Goal: Task Accomplishment & Management: Complete application form

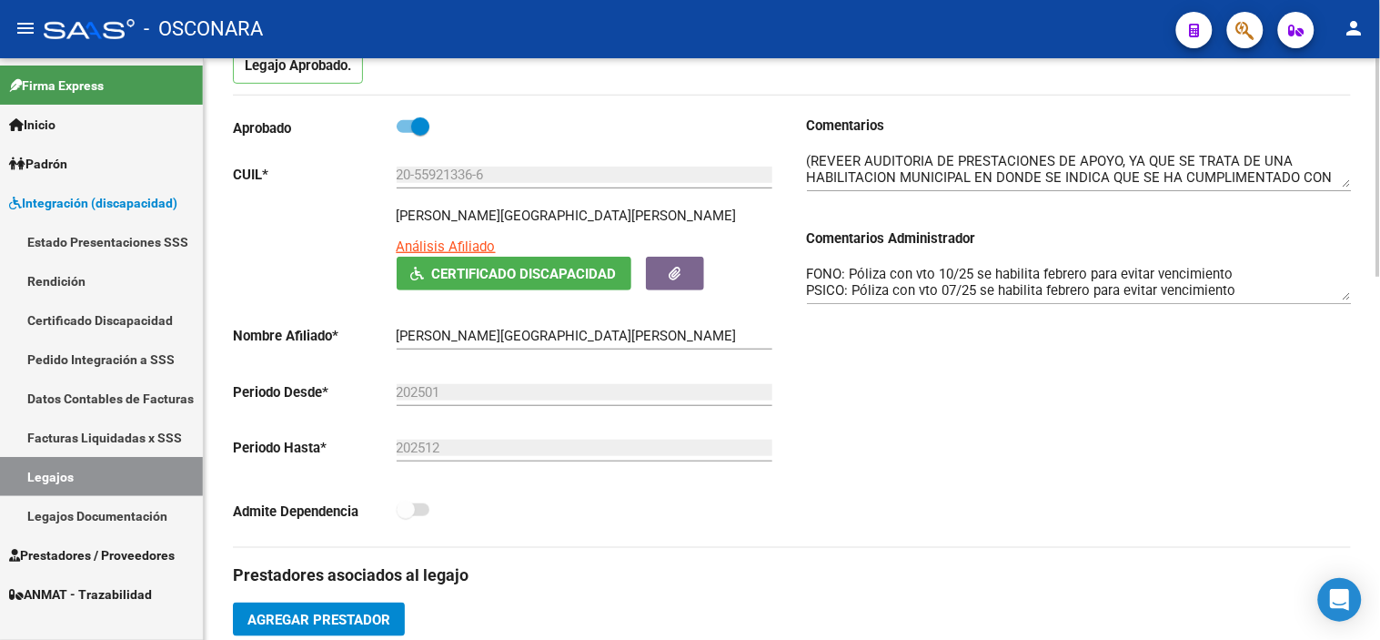
scroll to position [202, 0]
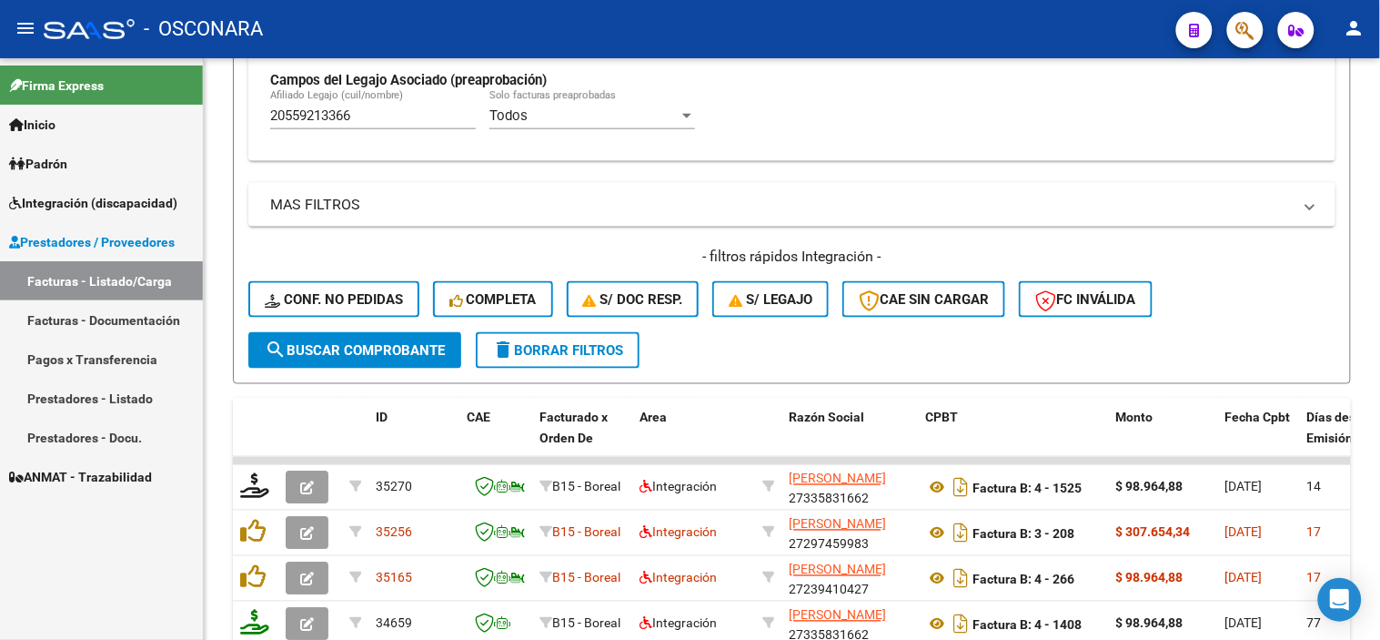
scroll to position [674, 0]
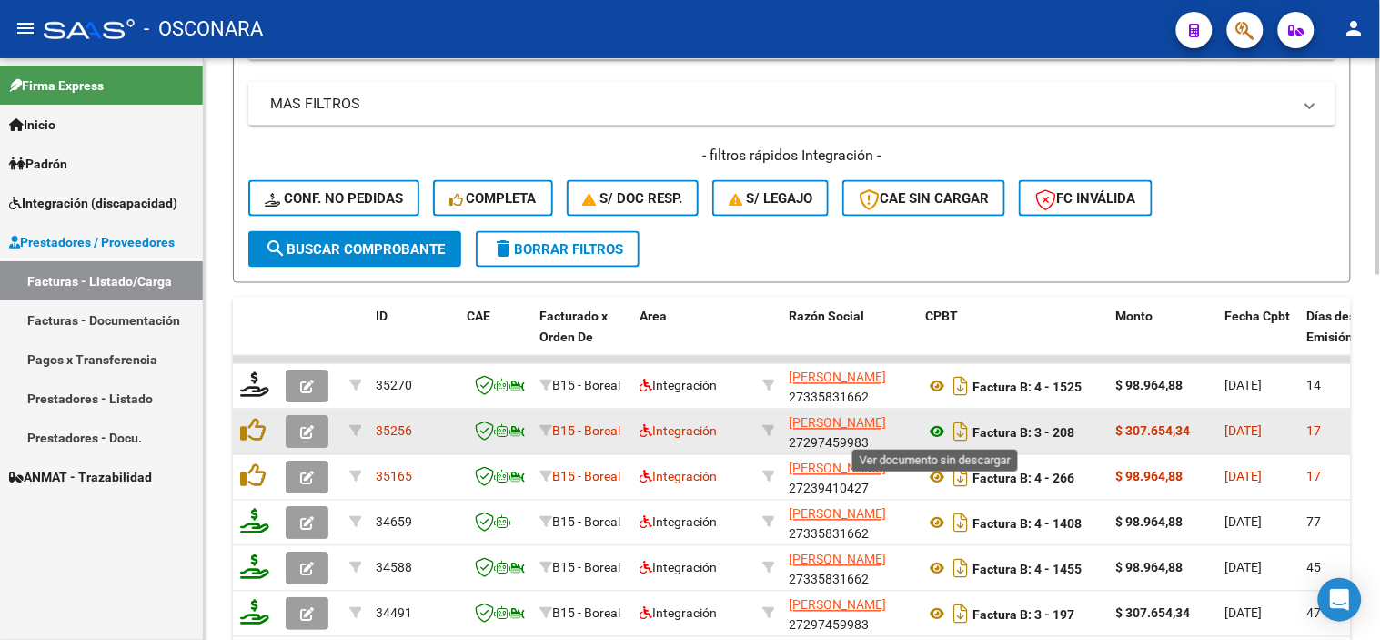
click at [941, 426] on icon at bounding box center [937, 432] width 24 height 22
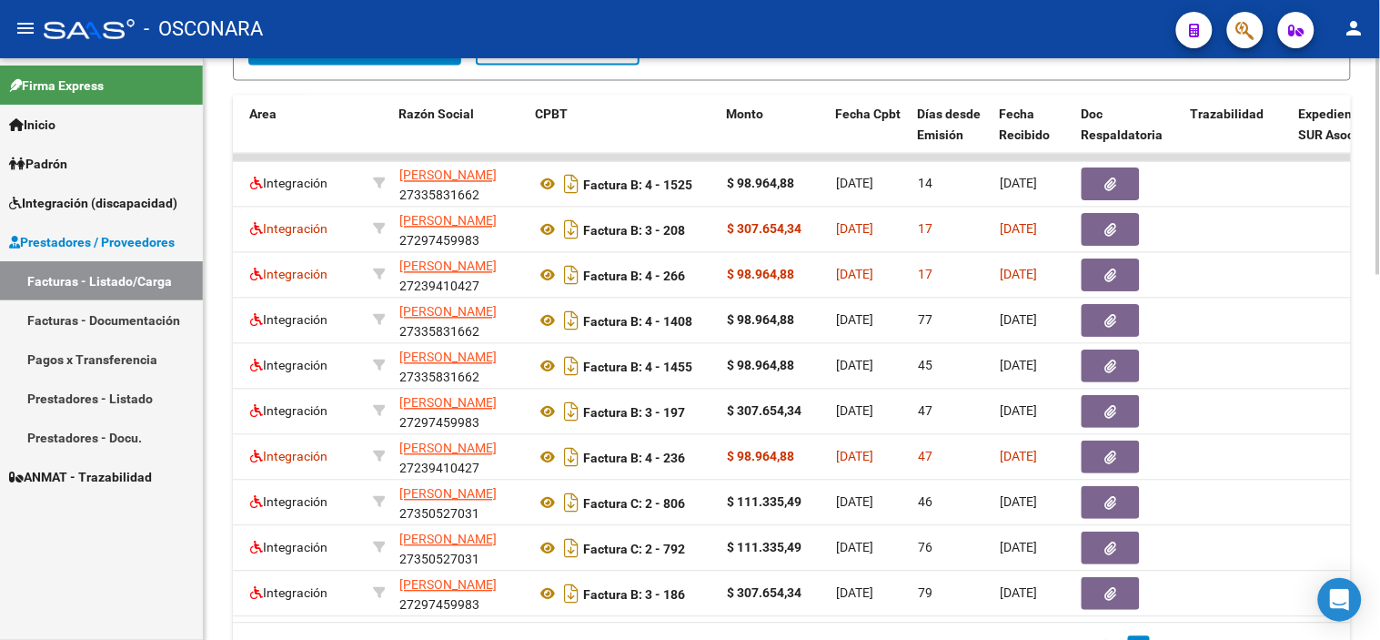
scroll to position [0, 429]
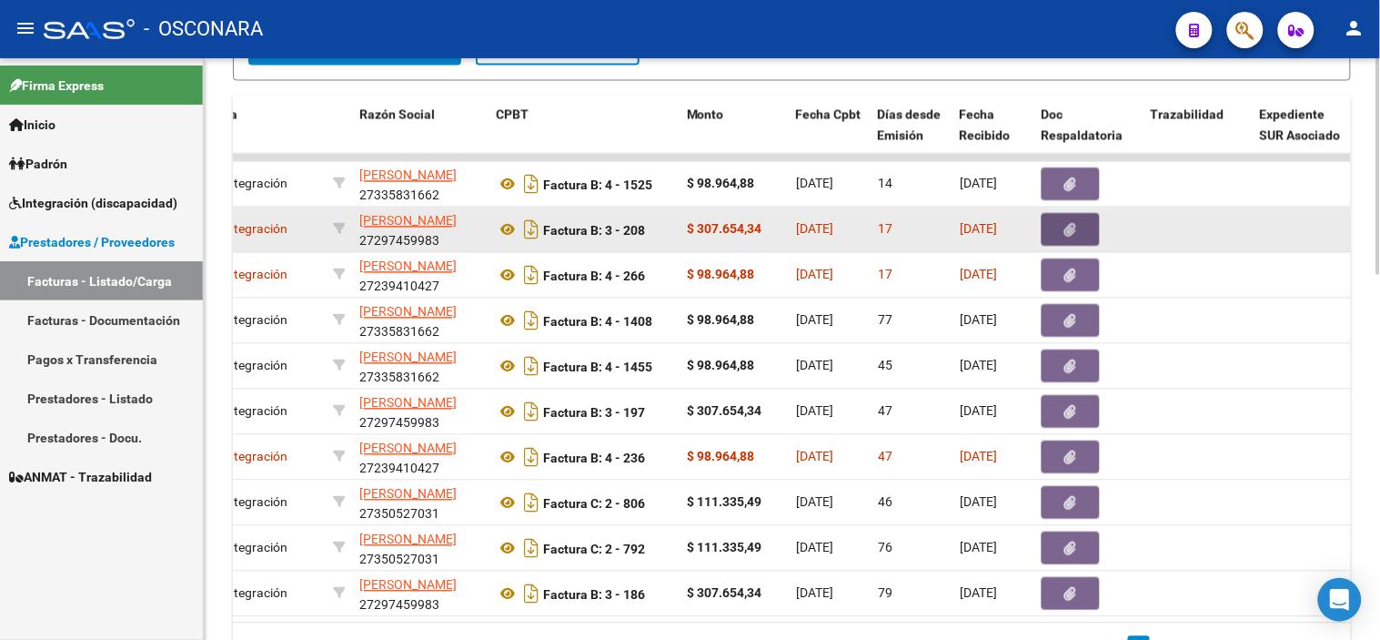
click at [1056, 220] on button "button" at bounding box center [1071, 230] width 58 height 33
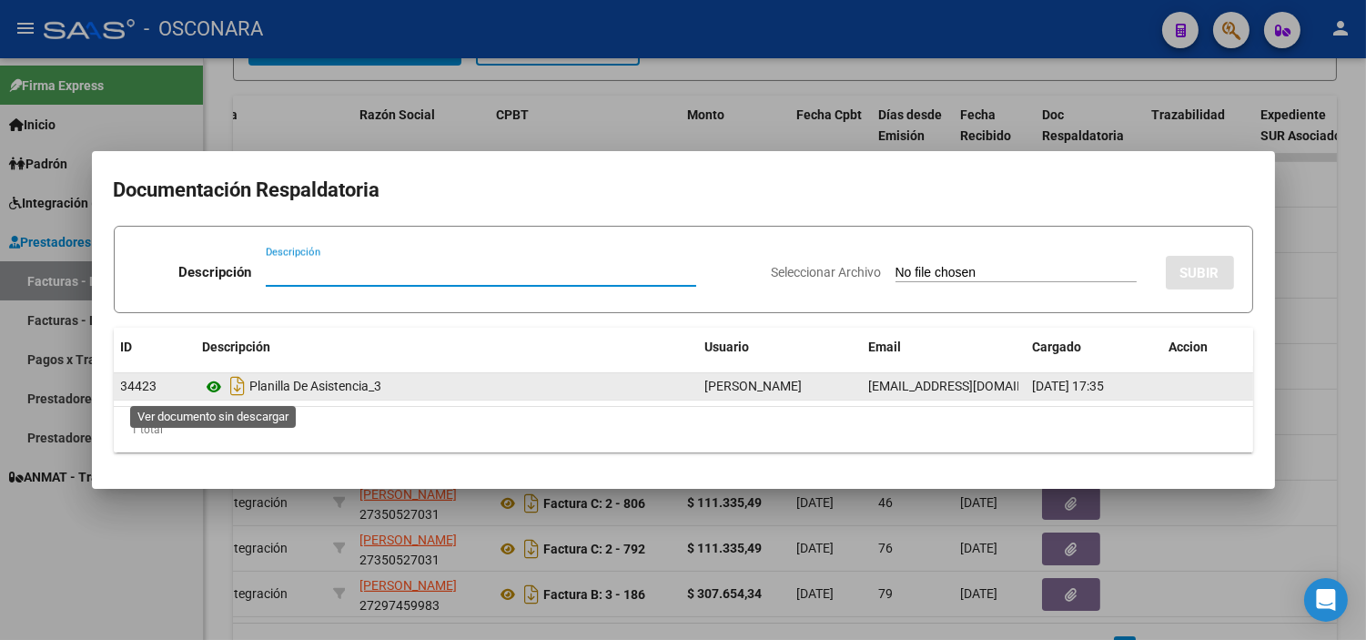
click at [207, 392] on icon at bounding box center [215, 387] width 24 height 22
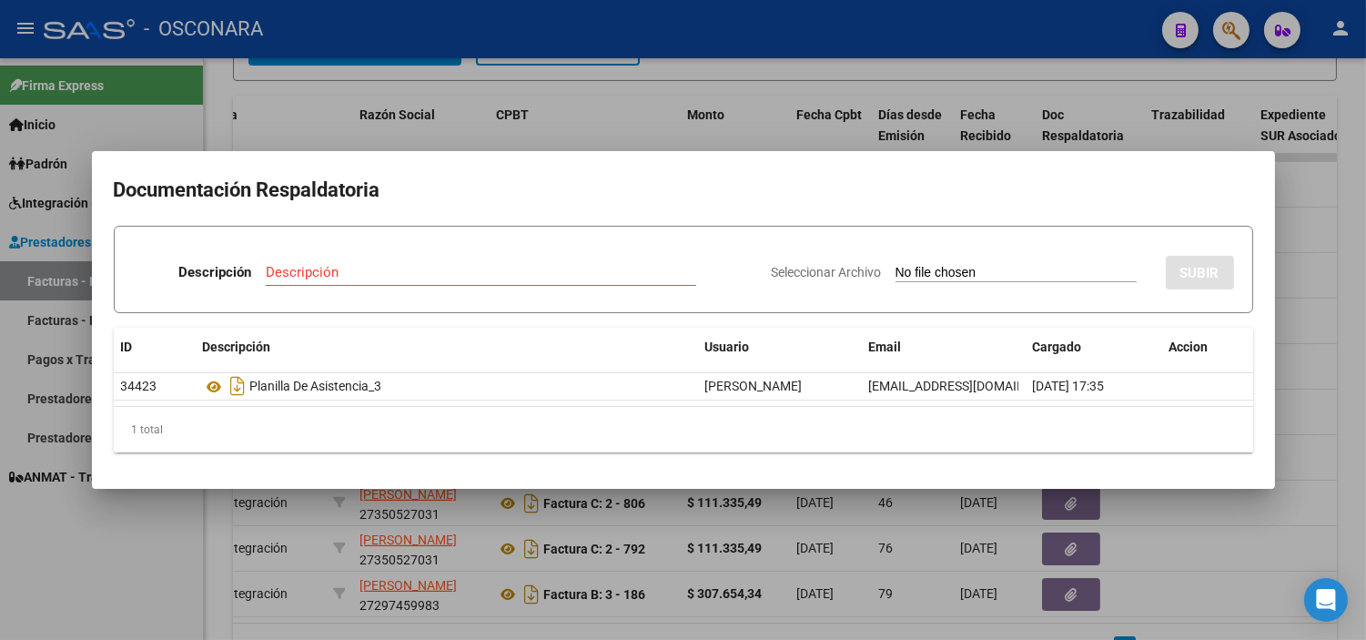
click at [455, 508] on div at bounding box center [683, 320] width 1366 height 640
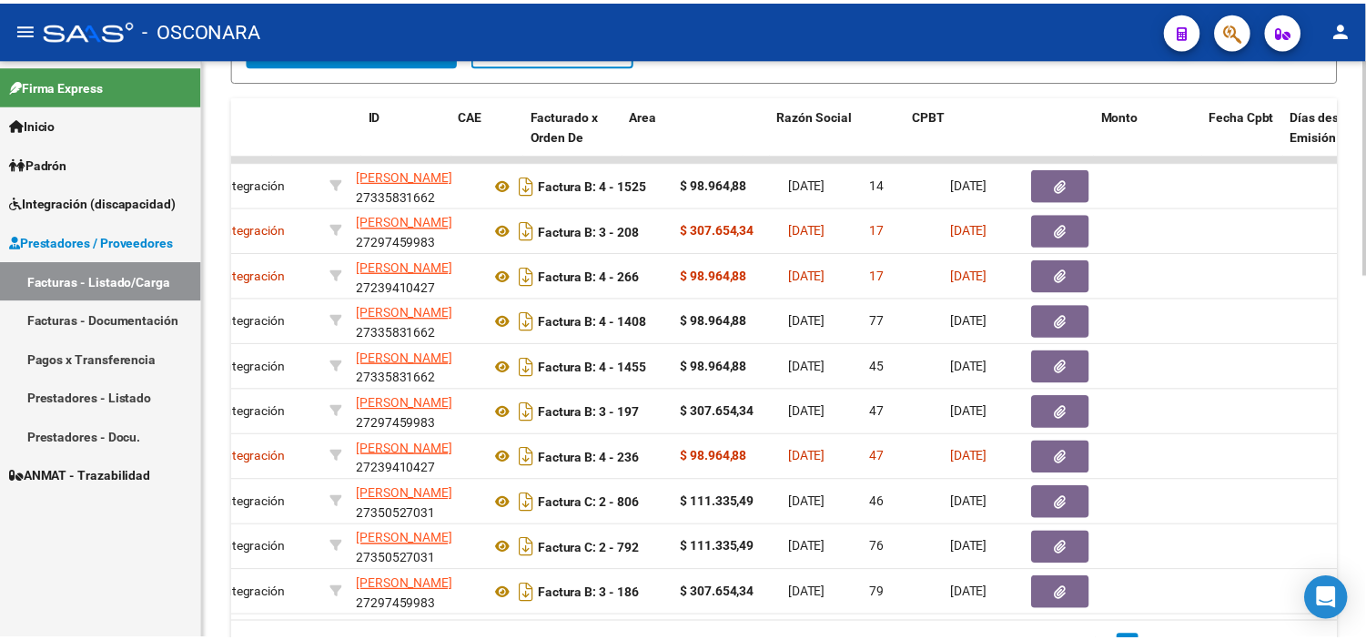
scroll to position [0, 0]
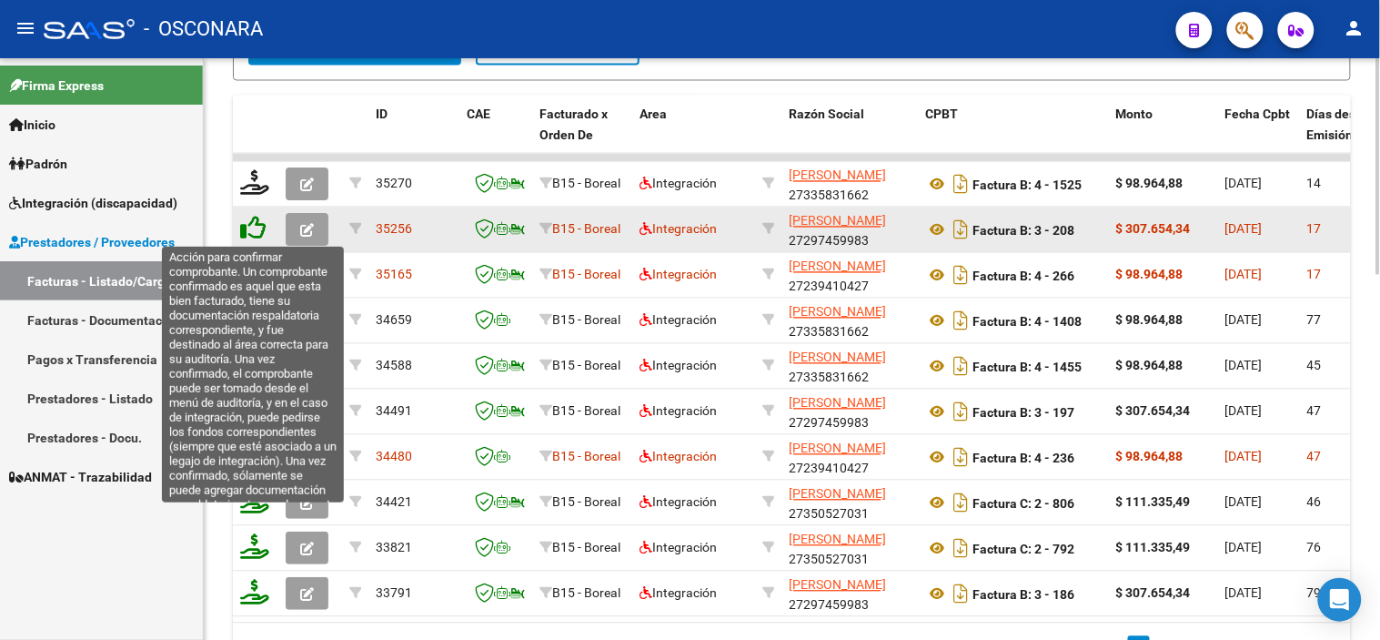
click at [253, 227] on icon at bounding box center [252, 228] width 25 height 25
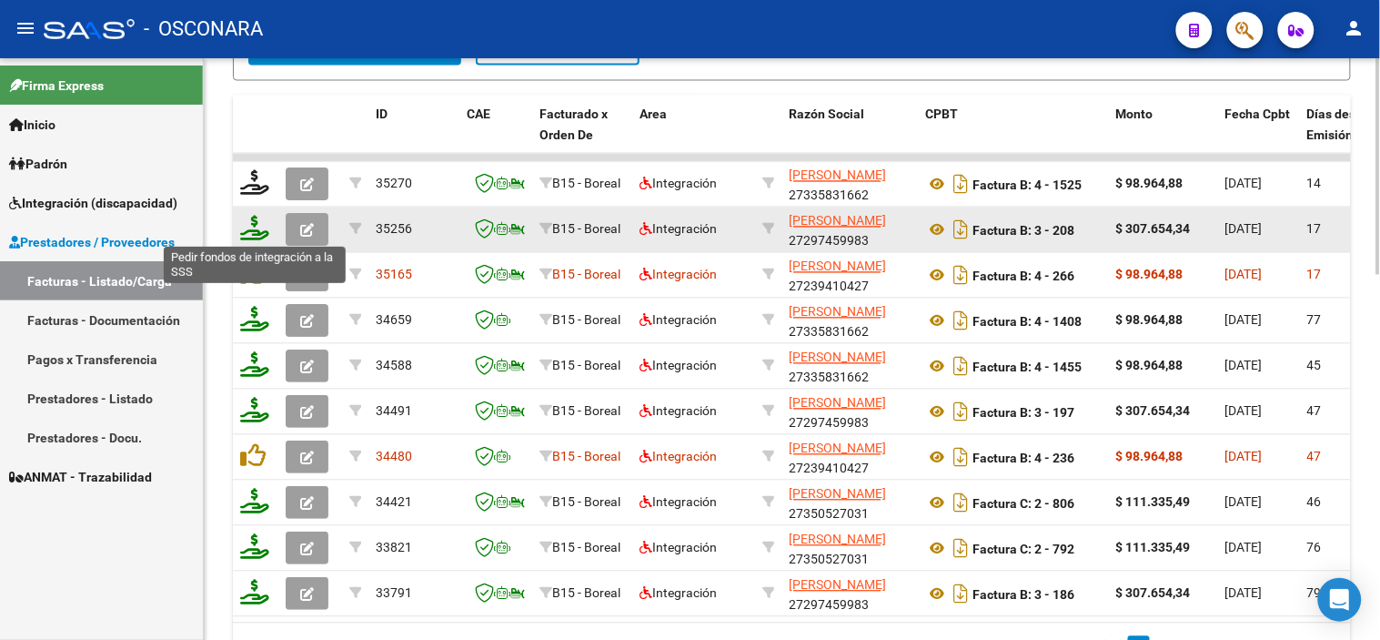
click at [250, 229] on icon at bounding box center [254, 228] width 29 height 25
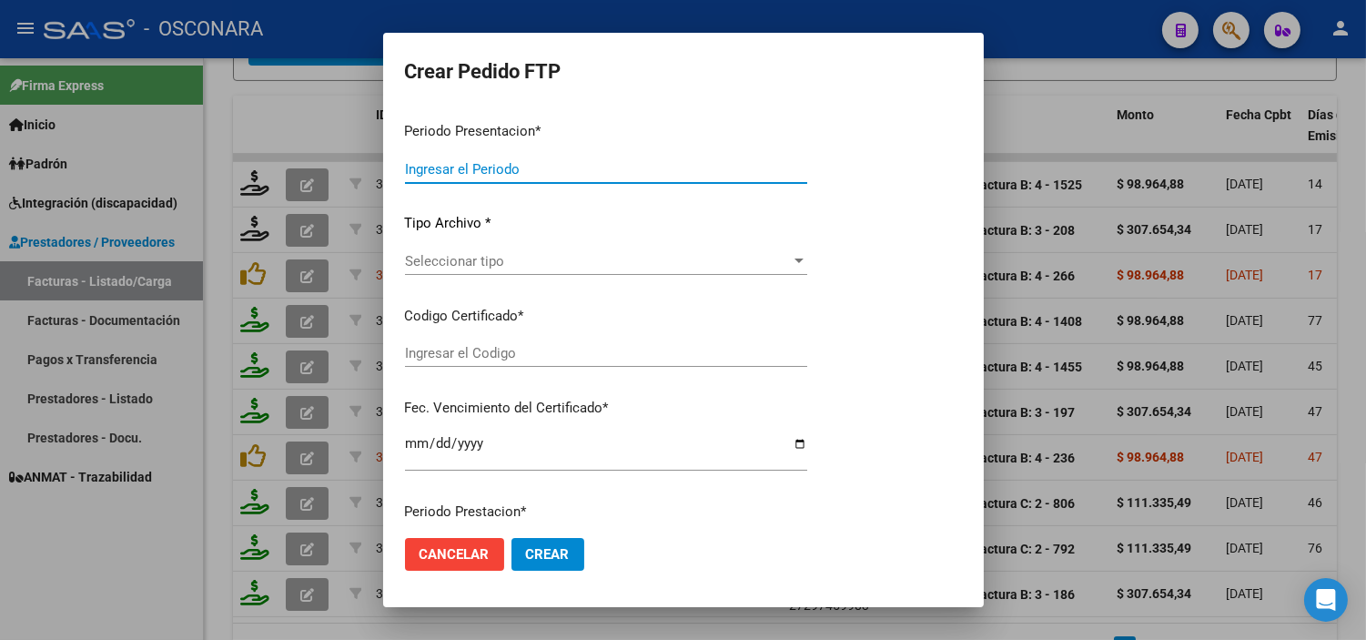
type input "202508"
type input "$ 307.654,34"
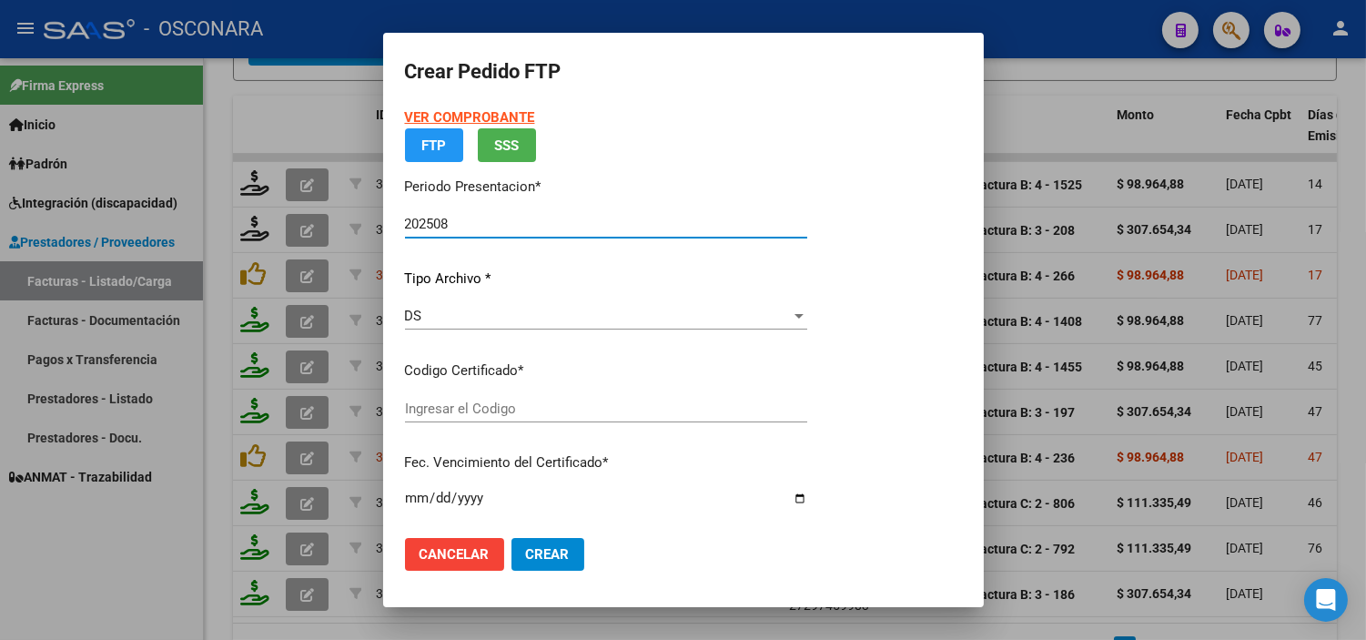
type input "ARG02000559213362021091620260916MZA203"
type input "[DATE]"
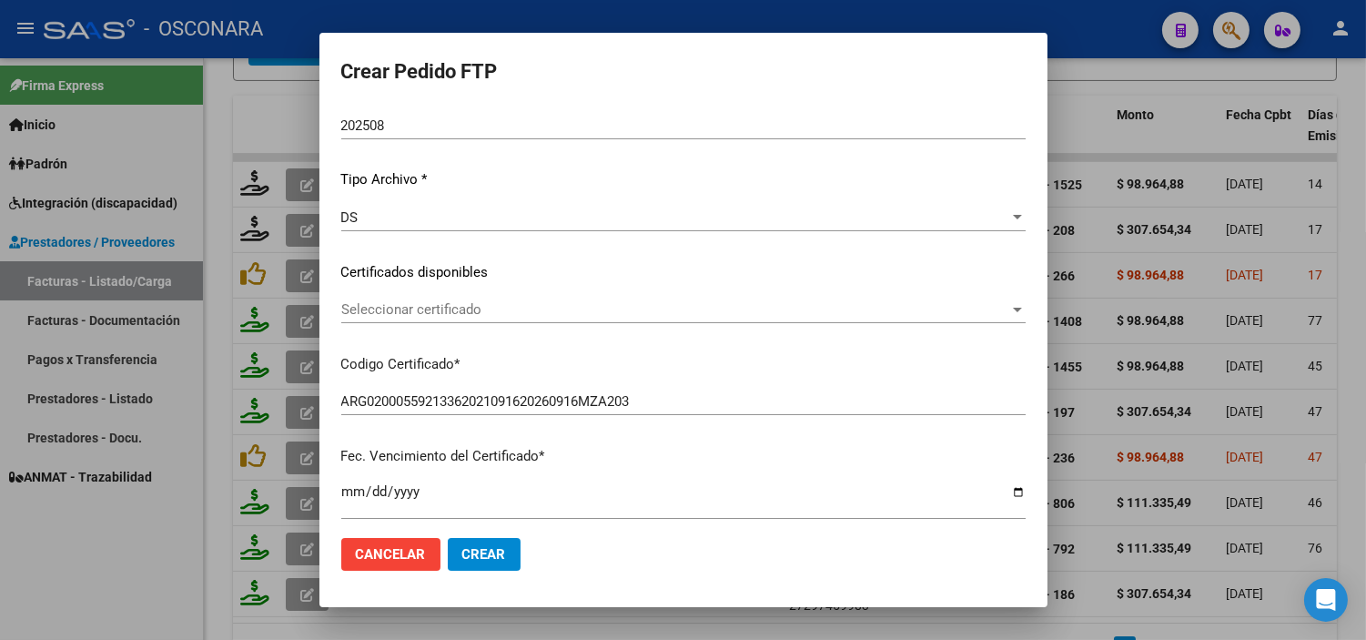
scroll to position [202, 0]
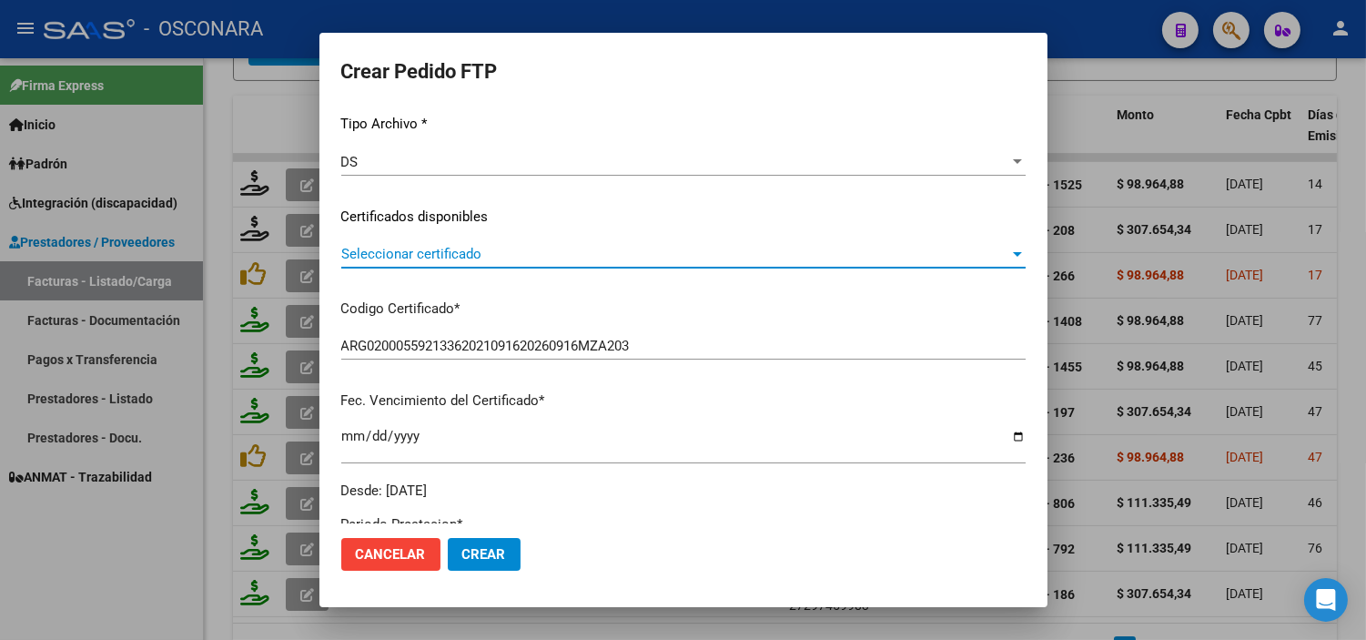
click at [520, 250] on span "Seleccionar certificado" at bounding box center [675, 254] width 668 height 16
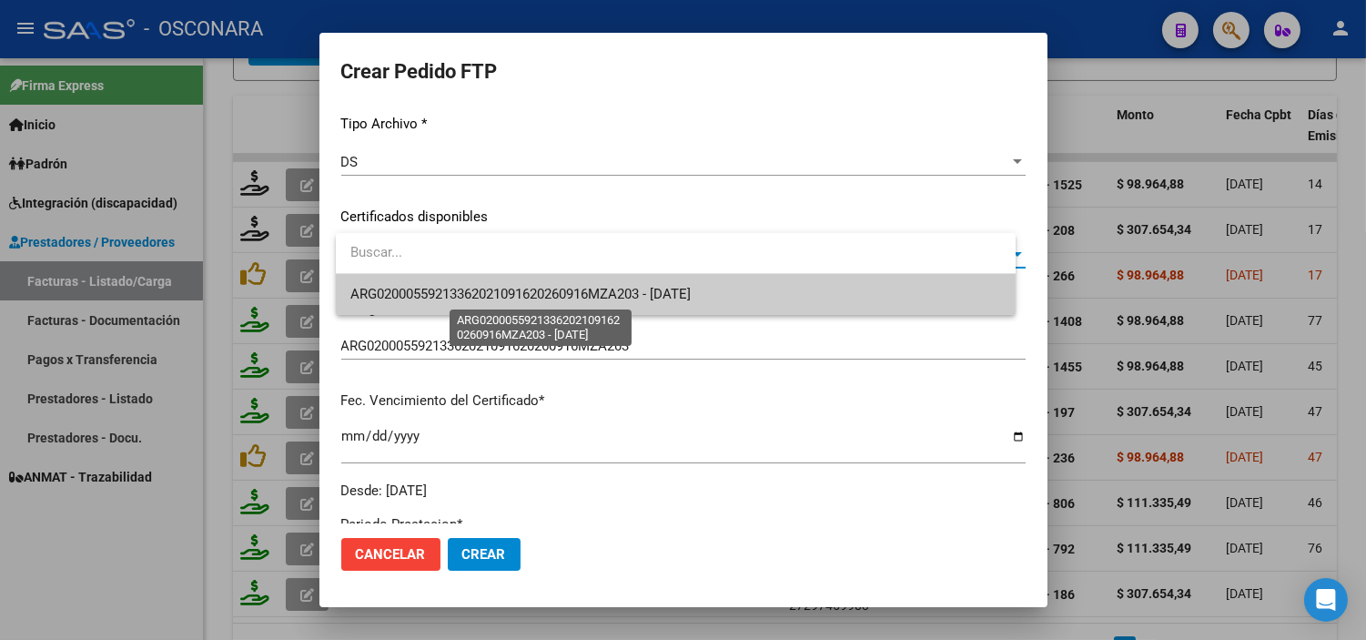
click at [480, 302] on span "ARG02000559213362021091620260916MZA203 - [DATE]" at bounding box center [520, 294] width 340 height 16
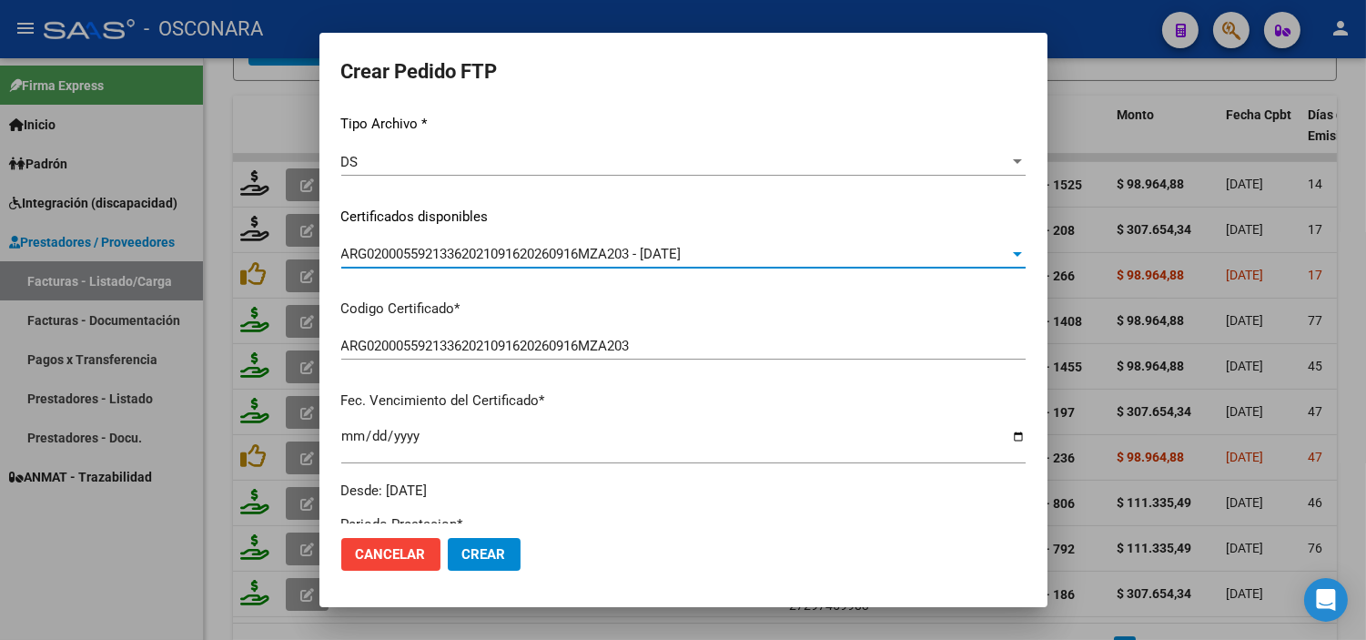
click at [483, 302] on p "Codigo Certificado *" at bounding box center [683, 308] width 684 height 21
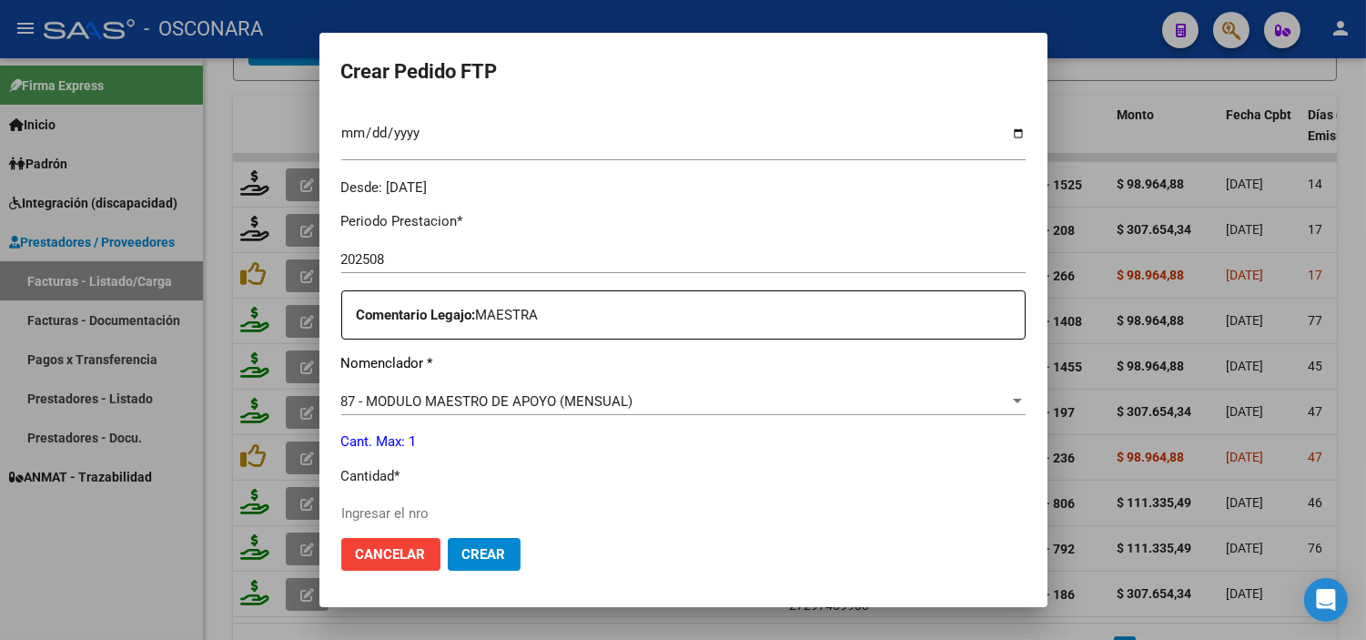
scroll to position [606, 0]
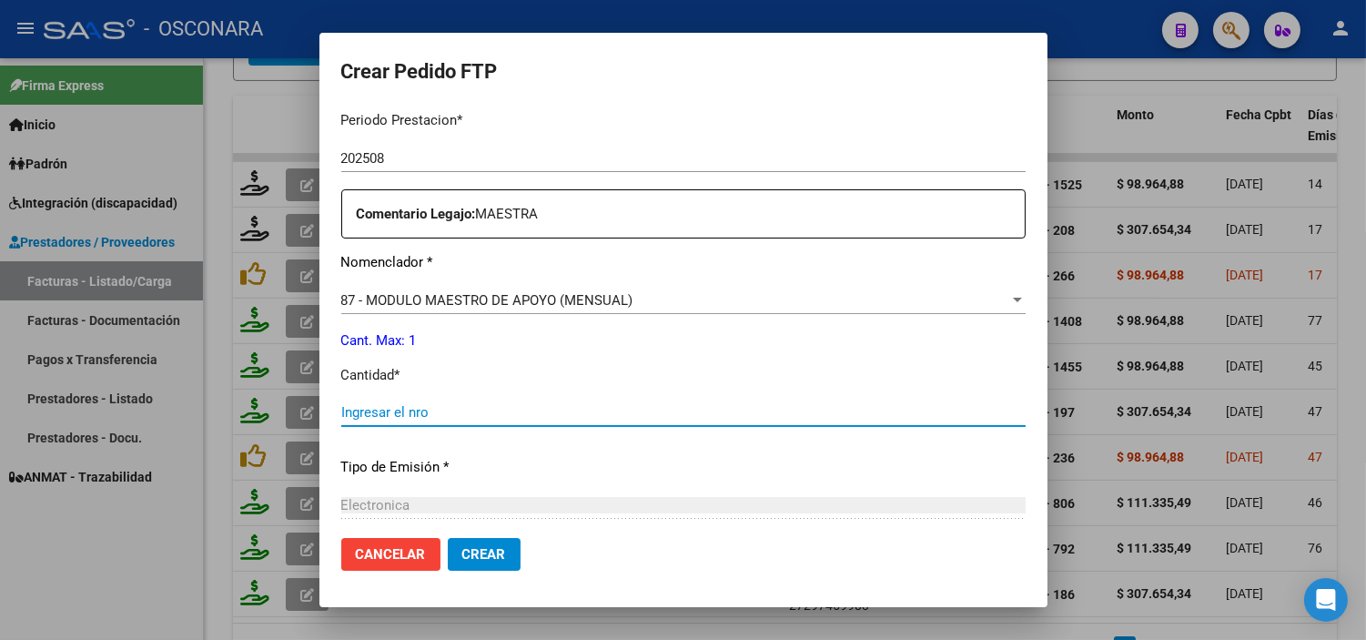
click at [412, 406] on input "Ingresar el nro" at bounding box center [683, 412] width 684 height 16
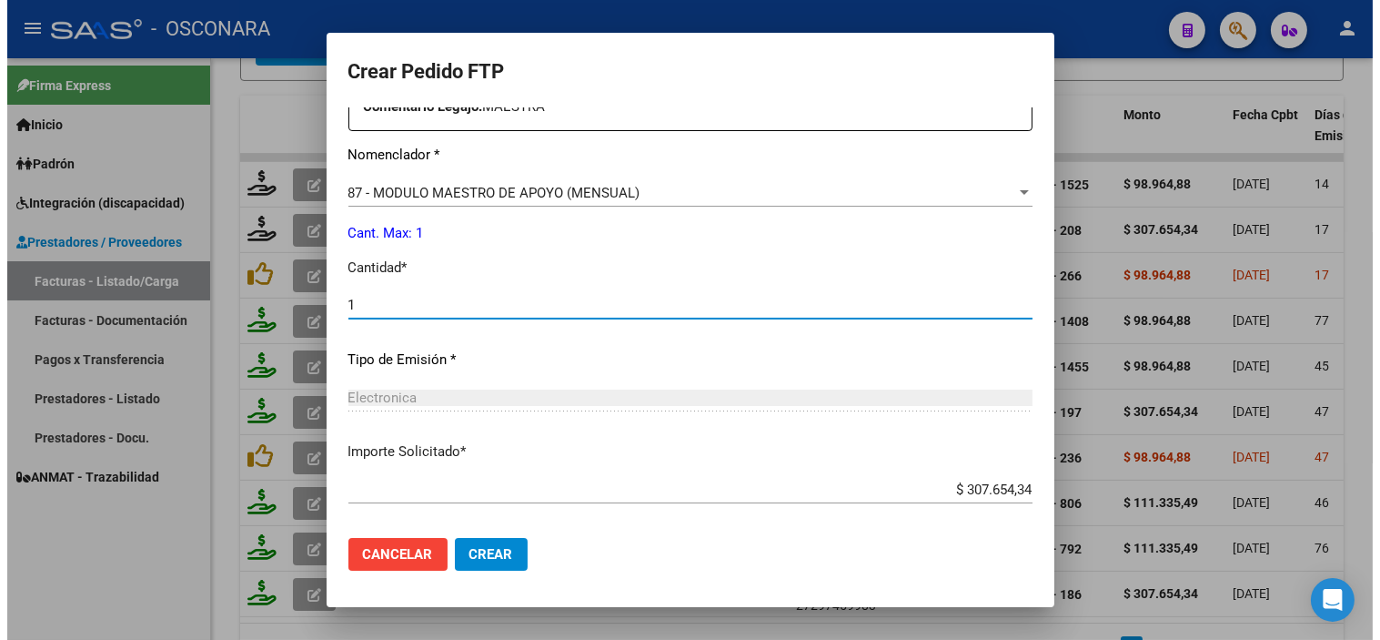
scroll to position [802, 0]
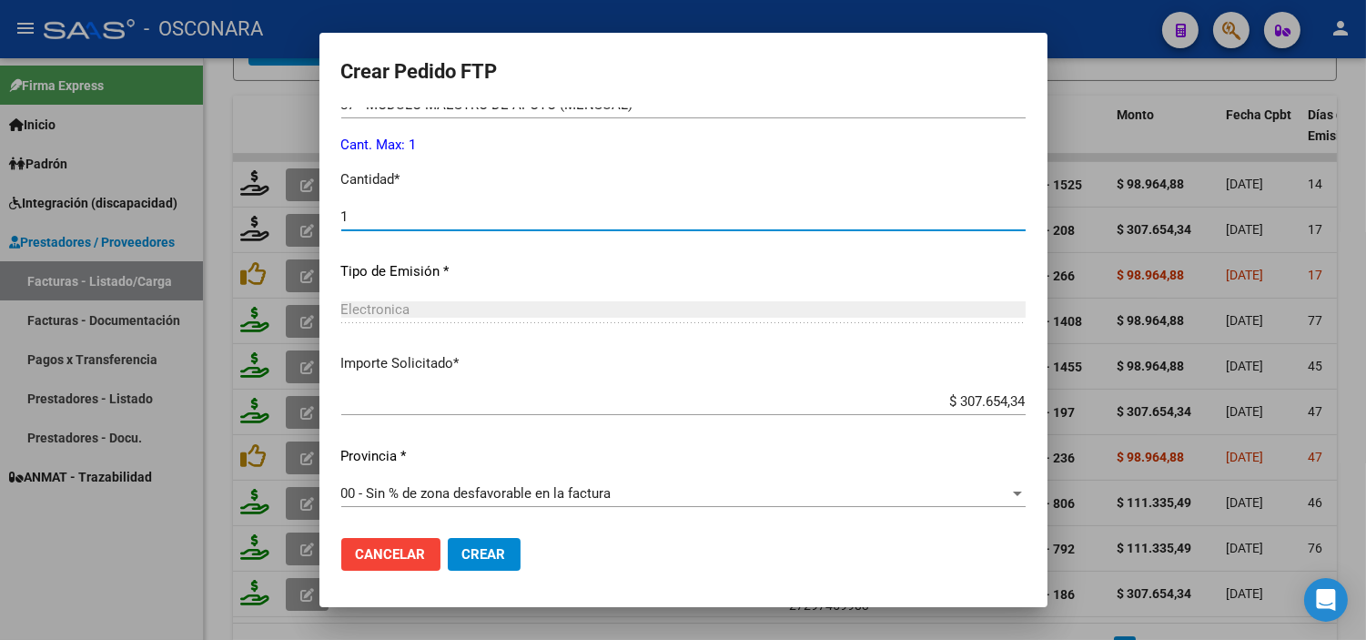
type input "1"
click at [499, 548] on span "Crear" at bounding box center [484, 554] width 44 height 16
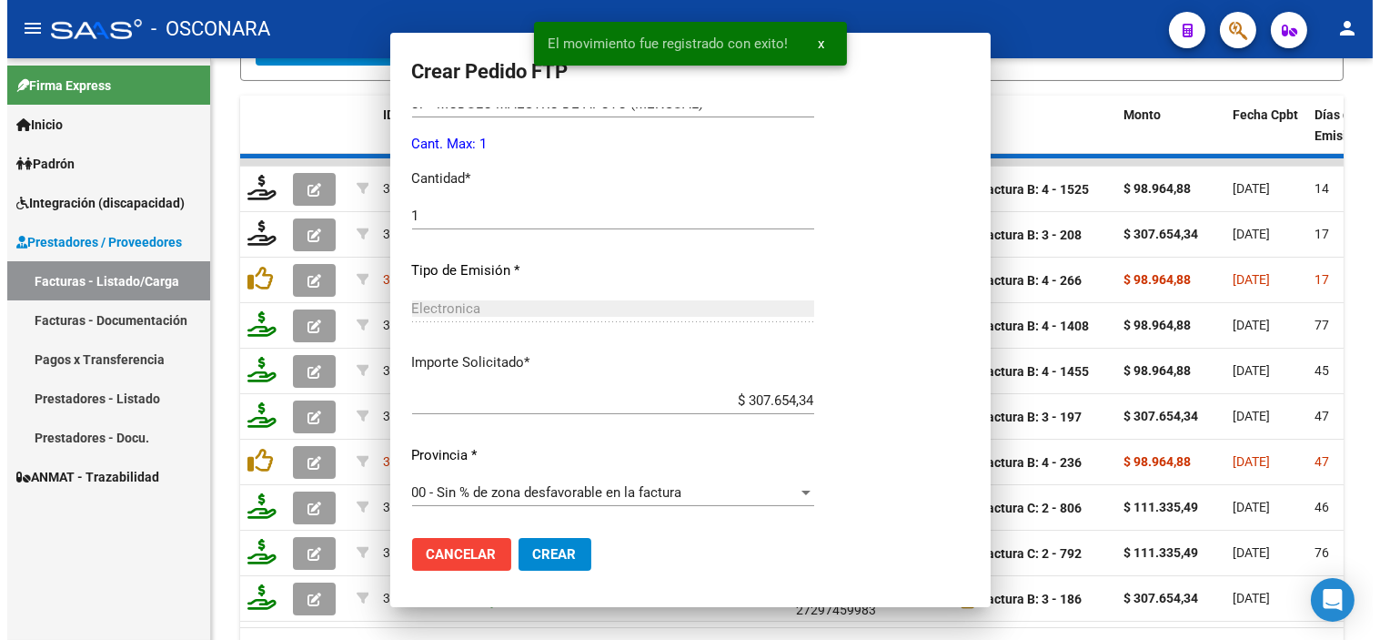
scroll to position [0, 0]
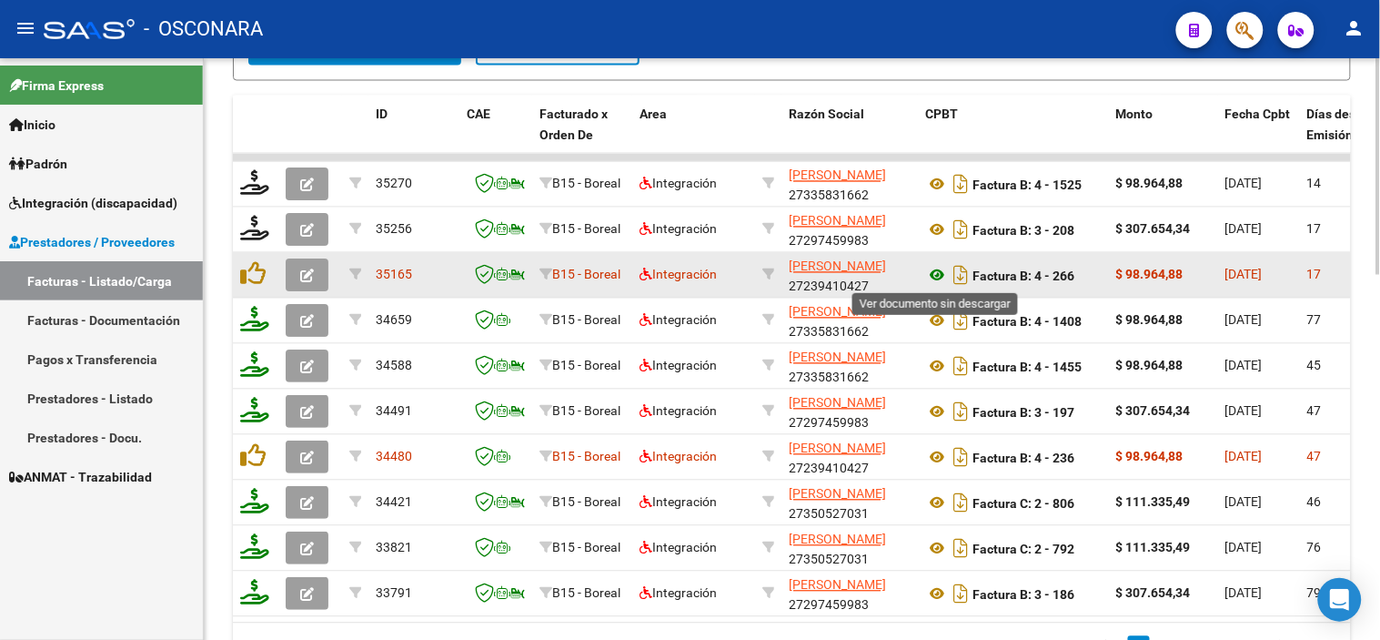
click at [943, 276] on icon at bounding box center [937, 276] width 24 height 22
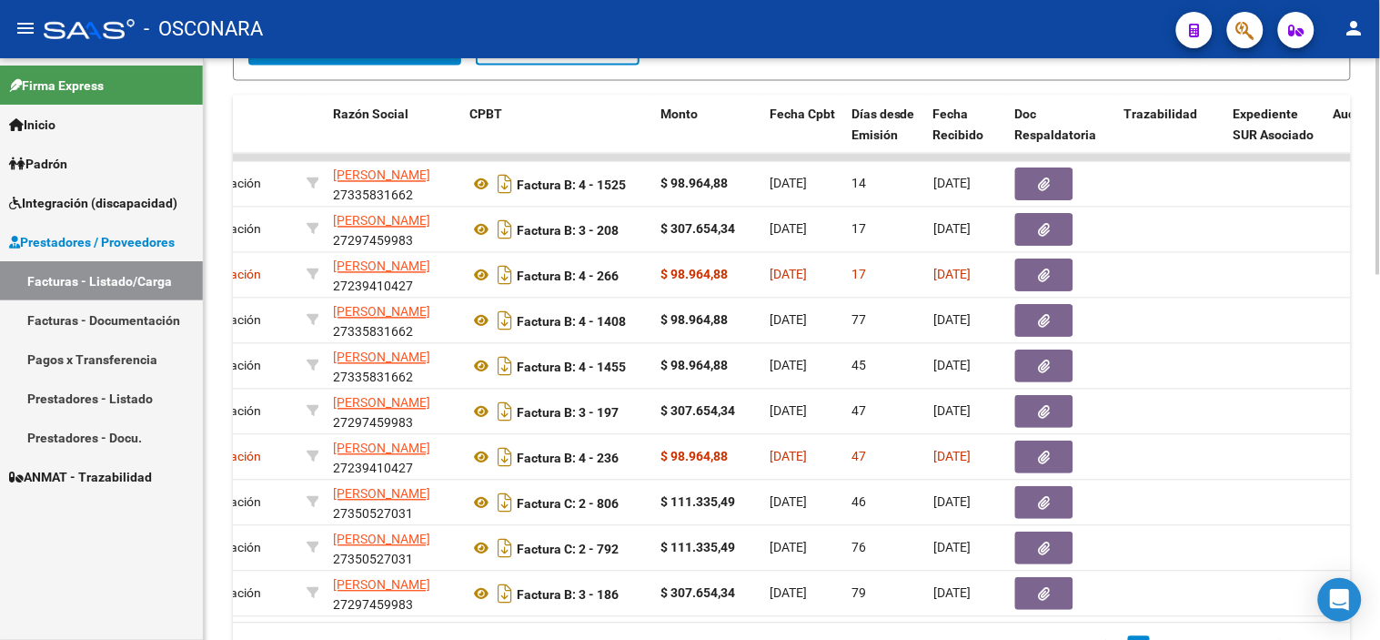
scroll to position [0, 495]
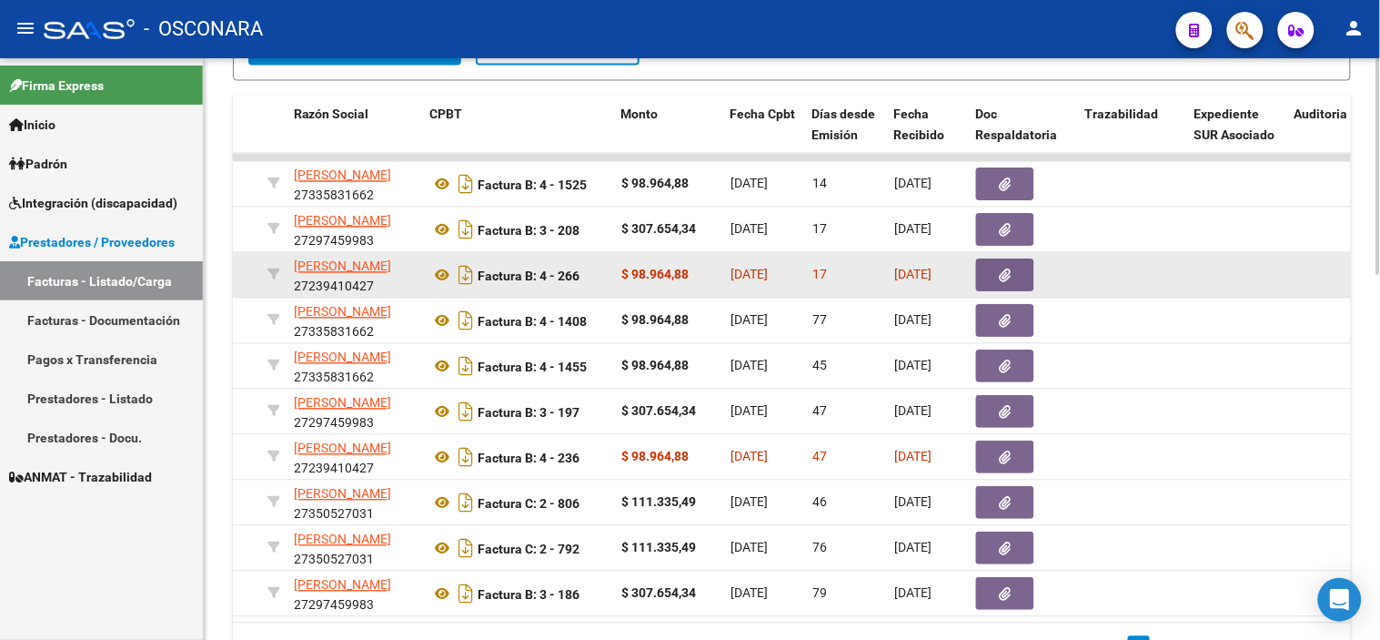
click at [1008, 269] on icon "button" at bounding box center [1006, 276] width 12 height 14
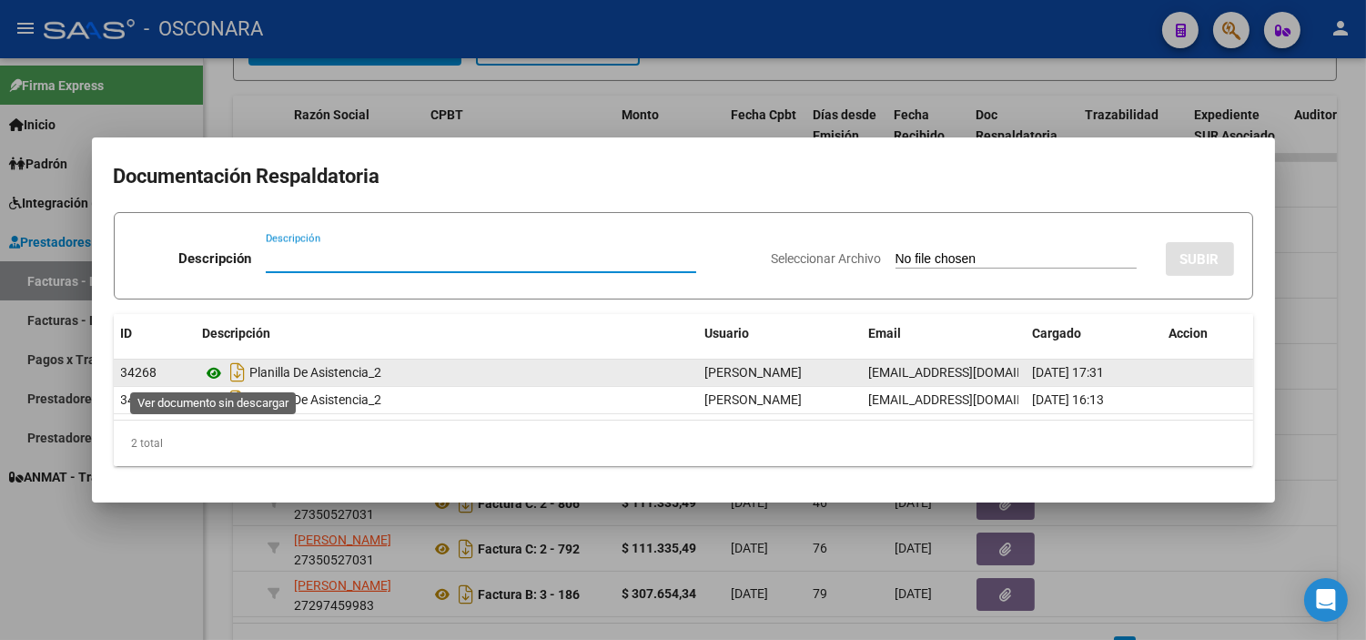
click at [211, 371] on icon at bounding box center [215, 373] width 24 height 22
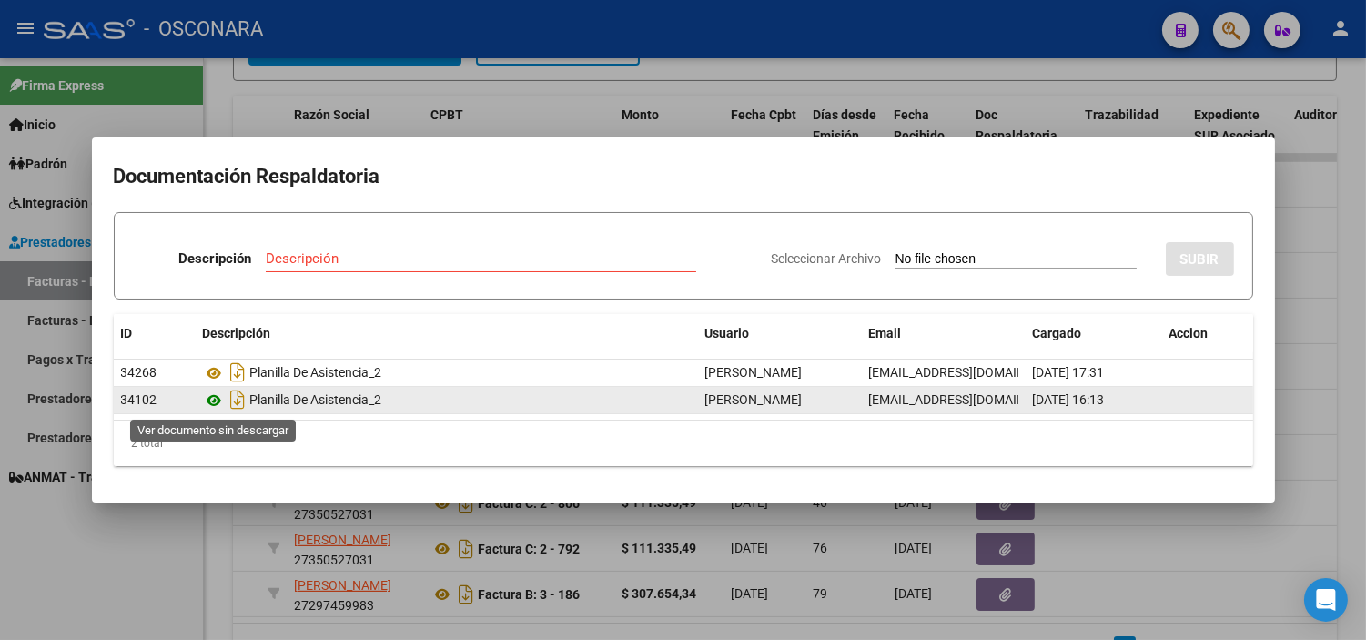
click at [214, 404] on icon at bounding box center [215, 400] width 24 height 22
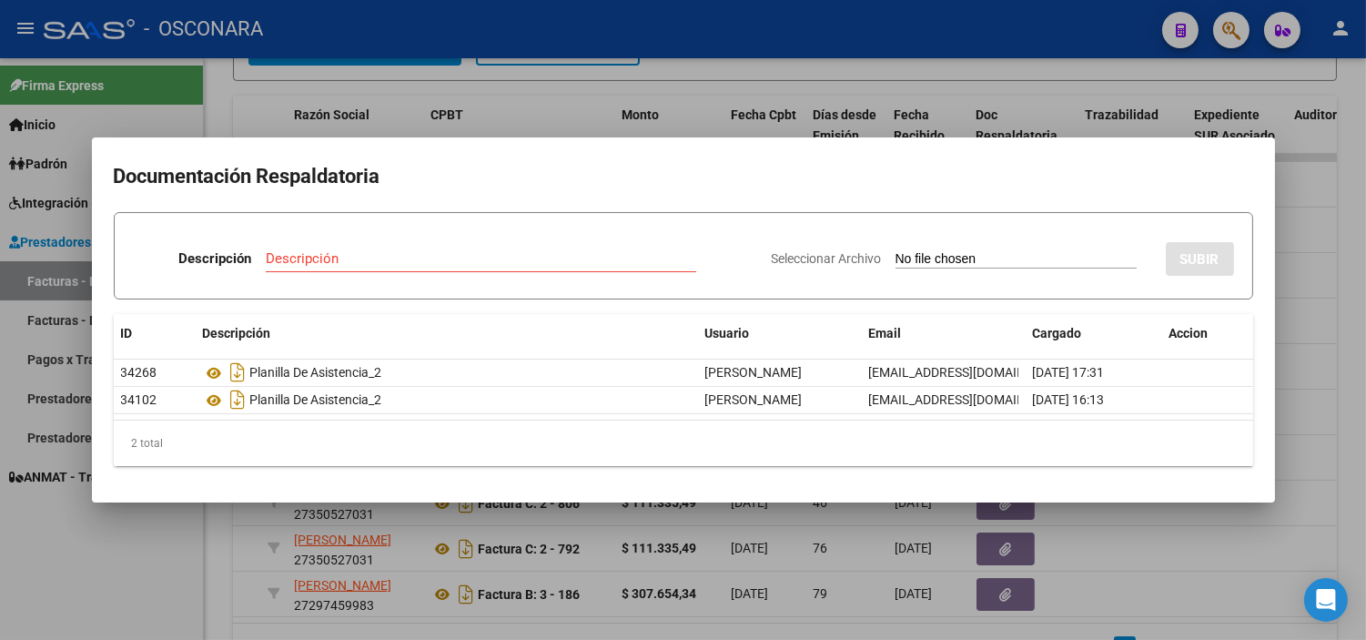
click at [831, 542] on div at bounding box center [683, 320] width 1366 height 640
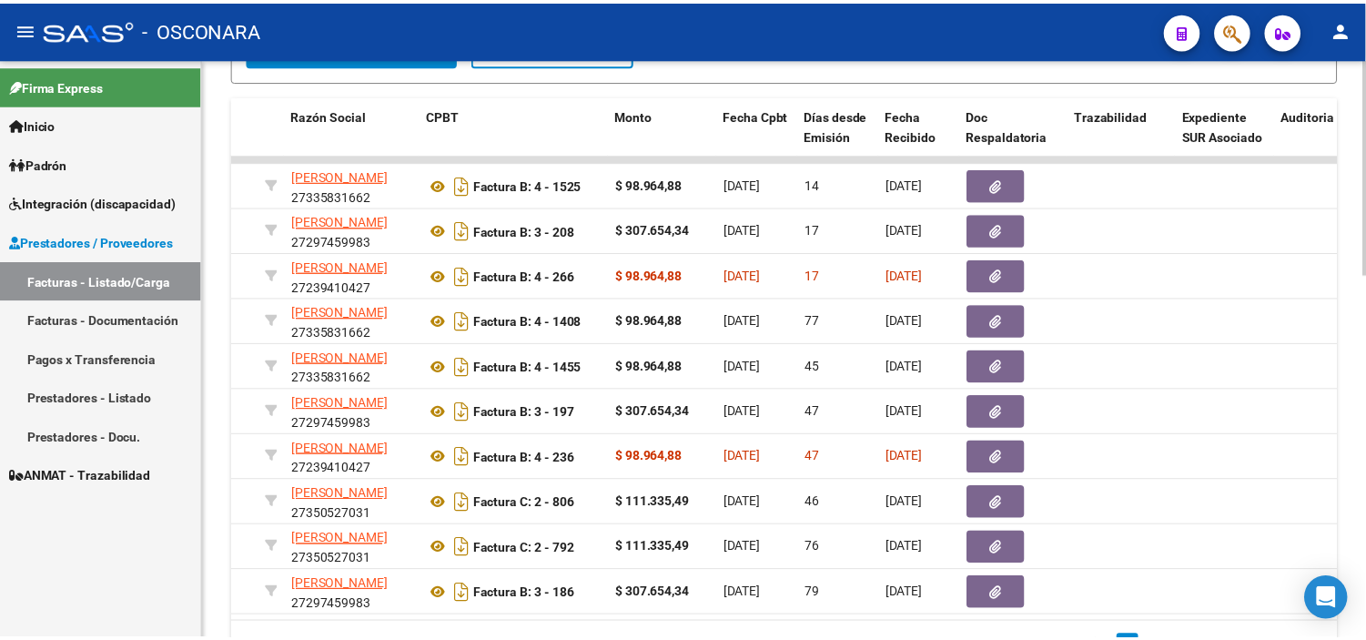
scroll to position [0, 0]
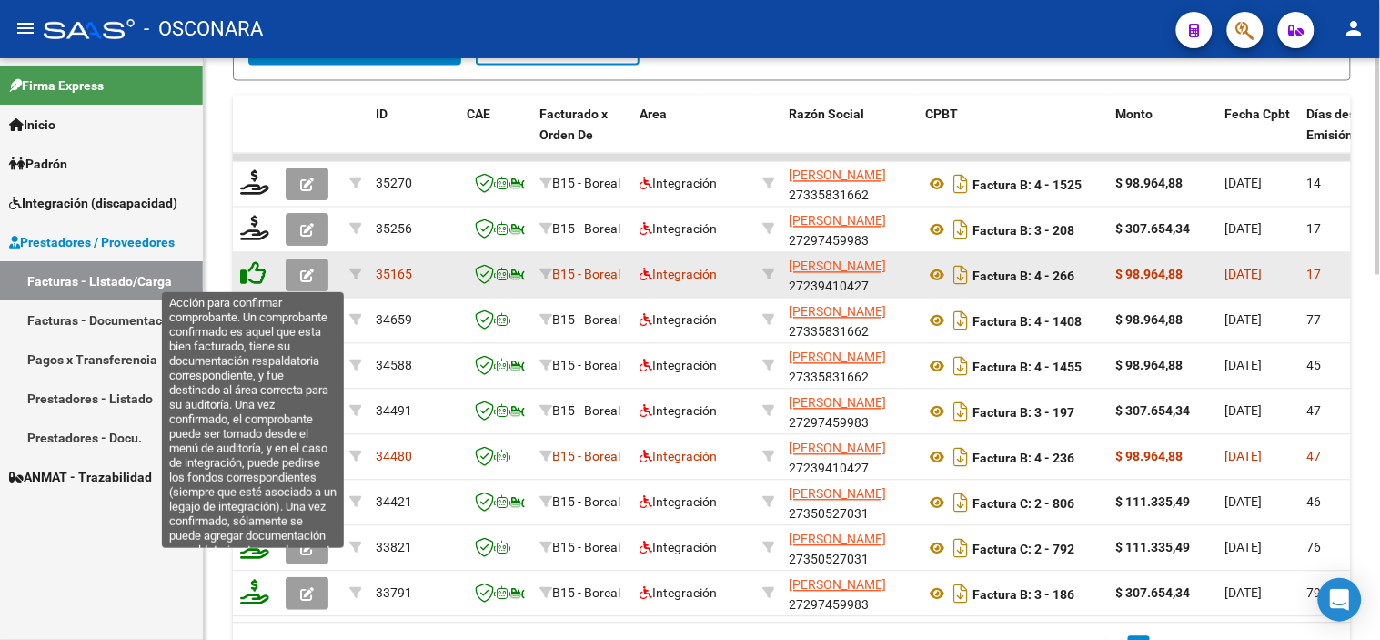
click at [251, 270] on icon at bounding box center [252, 273] width 25 height 25
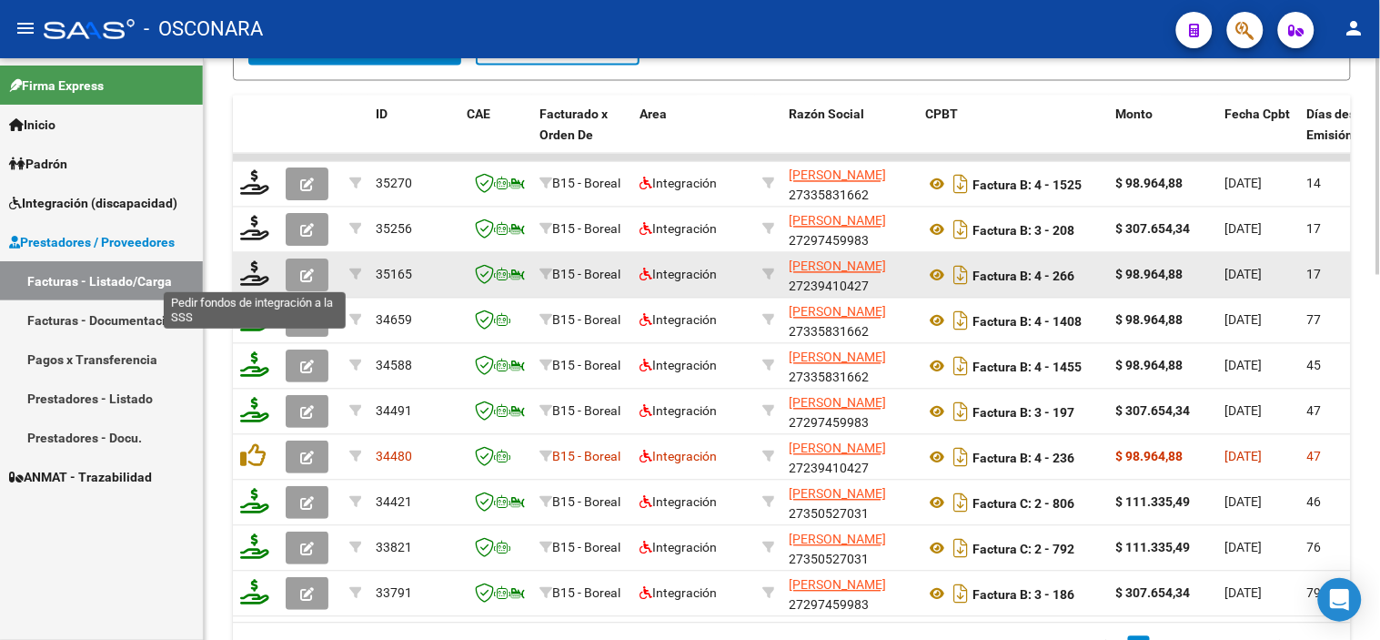
click at [251, 270] on icon at bounding box center [254, 273] width 29 height 25
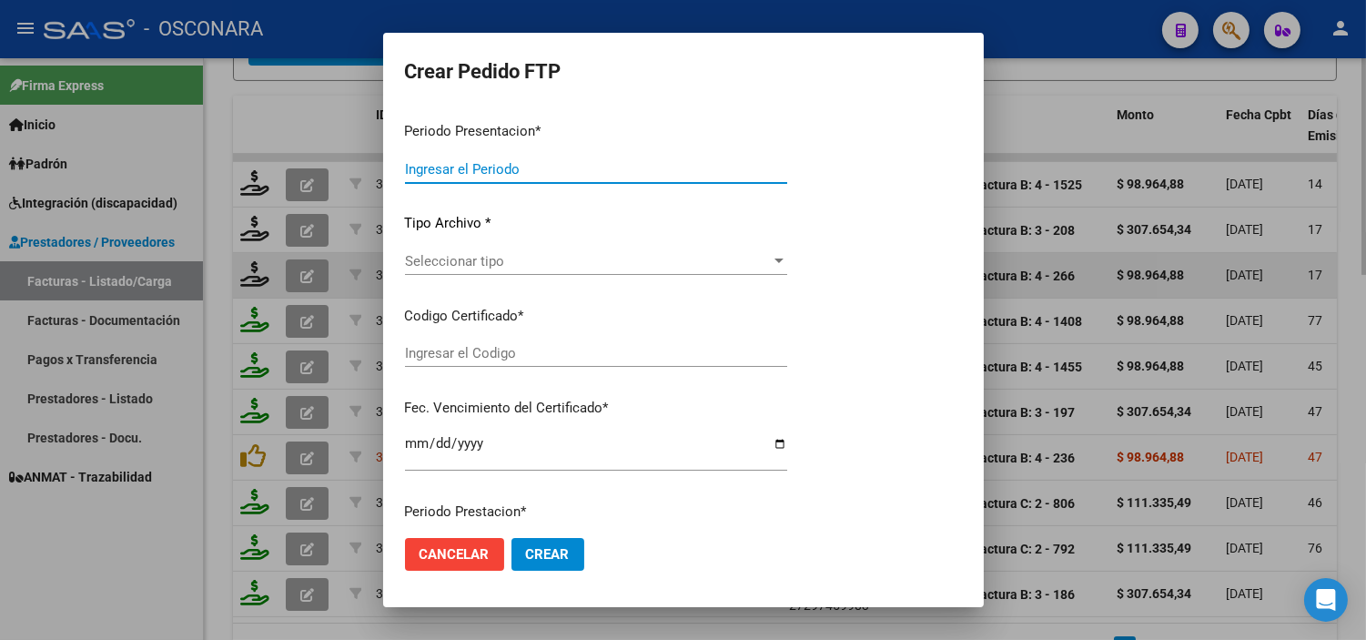
type input "202508"
type input "$ 98.964,88"
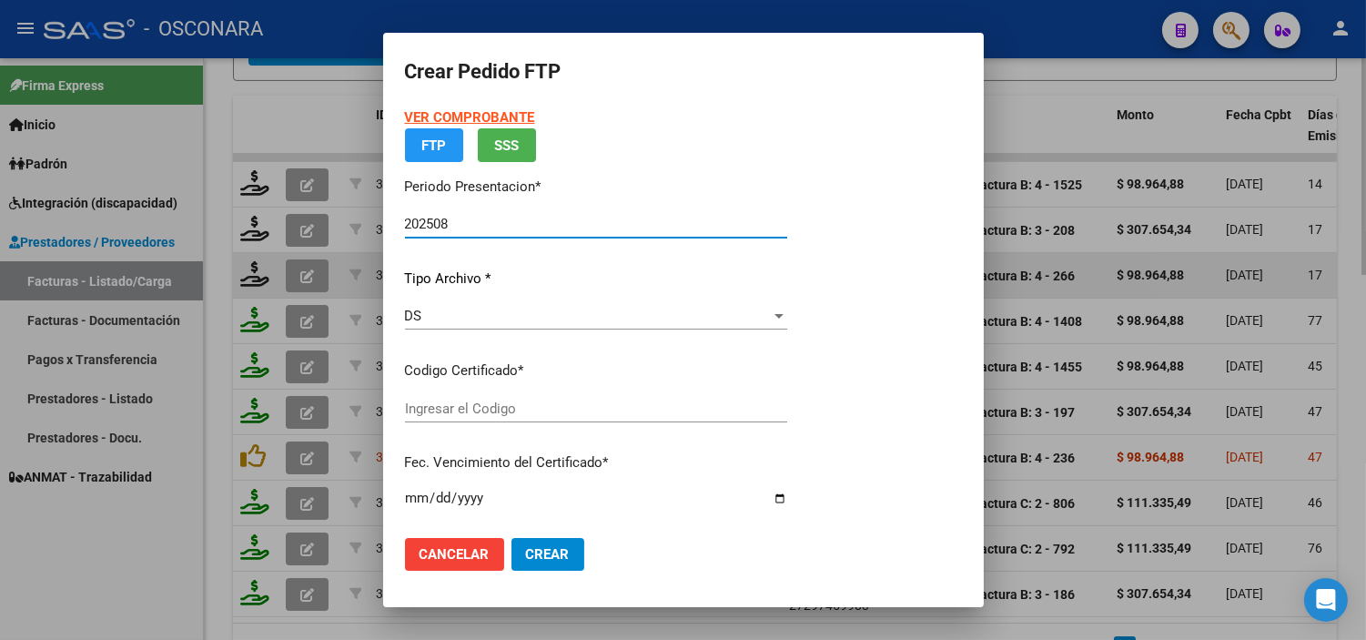
type input "ARG02000559213362021091620260916MZA203"
type input "[DATE]"
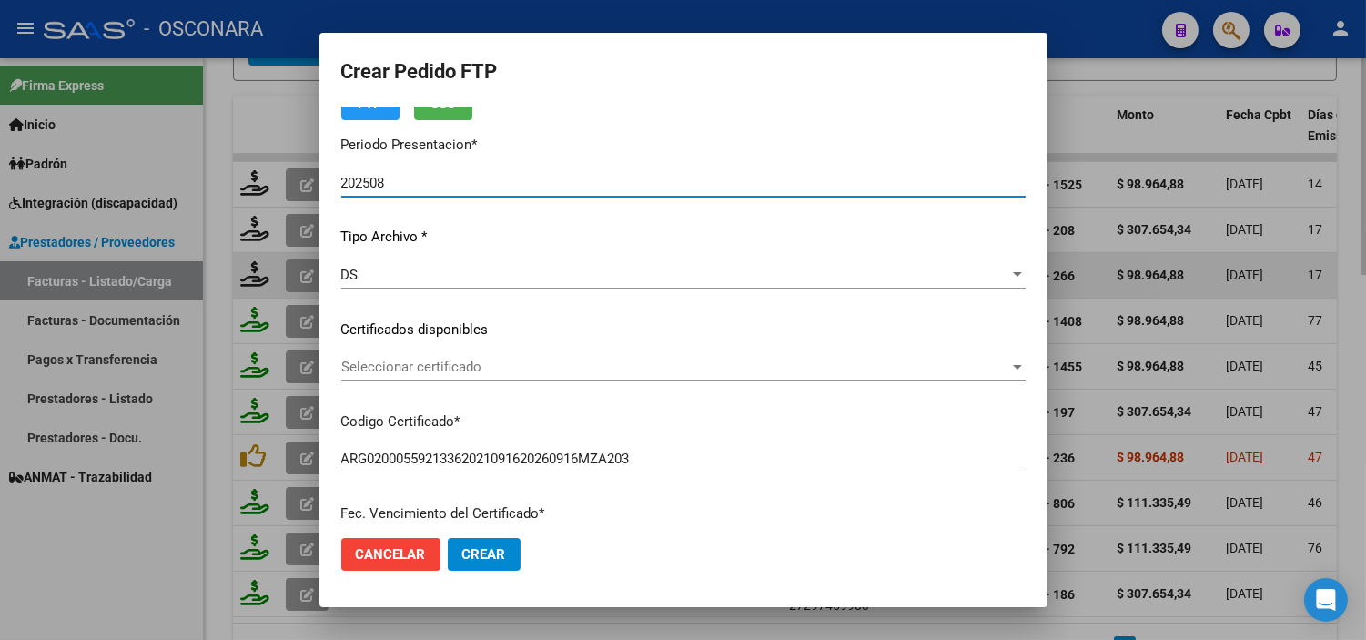
scroll to position [101, 0]
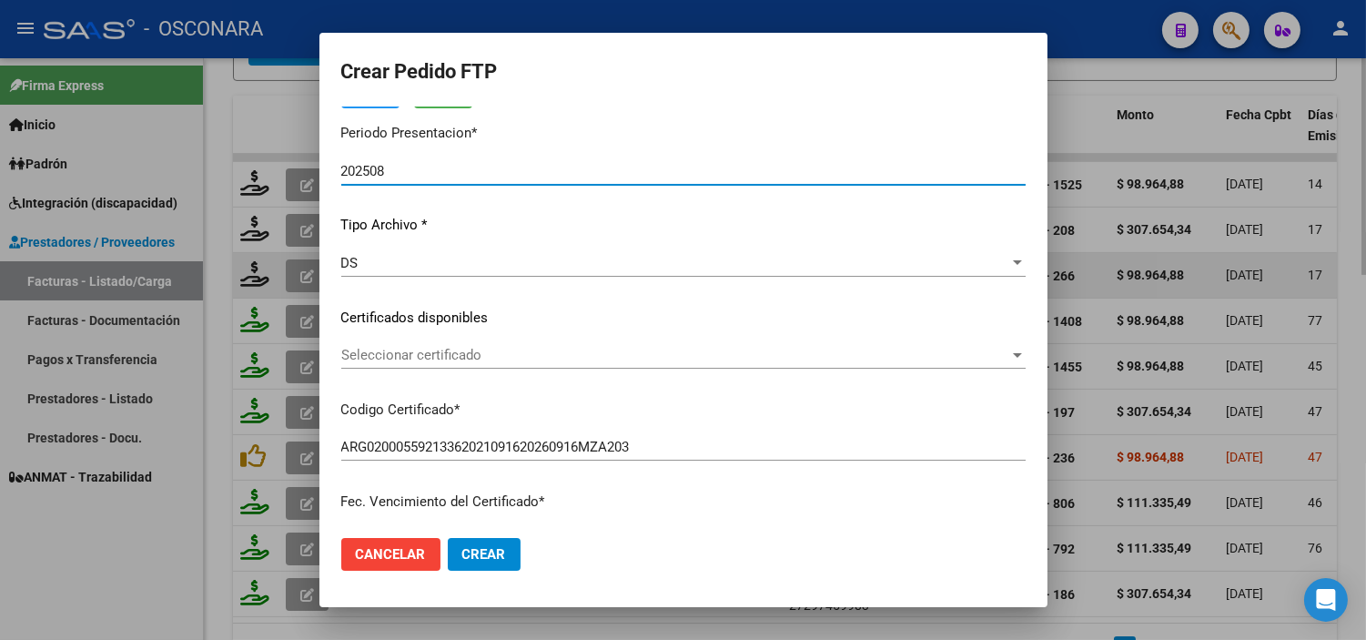
click at [608, 352] on span "Seleccionar certificado" at bounding box center [675, 355] width 668 height 16
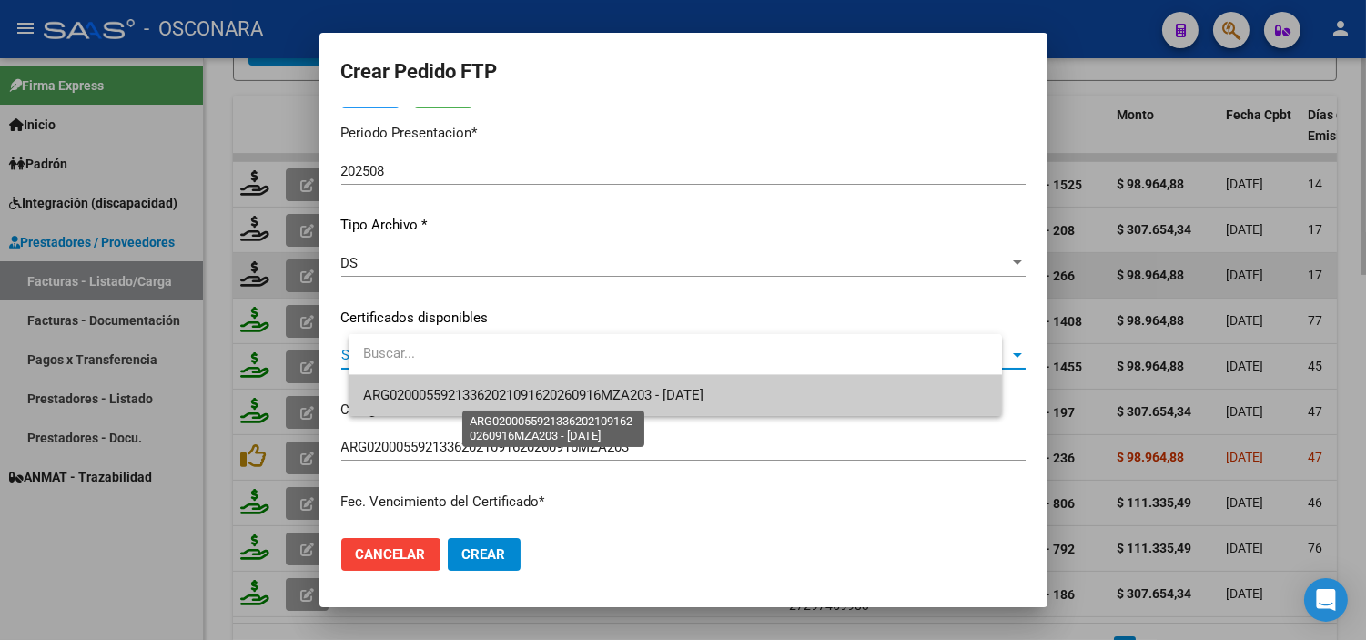
click at [588, 395] on span "ARG02000559213362021091620260916MZA203 - [DATE]" at bounding box center [533, 395] width 340 height 16
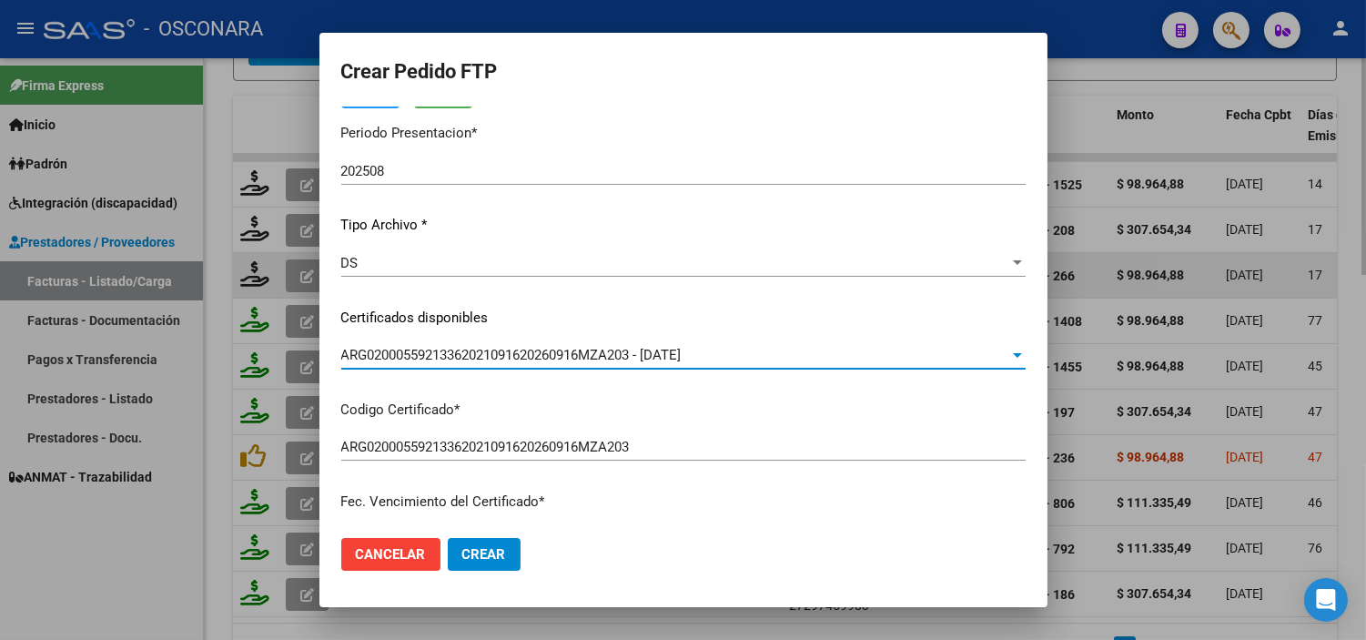
click at [588, 395] on div "VER COMPROBANTE ARCA Padrón Afiliado: [PERSON_NAME] [PERSON_NAME] CUIL: 2055921…" at bounding box center [683, 303] width 684 height 595
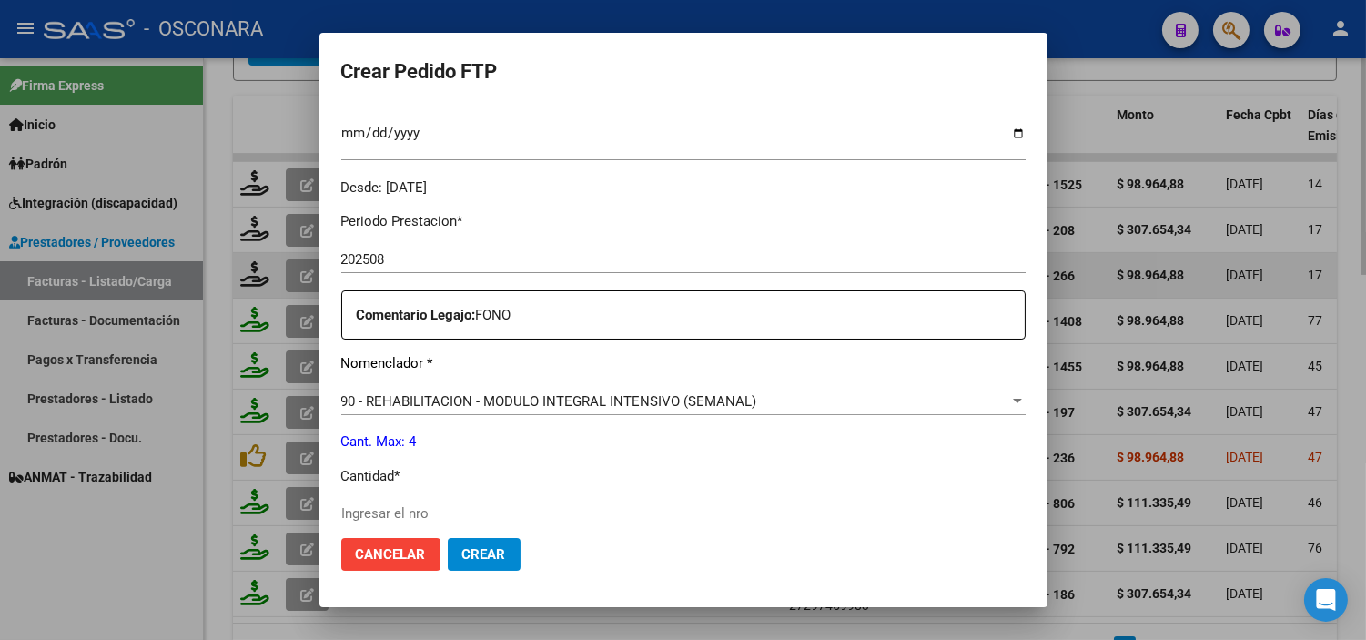
scroll to position [606, 0]
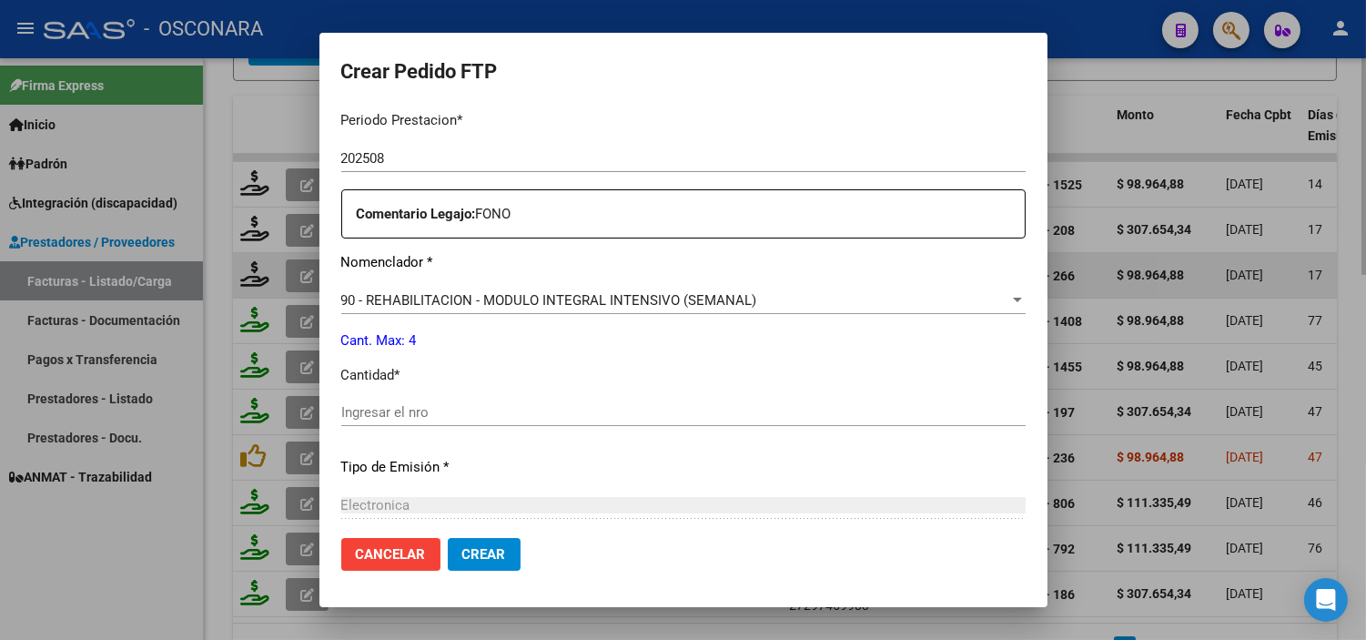
click at [580, 413] on input "Ingresar el nro" at bounding box center [683, 412] width 684 height 16
type input "4"
click at [592, 470] on p "Tipo de Emisión *" at bounding box center [683, 467] width 684 height 21
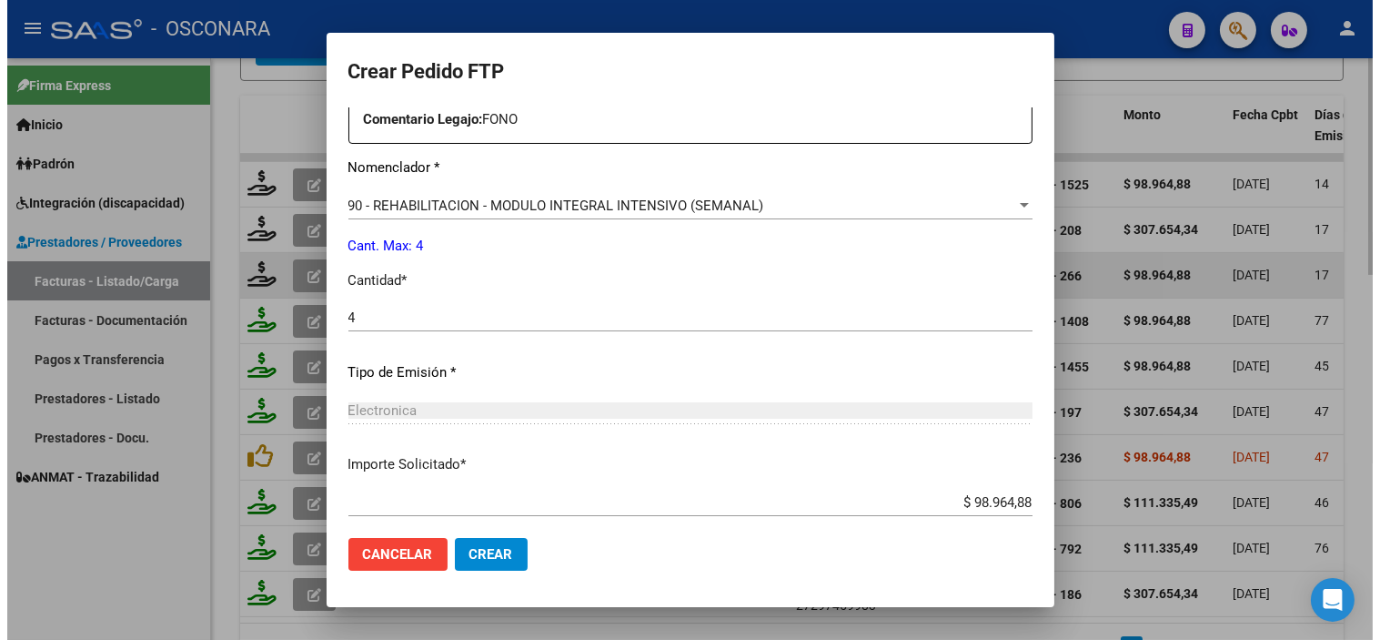
scroll to position [802, 0]
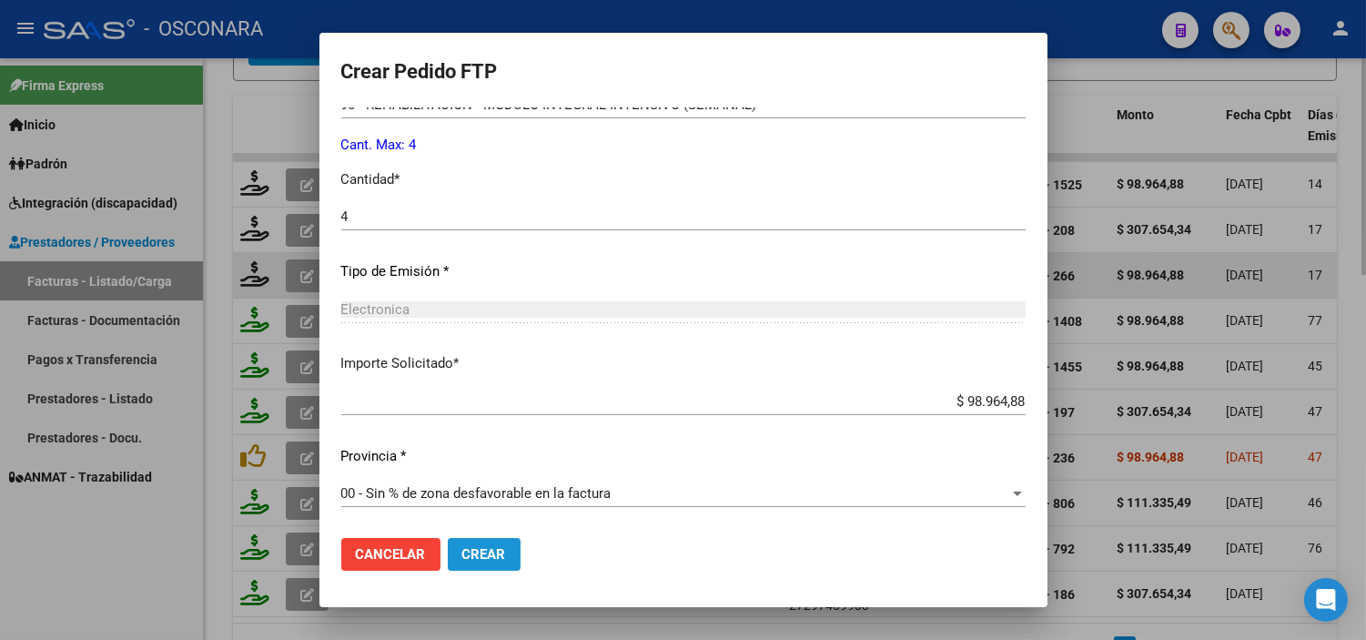
click at [506, 551] on span "Crear" at bounding box center [484, 554] width 44 height 16
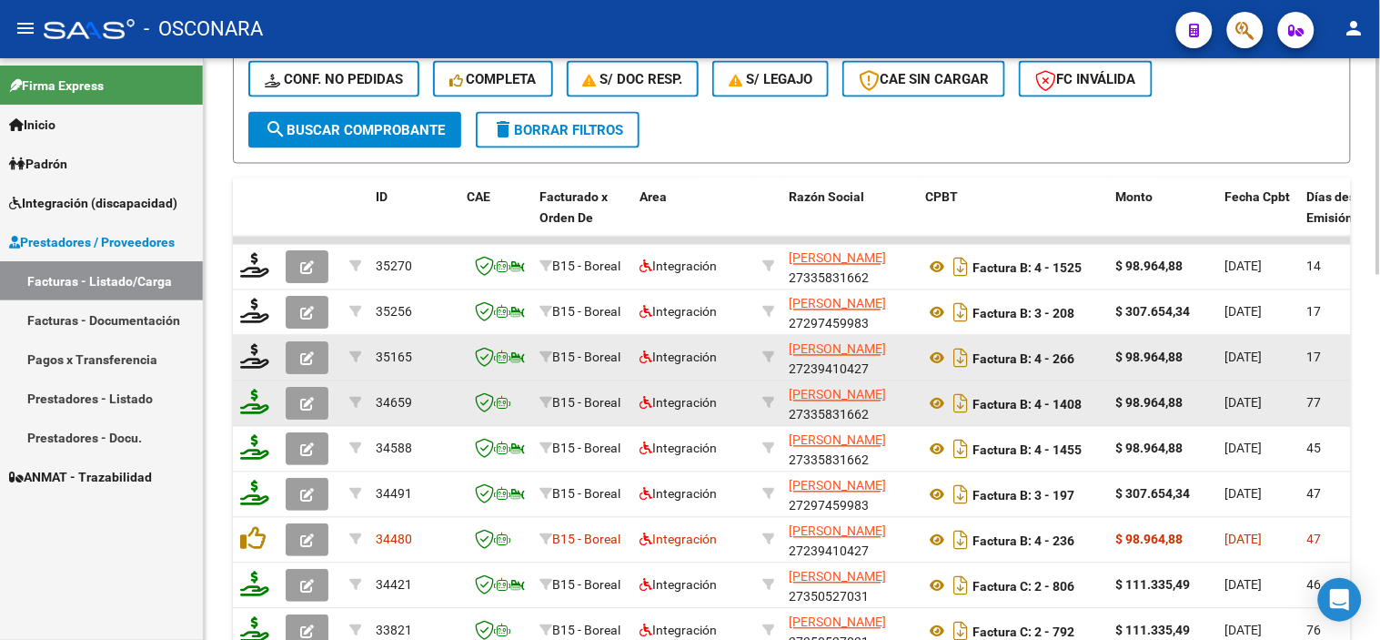
scroll to position [808, 0]
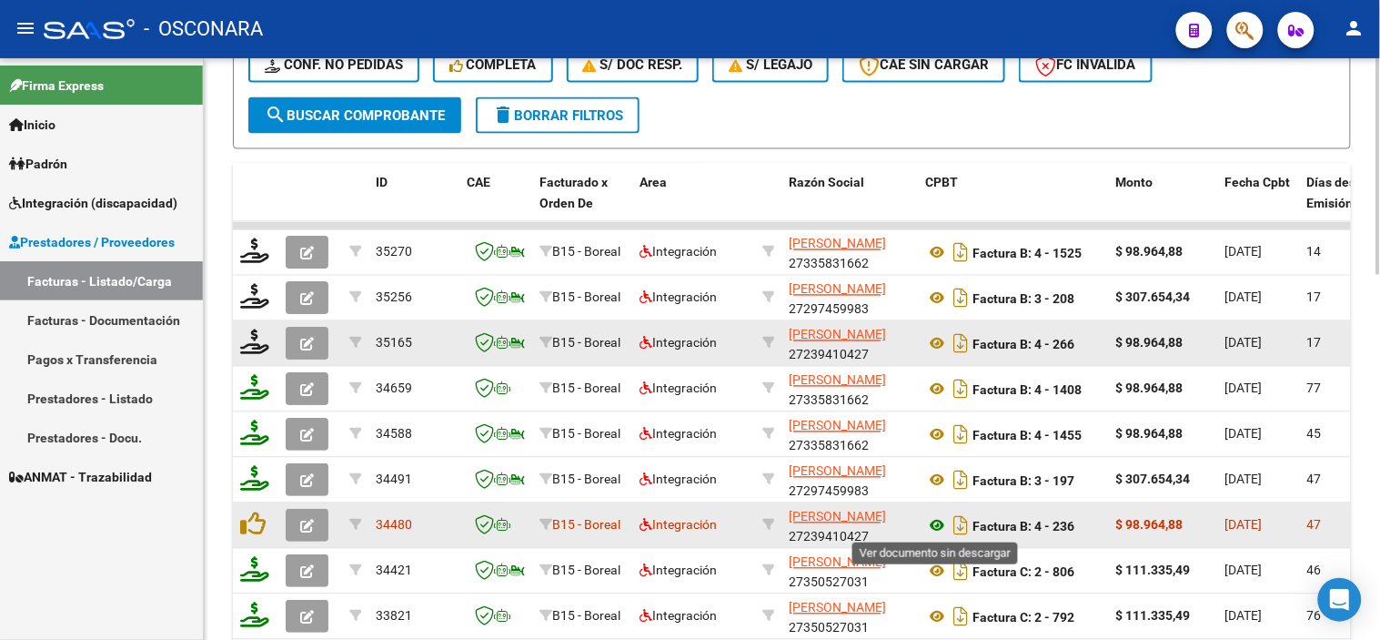
click at [935, 523] on icon at bounding box center [937, 526] width 24 height 22
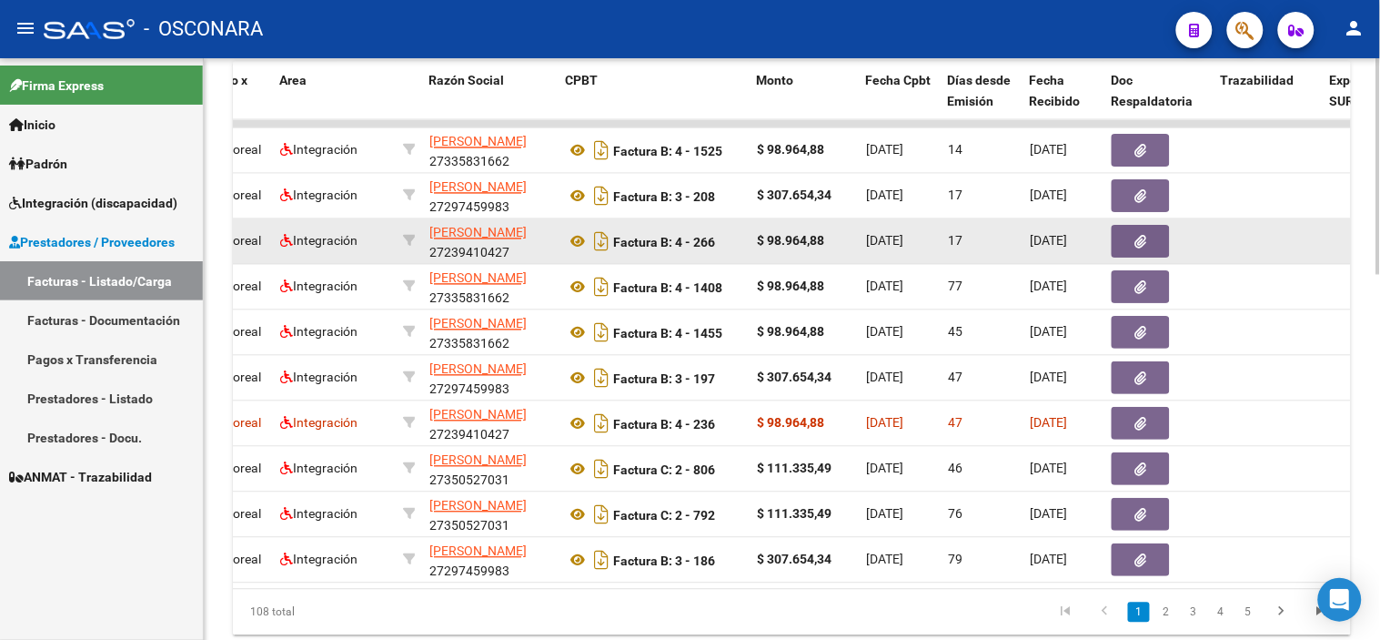
scroll to position [0, 666]
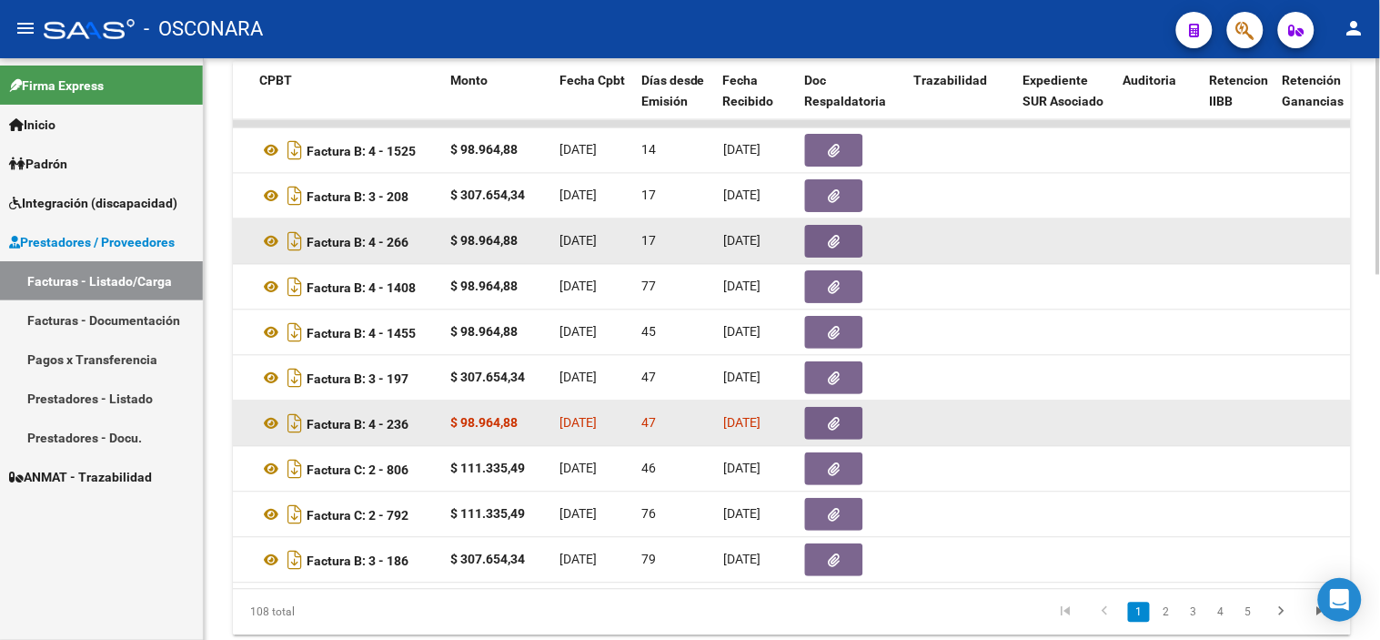
click at [837, 419] on icon "button" at bounding box center [835, 425] width 12 height 14
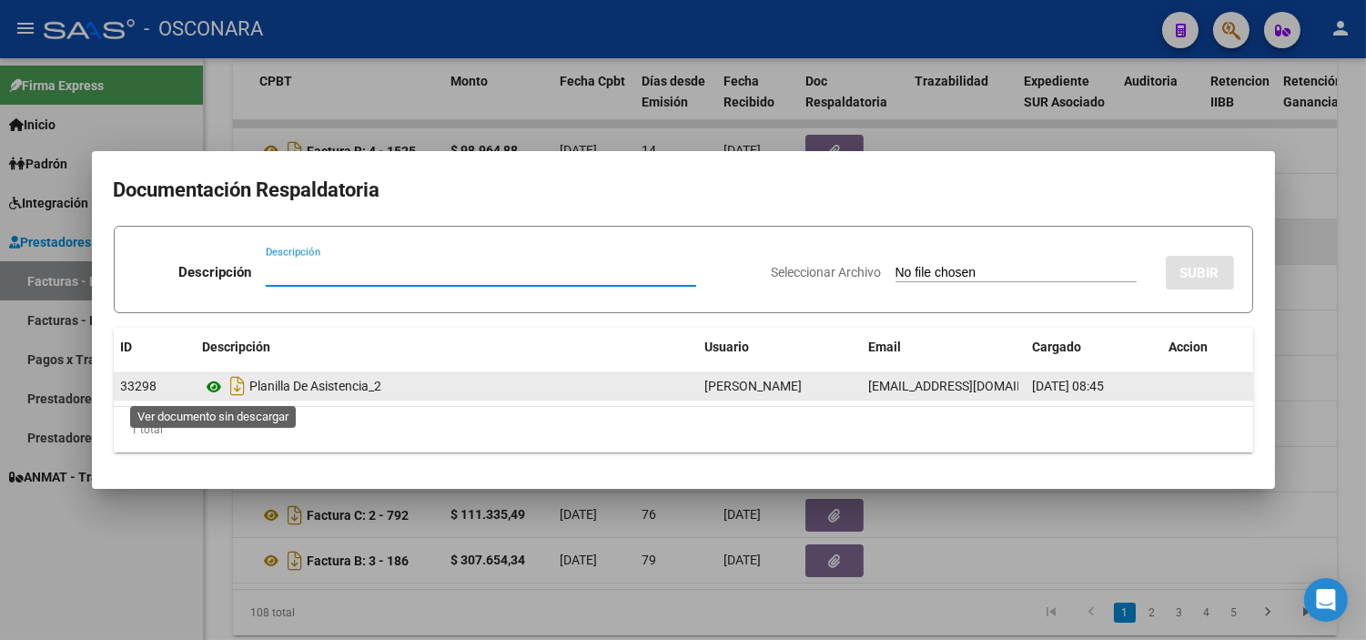
click at [211, 379] on icon at bounding box center [215, 387] width 24 height 22
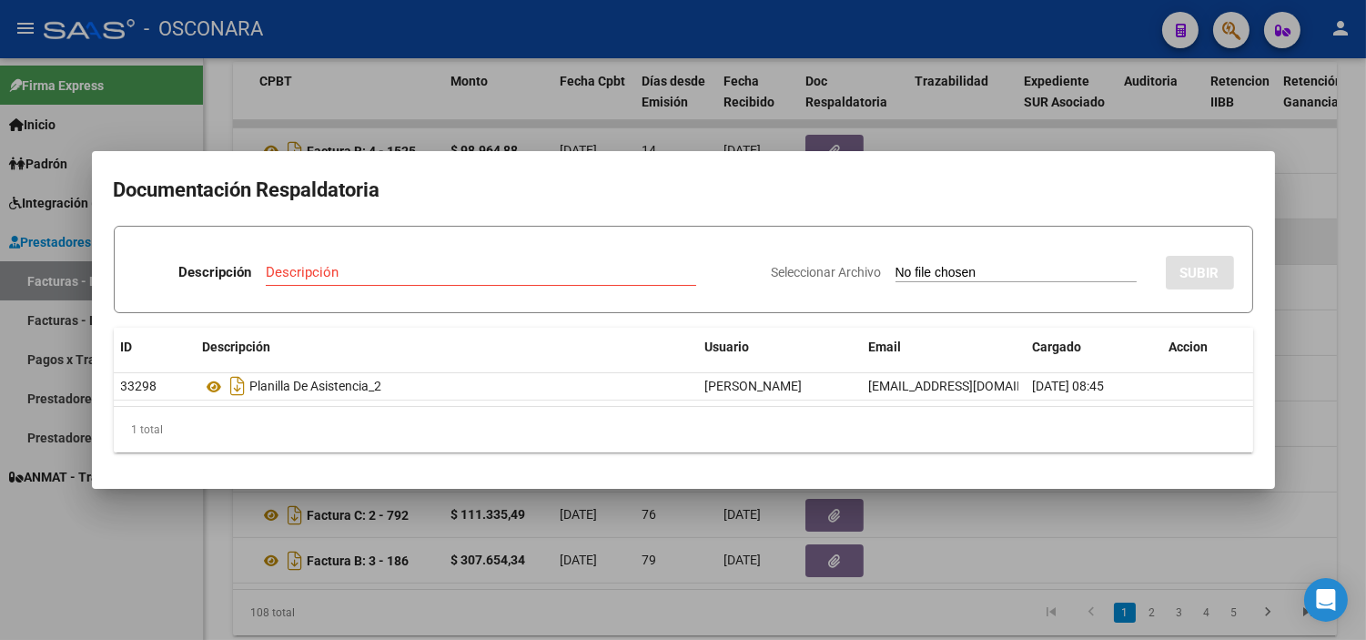
click at [577, 523] on div at bounding box center [683, 320] width 1366 height 640
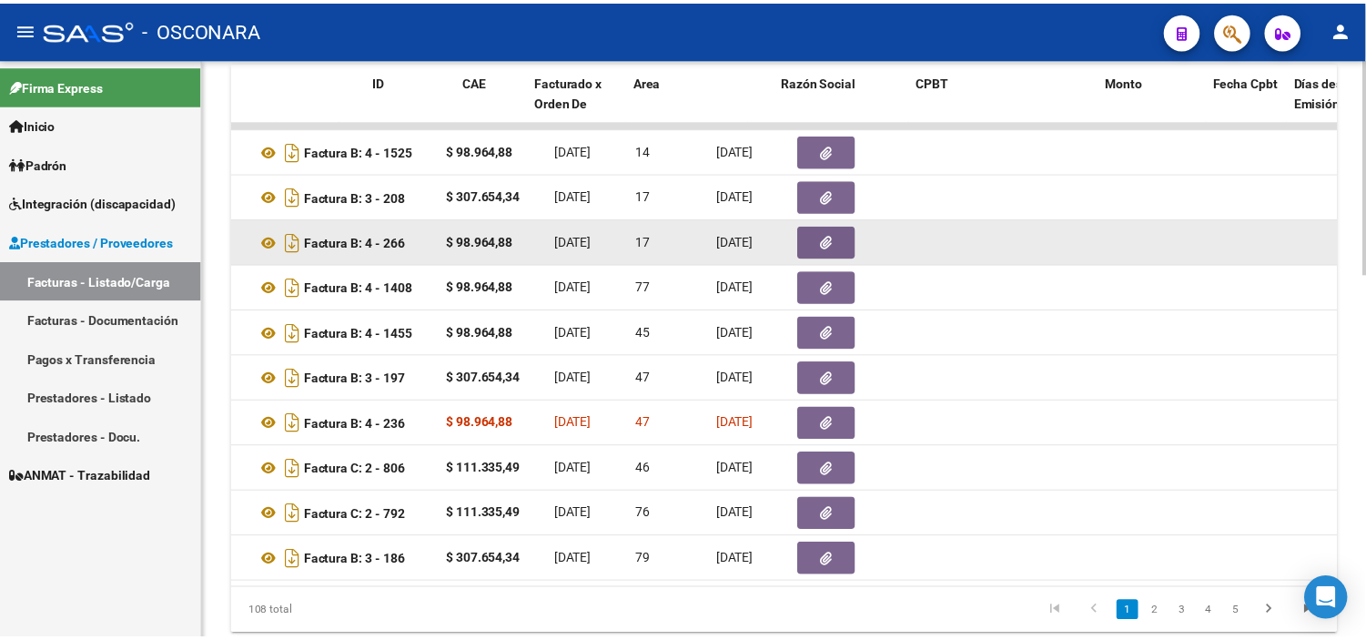
scroll to position [0, 0]
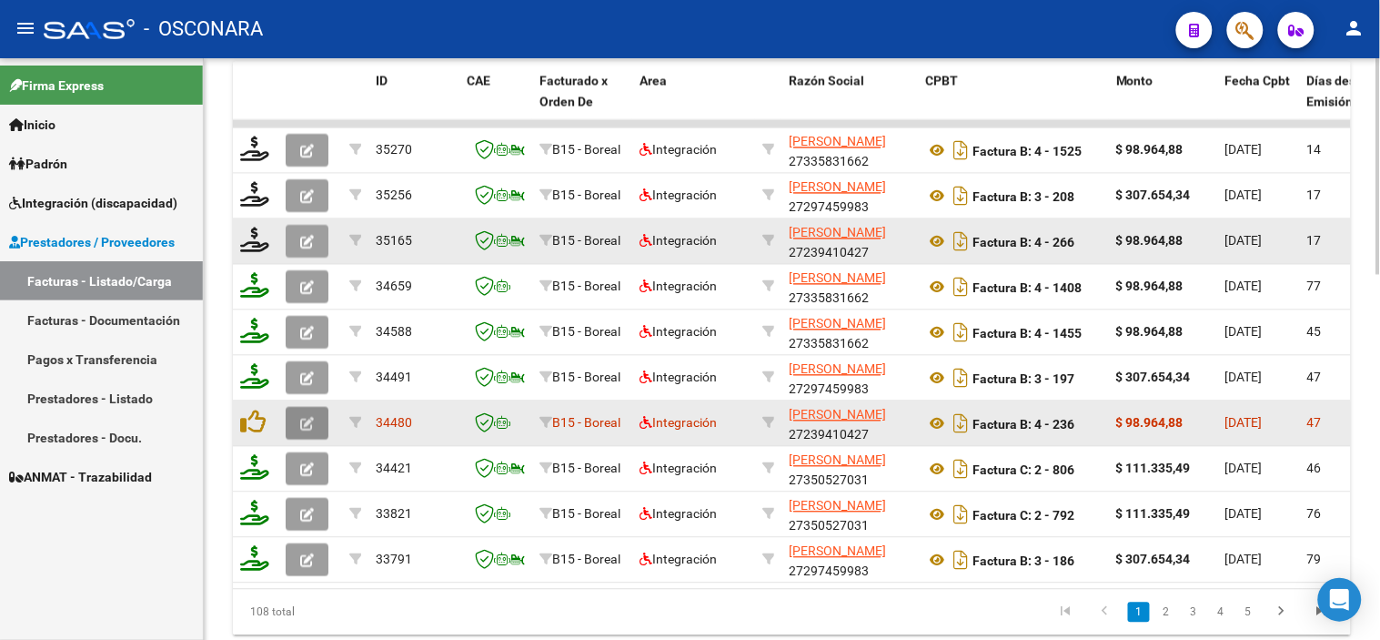
click at [305, 424] on icon "button" at bounding box center [307, 425] width 14 height 14
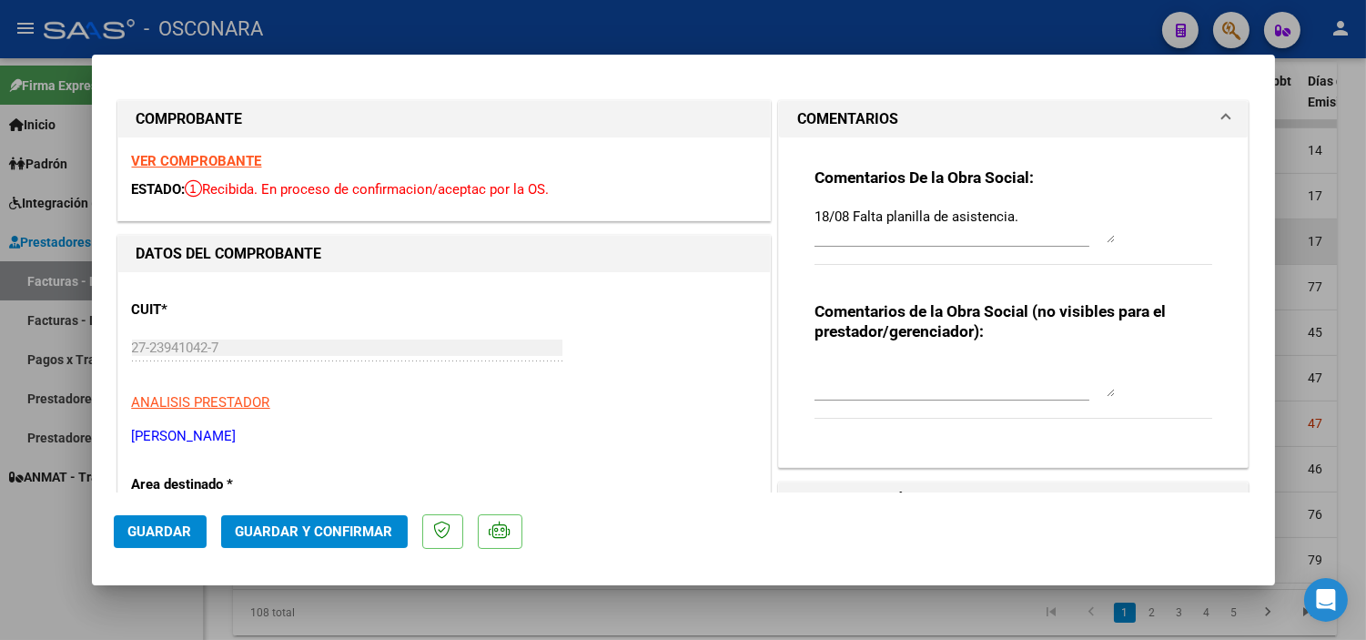
click at [1026, 217] on textarea "18/08 Falta planilla de asistencia." at bounding box center [964, 225] width 300 height 36
drag, startPoint x: 1010, startPoint y: 234, endPoint x: 762, endPoint y: 210, distance: 249.5
type textarea "18/08 Falta planilla de asistencia. 18/09 Sigue faltando planilla de asistencia…"
click at [157, 532] on span "Guardar" at bounding box center [160, 531] width 64 height 16
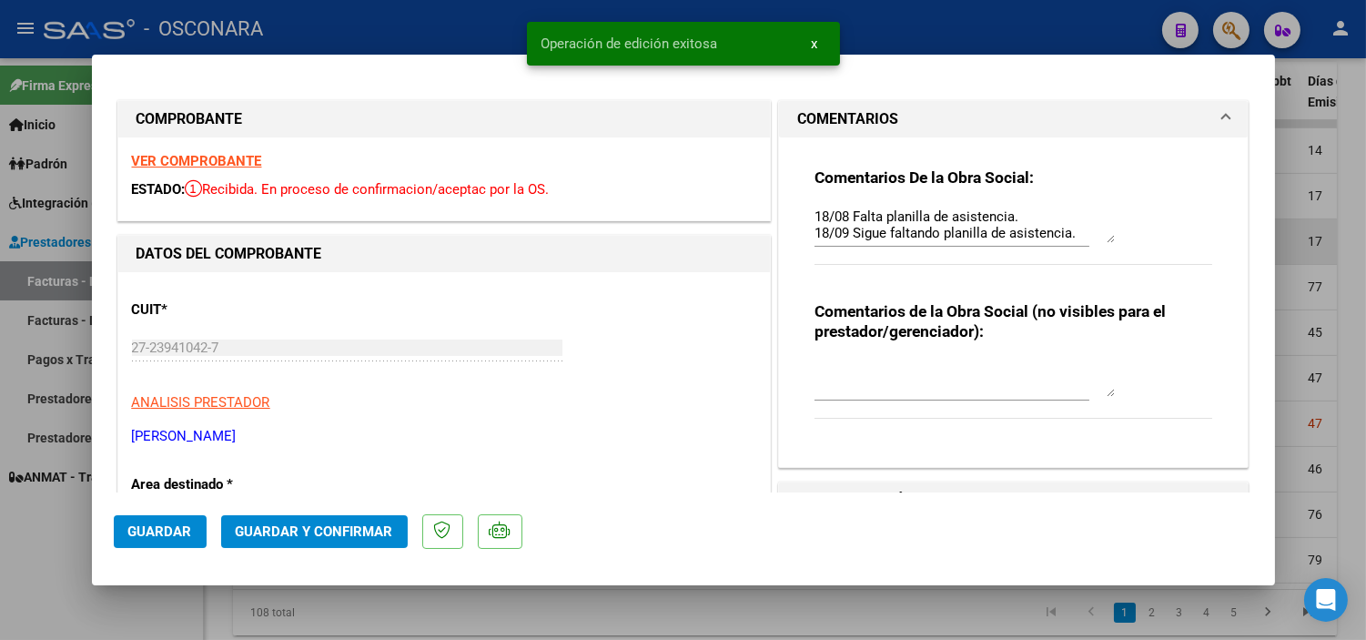
click at [173, 592] on div at bounding box center [683, 320] width 1366 height 640
type input "$ 0,00"
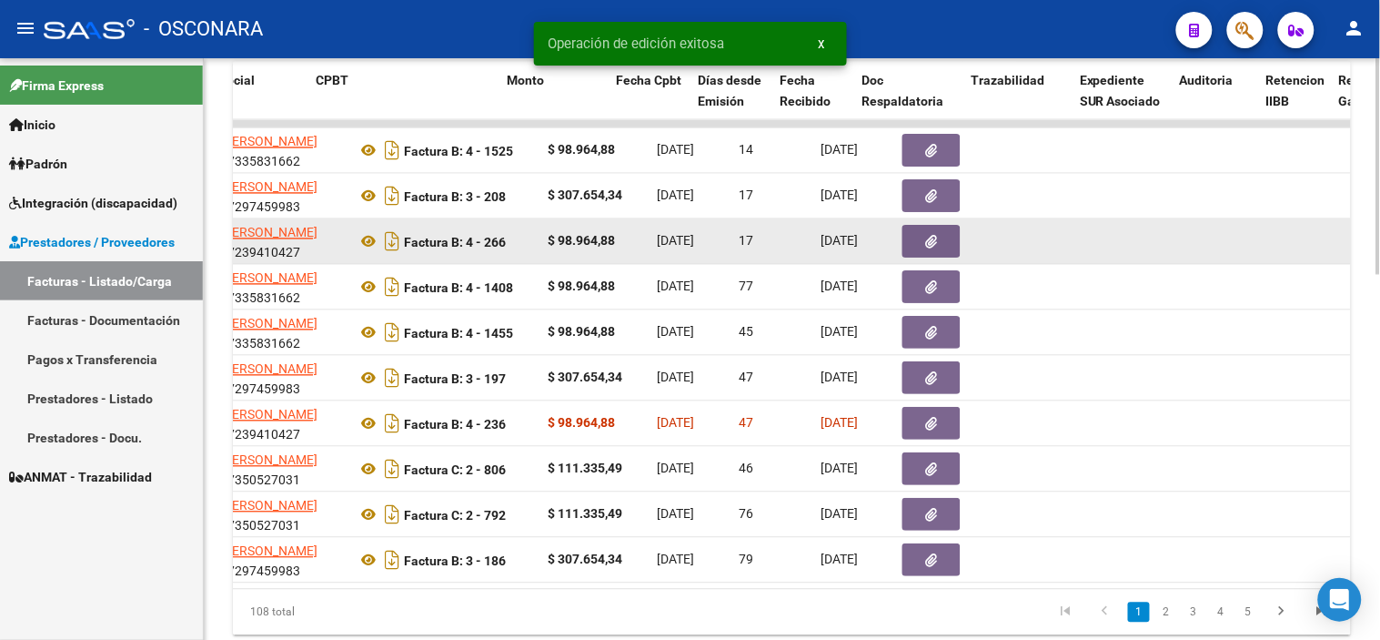
scroll to position [0, 610]
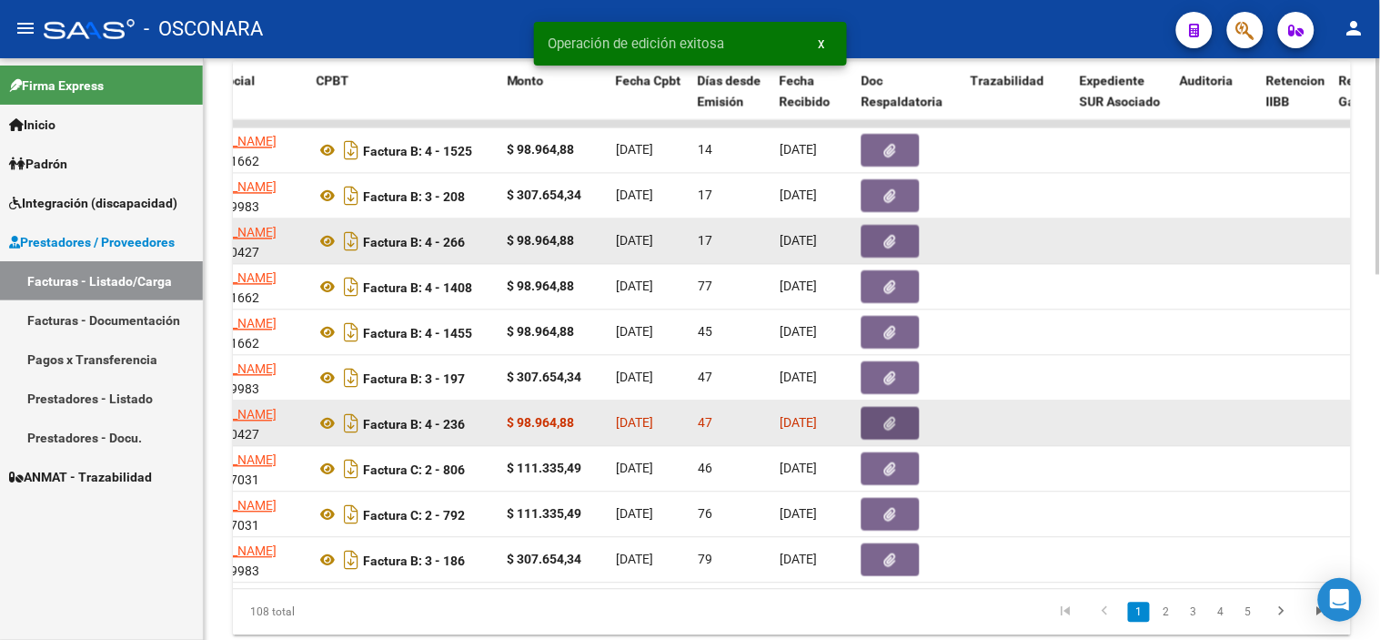
click at [904, 424] on button "button" at bounding box center [891, 424] width 58 height 33
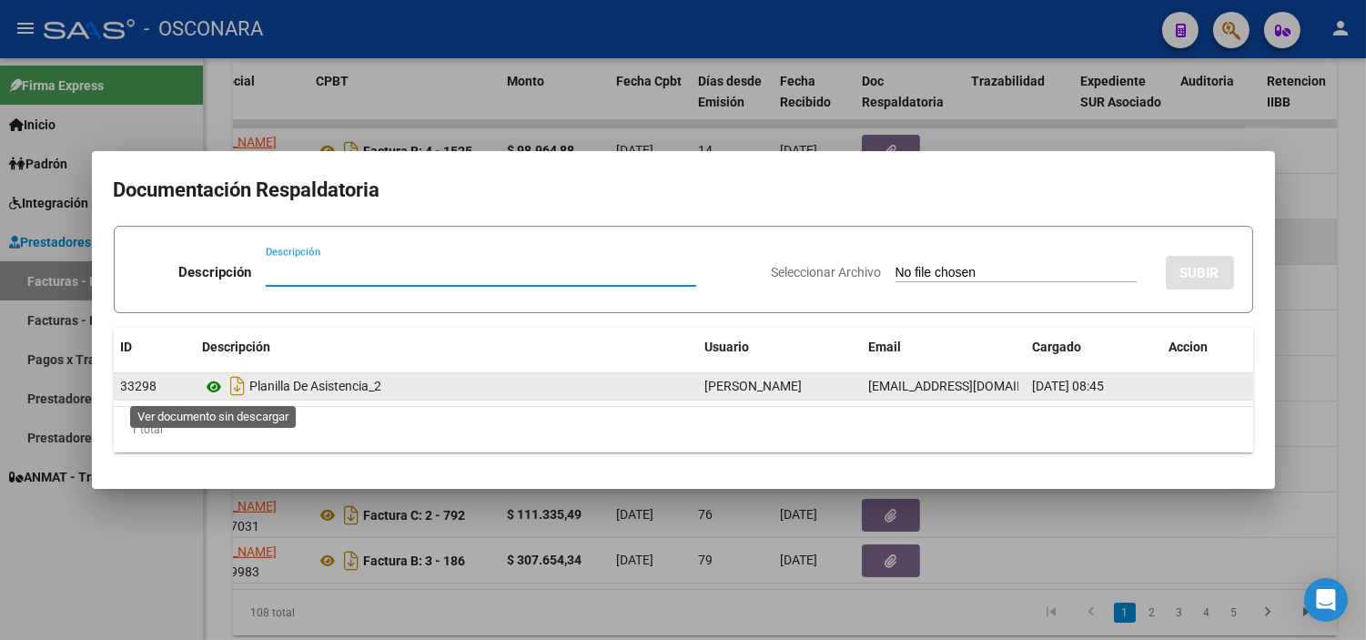
click at [207, 384] on icon at bounding box center [215, 387] width 24 height 22
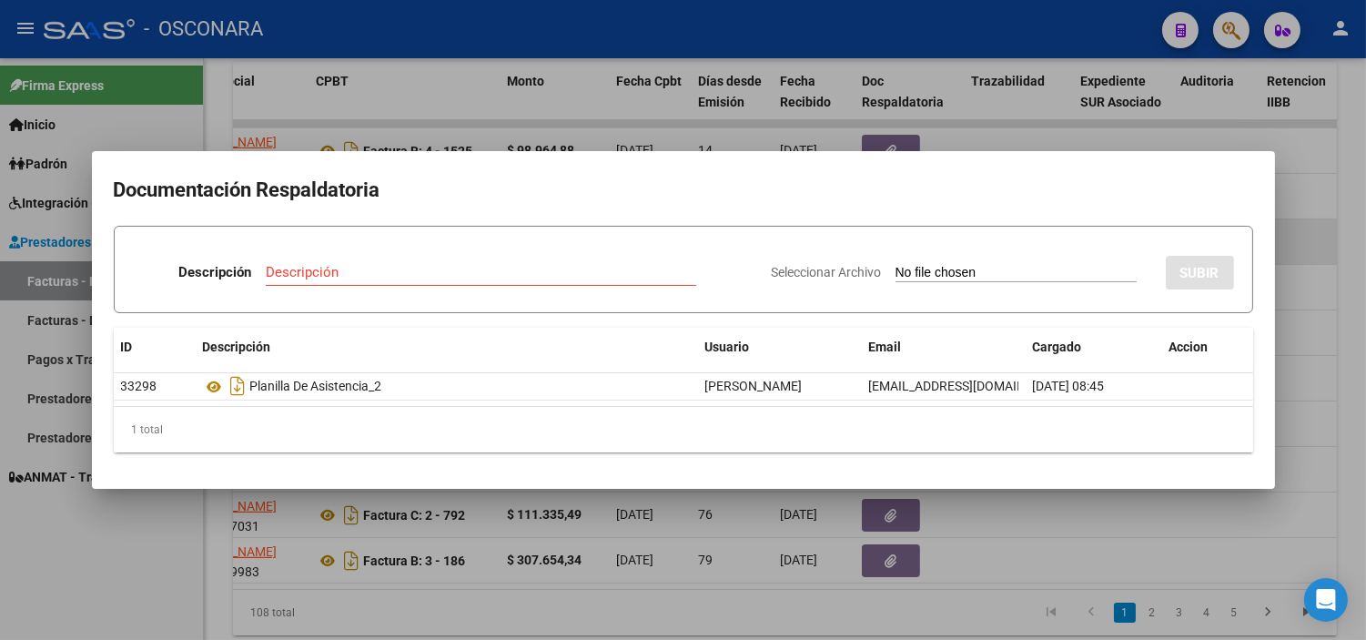
click at [714, 541] on div at bounding box center [683, 320] width 1366 height 640
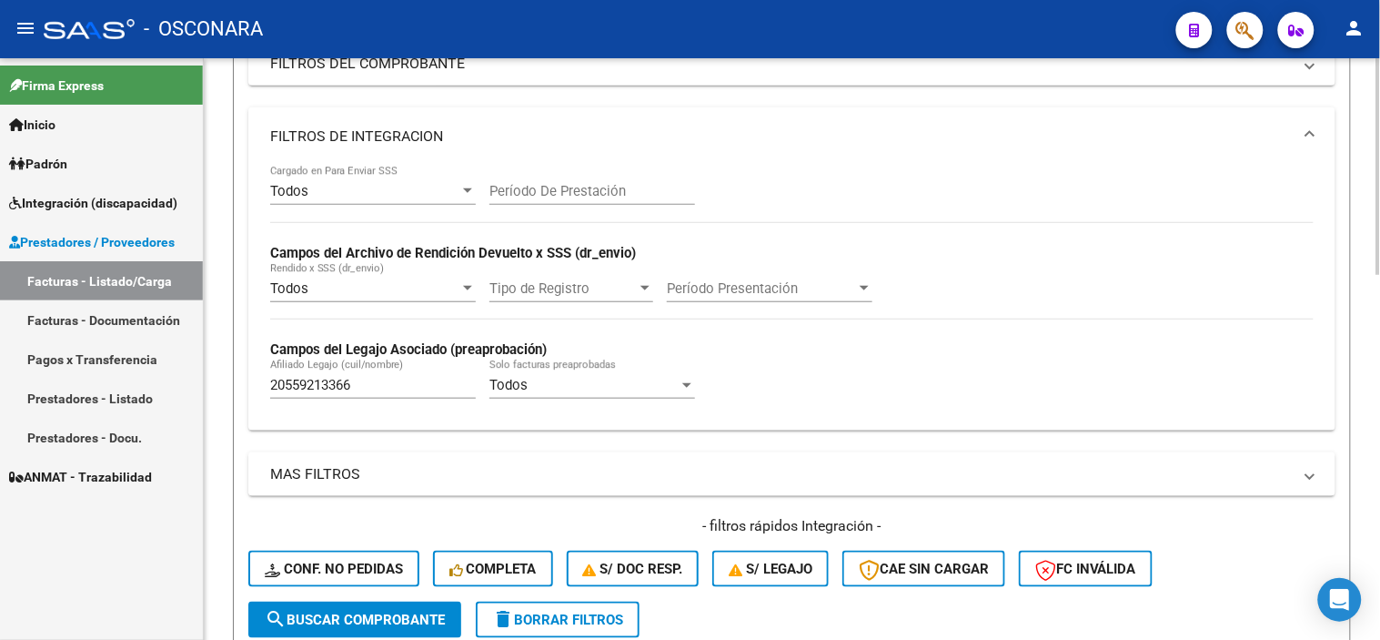
scroll to position [303, 0]
click at [362, 387] on input "20559213366" at bounding box center [373, 386] width 206 height 16
paste input "3661561"
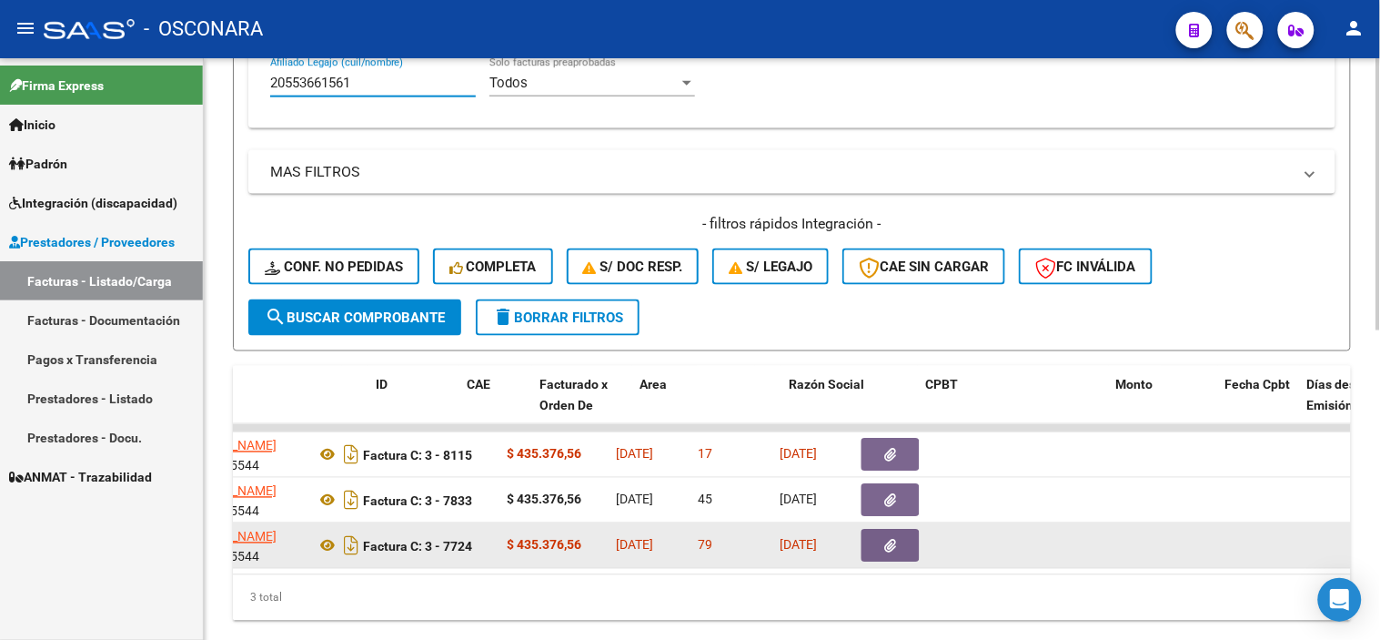
scroll to position [0, 0]
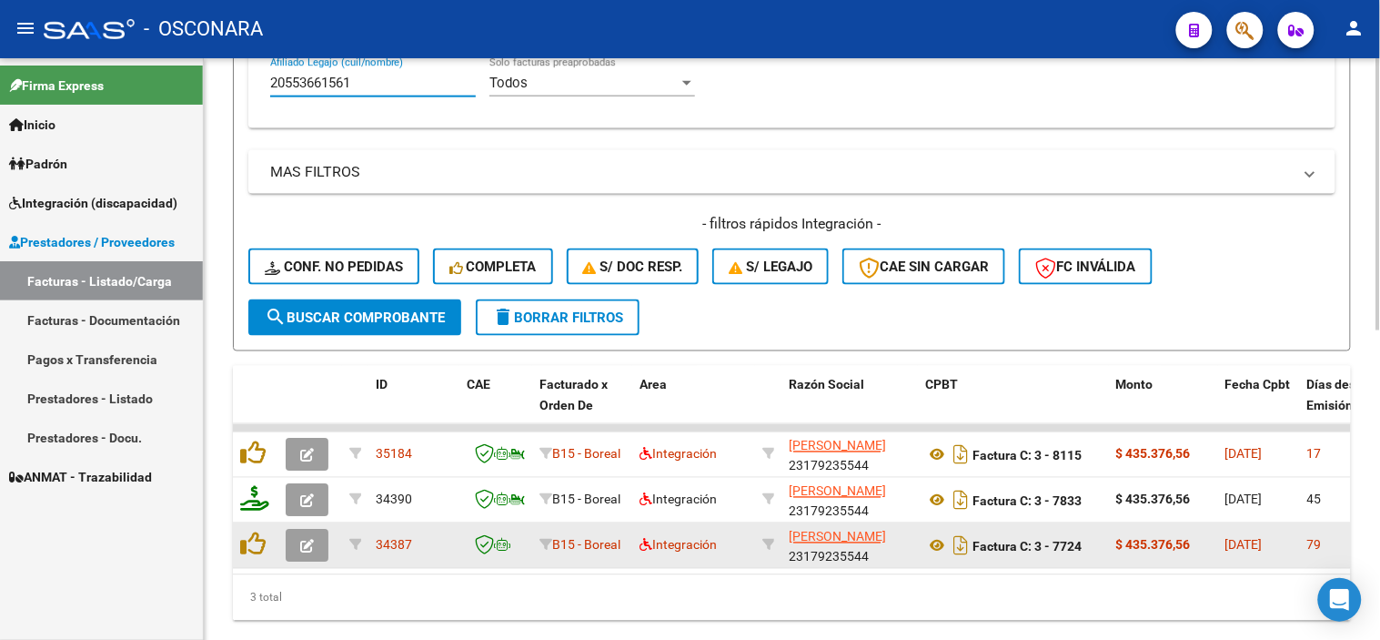
type input "20553661561"
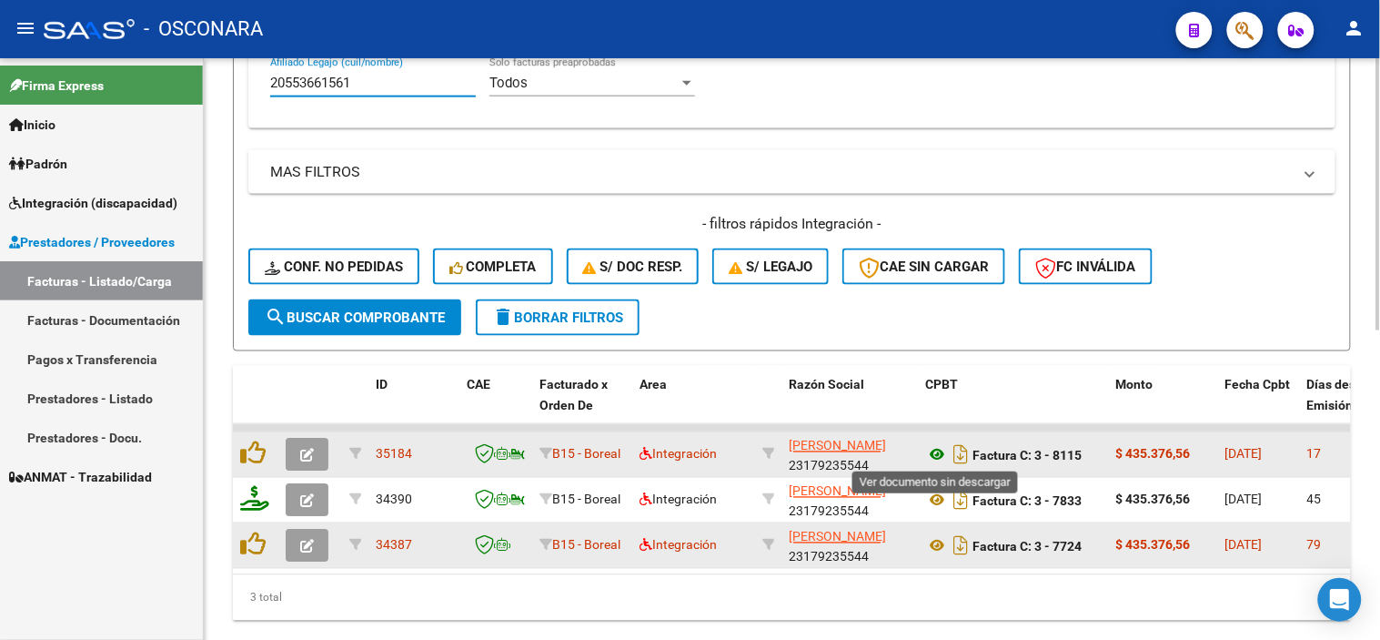
click at [941, 452] on icon at bounding box center [937, 455] width 24 height 22
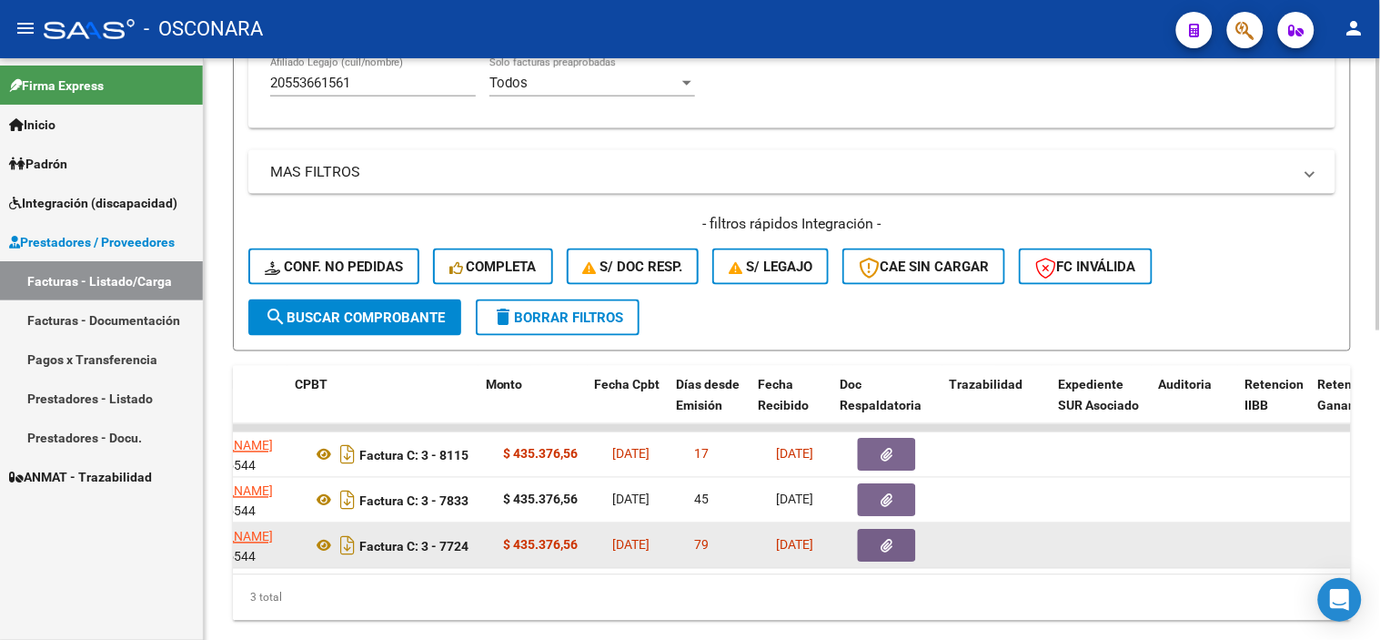
scroll to position [0, 631]
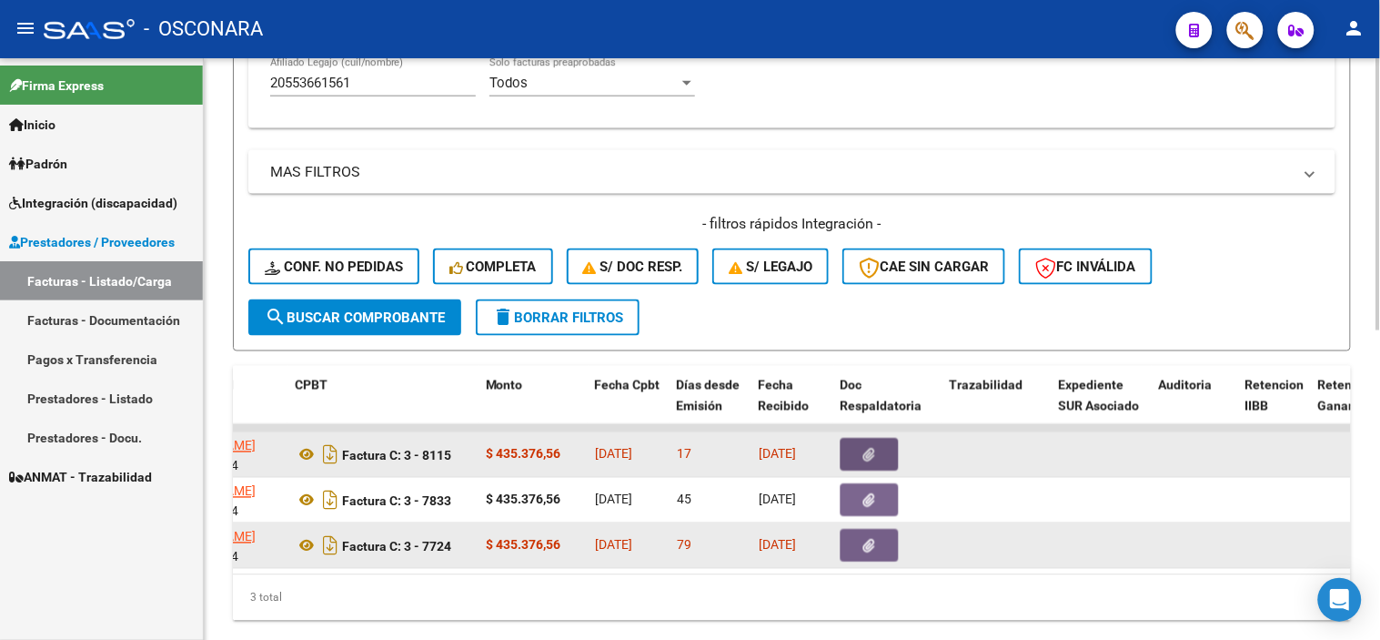
click at [855, 449] on button "button" at bounding box center [870, 455] width 58 height 33
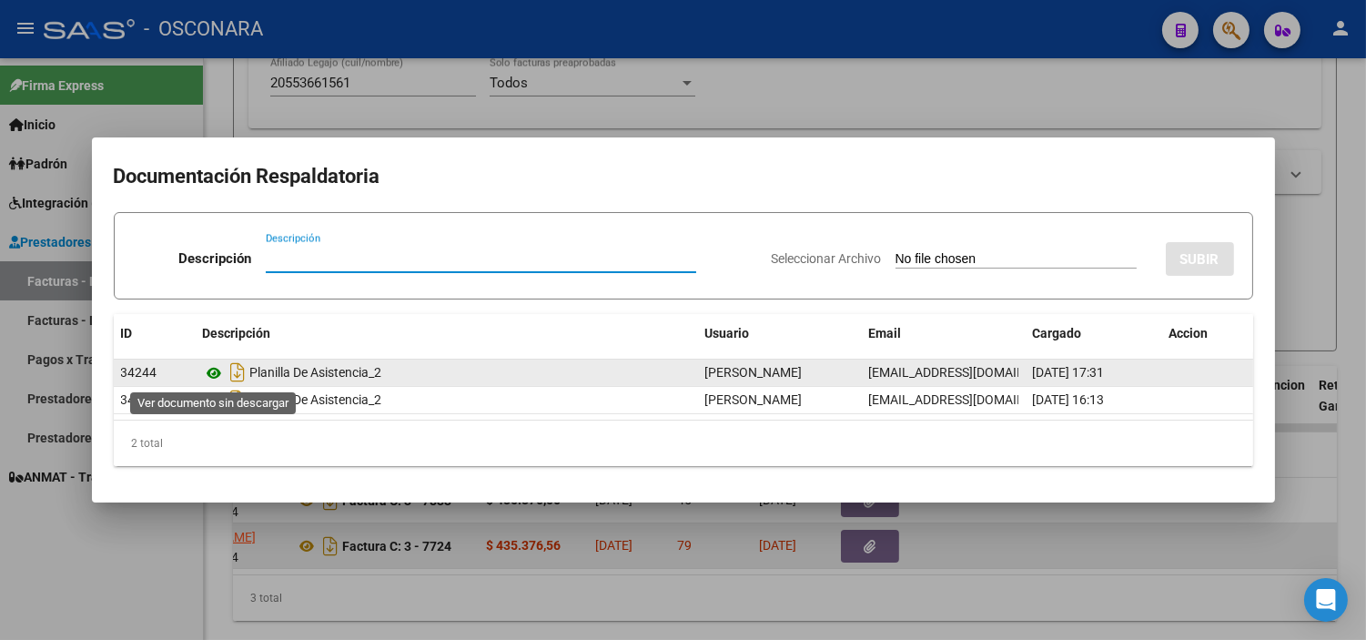
click at [220, 367] on icon at bounding box center [215, 373] width 24 height 22
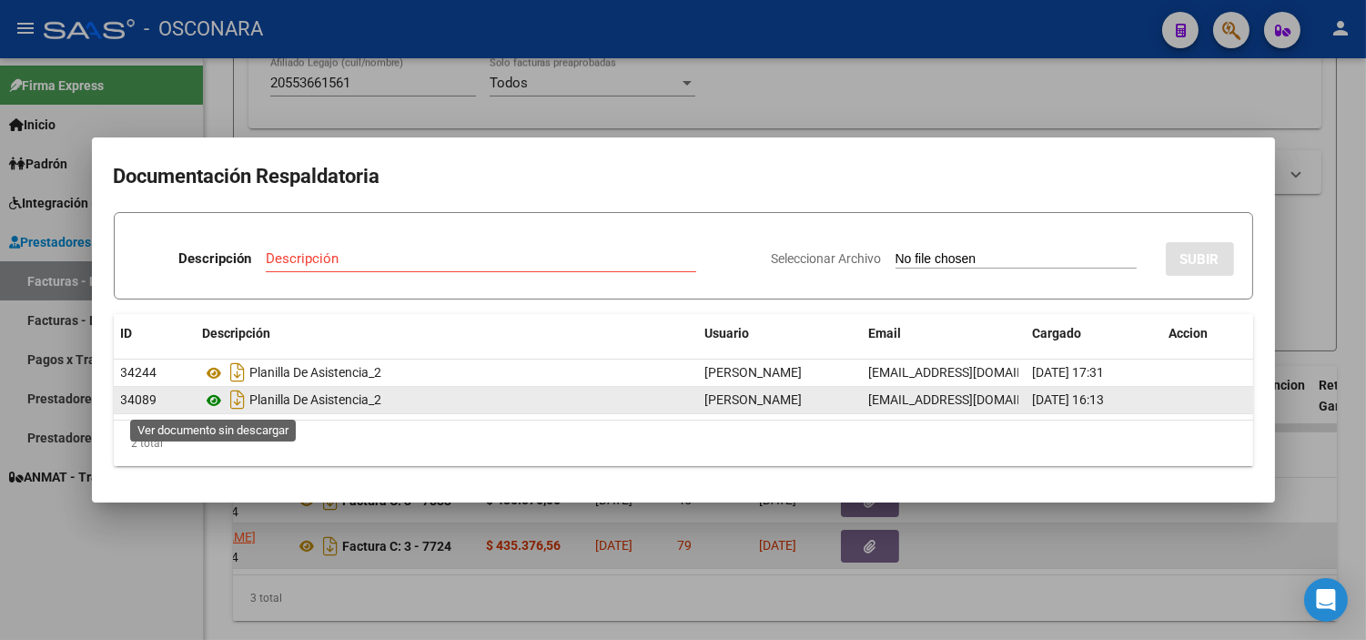
click at [211, 402] on icon at bounding box center [215, 400] width 24 height 22
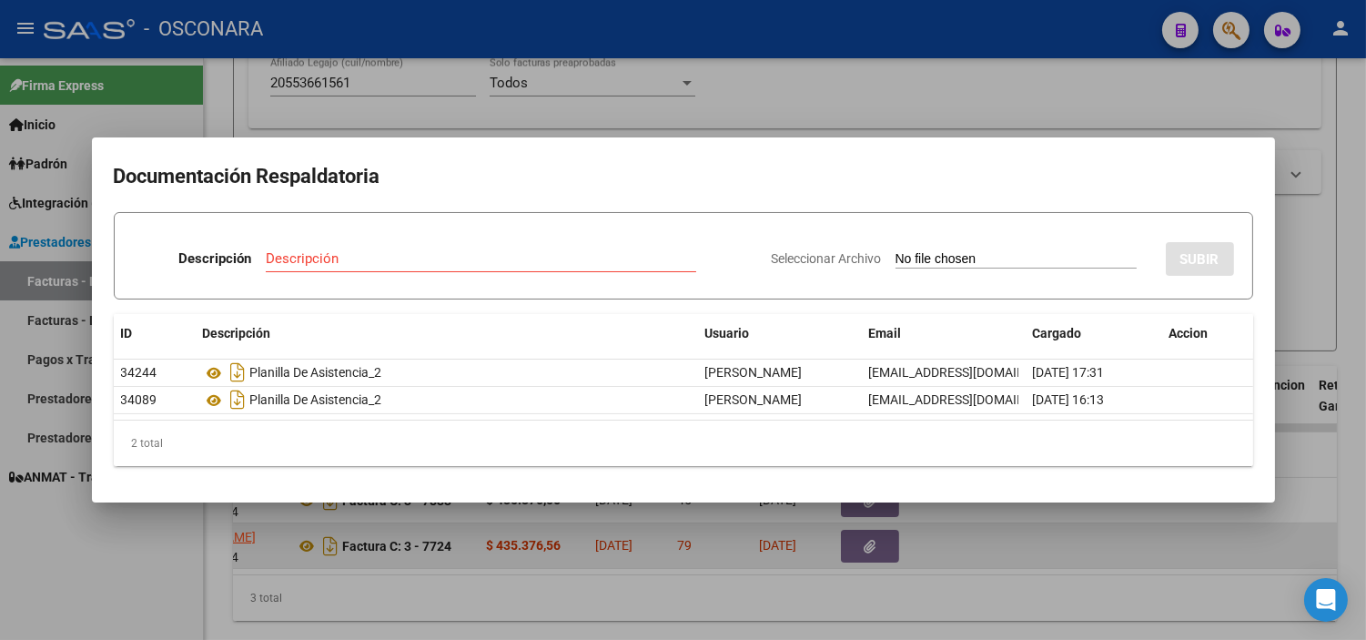
click at [398, 531] on div at bounding box center [683, 320] width 1366 height 640
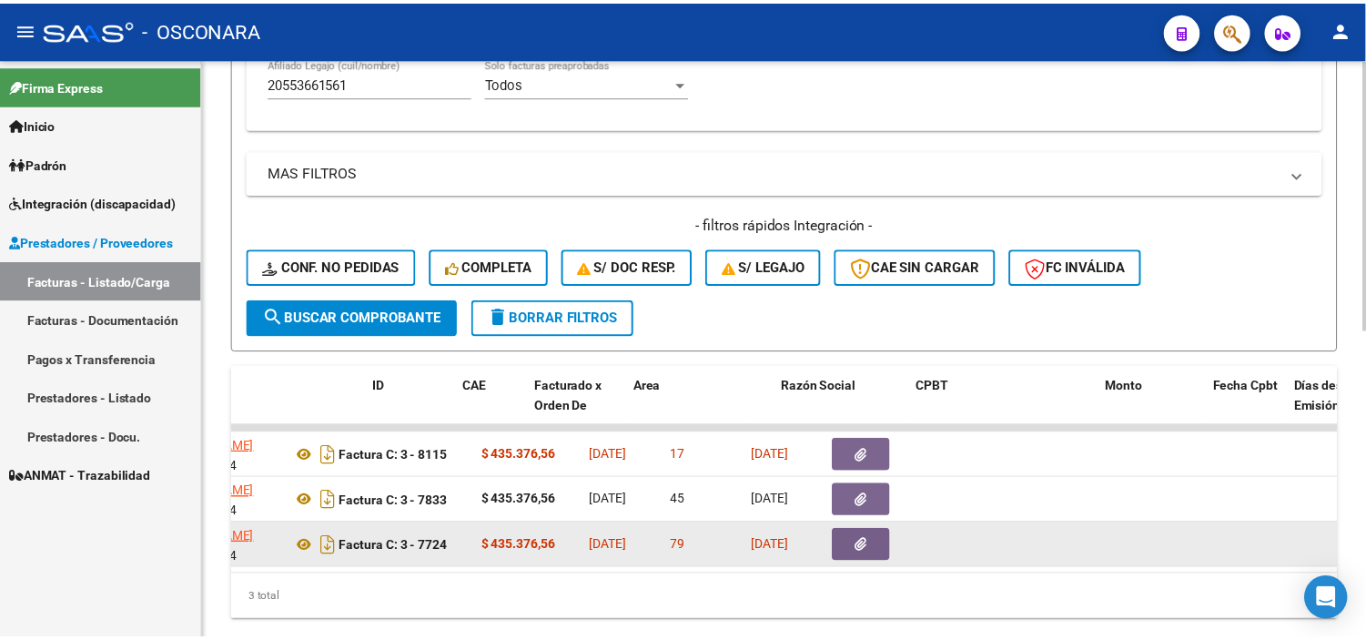
scroll to position [0, 0]
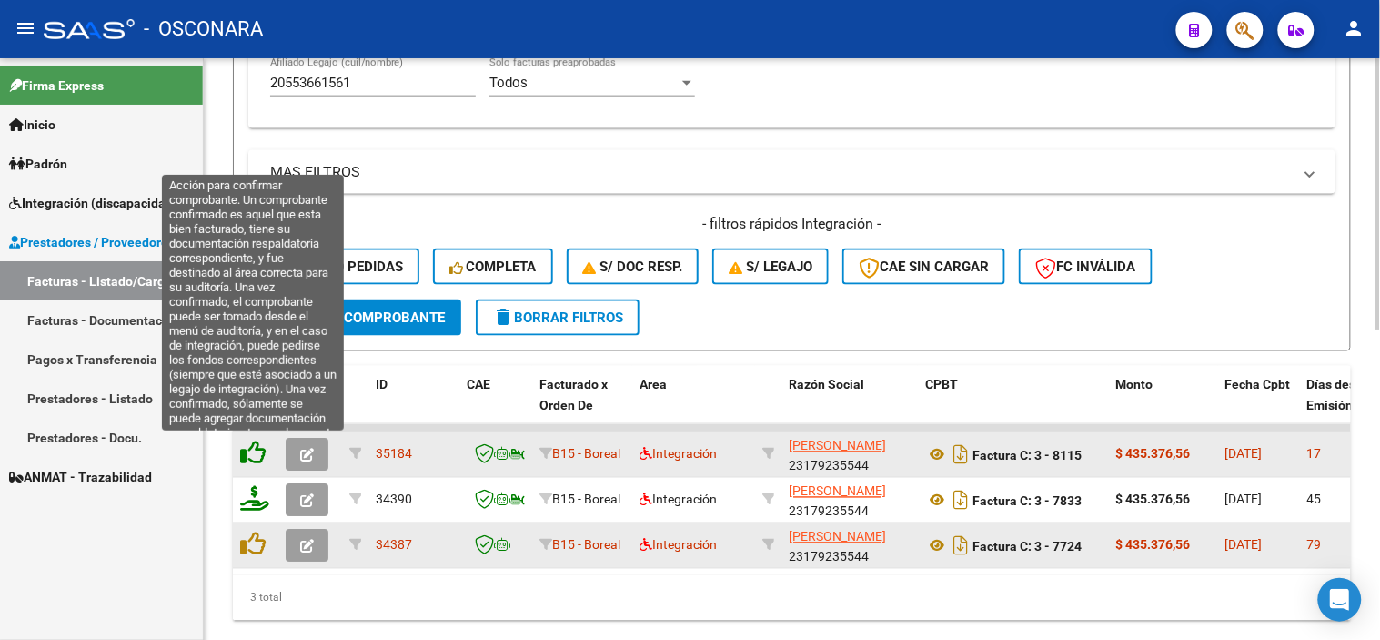
click at [261, 456] on icon at bounding box center [252, 452] width 25 height 25
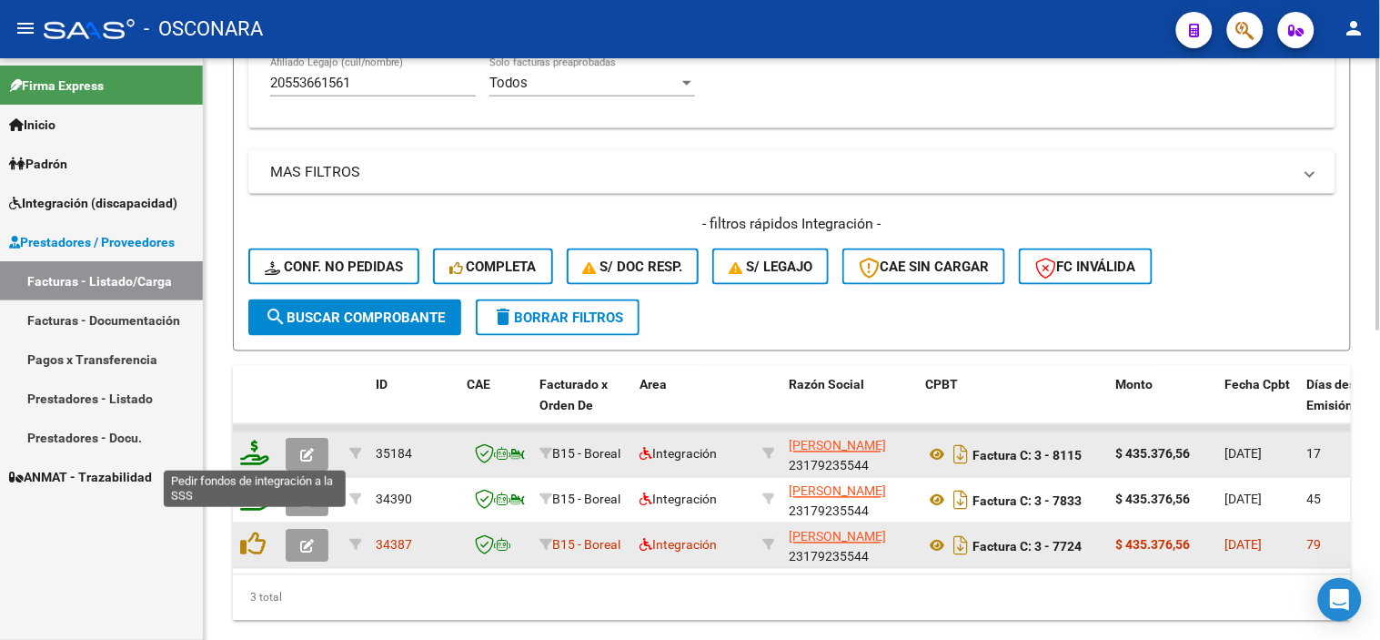
click at [248, 456] on icon at bounding box center [254, 452] width 29 height 25
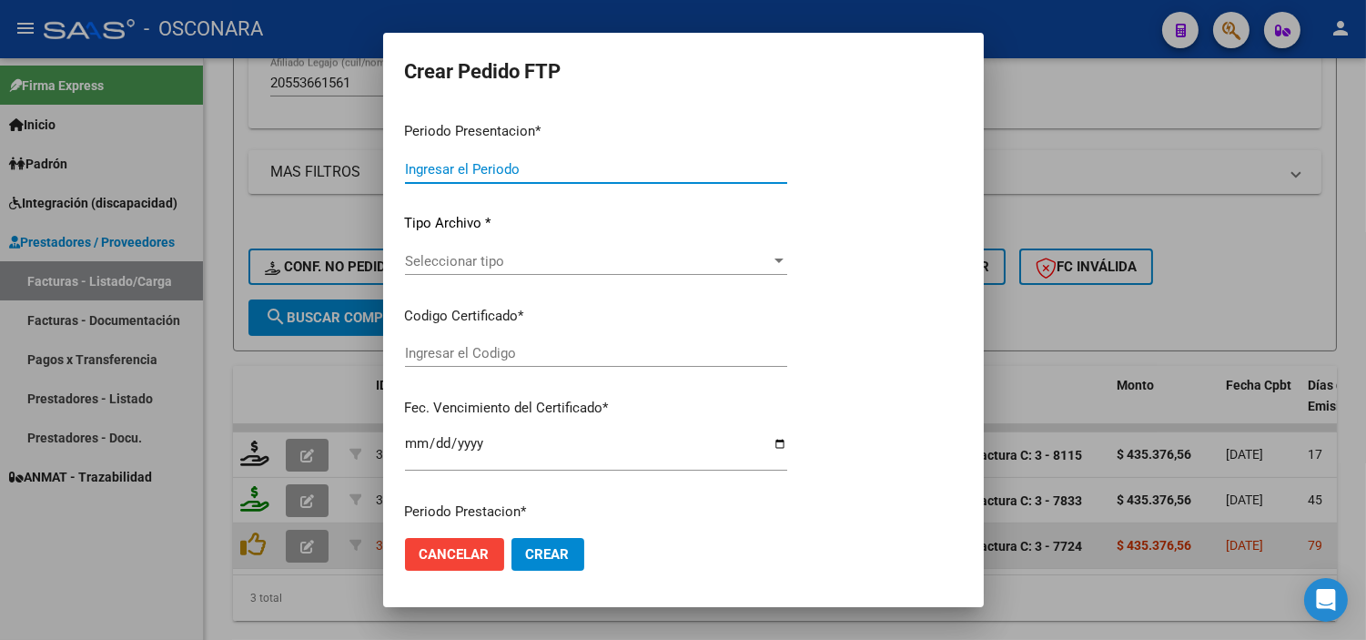
type input "202508"
type input "$ 435.376,56"
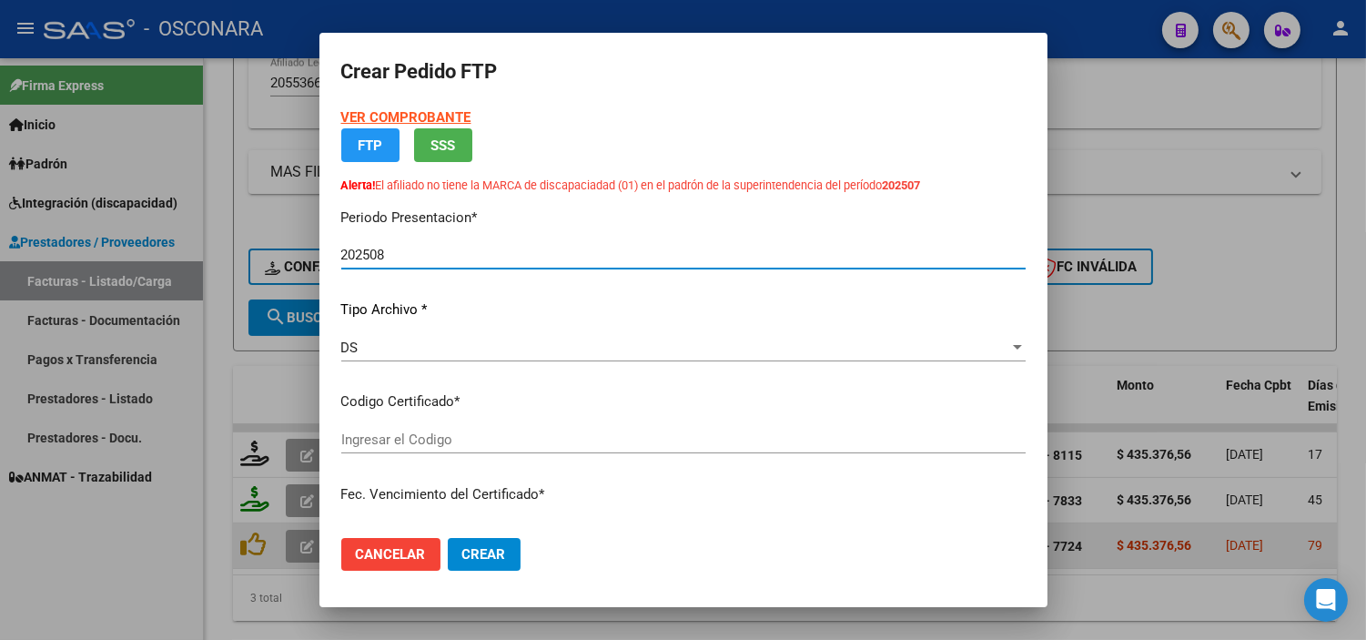
type input "ARG02-00055366156-20241221-20291221"
type input "[DATE]"
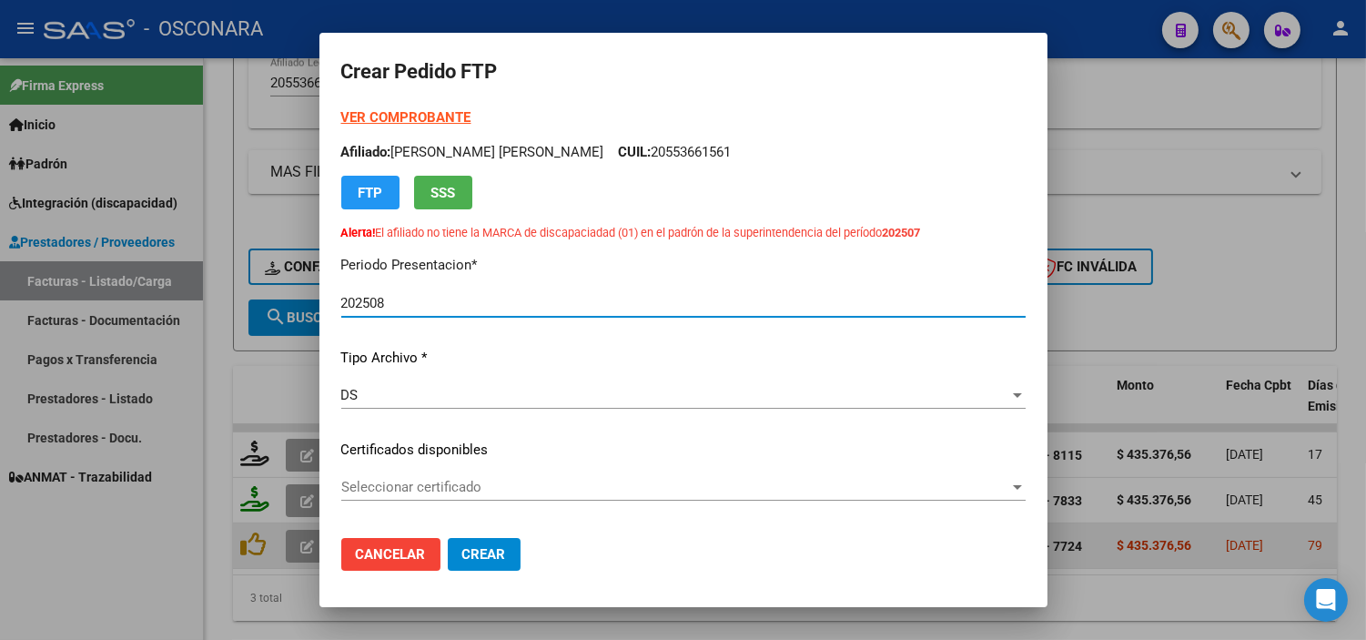
scroll to position [101, 0]
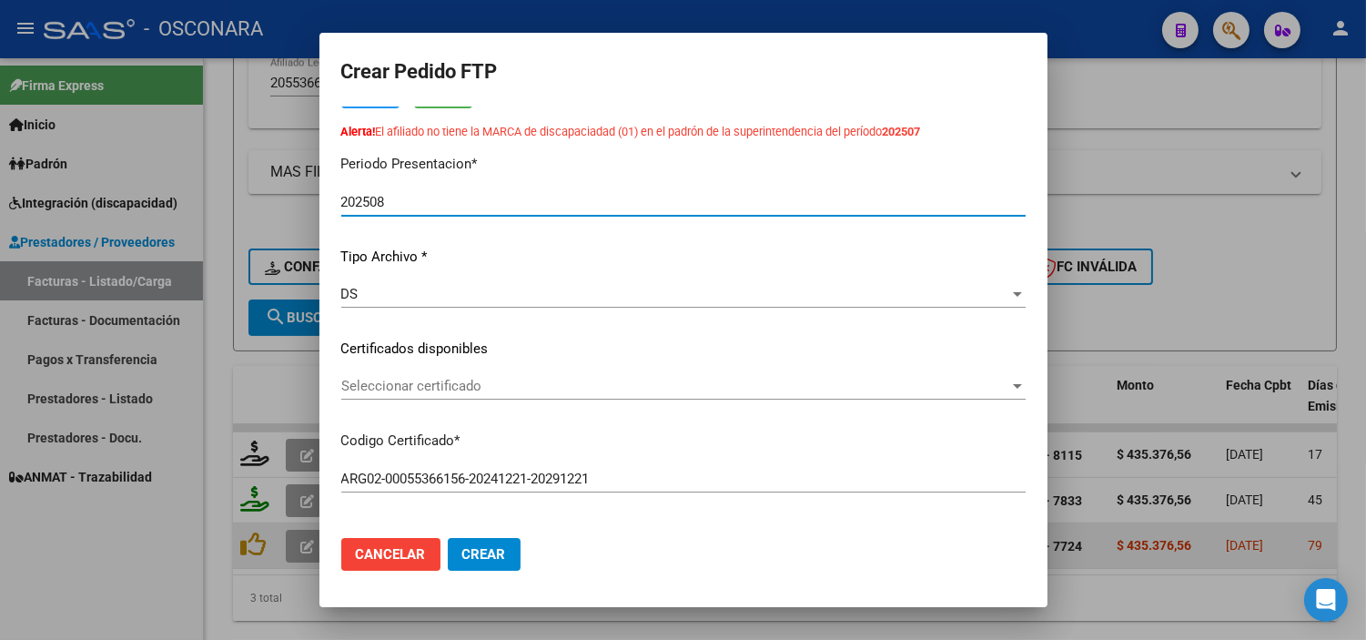
click at [507, 392] on span "Seleccionar certificado" at bounding box center [675, 386] width 668 height 16
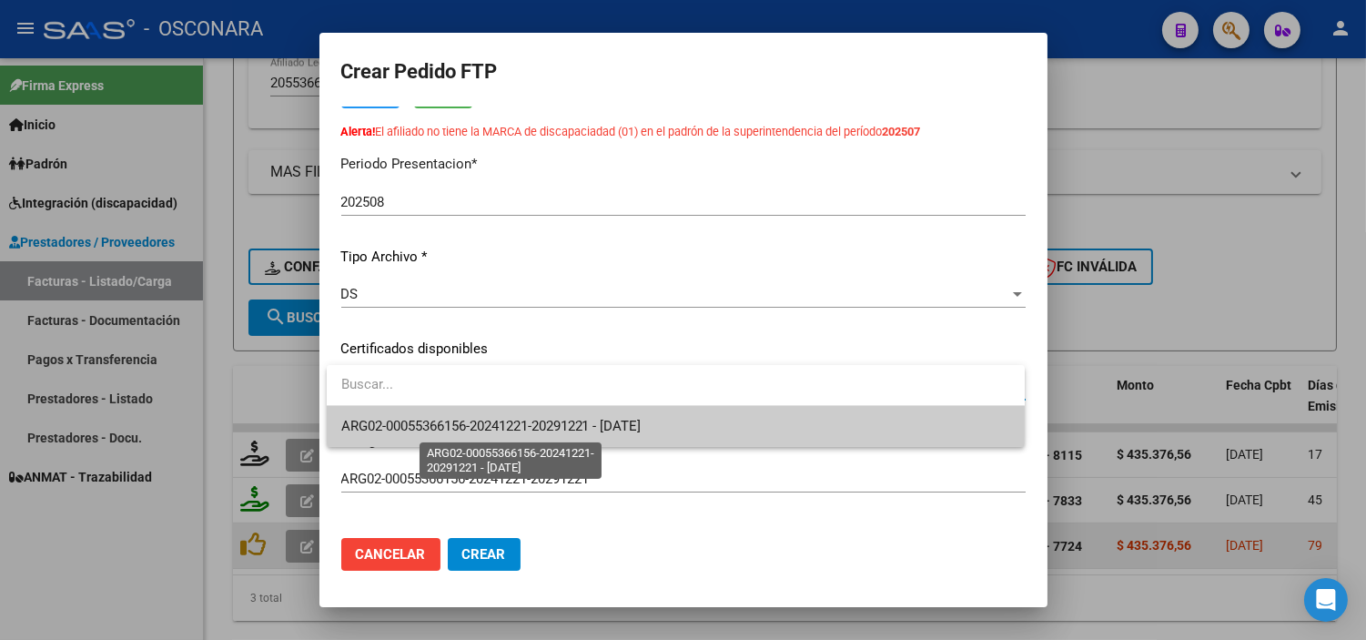
click at [495, 429] on span "ARG02-00055366156-20241221-20291221 - [DATE]" at bounding box center [491, 426] width 300 height 16
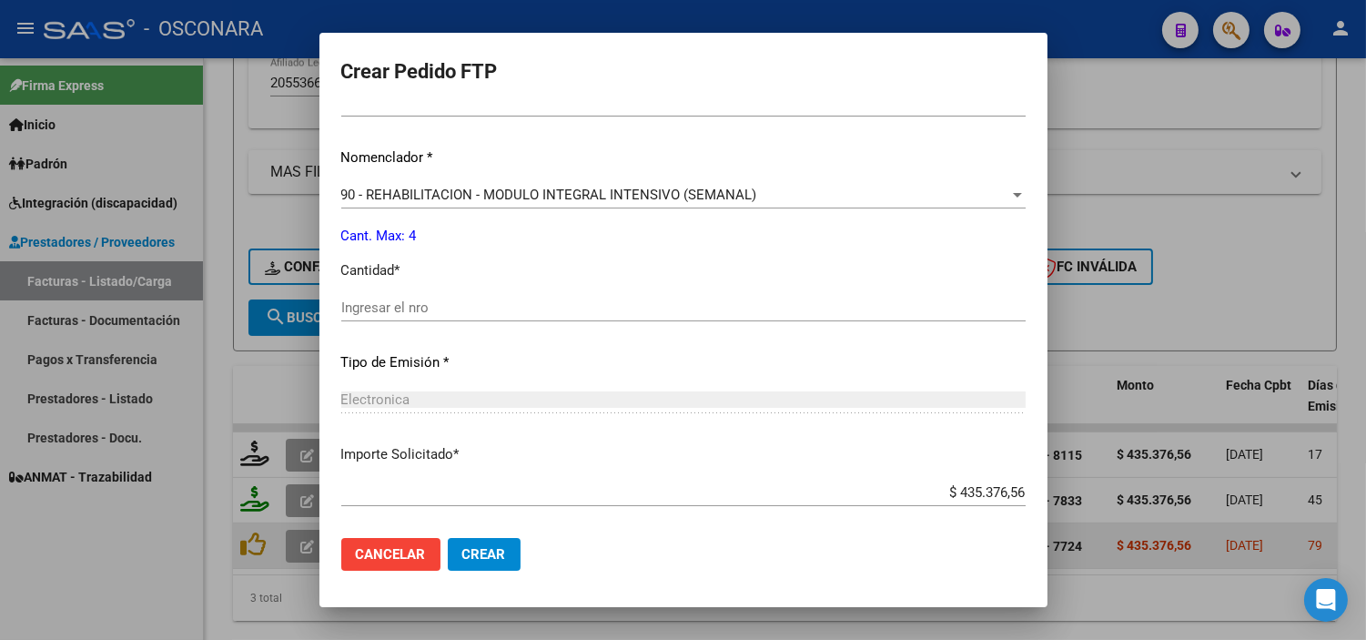
scroll to position [707, 0]
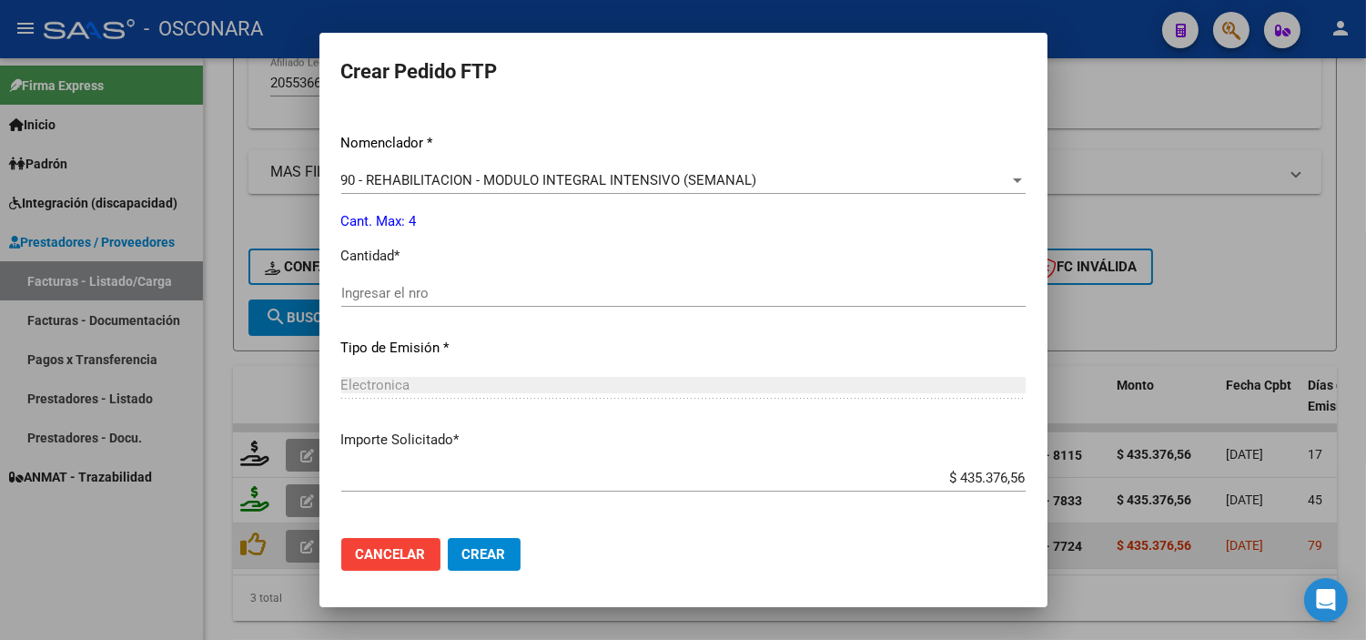
click at [419, 283] on div "Ingresar el nro" at bounding box center [683, 292] width 684 height 27
type input "4"
click at [494, 350] on p "Tipo de Emisión *" at bounding box center [683, 348] width 684 height 21
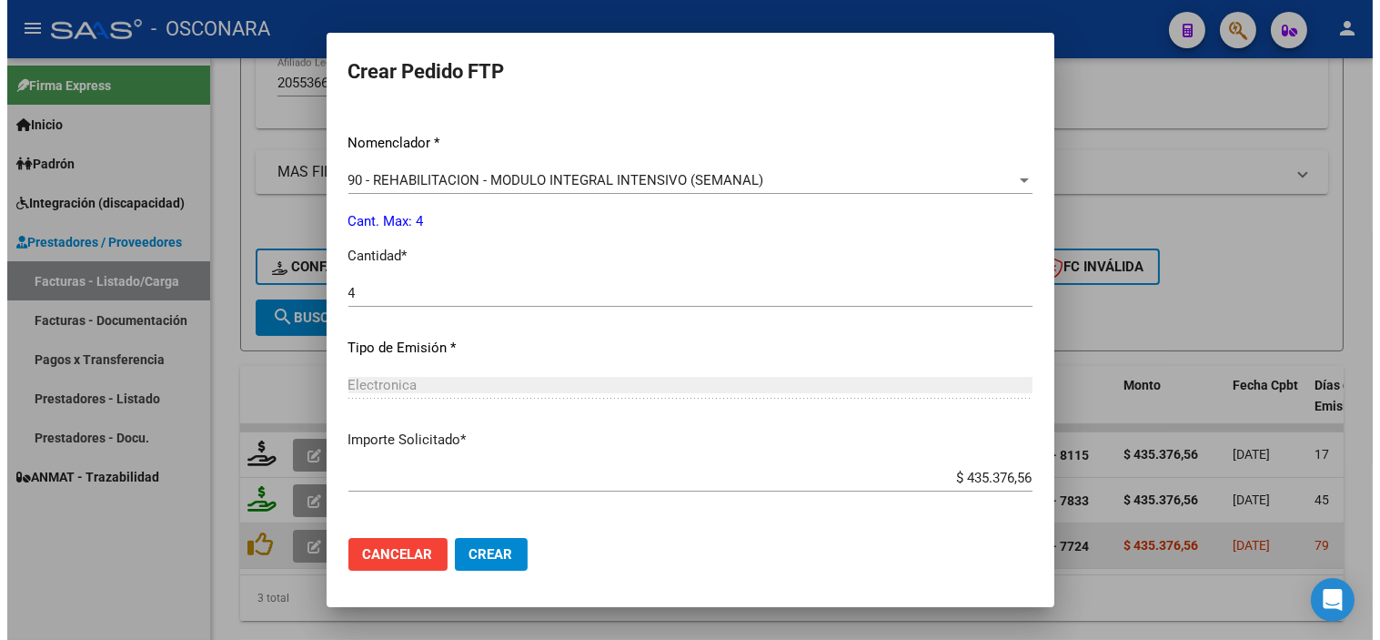
scroll to position [783, 0]
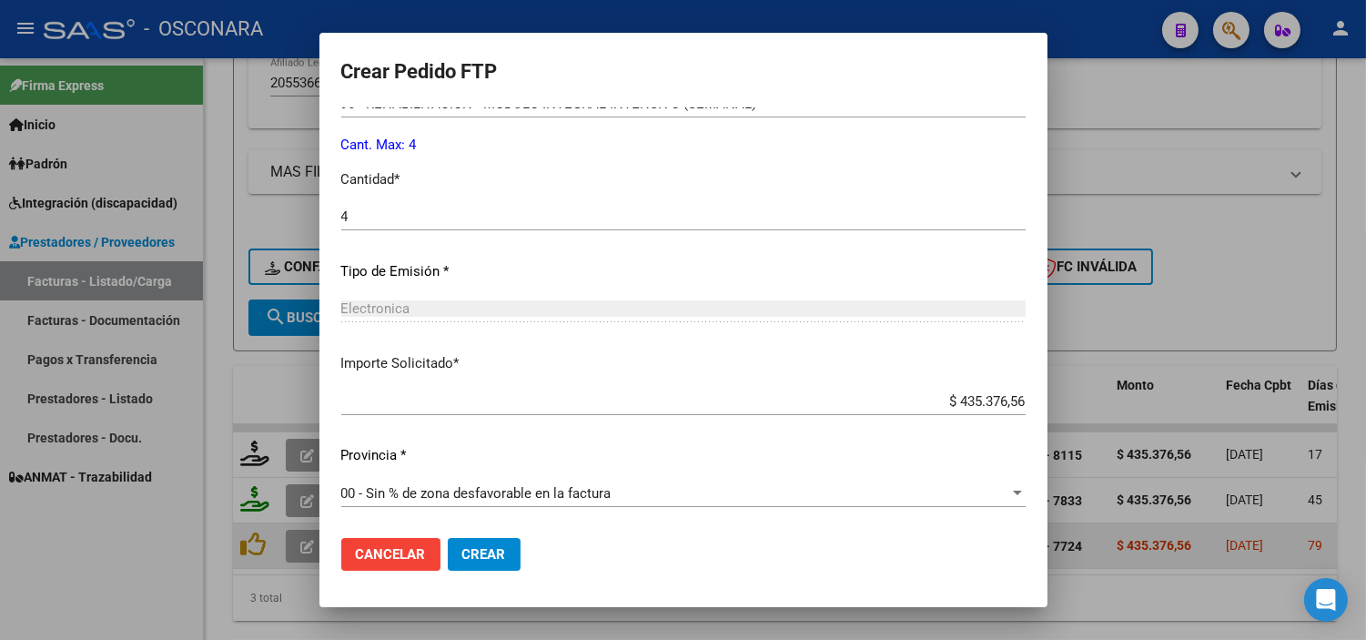
click at [473, 542] on button "Crear" at bounding box center [484, 554] width 73 height 33
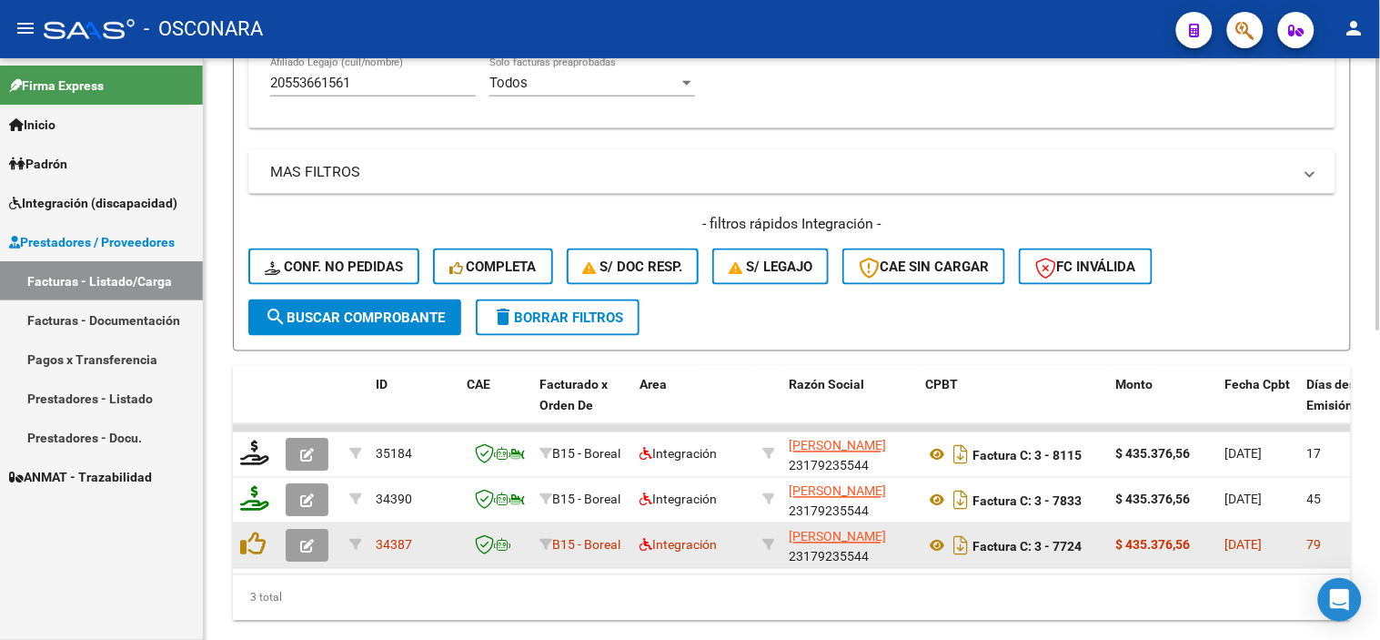
scroll to position [0, 87]
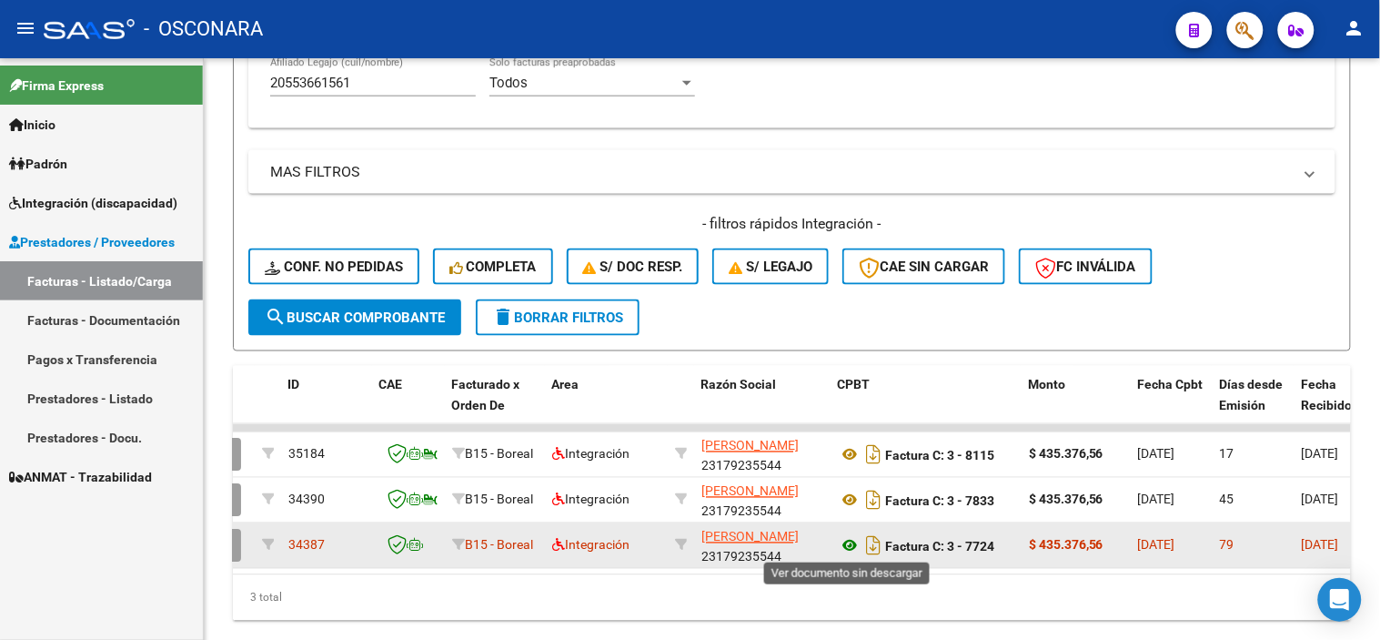
click at [844, 549] on icon at bounding box center [850, 546] width 24 height 22
click at [855, 546] on icon at bounding box center [850, 546] width 24 height 22
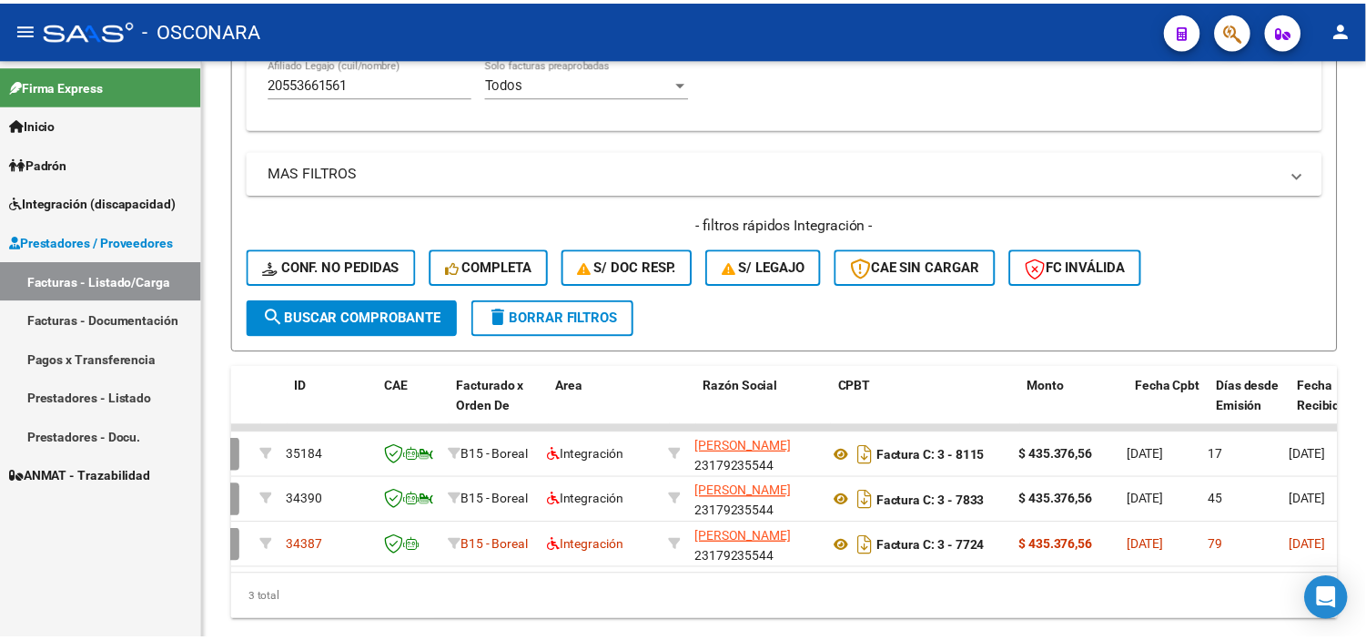
scroll to position [0, 0]
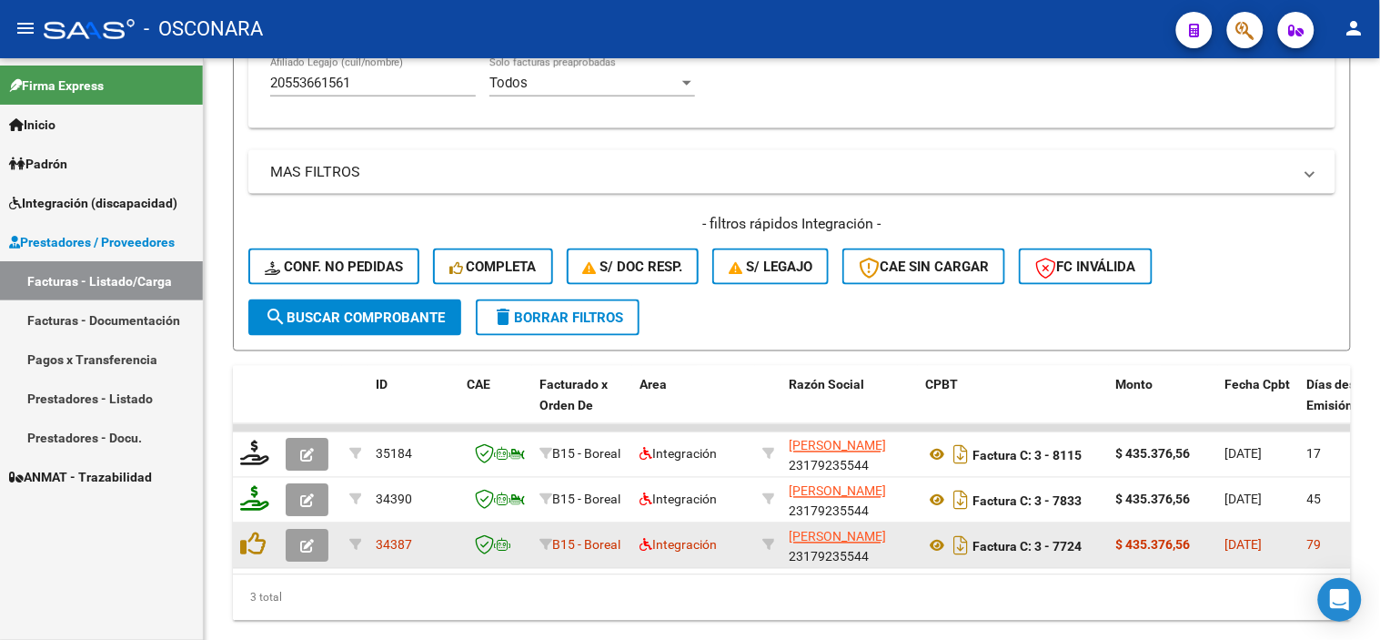
click at [303, 542] on icon "button" at bounding box center [307, 547] width 14 height 14
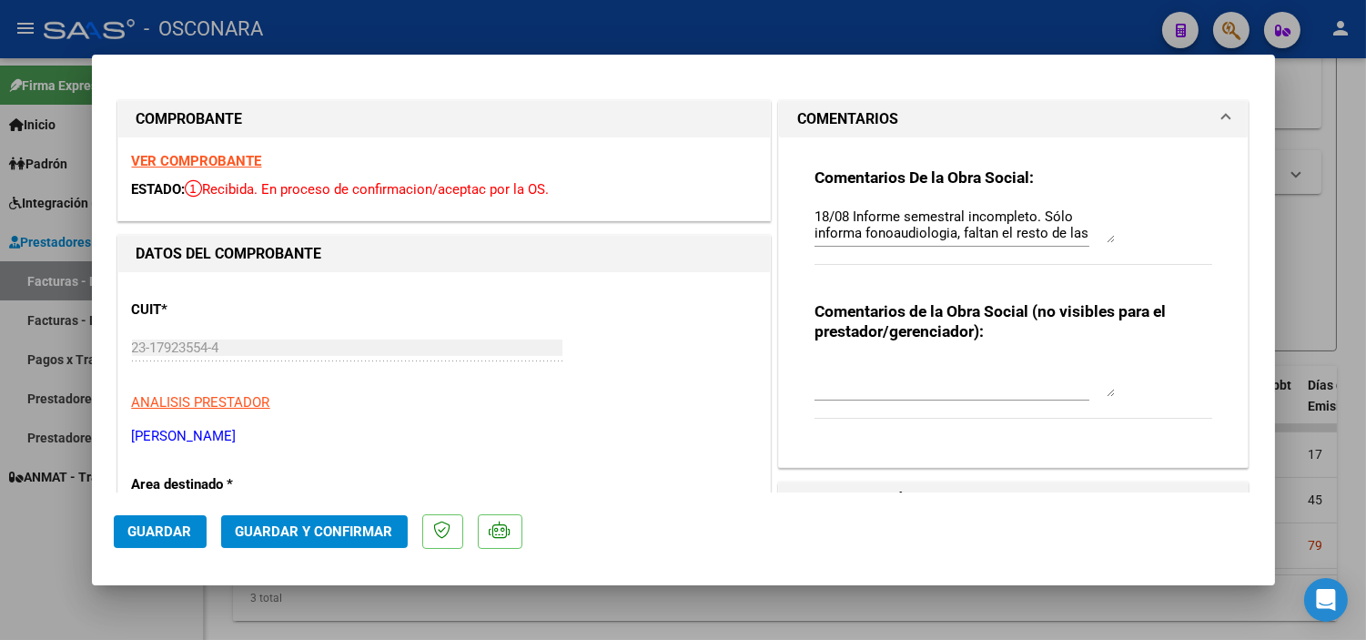
click at [1065, 209] on textarea "18/08 Informe semestral incompleto. Sólo informa fonoaudiologia, faltan el rest…" at bounding box center [964, 225] width 300 height 36
drag, startPoint x: 804, startPoint y: 214, endPoint x: 1095, endPoint y: 276, distance: 296.8
click at [1095, 276] on div "Comentarios De la Obra Social: 18/09 Factura vencida 18/08 Informe semestral in…" at bounding box center [1013, 225] width 399 height 117
type textarea "18/09 Factura vencida 18/08 Informe semestral incompleto. Sólo informa fonoaudi…"
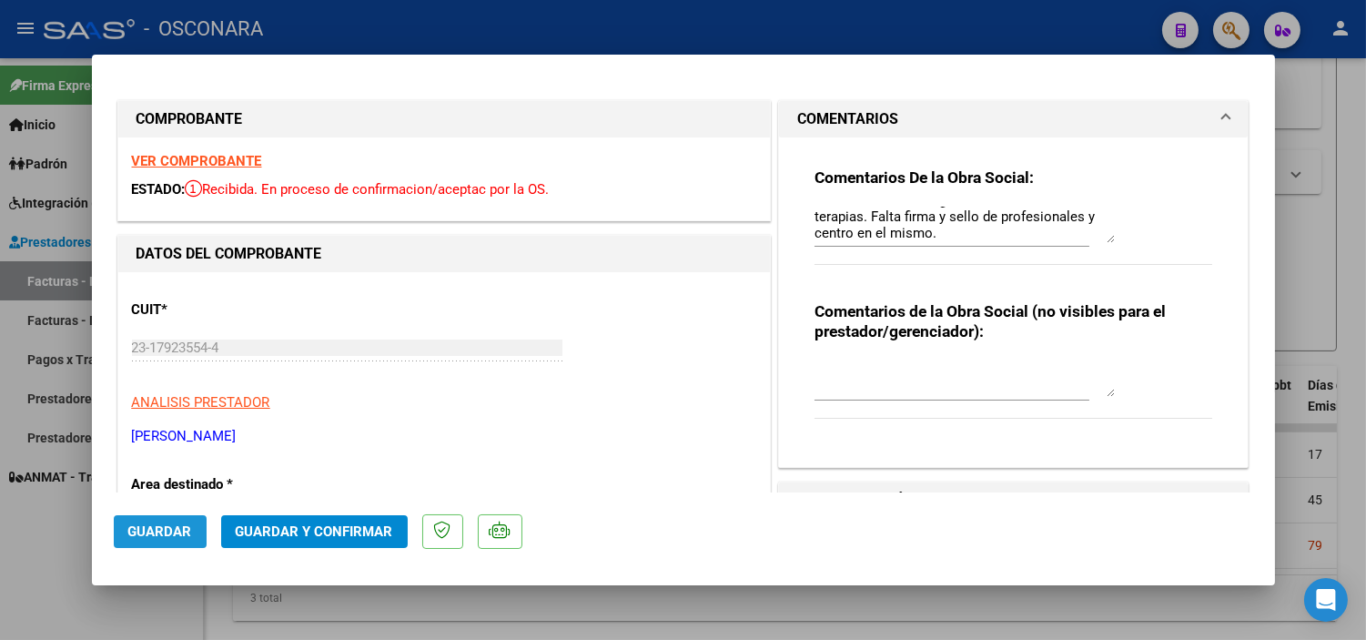
click at [177, 526] on span "Guardar" at bounding box center [160, 531] width 64 height 16
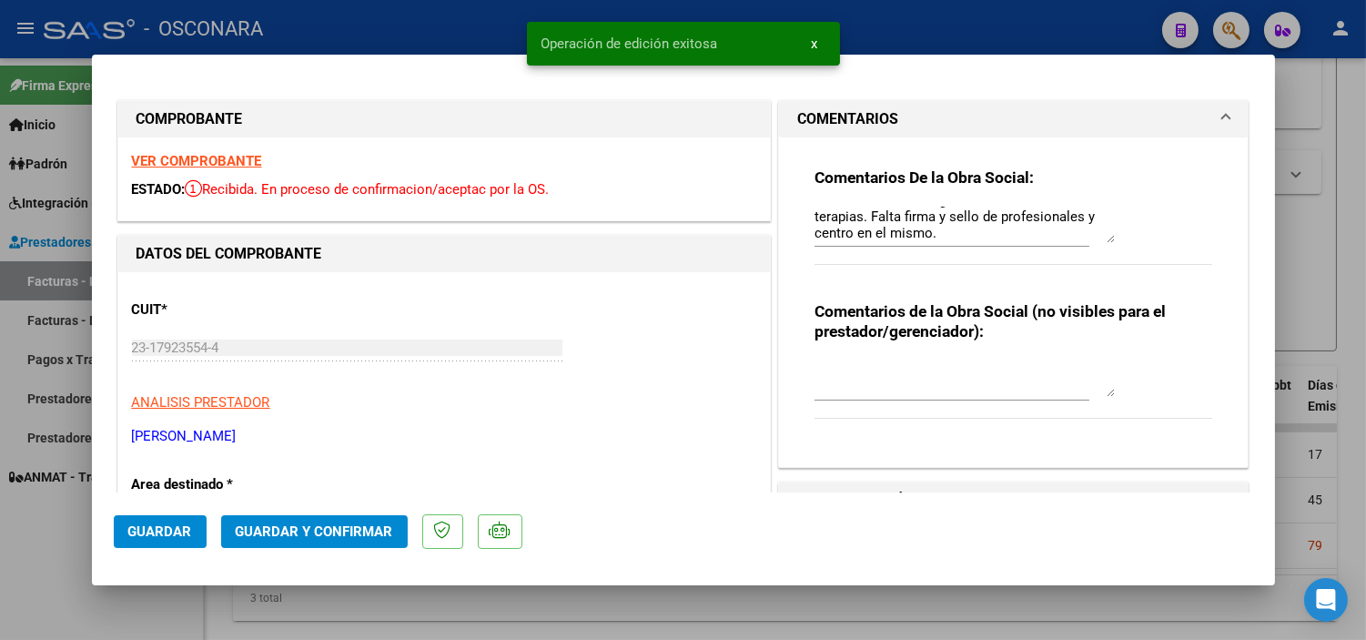
click at [144, 596] on div at bounding box center [683, 320] width 1366 height 640
type input "$ 0,00"
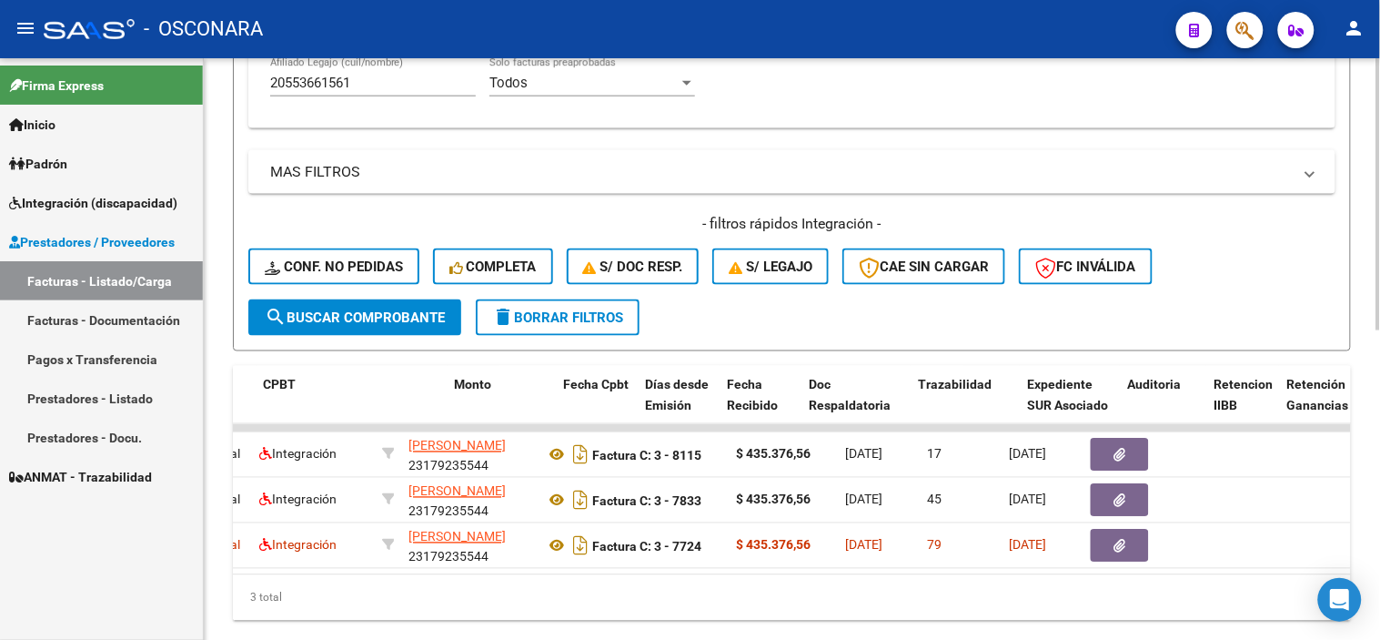
scroll to position [0, 661]
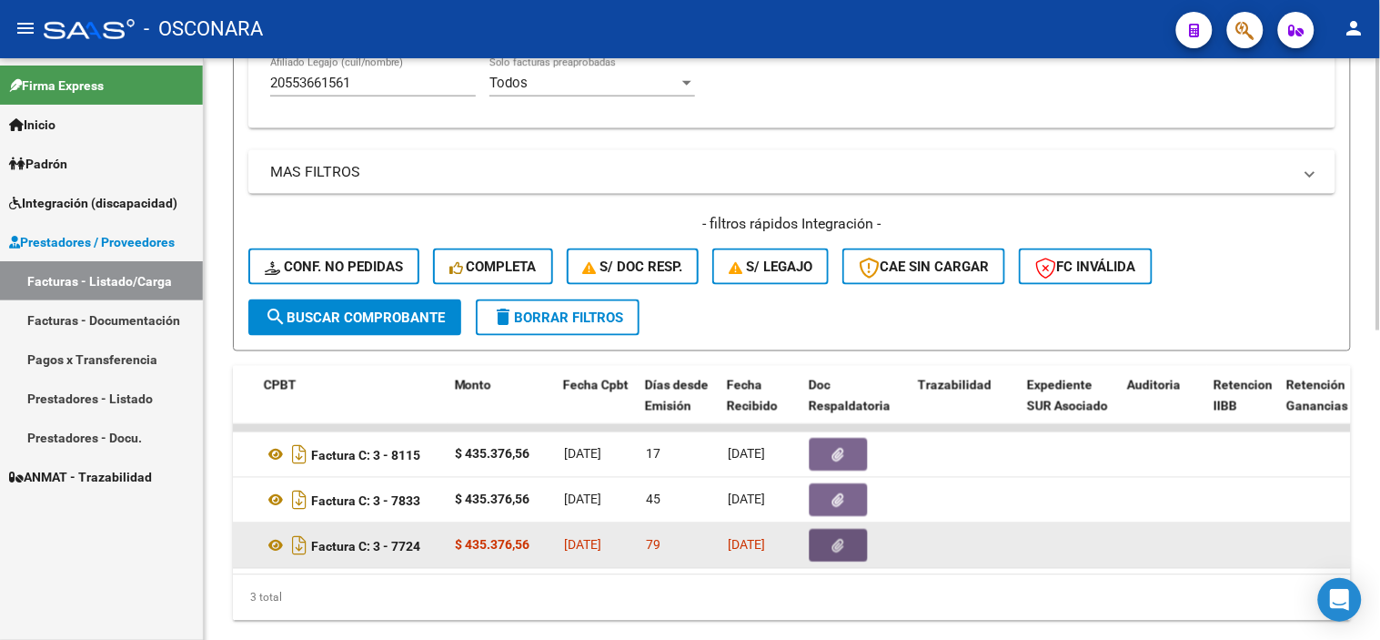
click at [858, 555] on button "button" at bounding box center [839, 546] width 58 height 33
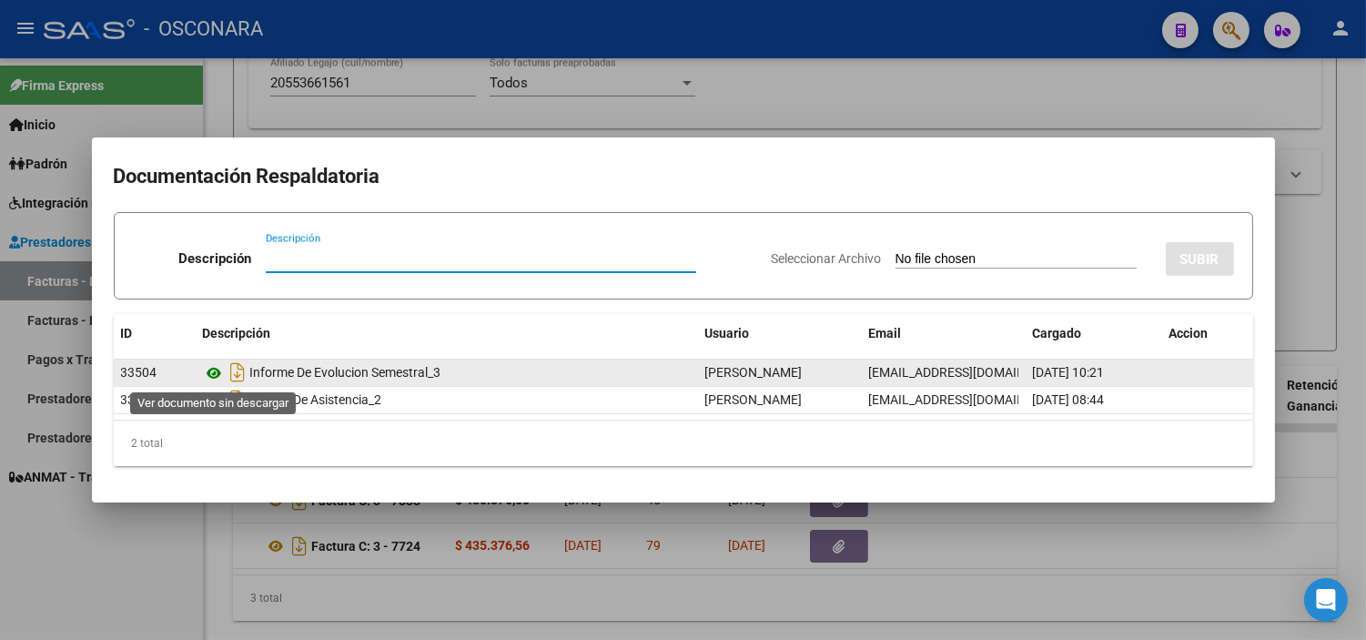
click at [214, 374] on icon at bounding box center [215, 373] width 24 height 22
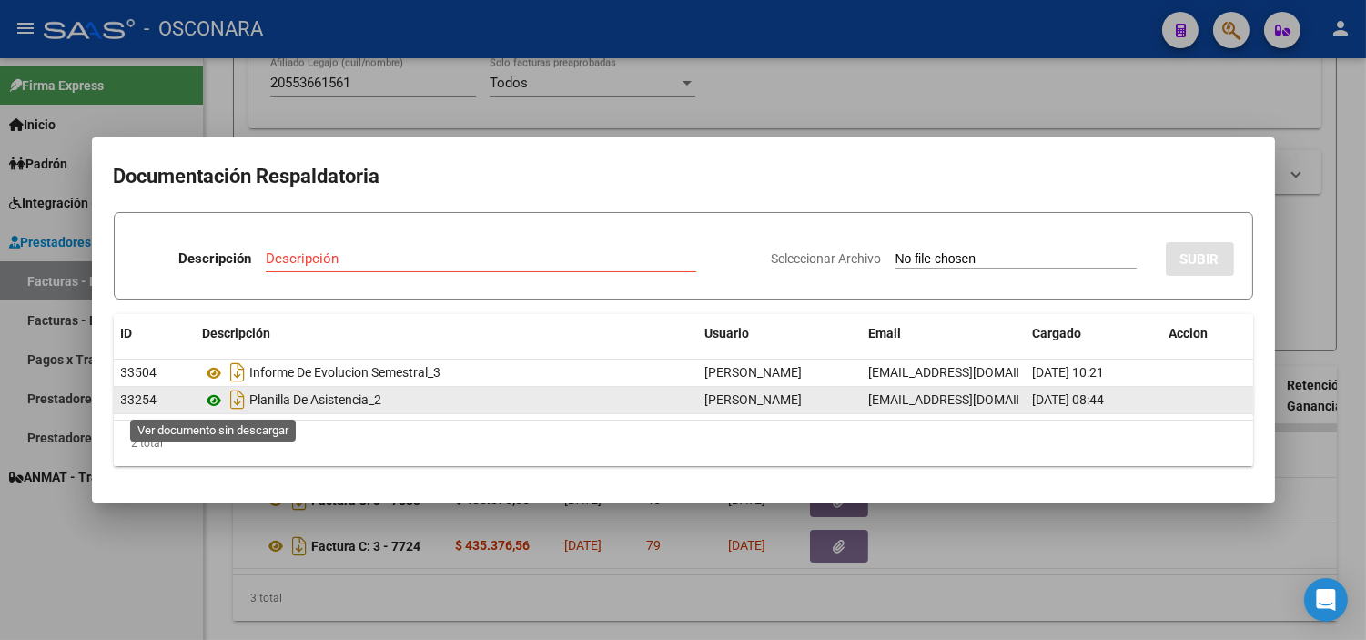
click at [212, 406] on icon at bounding box center [215, 400] width 24 height 22
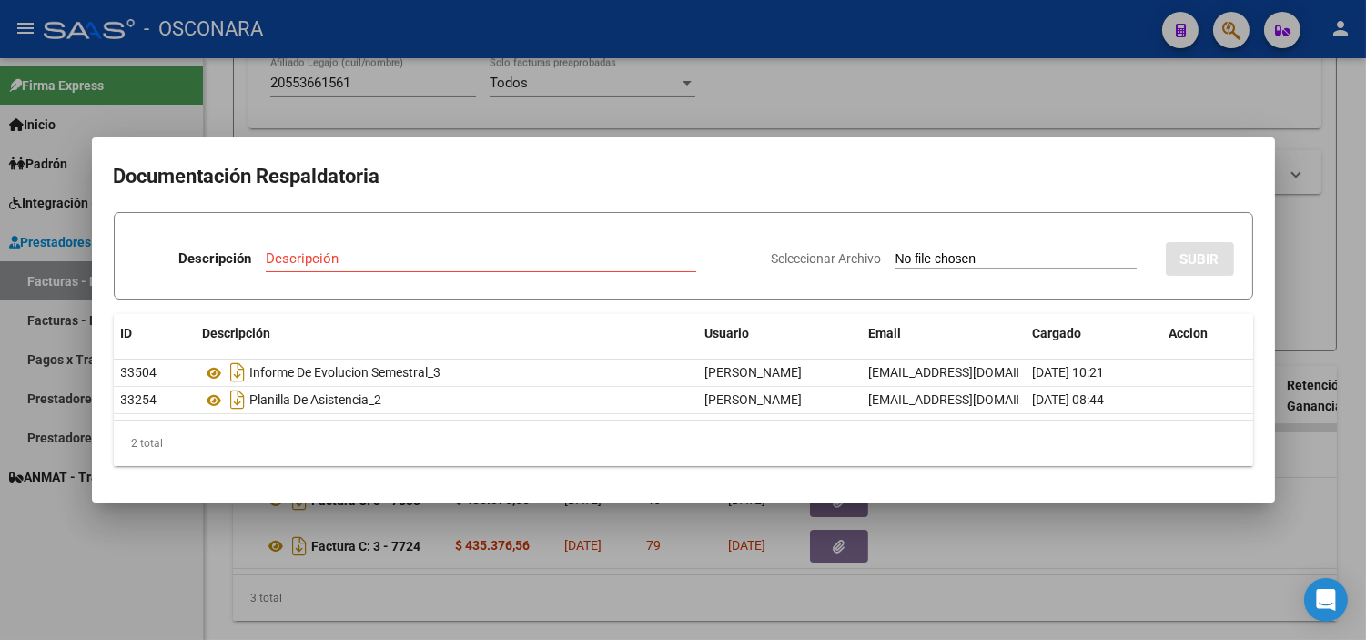
click at [350, 113] on div at bounding box center [683, 320] width 1366 height 640
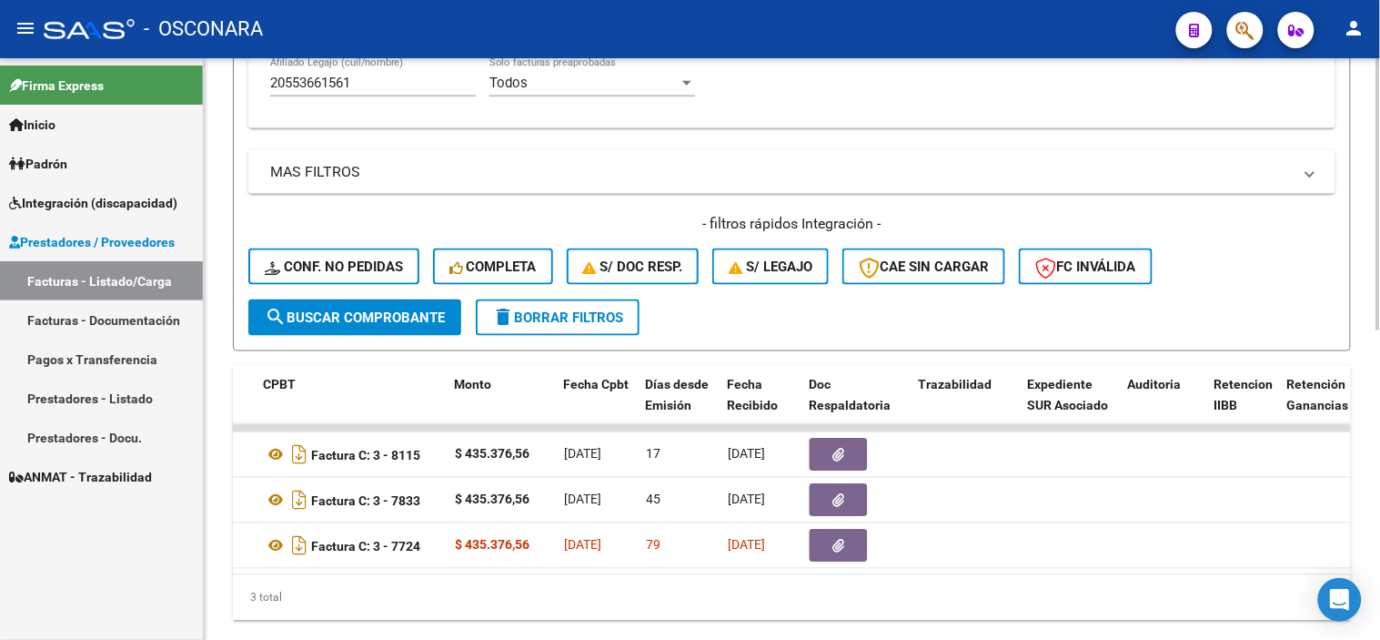
scroll to position [404, 0]
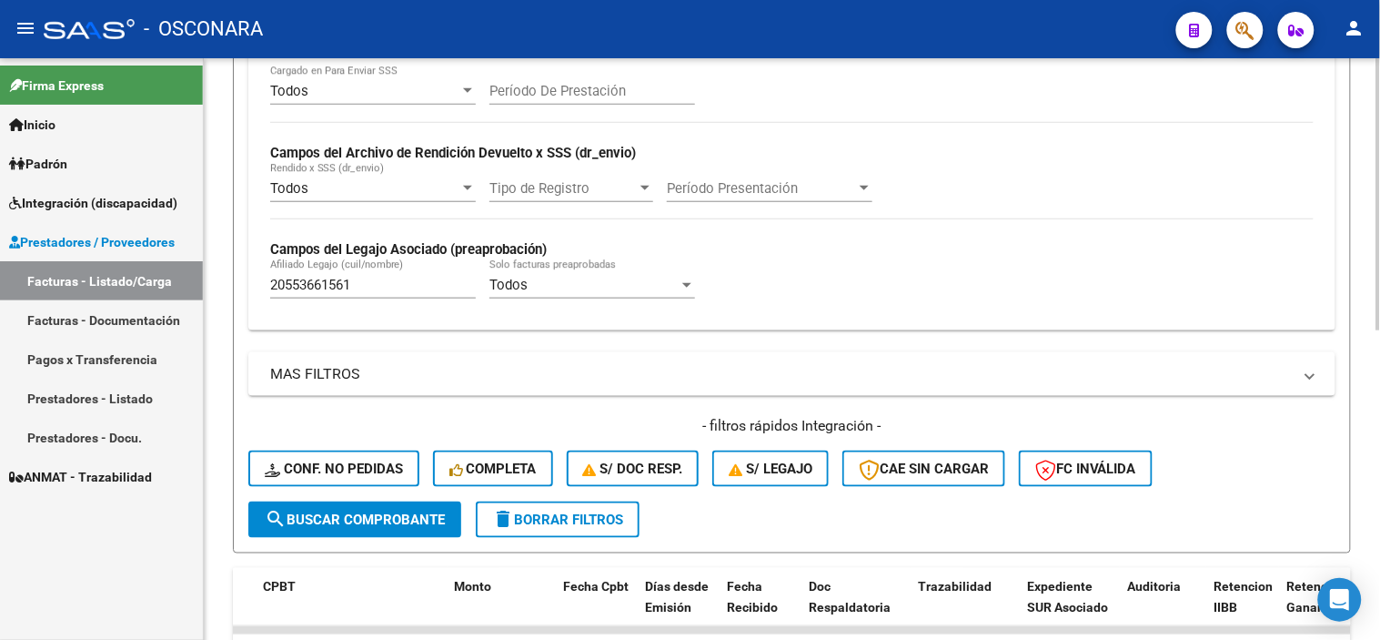
click at [389, 276] on div "20553661561 [PERSON_NAME] (cuil/nombre)" at bounding box center [373, 278] width 206 height 39
click at [389, 282] on input "20553661561" at bounding box center [373, 285] width 206 height 16
paste input "25218636"
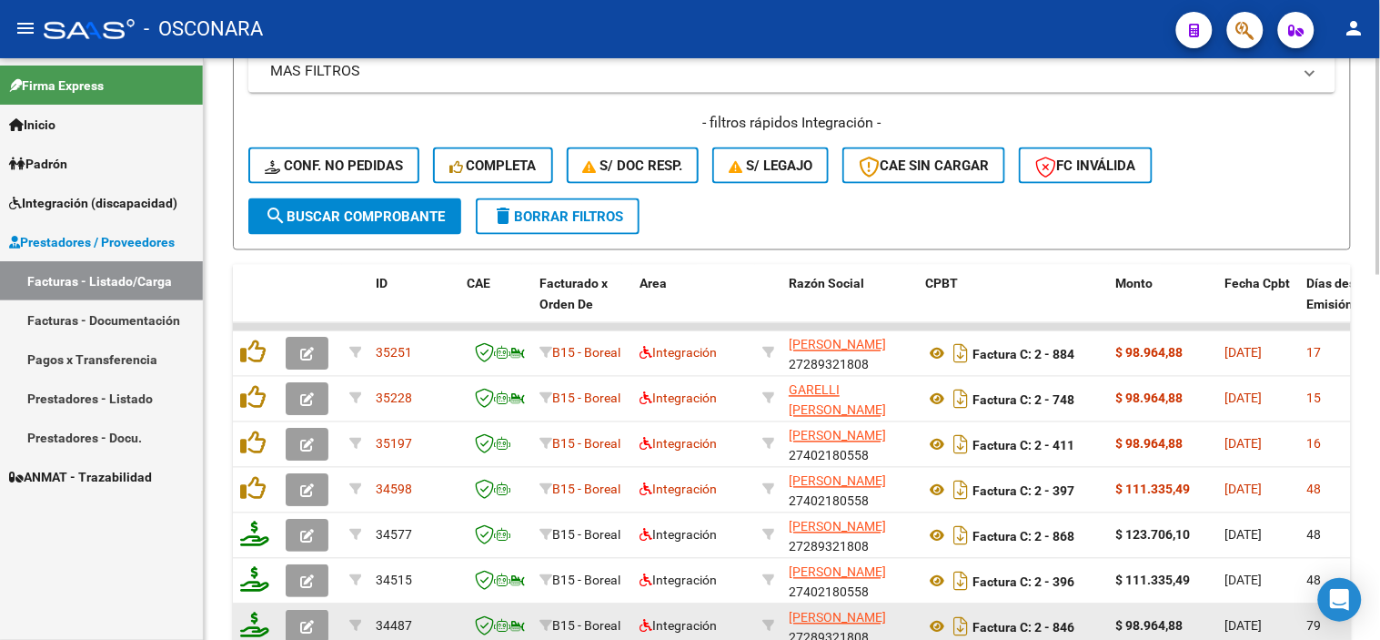
scroll to position [808, 0]
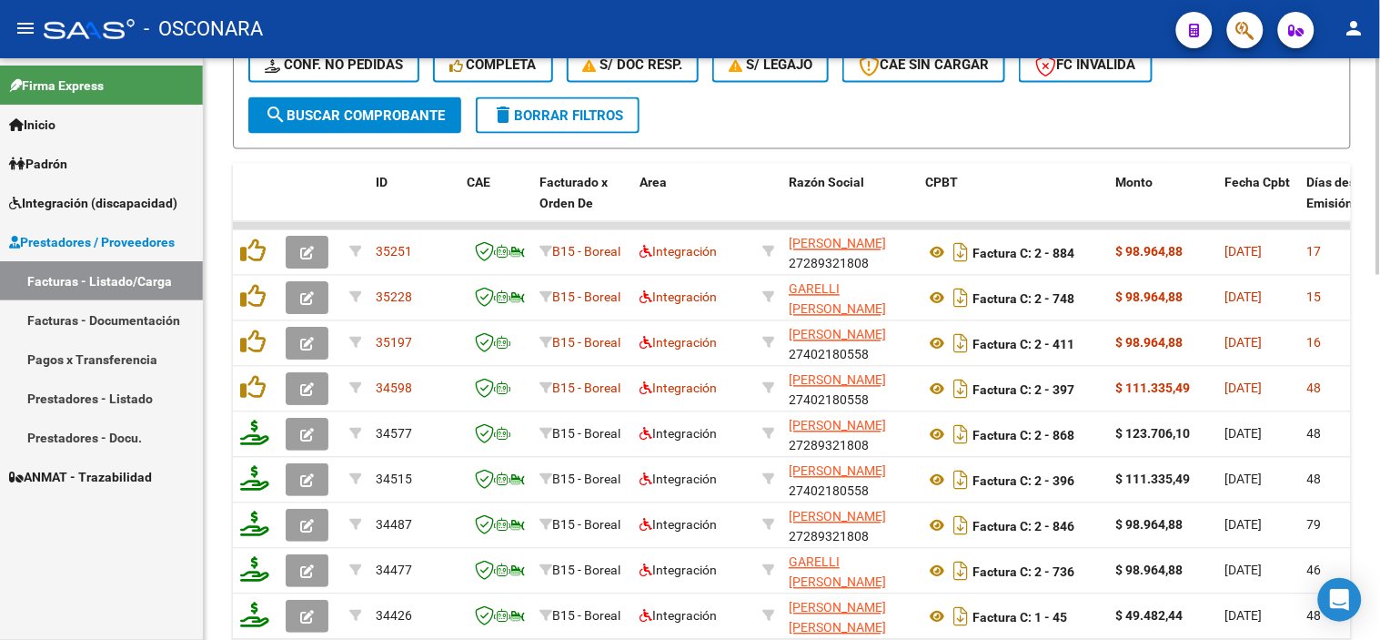
type input "20525218636"
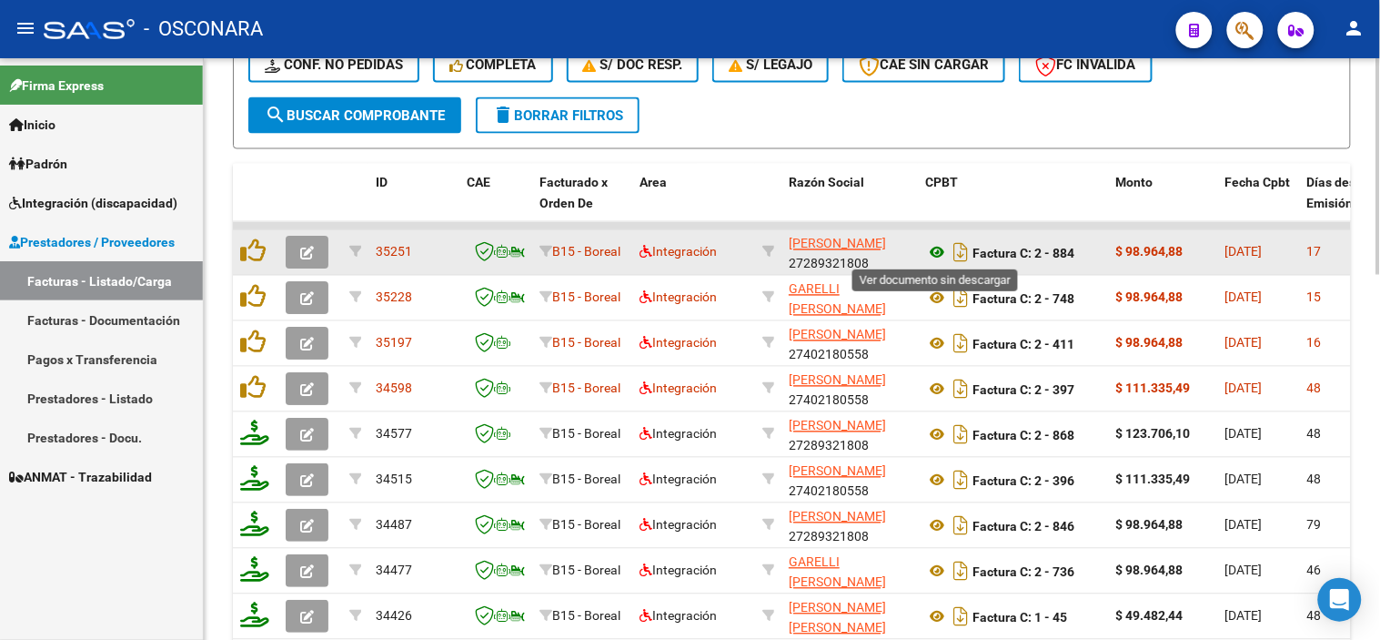
click at [943, 250] on icon at bounding box center [937, 253] width 24 height 22
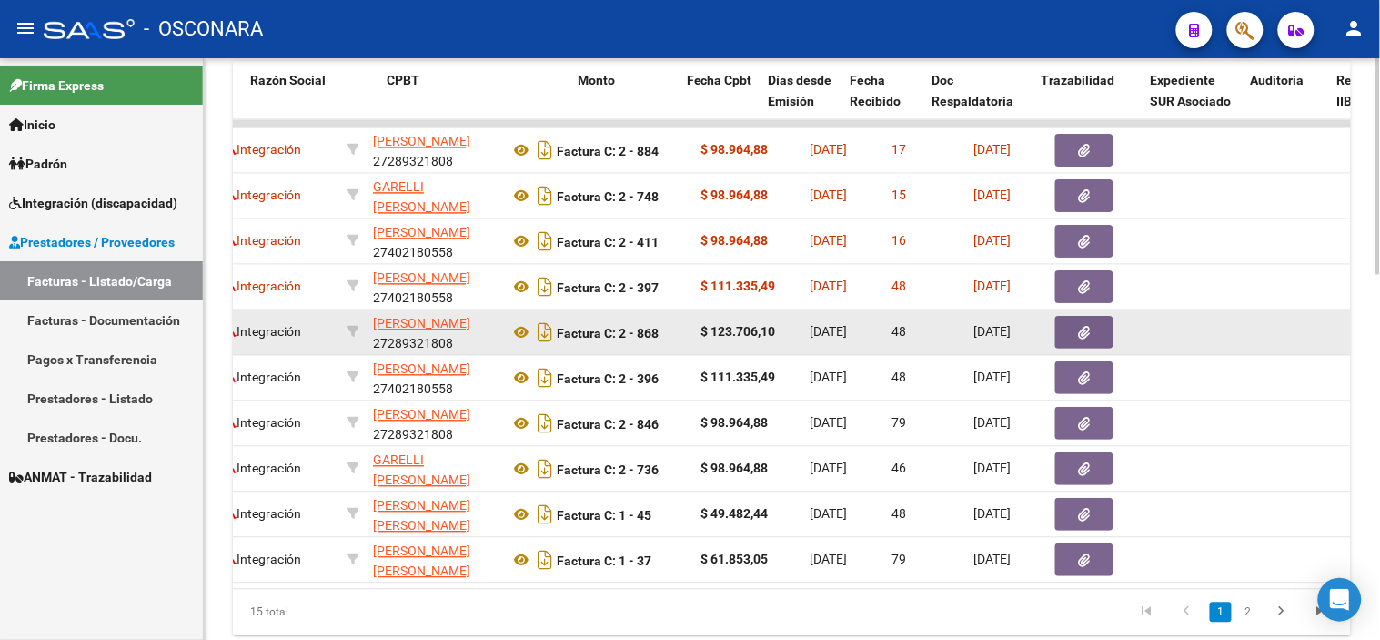
scroll to position [0, 548]
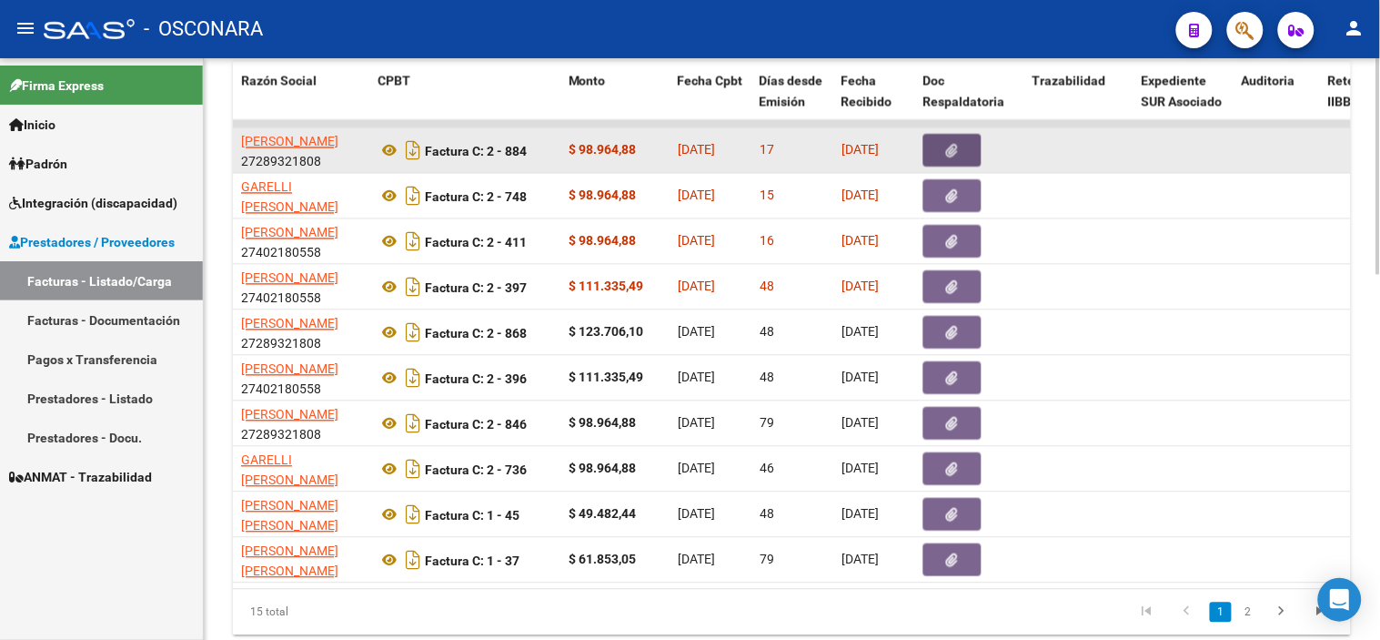
click at [972, 143] on button "button" at bounding box center [952, 151] width 58 height 33
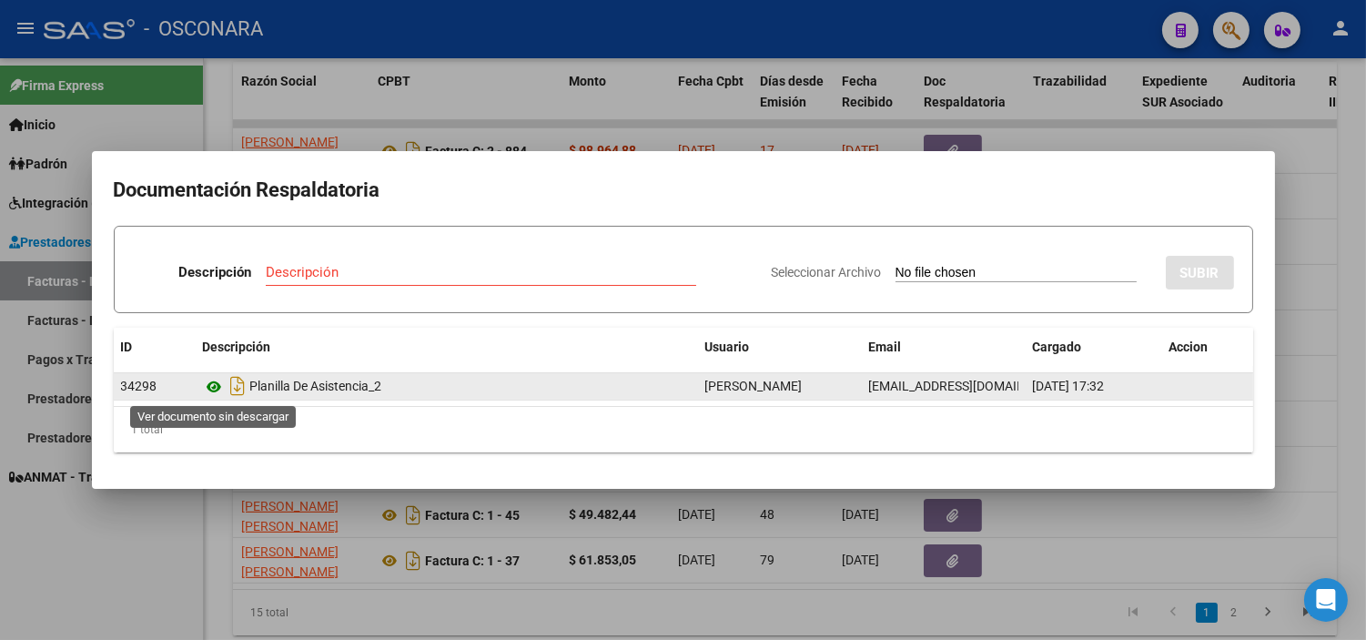
click at [210, 386] on icon at bounding box center [215, 387] width 24 height 22
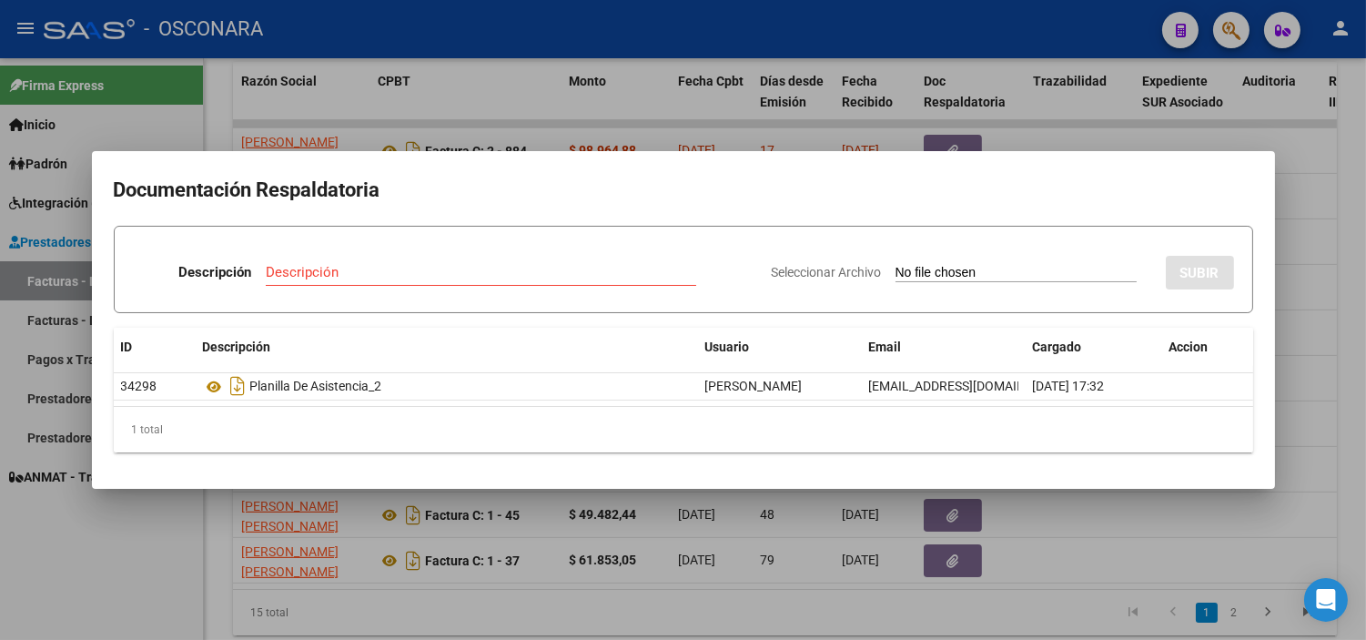
click at [447, 520] on div at bounding box center [683, 320] width 1366 height 640
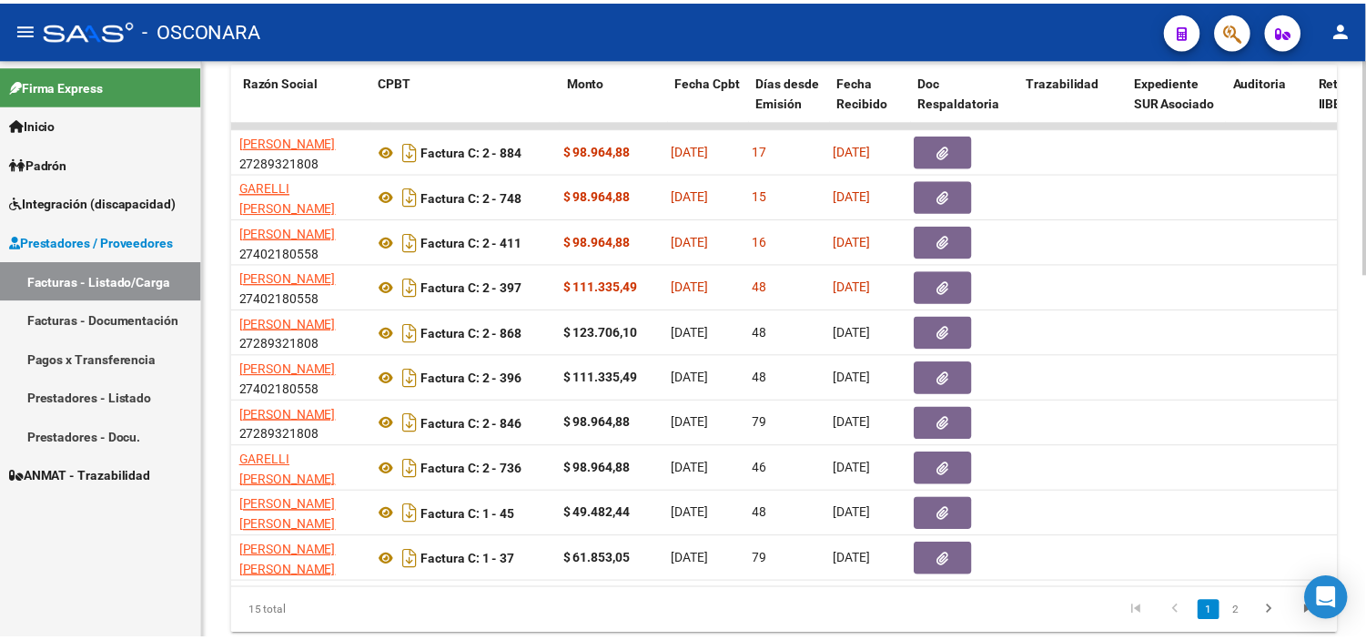
scroll to position [0, 0]
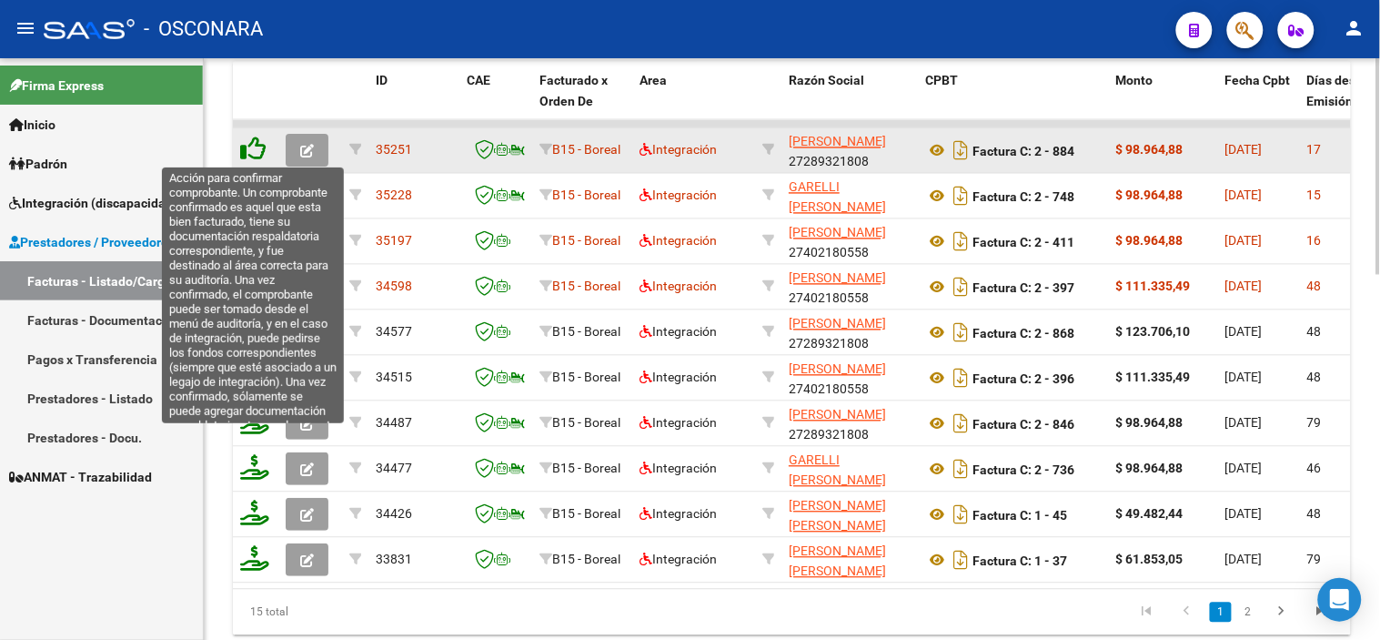
click at [252, 147] on icon at bounding box center [252, 148] width 25 height 25
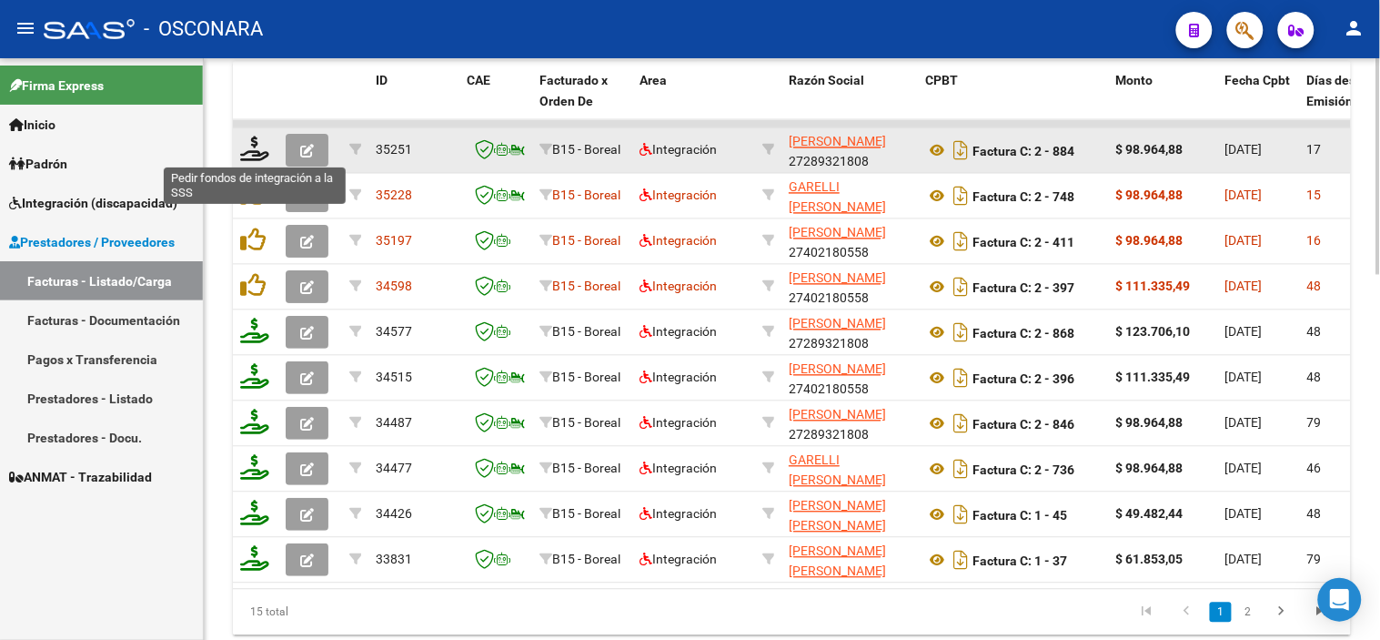
click at [252, 147] on icon at bounding box center [254, 148] width 29 height 25
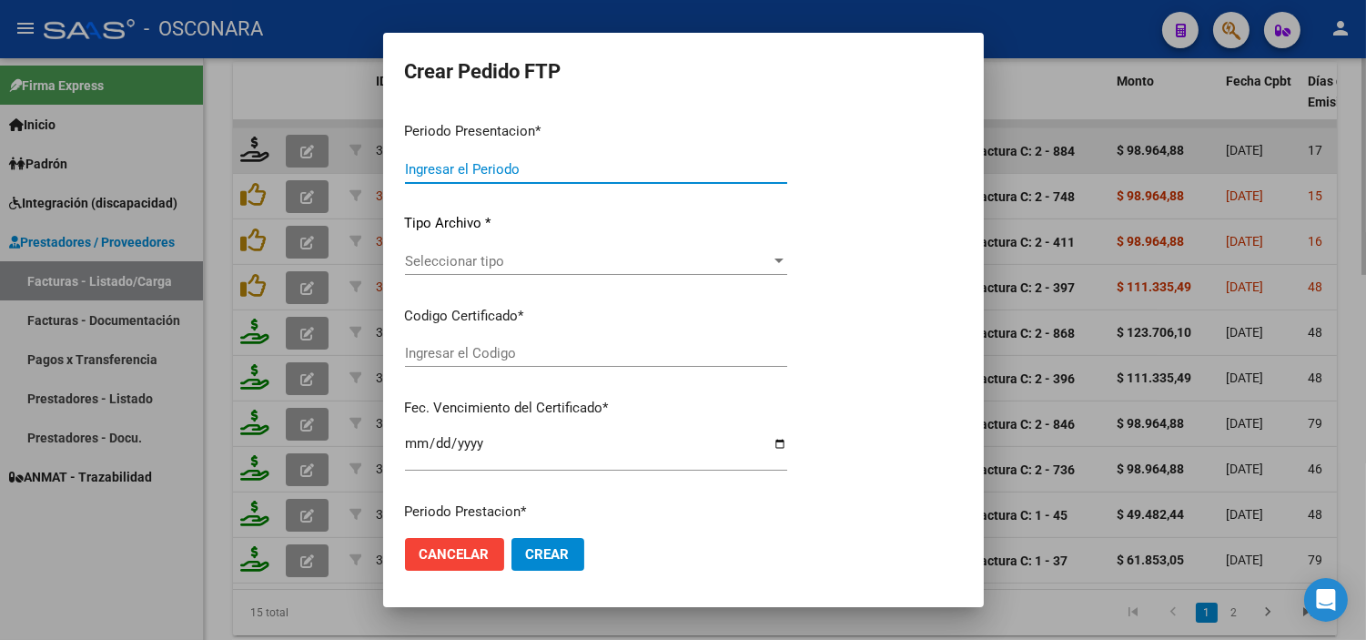
type input "202508"
type input "$ 98.964,88"
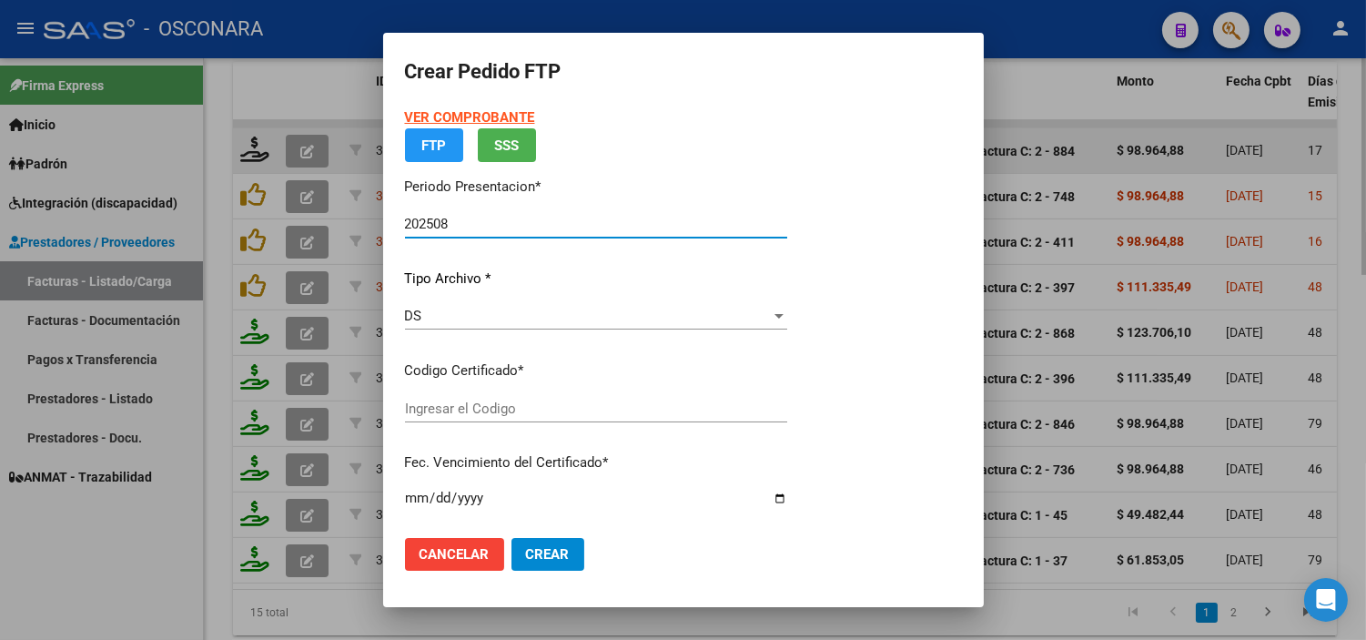
type input "ARG02-00052521863-20240904-20290904"
type input "[DATE]"
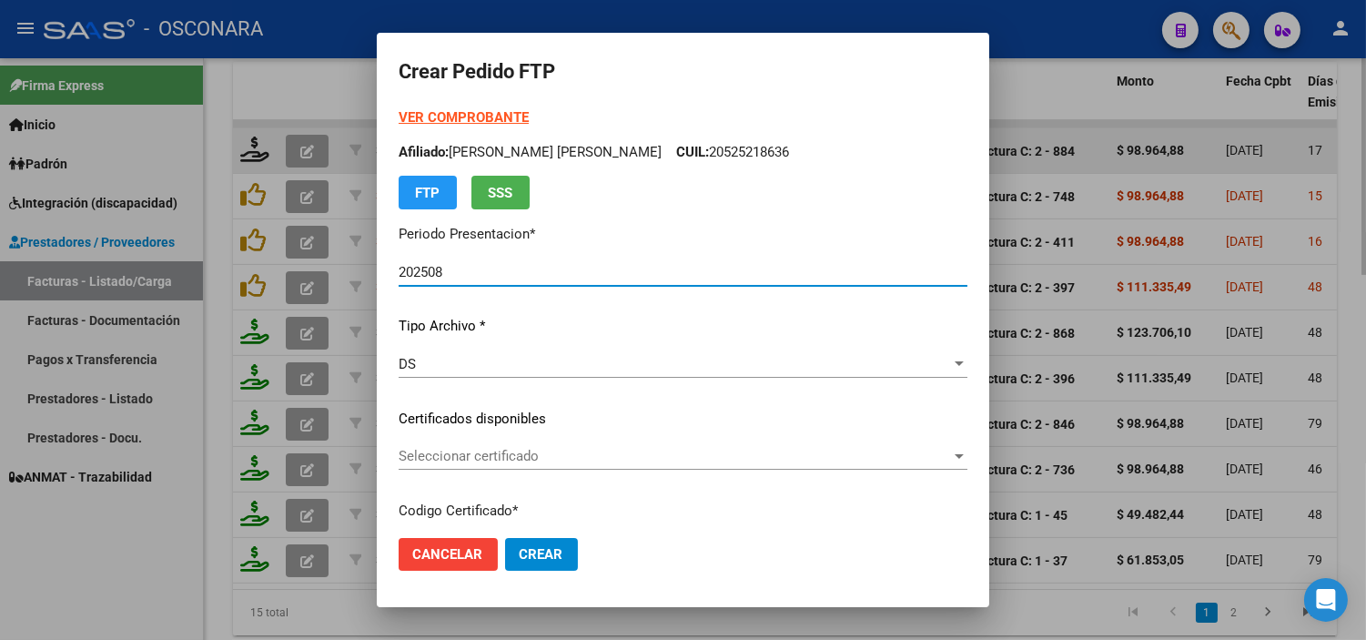
click at [548, 458] on span "Seleccionar certificado" at bounding box center [675, 456] width 552 height 16
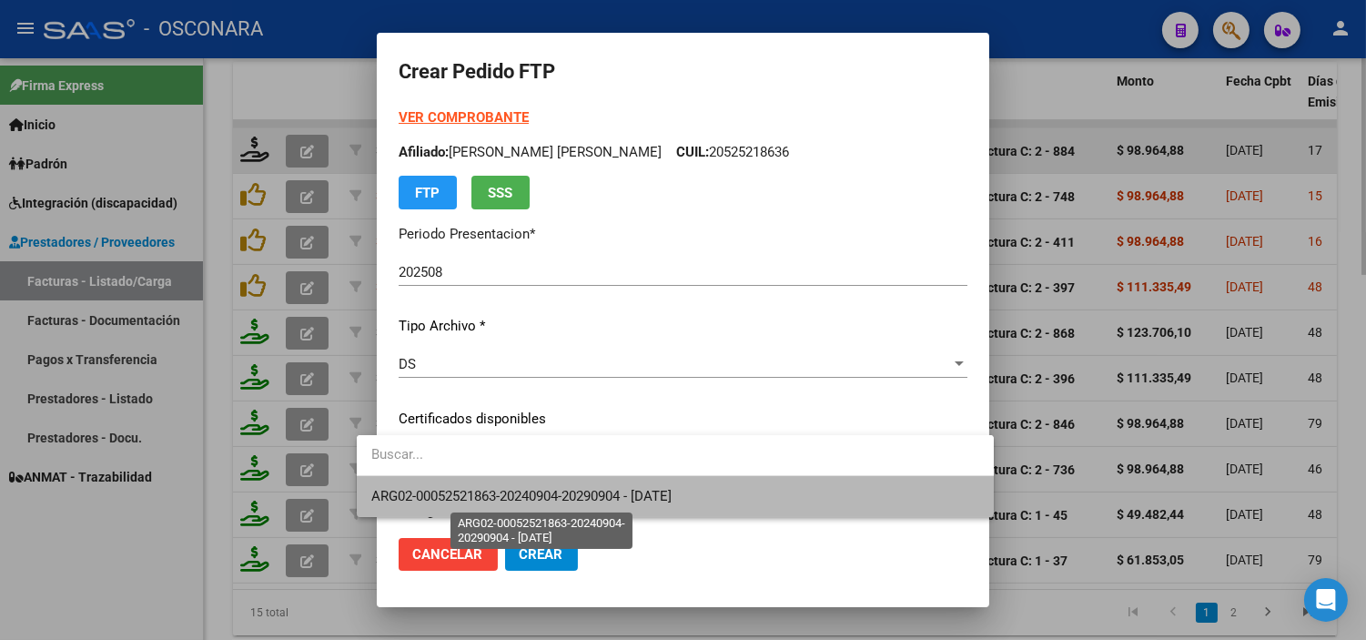
click at [544, 499] on span "ARG02-00052521863-20240904-20290904 - [DATE]" at bounding box center [521, 496] width 300 height 16
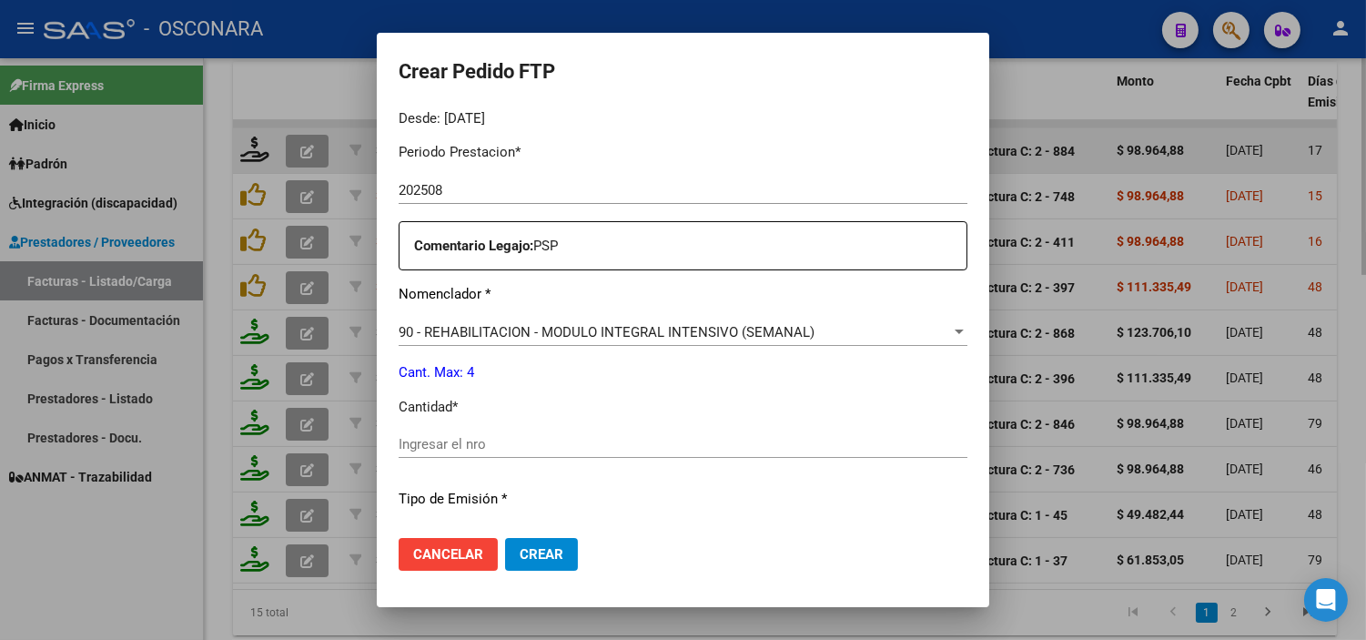
scroll to position [606, 0]
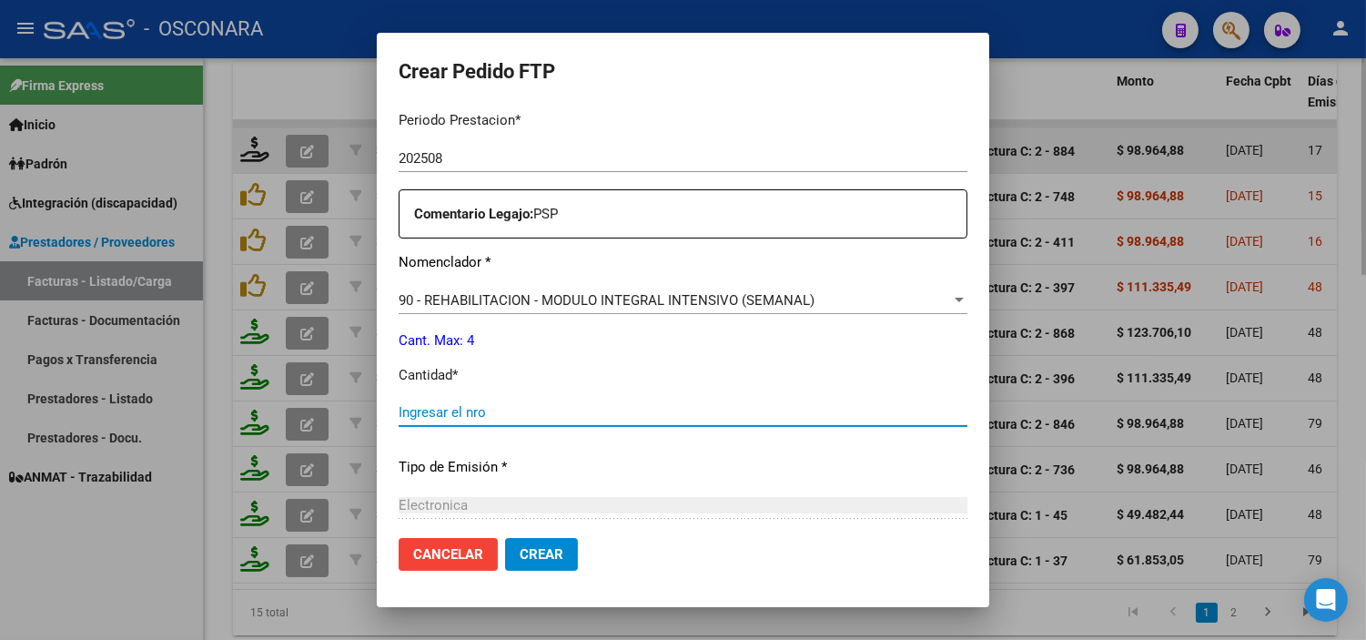
click at [583, 408] on input "Ingresar el nro" at bounding box center [683, 412] width 569 height 16
type input "4"
click at [622, 476] on p "Tipo de Emisión *" at bounding box center [683, 467] width 569 height 21
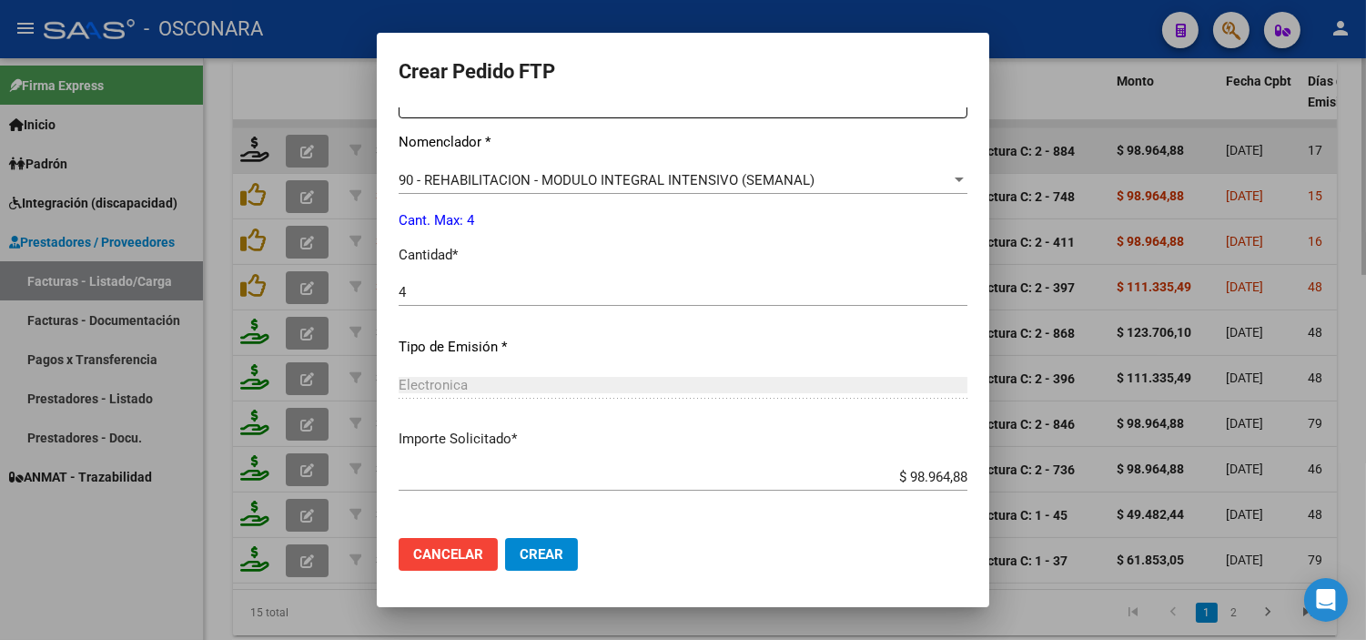
scroll to position [802, 0]
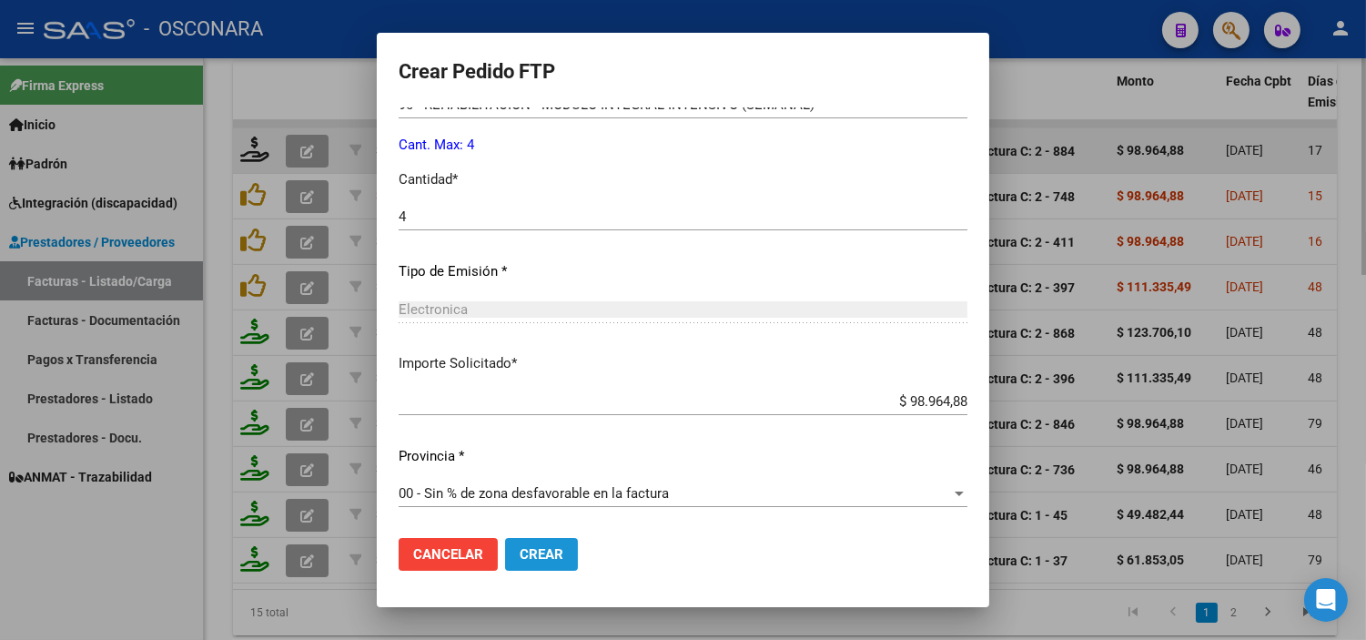
click at [526, 564] on button "Crear" at bounding box center [541, 554] width 73 height 33
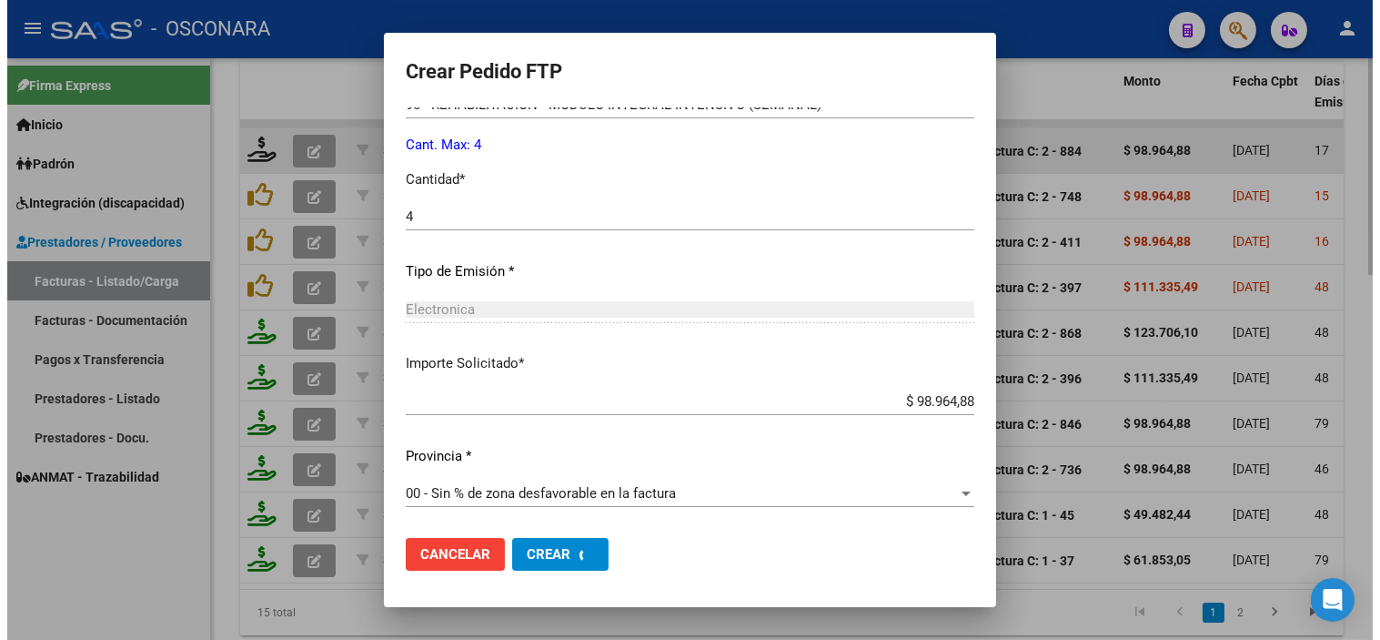
scroll to position [0, 0]
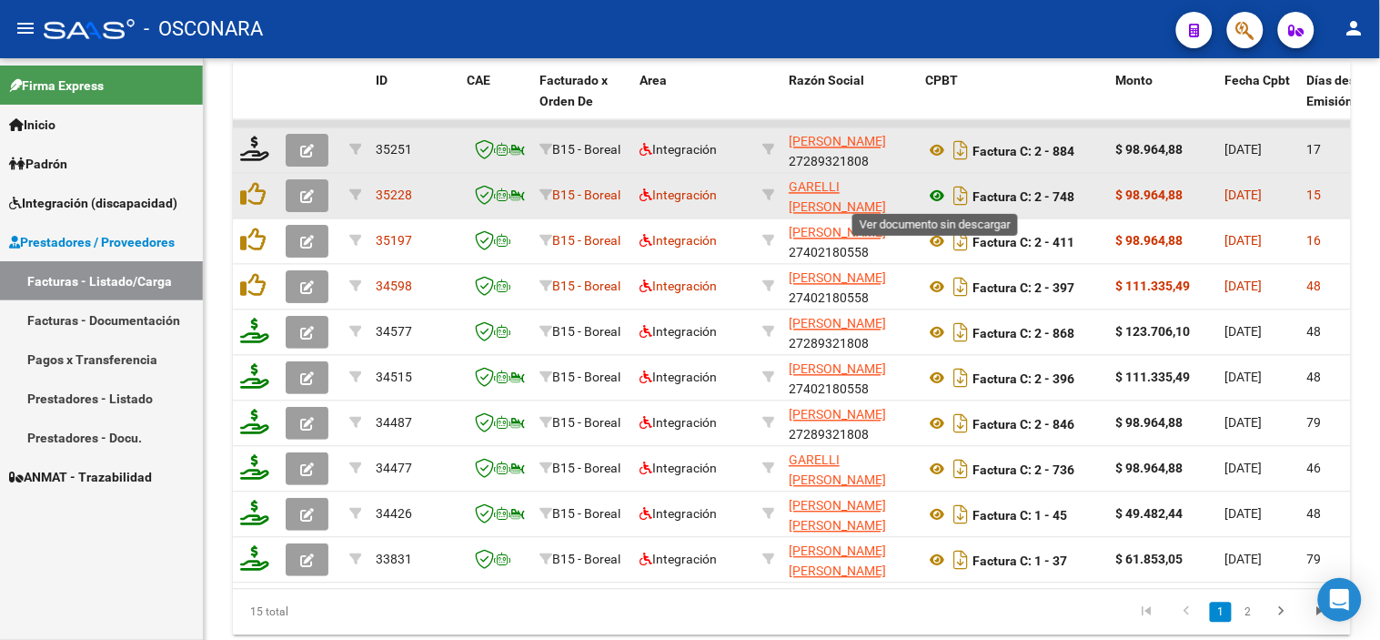
click at [937, 198] on icon at bounding box center [937, 197] width 24 height 22
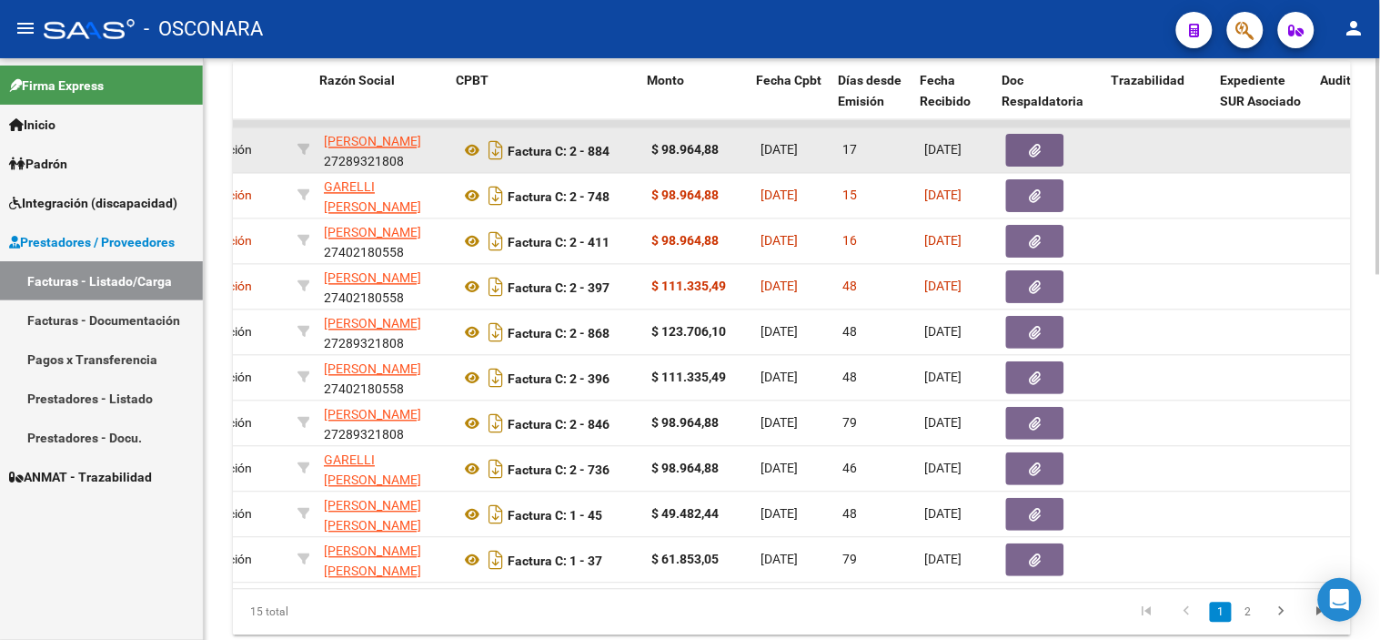
scroll to position [0, 604]
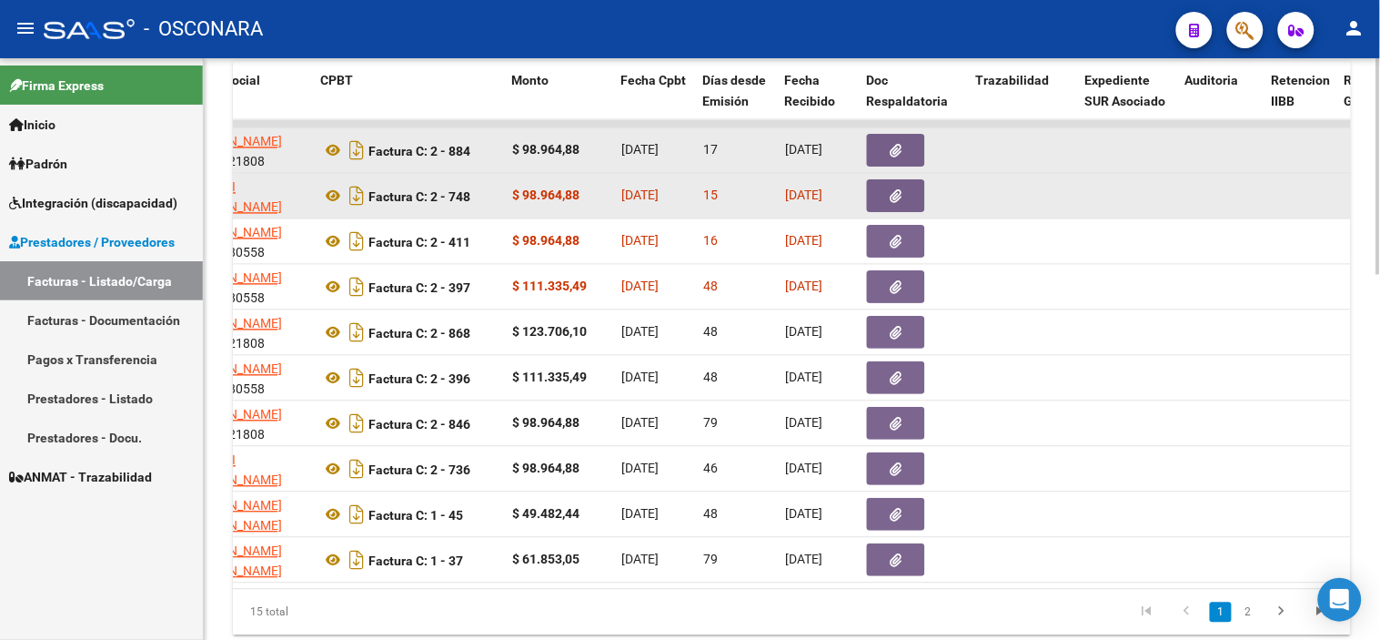
click at [895, 195] on icon "button" at bounding box center [897, 197] width 12 height 14
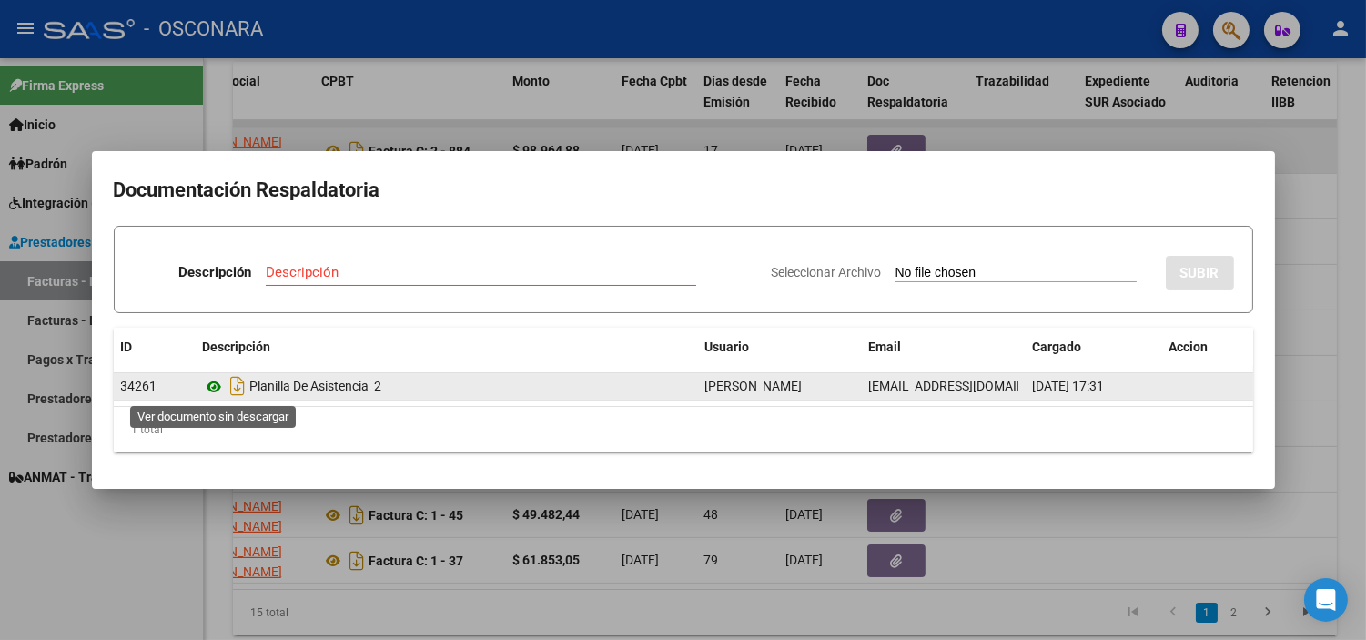
click at [205, 389] on icon at bounding box center [215, 387] width 24 height 22
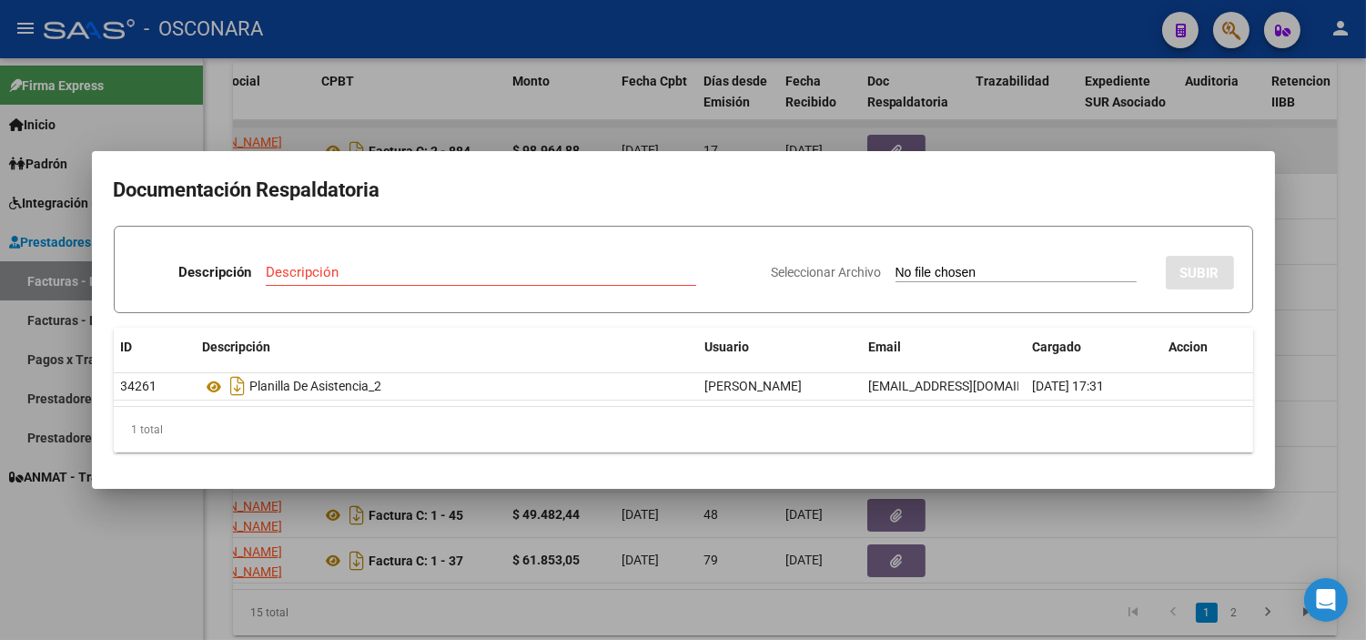
click at [508, 515] on div at bounding box center [683, 320] width 1366 height 640
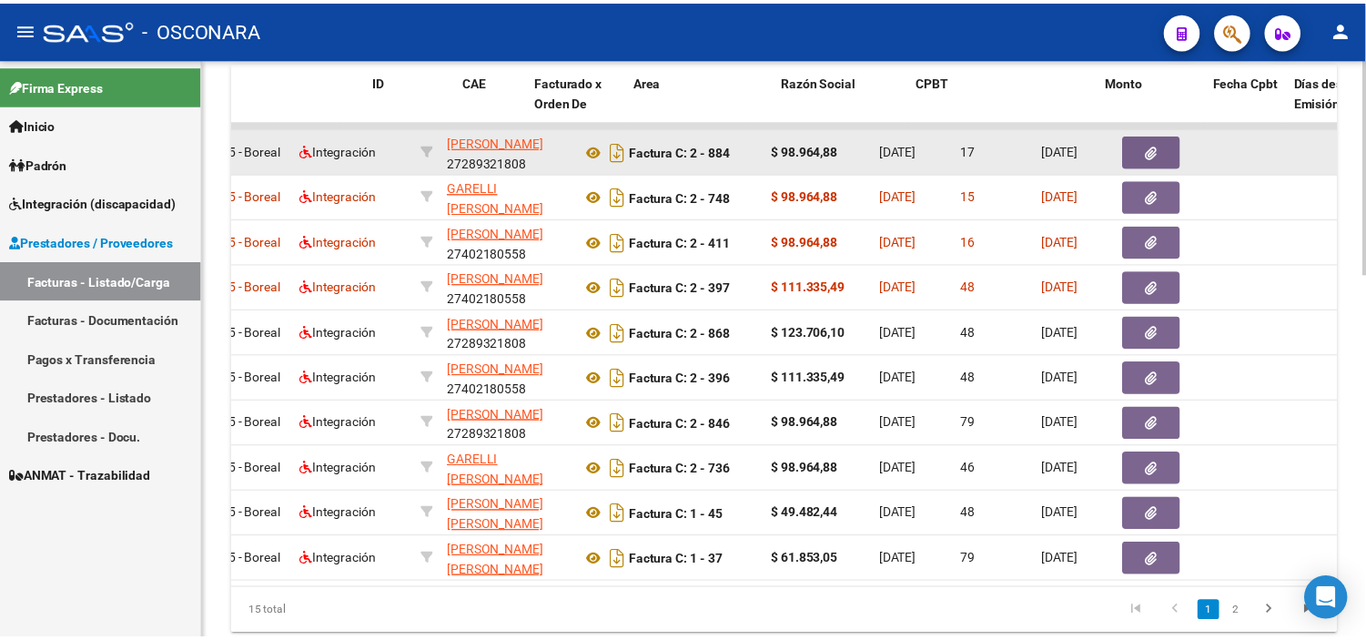
scroll to position [0, 0]
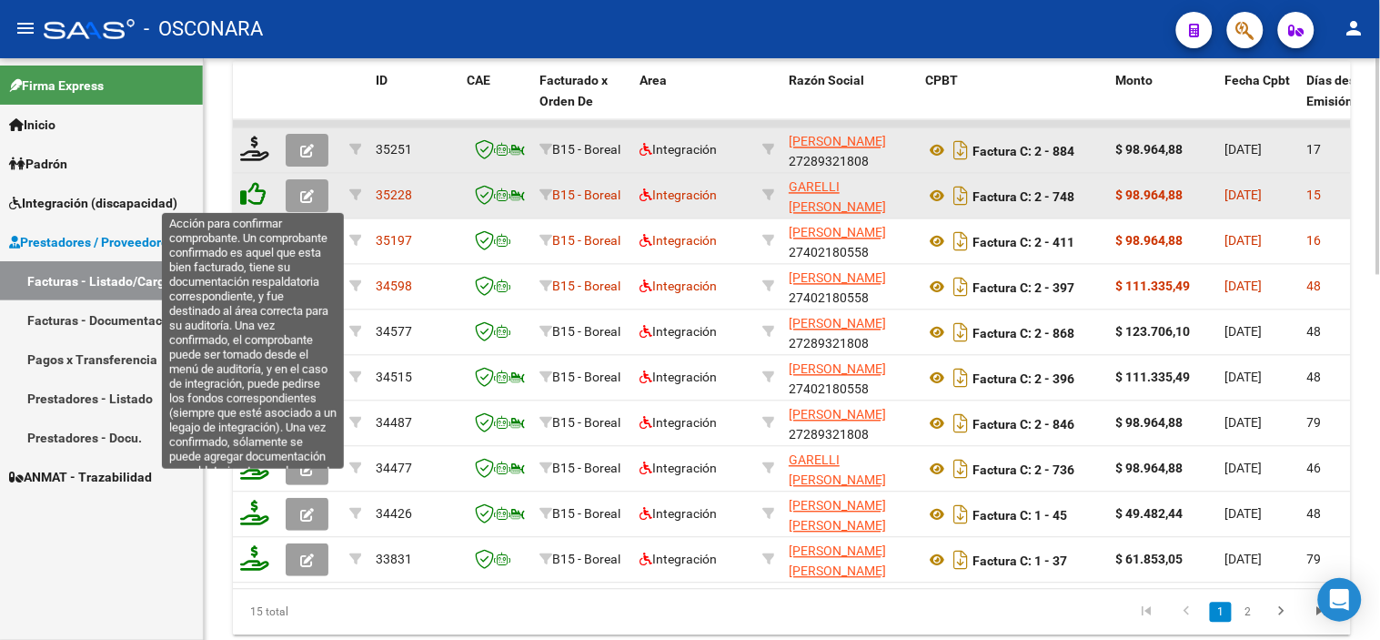
click at [253, 186] on icon at bounding box center [252, 194] width 25 height 25
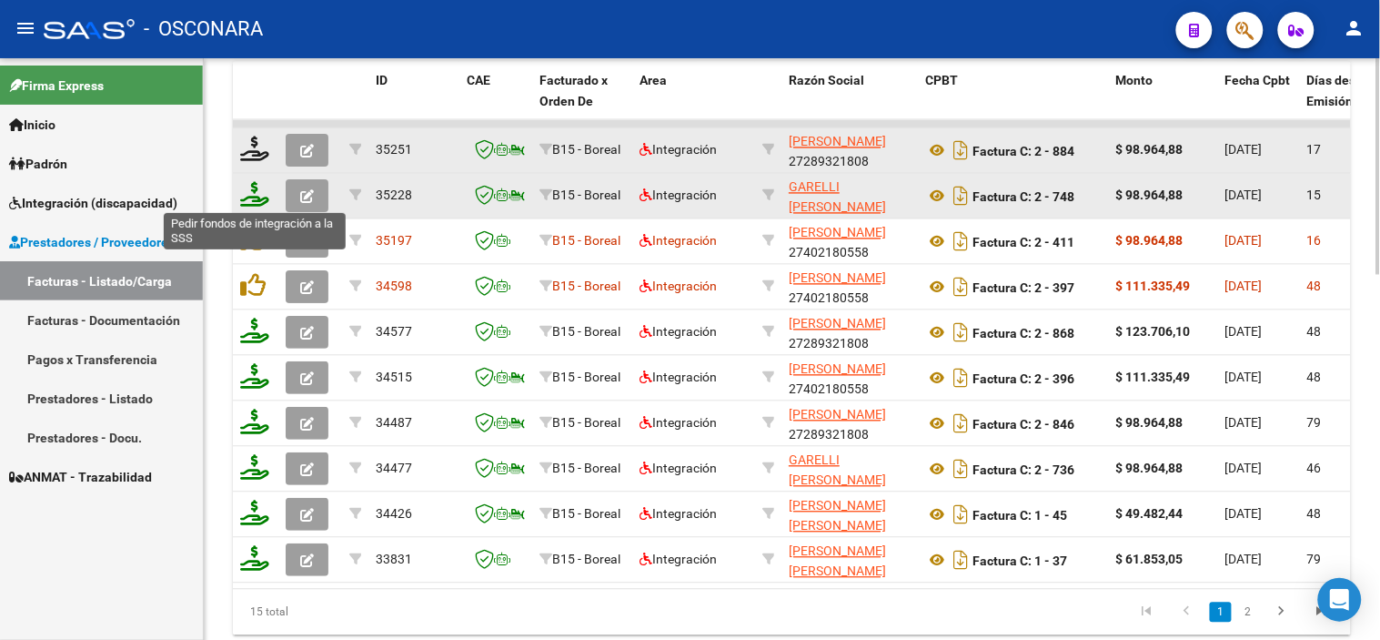
click at [249, 202] on icon at bounding box center [254, 194] width 29 height 25
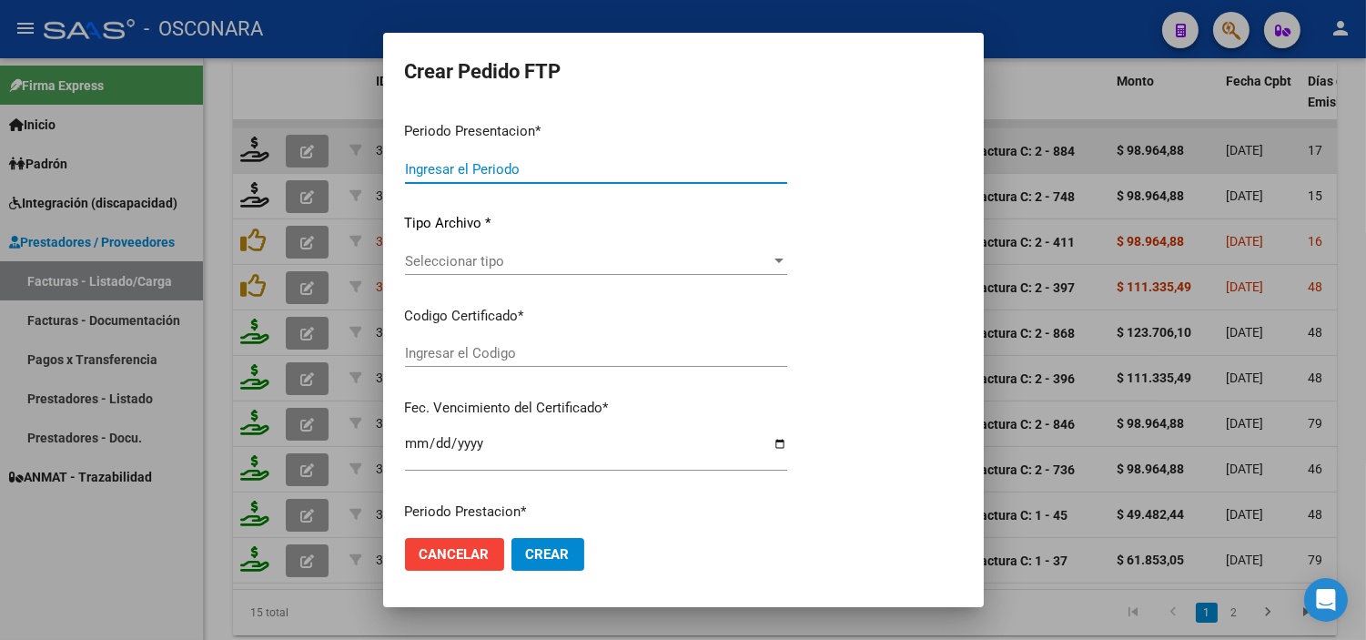
type input "202508"
type input "$ 98.964,88"
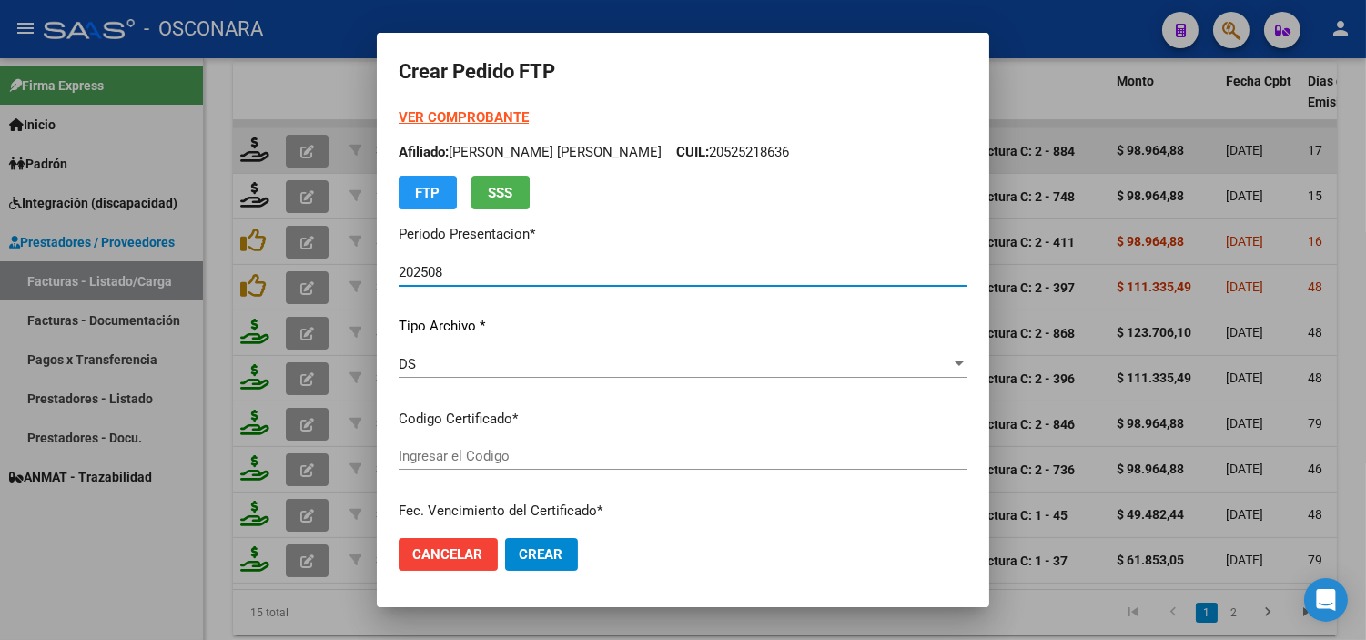
type input "ARG02-00052521863-20240904-20290904"
type input "[DATE]"
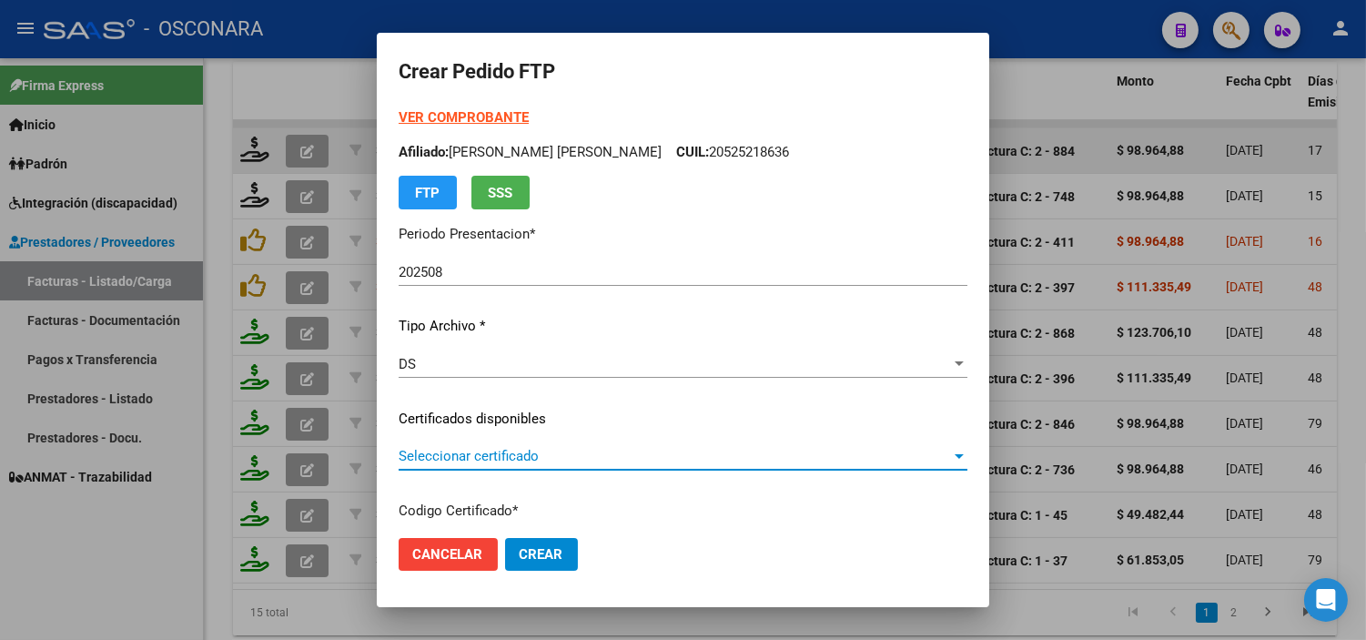
click at [534, 448] on span "Seleccionar certificado" at bounding box center [675, 456] width 552 height 16
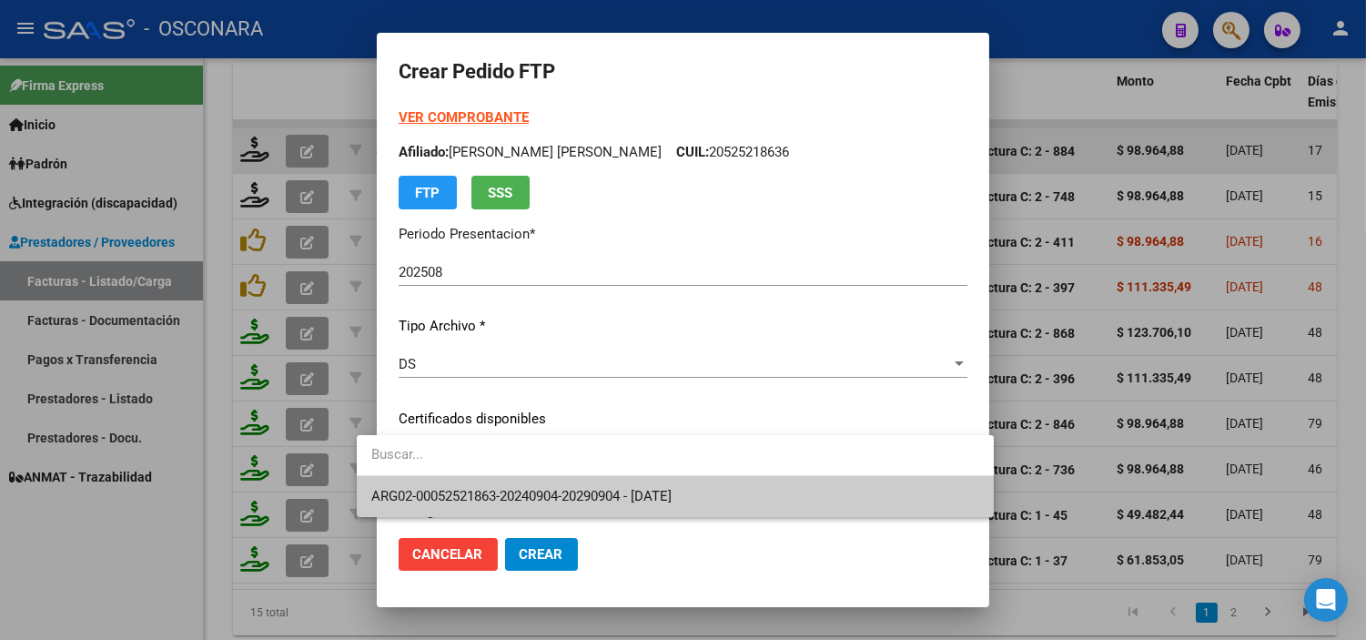
click at [542, 488] on span "ARG02-00052521863-20240904-20290904 - [DATE]" at bounding box center [521, 496] width 300 height 16
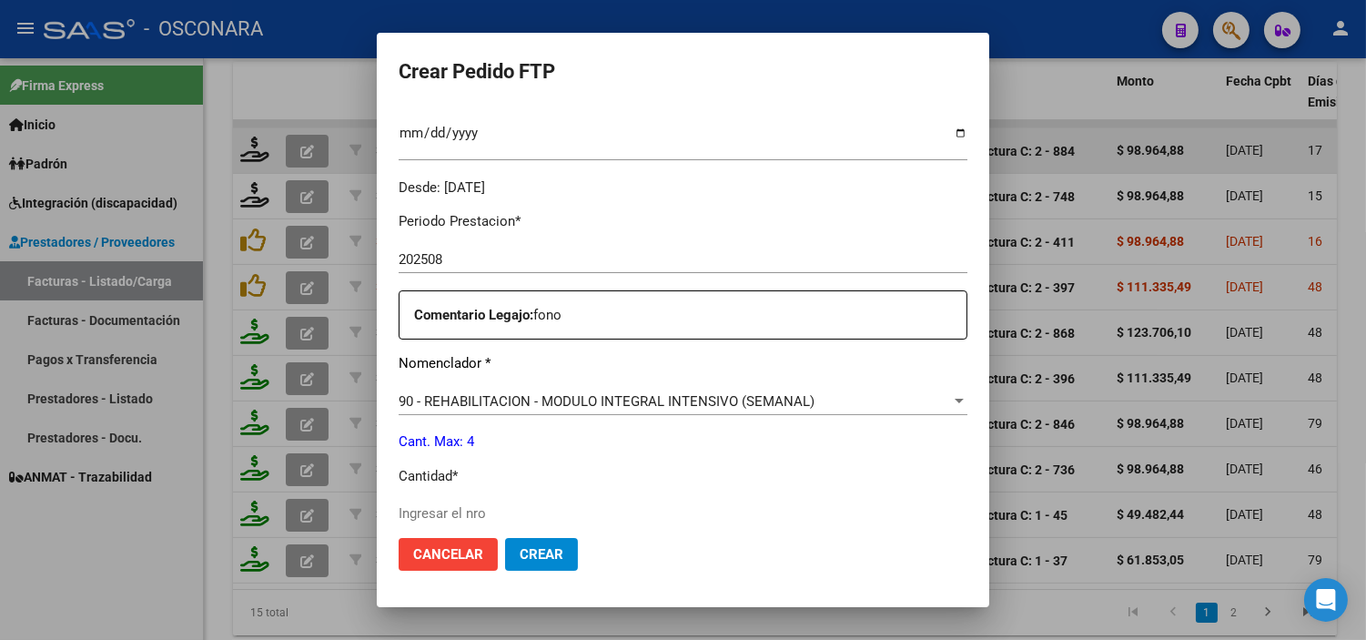
scroll to position [606, 0]
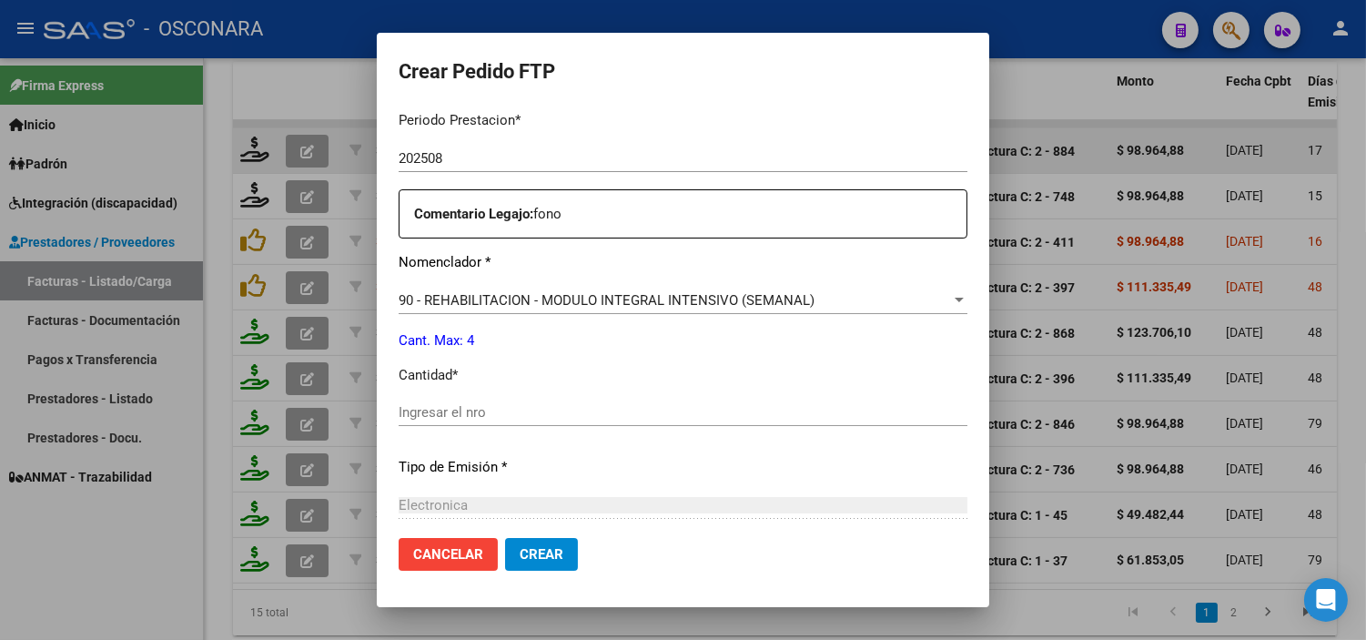
click at [565, 408] on input "Ingresar el nro" at bounding box center [683, 412] width 569 height 16
type input "4"
click at [573, 457] on p "Tipo de Emisión *" at bounding box center [683, 467] width 569 height 21
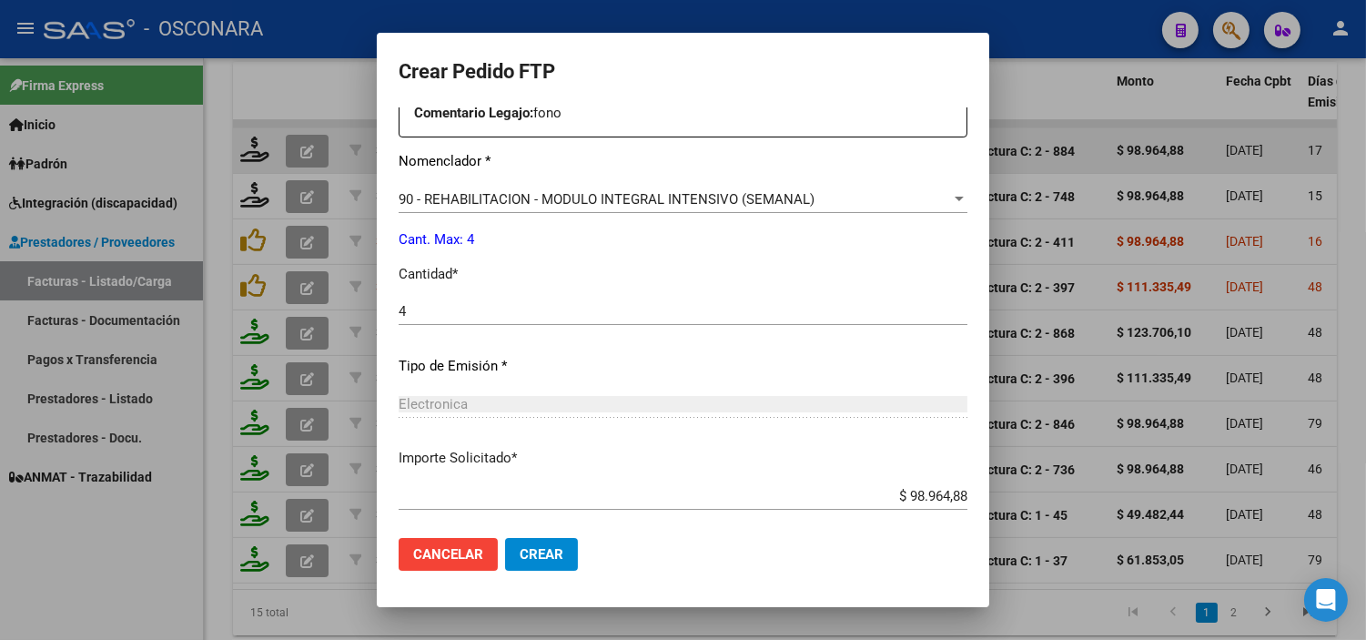
scroll to position [802, 0]
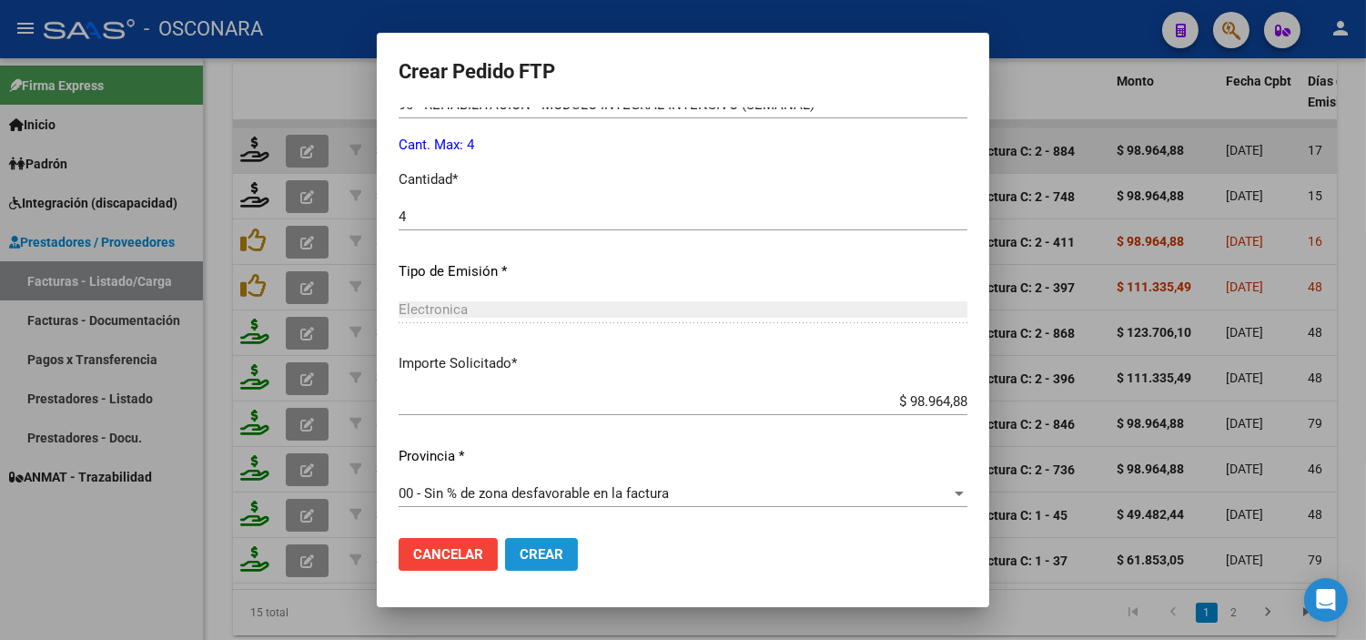
click at [535, 559] on button "Crear" at bounding box center [541, 554] width 73 height 33
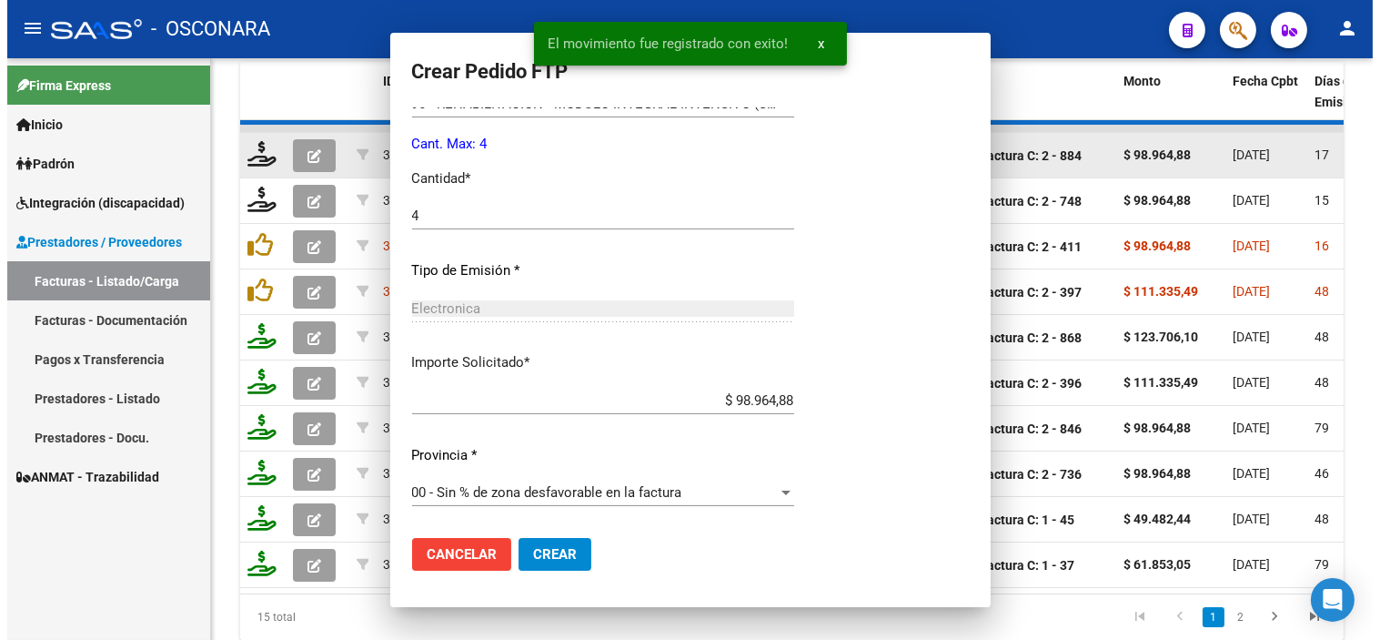
scroll to position [698, 0]
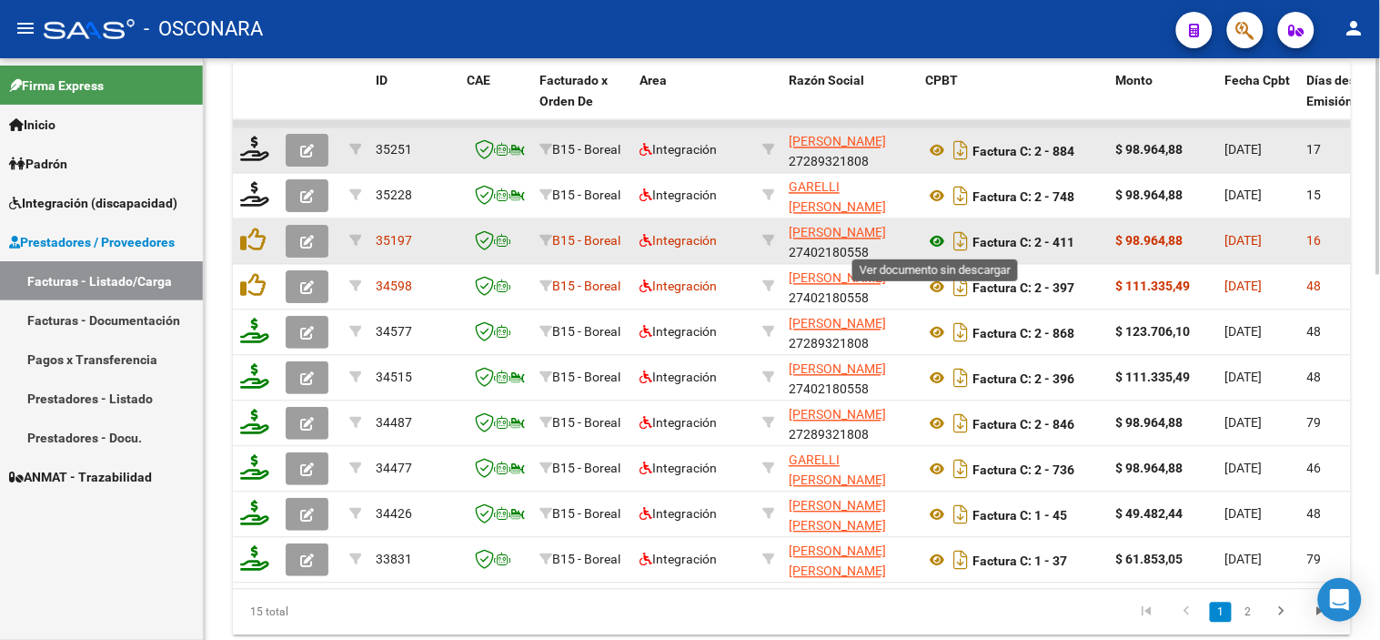
click at [938, 241] on icon at bounding box center [937, 242] width 24 height 22
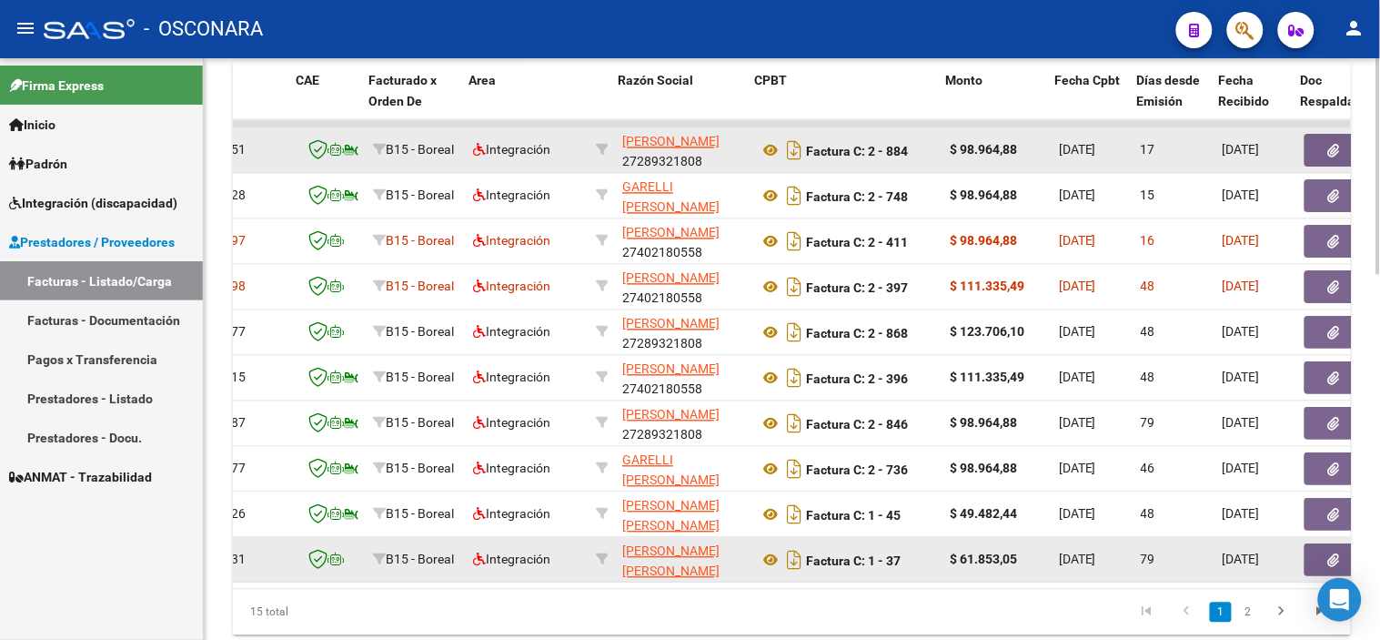
scroll to position [0, 179]
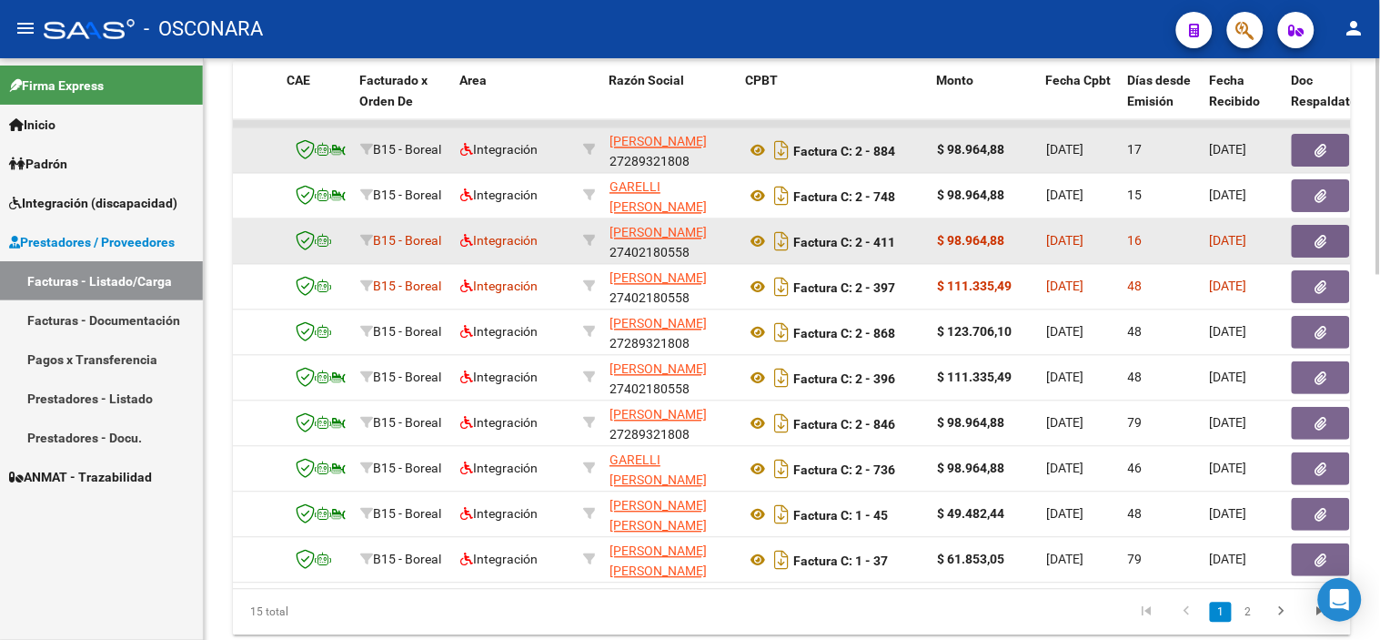
click at [1307, 233] on button "button" at bounding box center [1321, 242] width 58 height 33
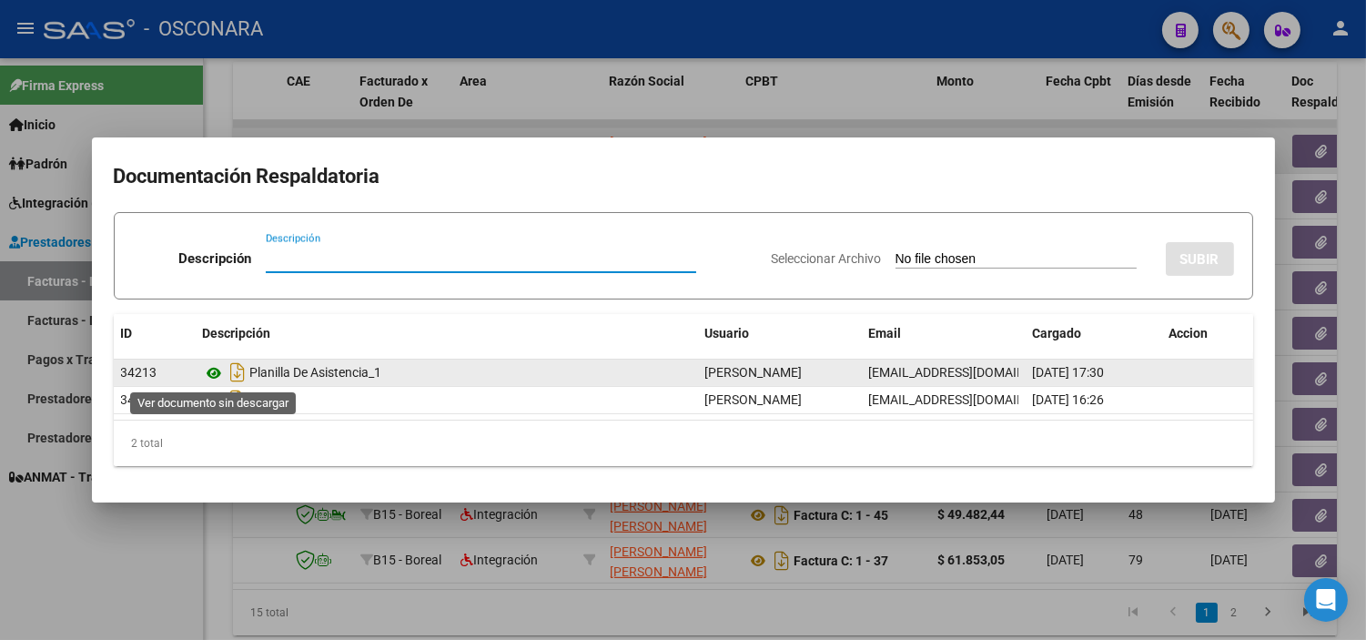
click at [217, 370] on icon at bounding box center [215, 373] width 24 height 22
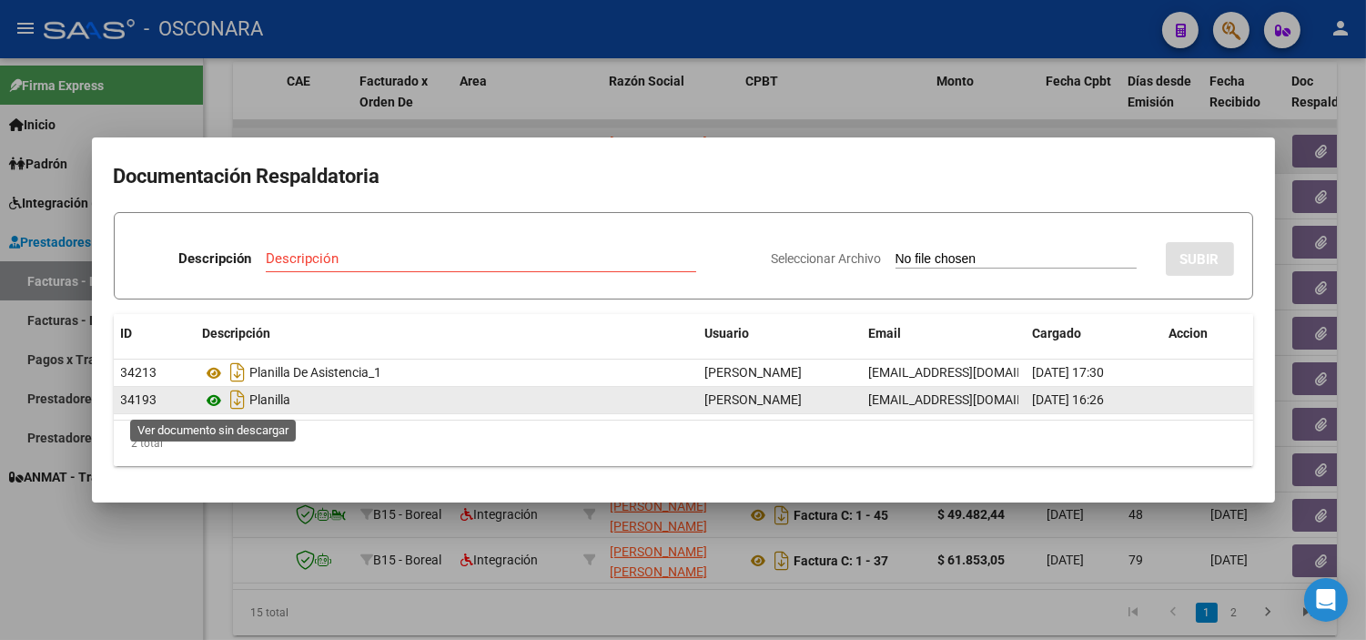
click at [209, 400] on icon at bounding box center [215, 400] width 24 height 22
click at [217, 398] on icon at bounding box center [215, 400] width 24 height 22
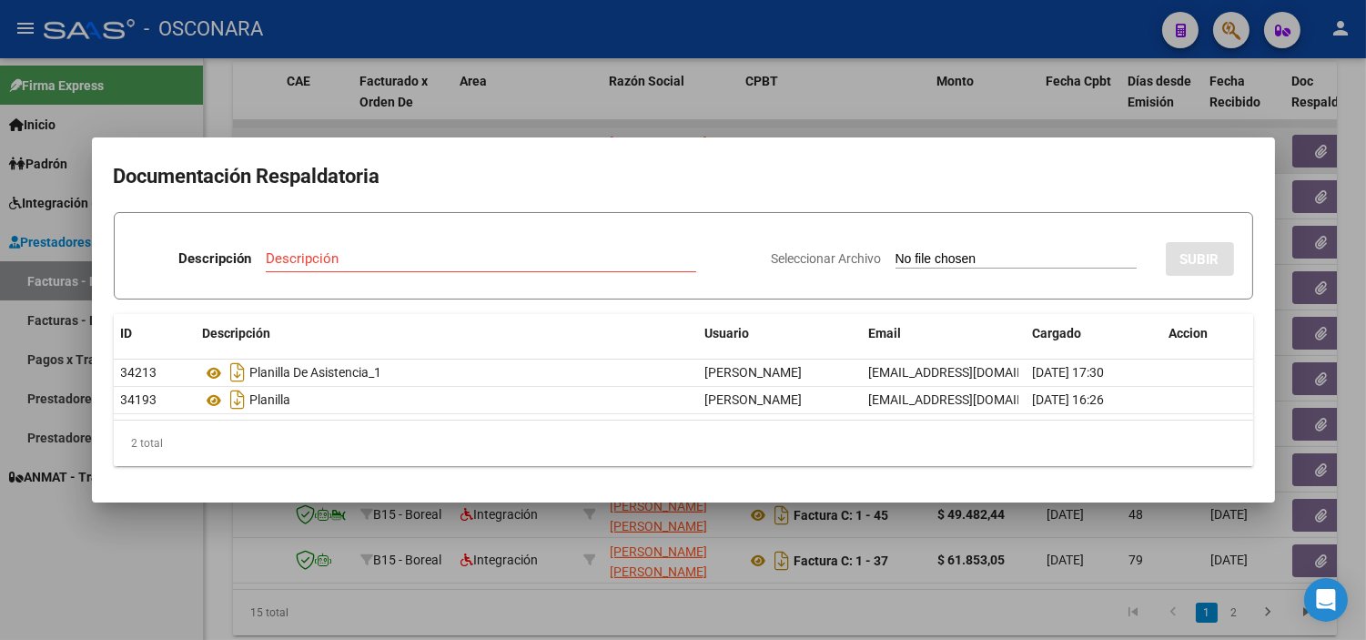
click at [408, 539] on div at bounding box center [683, 320] width 1366 height 640
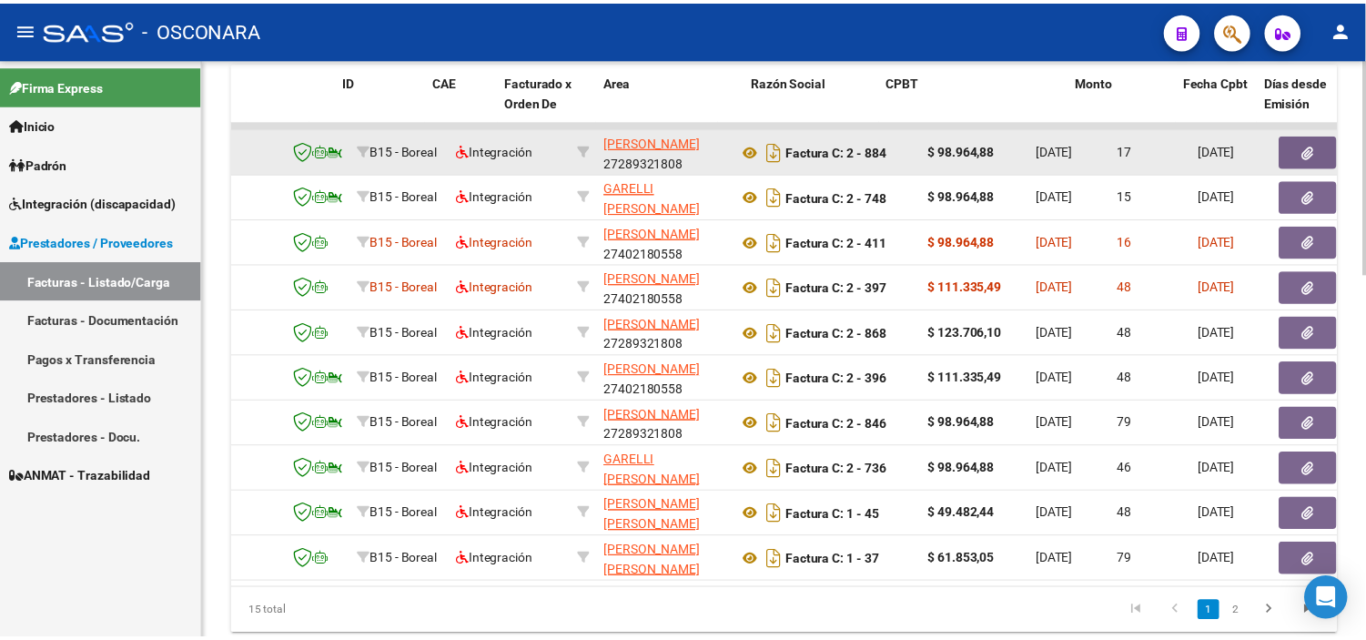
scroll to position [0, 0]
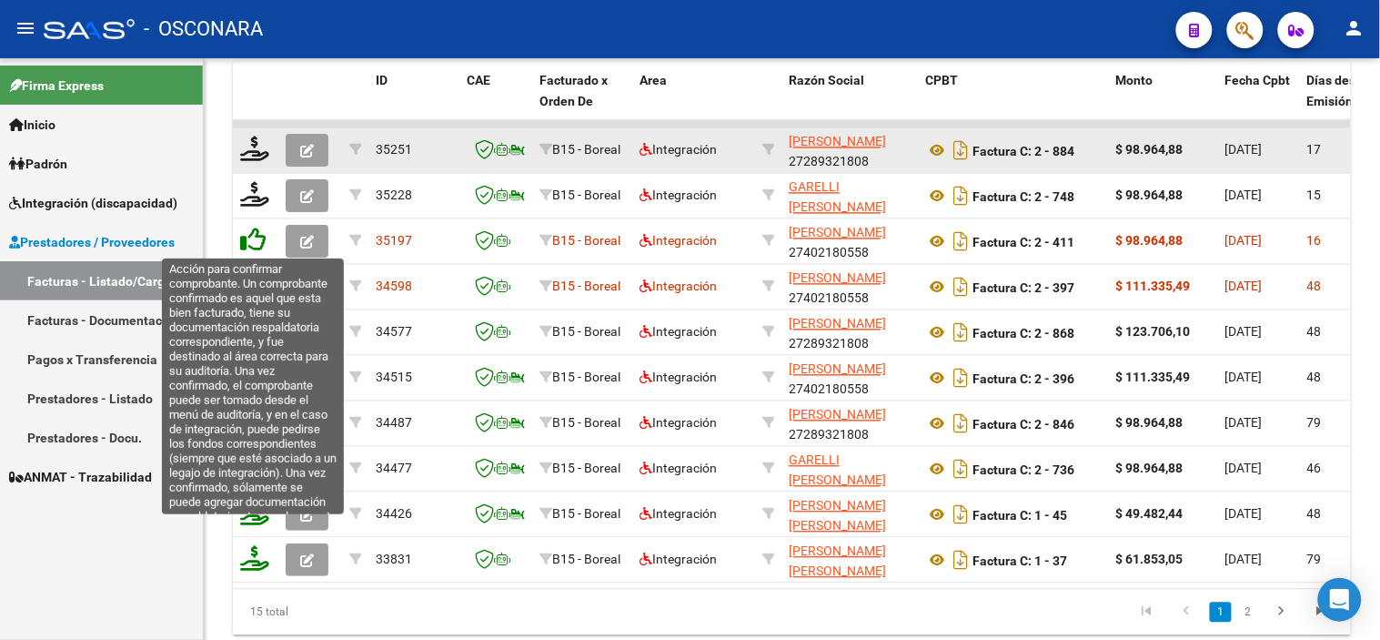
click at [246, 248] on icon at bounding box center [252, 239] width 25 height 25
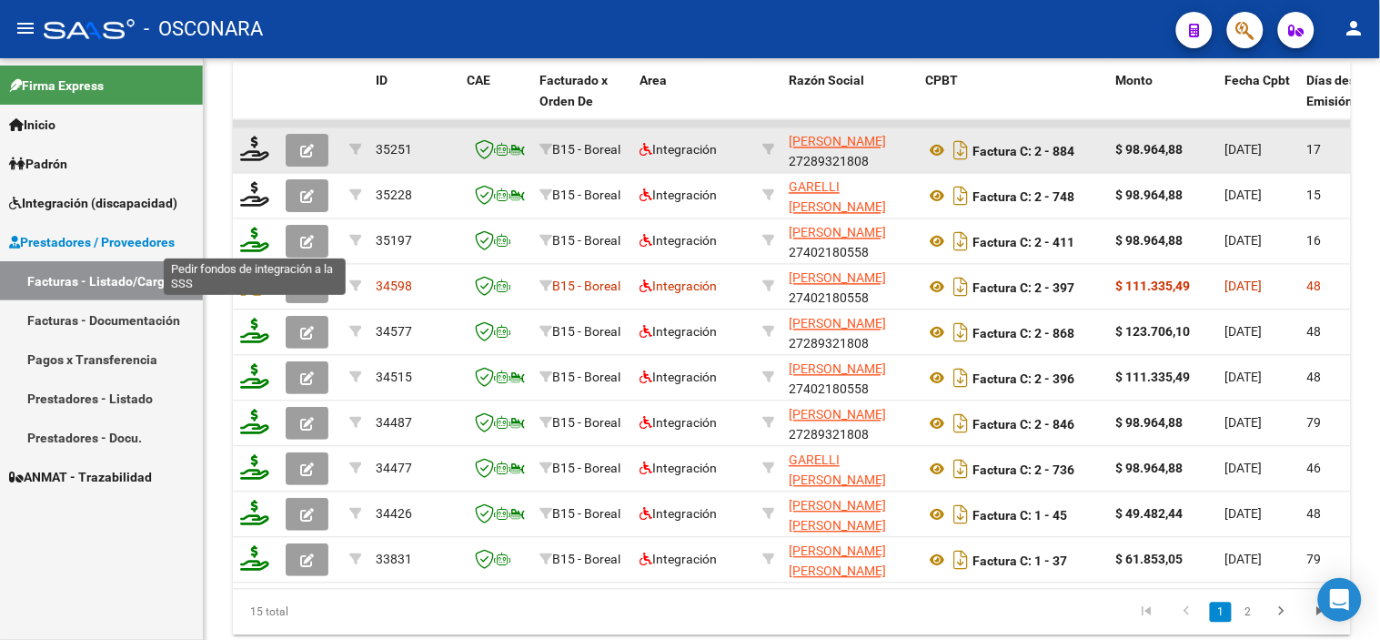
click at [251, 246] on icon at bounding box center [254, 239] width 29 height 25
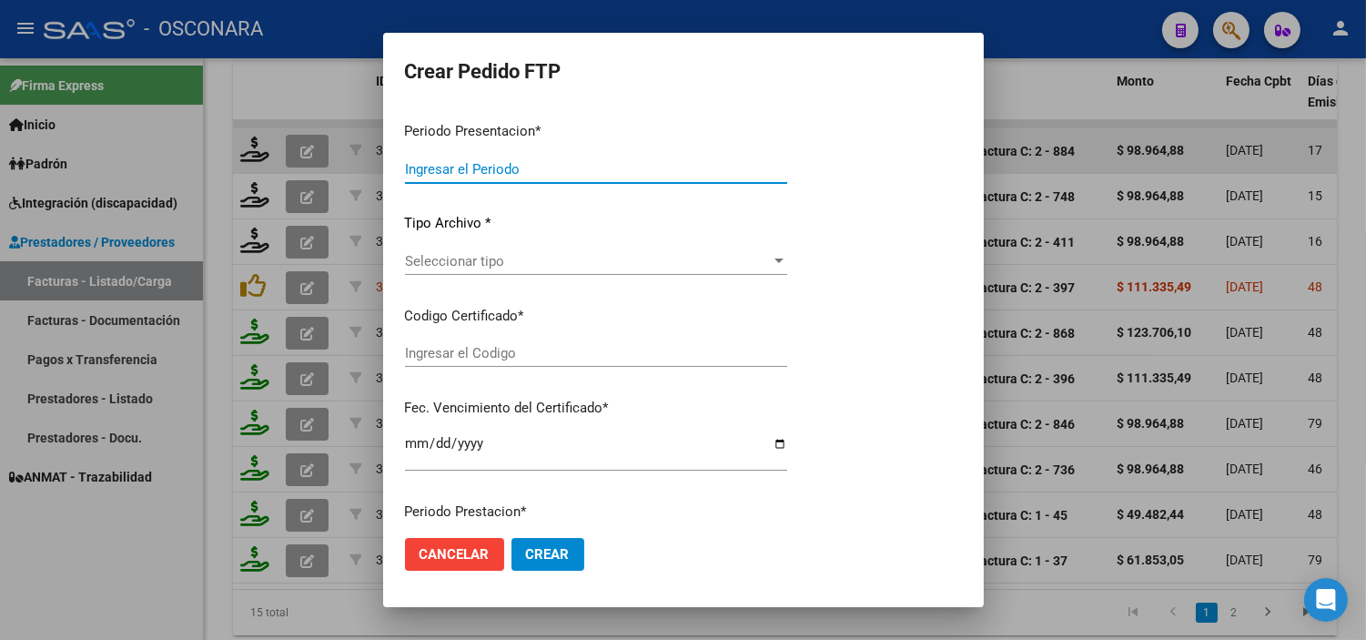
type input "202508"
type input "$ 98.964,88"
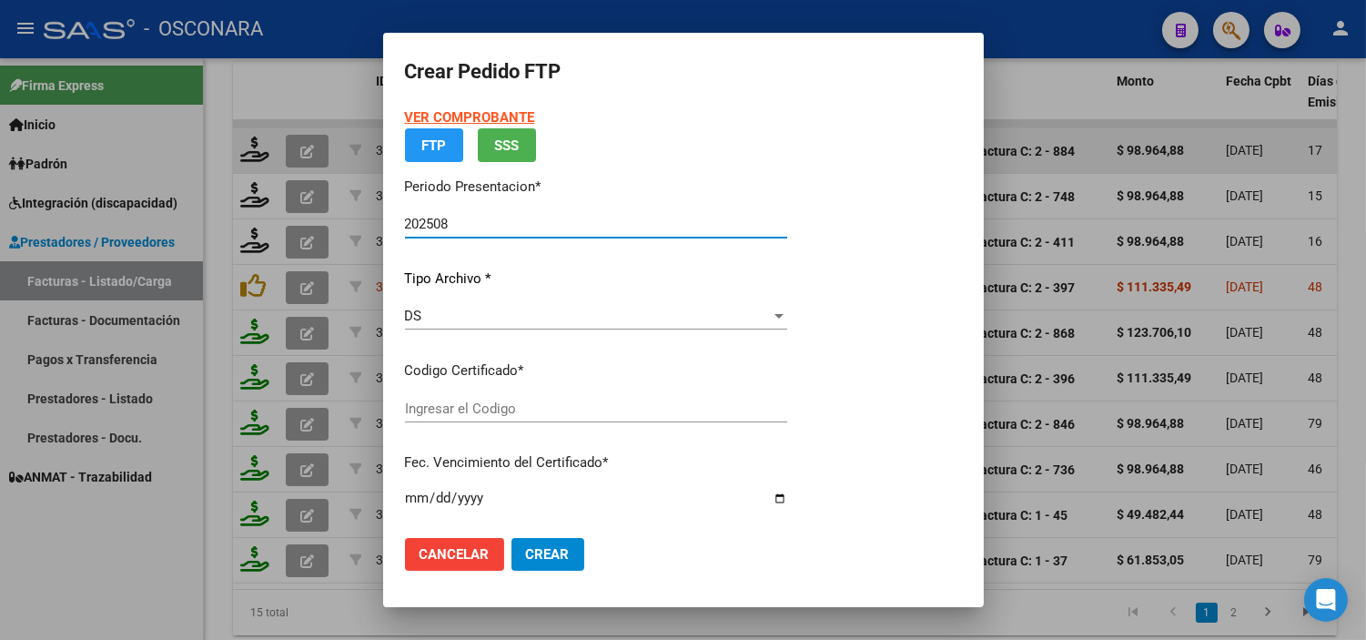
type input "ARG02-00052521863-20240904-20290904"
type input "[DATE]"
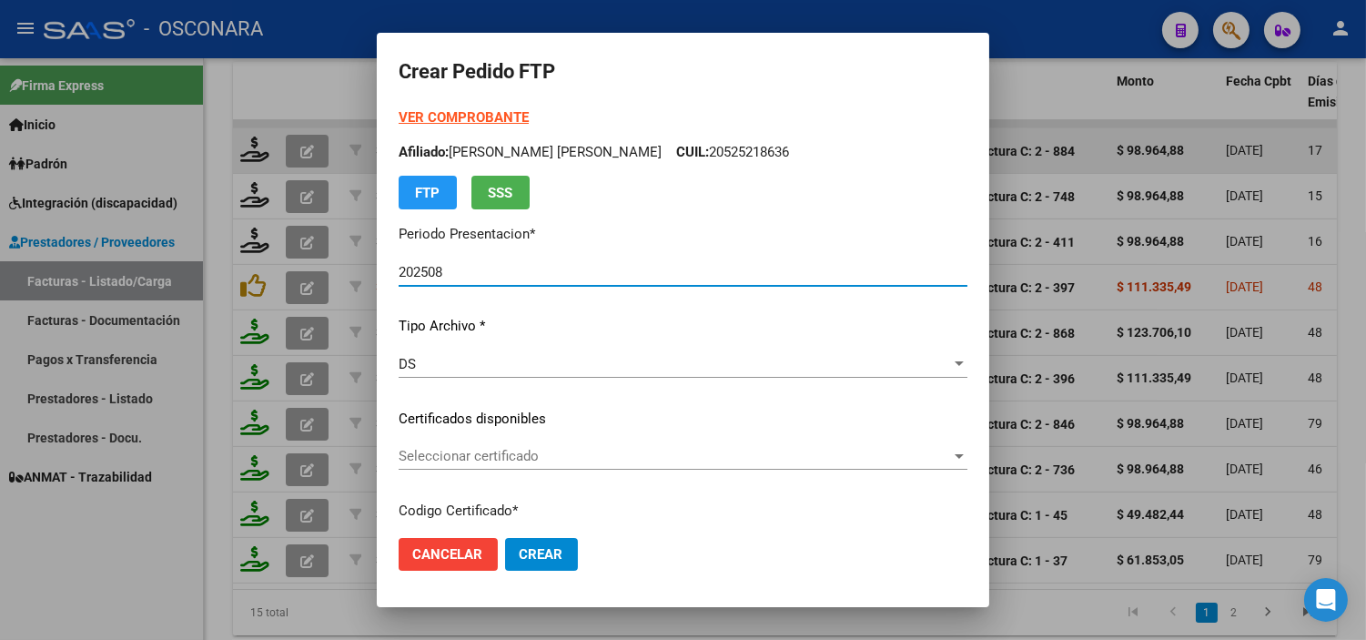
click at [603, 467] on div "Seleccionar certificado Seleccionar certificado" at bounding box center [683, 455] width 569 height 27
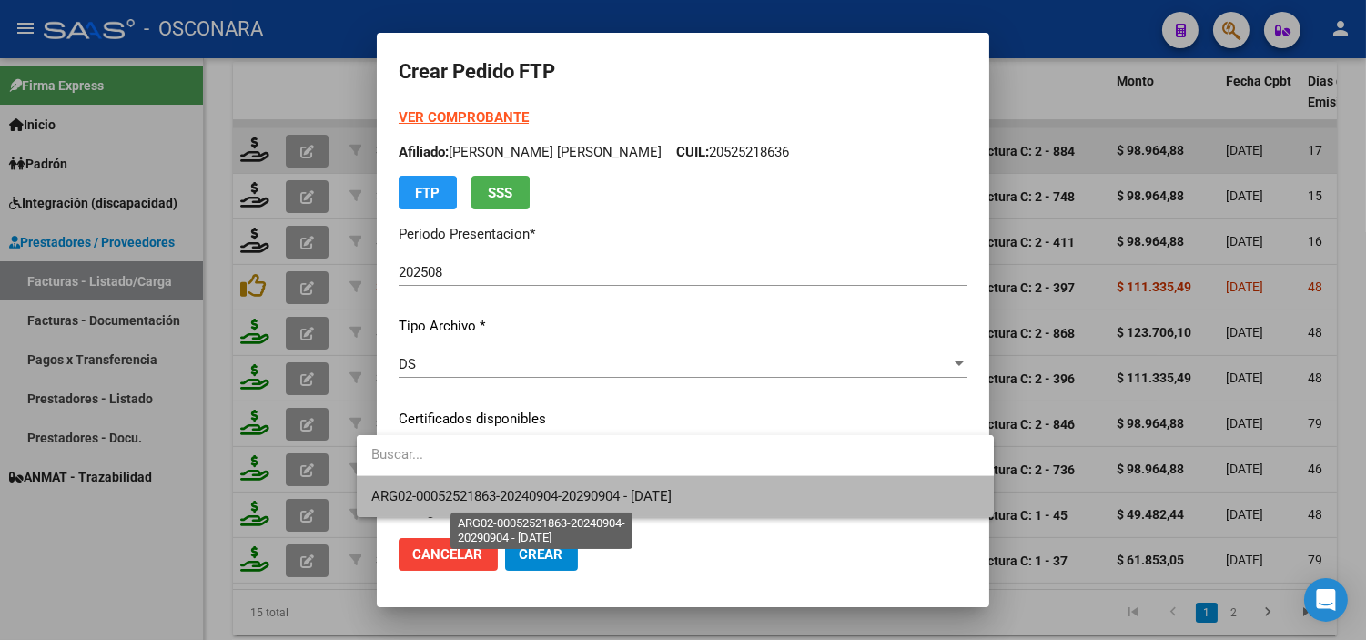
click at [602, 494] on span "ARG02-00052521863-20240904-20290904 - [DATE]" at bounding box center [521, 496] width 300 height 16
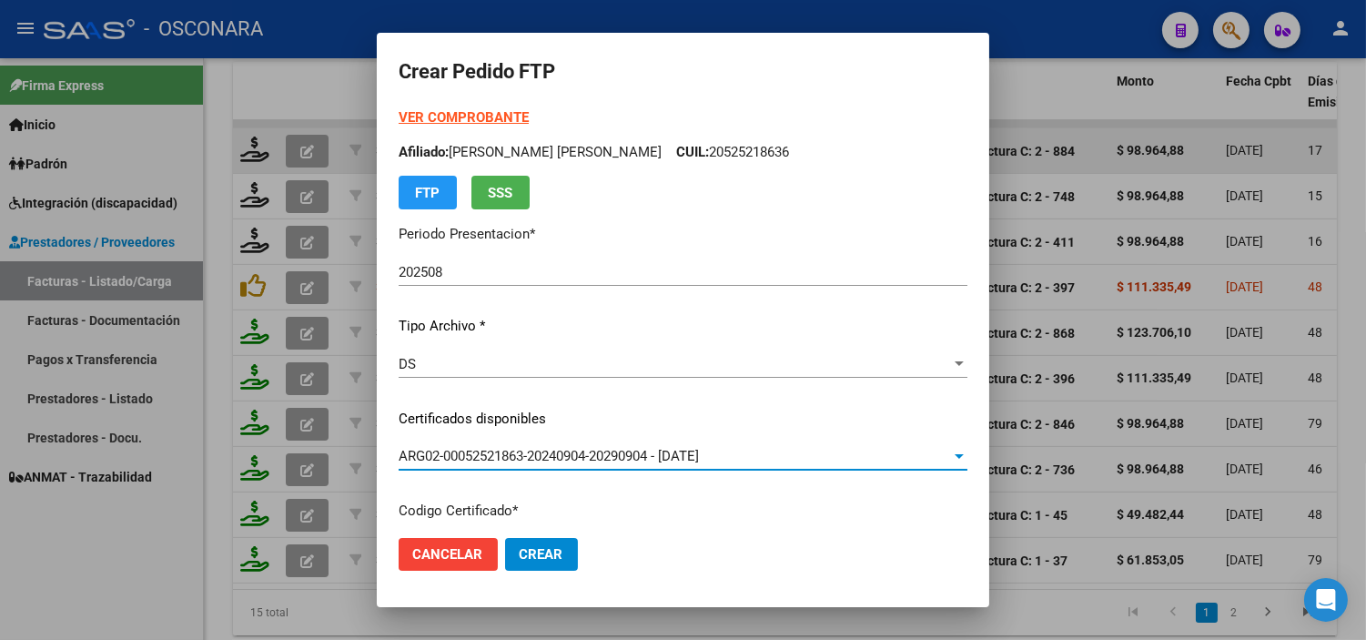
click at [608, 411] on p "Certificados disponibles" at bounding box center [683, 419] width 569 height 21
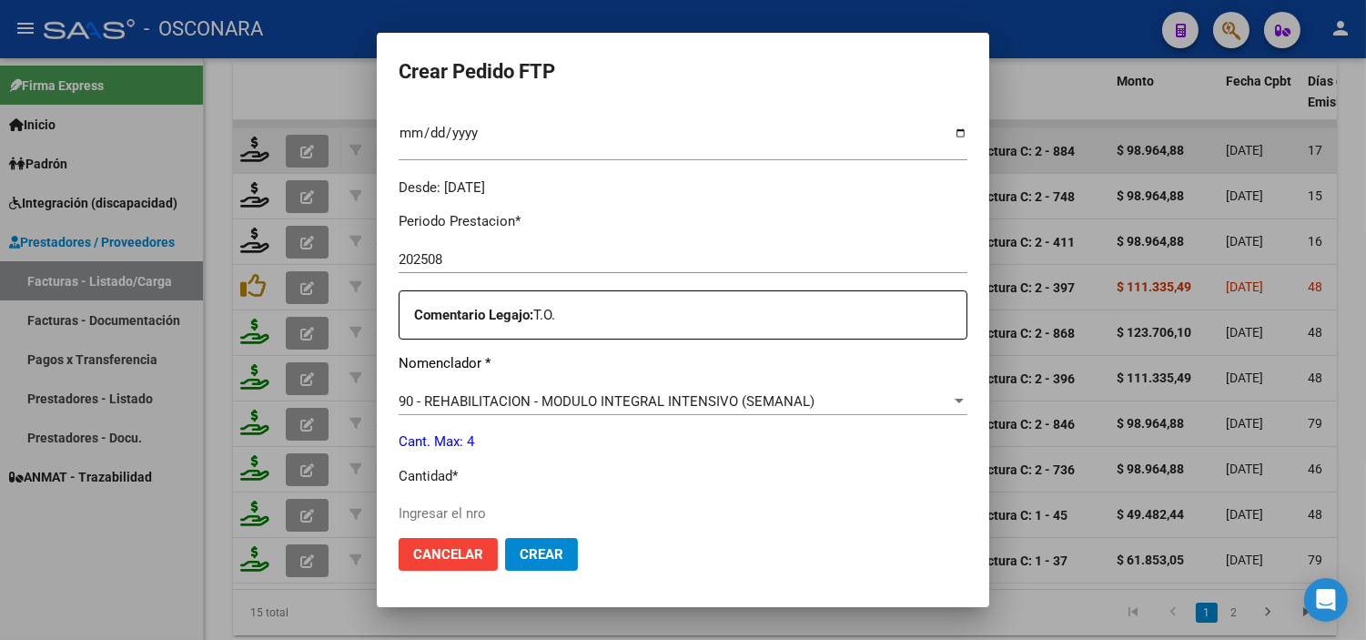
scroll to position [606, 0]
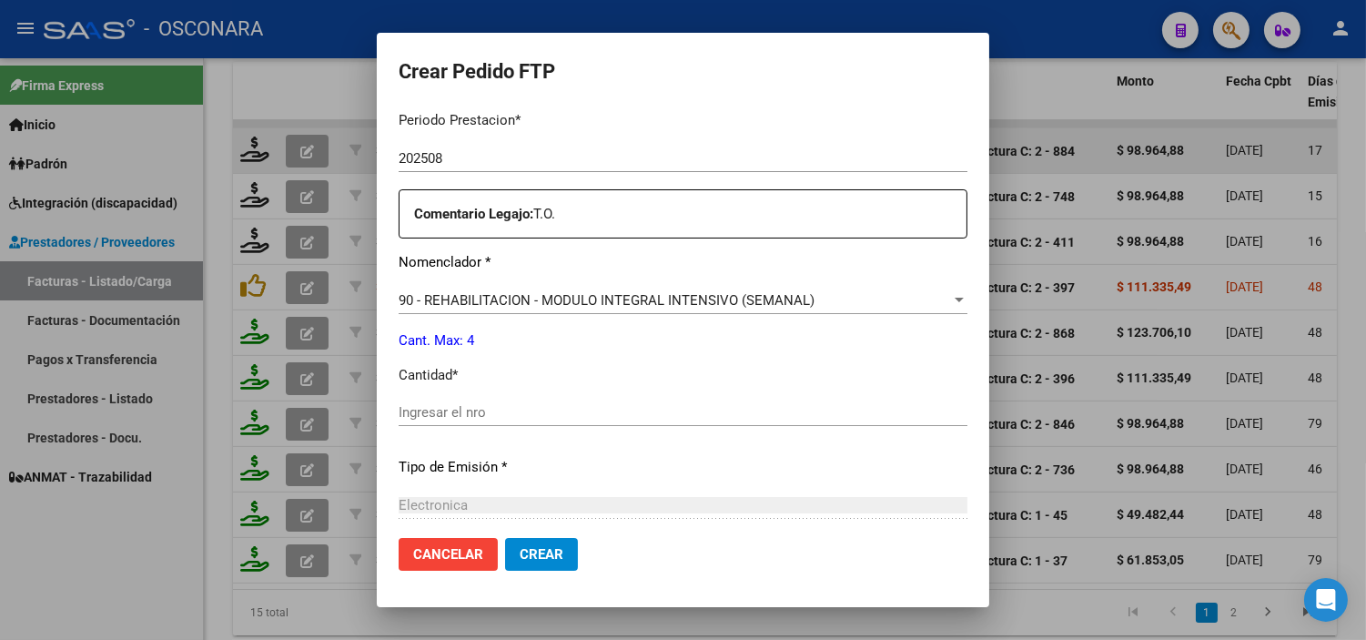
click at [537, 408] on input "Ingresar el nro" at bounding box center [683, 412] width 569 height 16
type input "4"
click at [576, 457] on p "Tipo de Emisión *" at bounding box center [683, 467] width 569 height 21
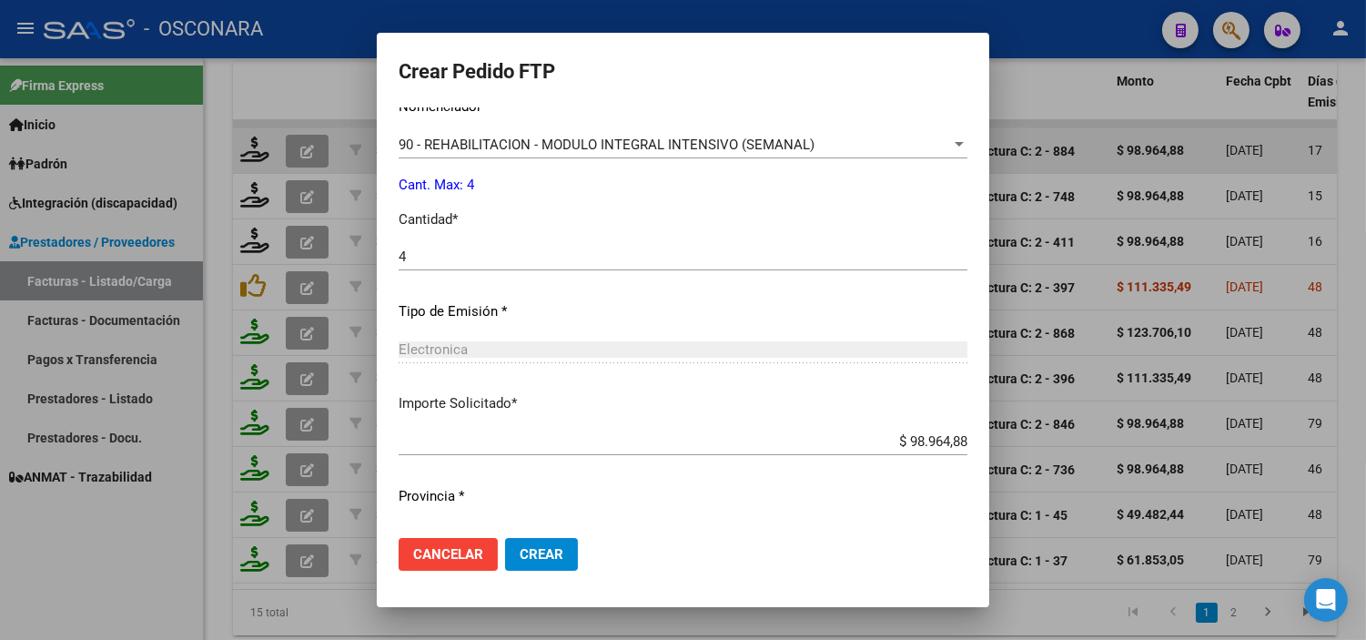
scroll to position [802, 0]
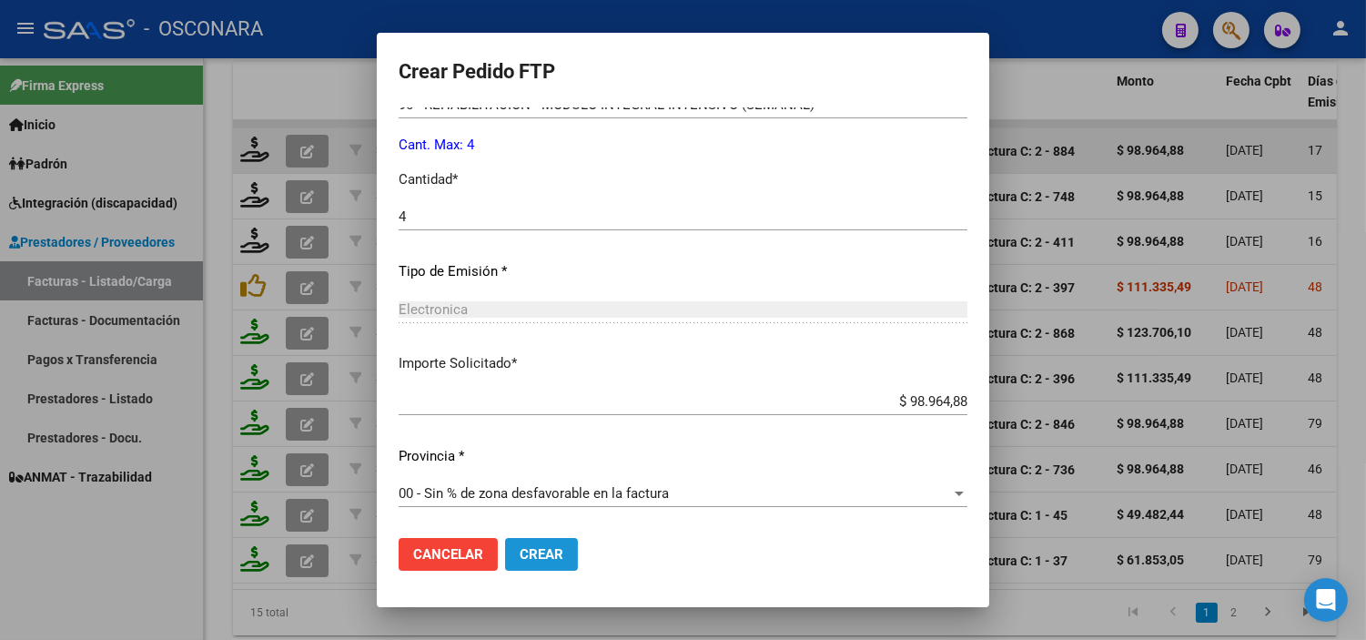
click at [528, 556] on span "Crear" at bounding box center [542, 554] width 44 height 16
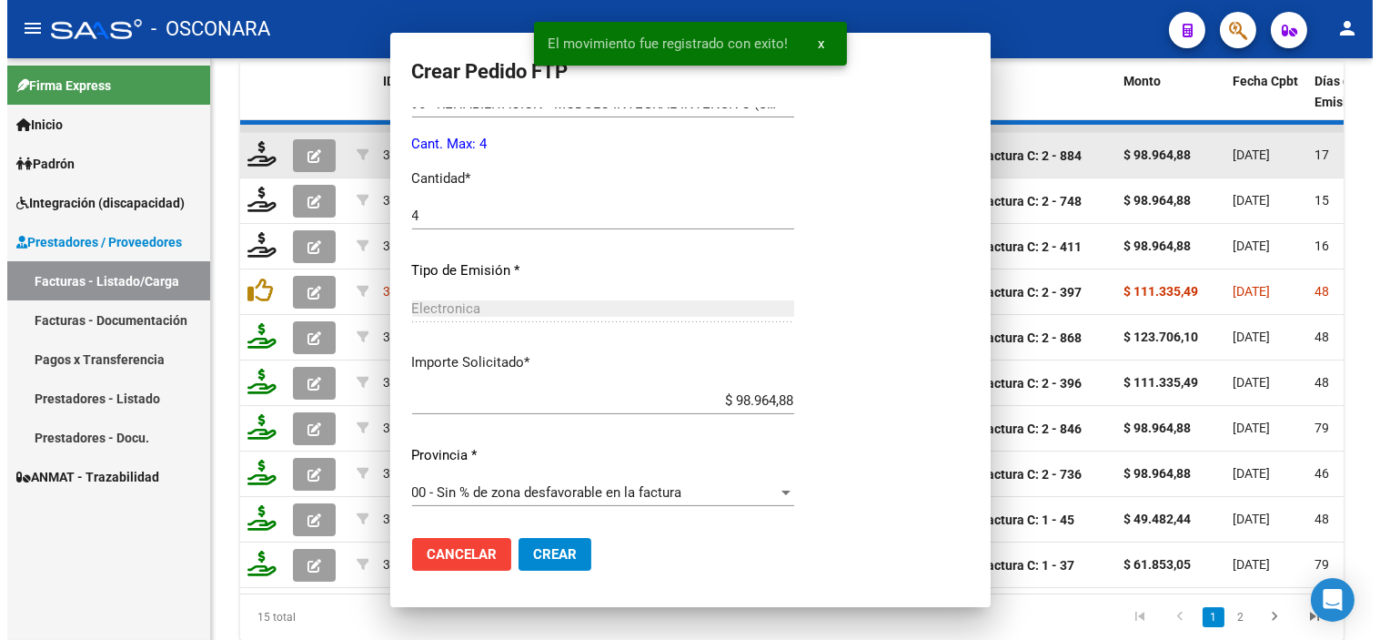
scroll to position [0, 0]
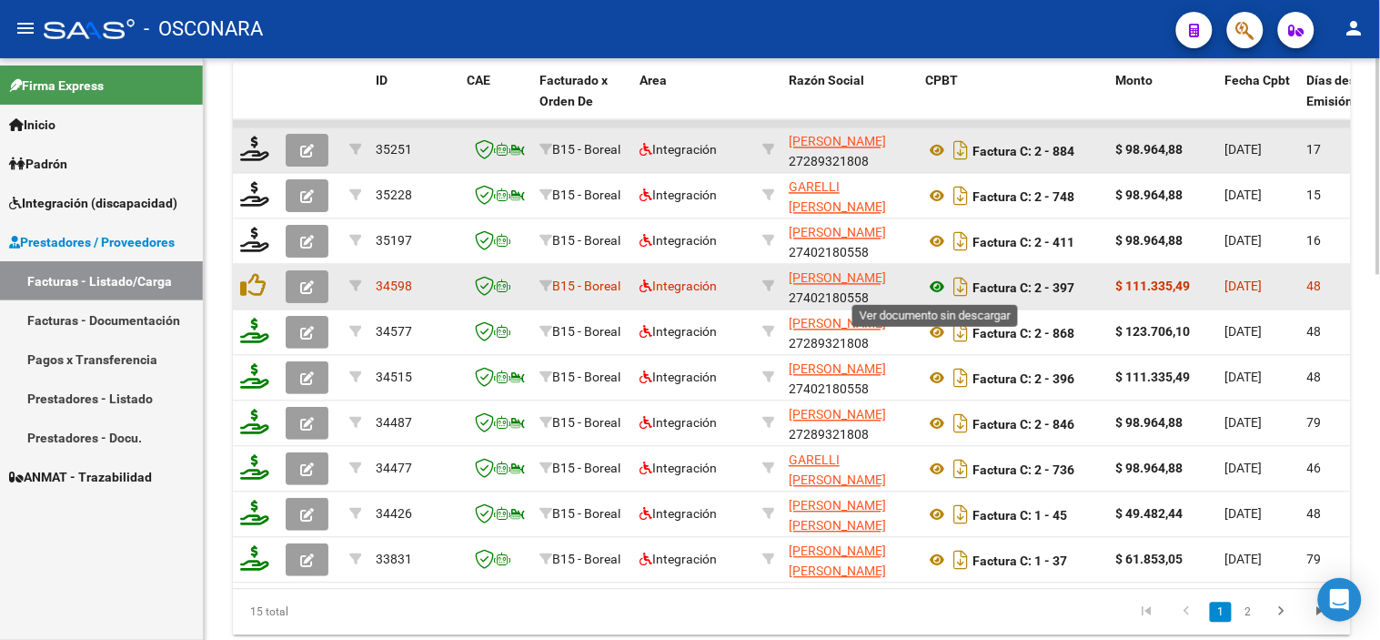
click at [932, 282] on icon at bounding box center [937, 288] width 24 height 22
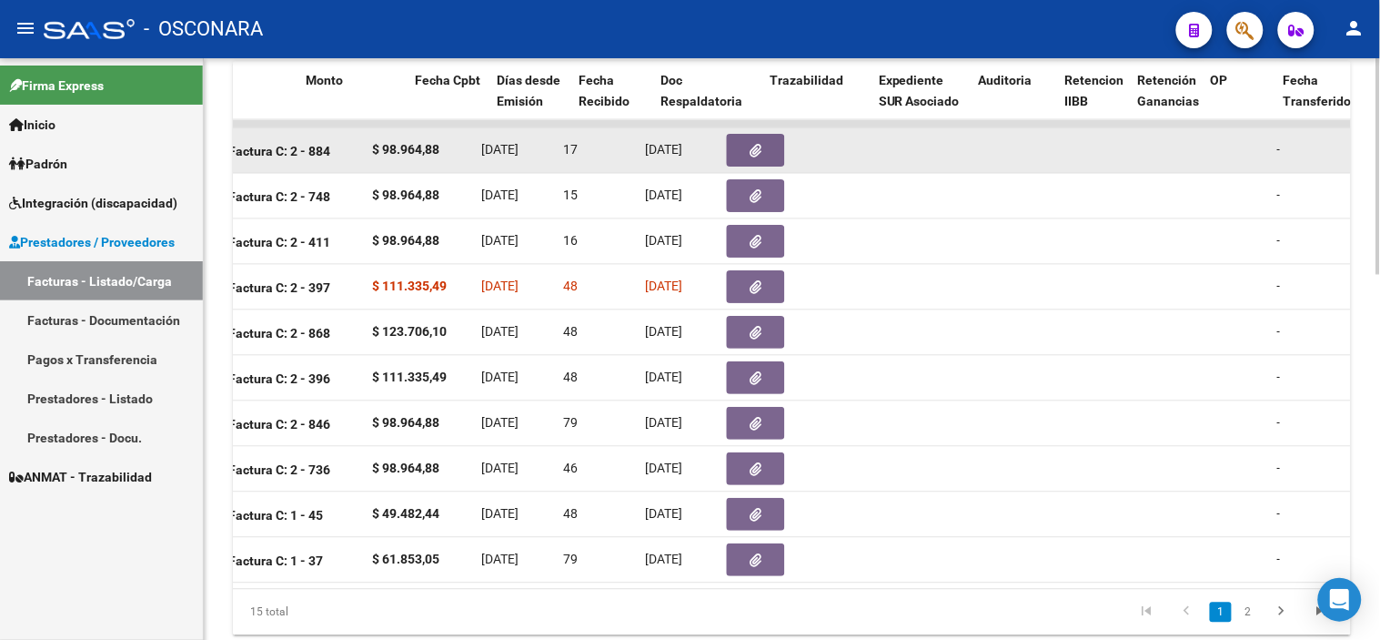
scroll to position [0, 811]
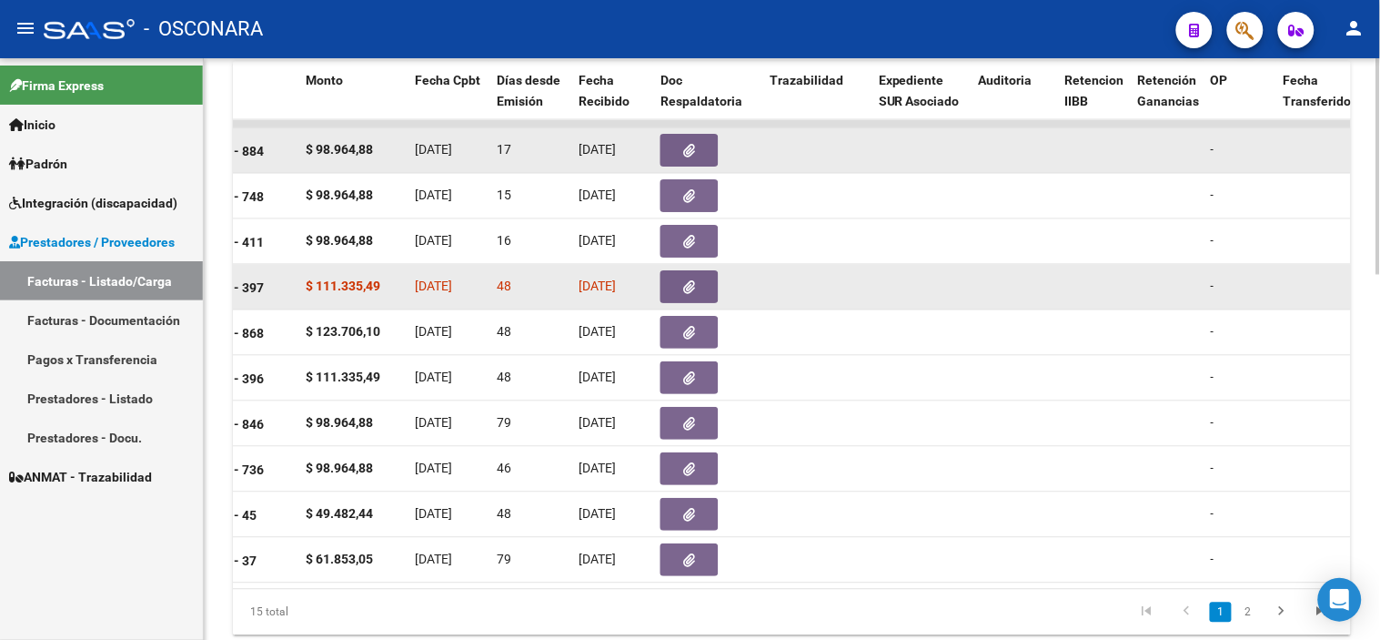
click at [687, 285] on icon "button" at bounding box center [690, 288] width 12 height 14
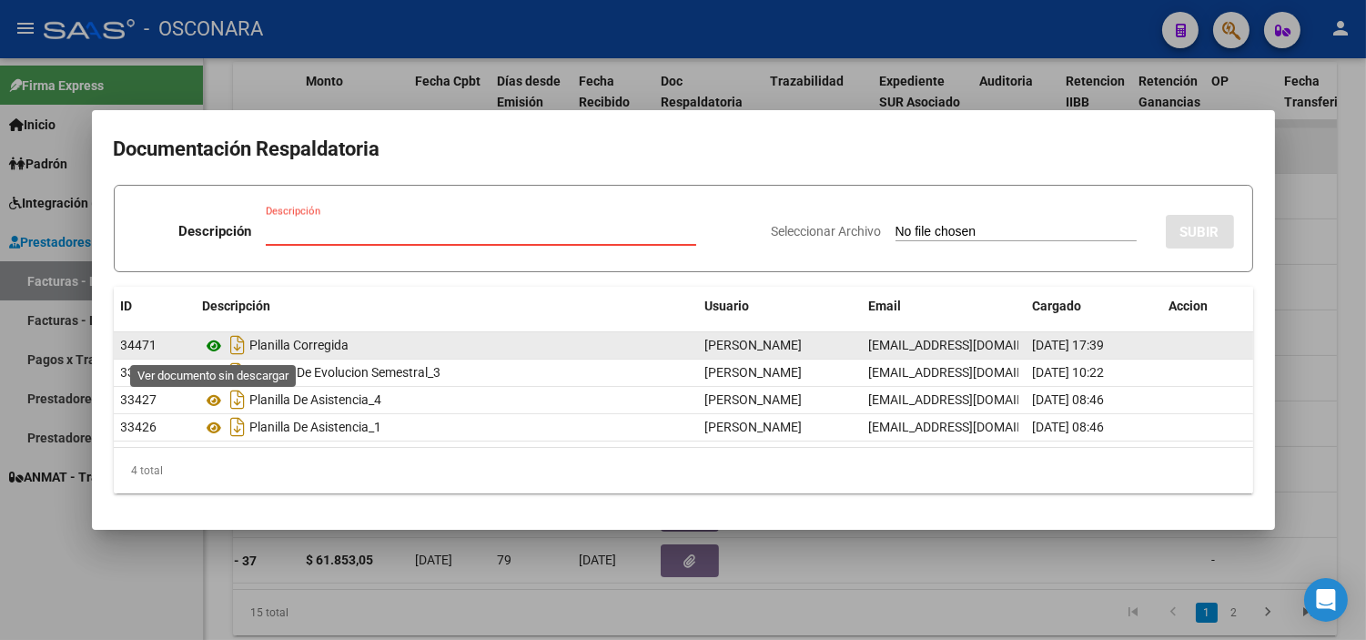
click at [212, 344] on icon at bounding box center [215, 346] width 24 height 22
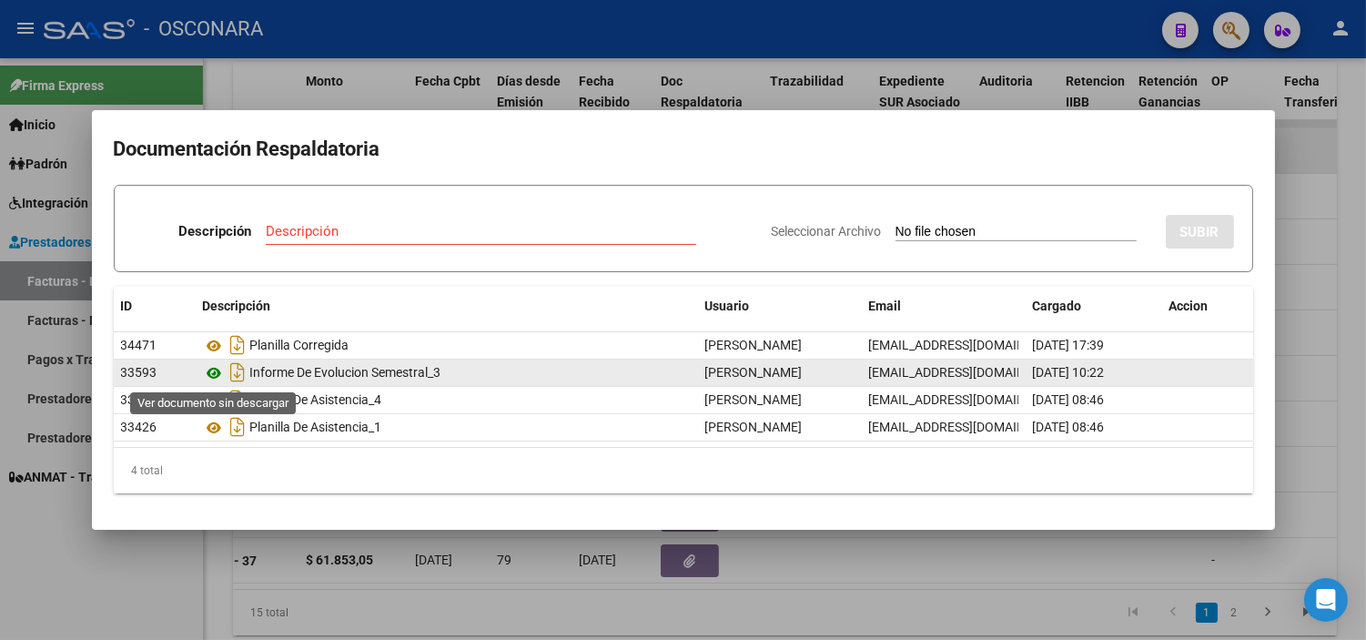
click at [213, 375] on icon at bounding box center [215, 373] width 24 height 22
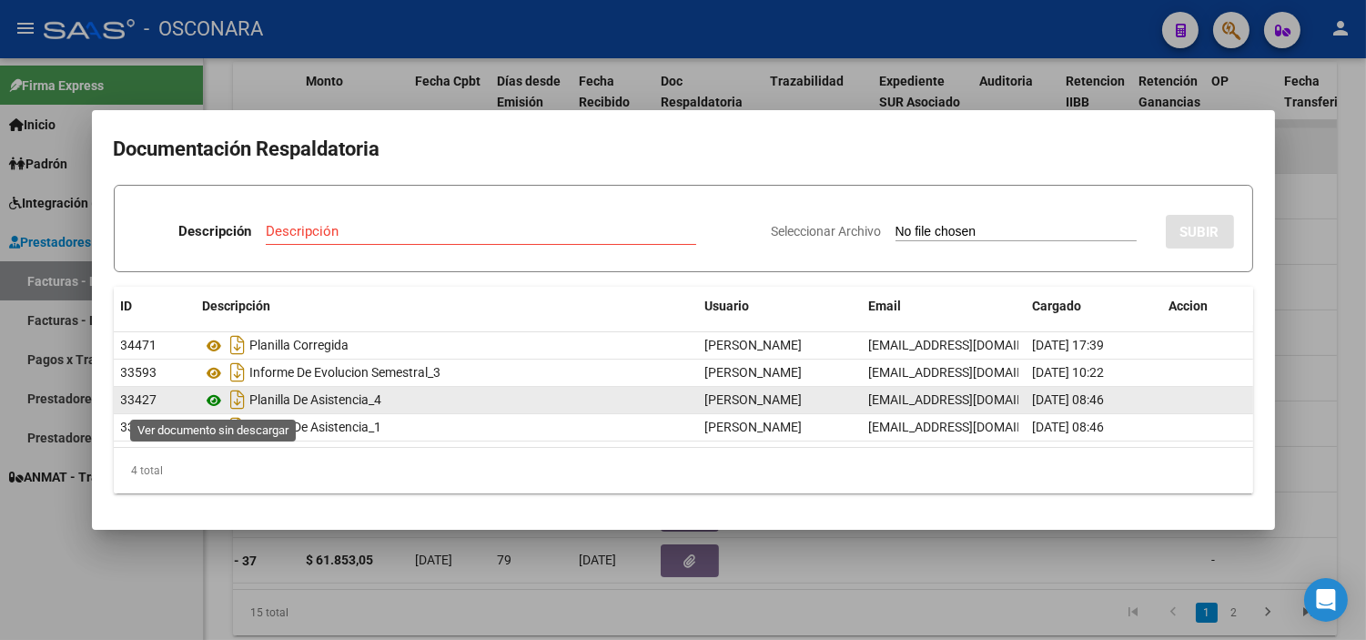
click at [210, 397] on icon at bounding box center [215, 400] width 24 height 22
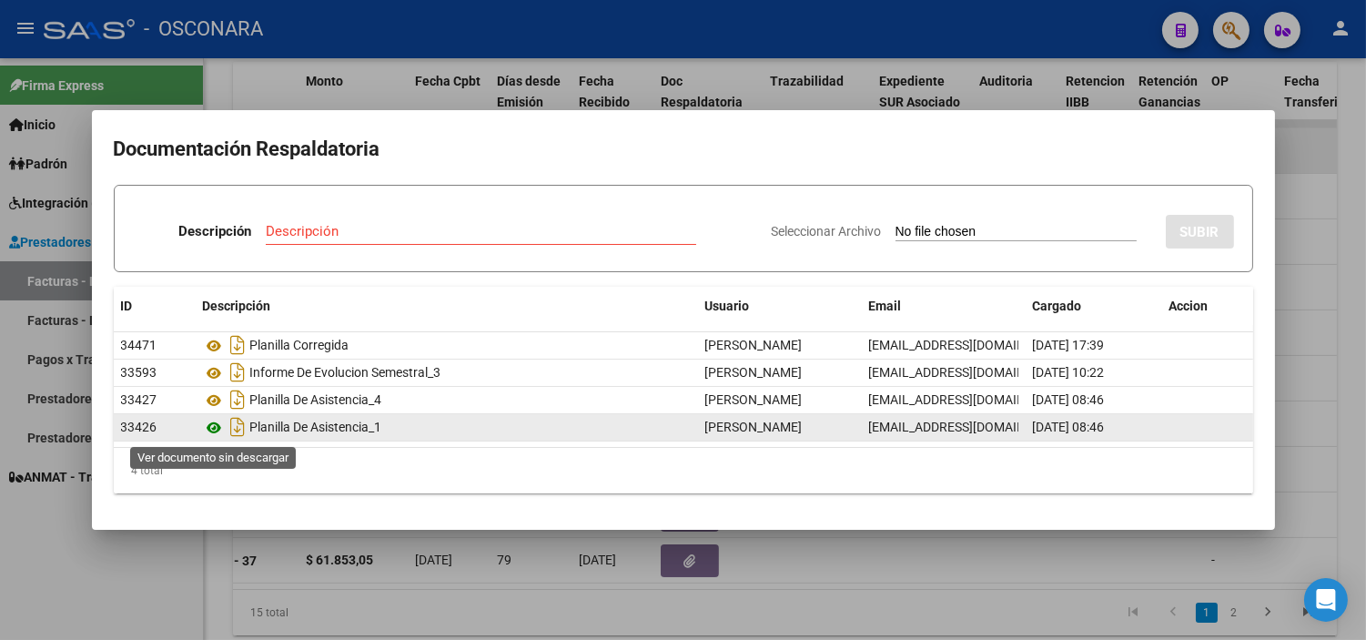
click at [216, 432] on icon at bounding box center [215, 428] width 24 height 22
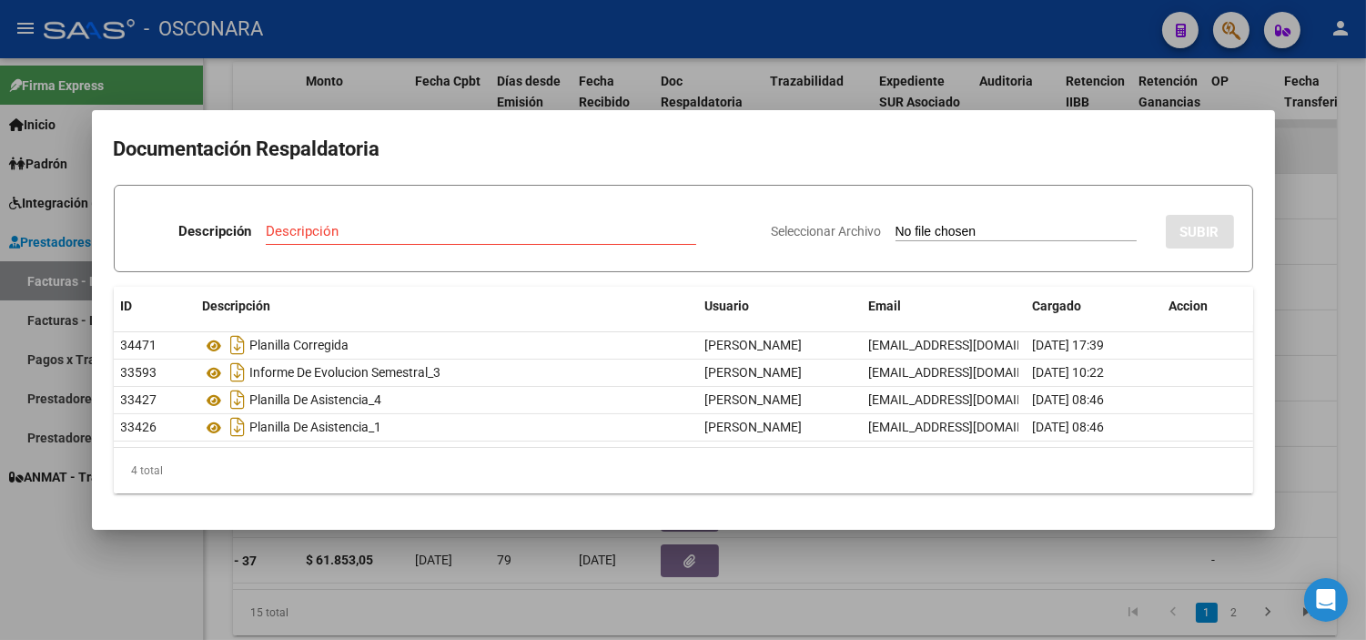
click at [380, 601] on div at bounding box center [683, 320] width 1366 height 640
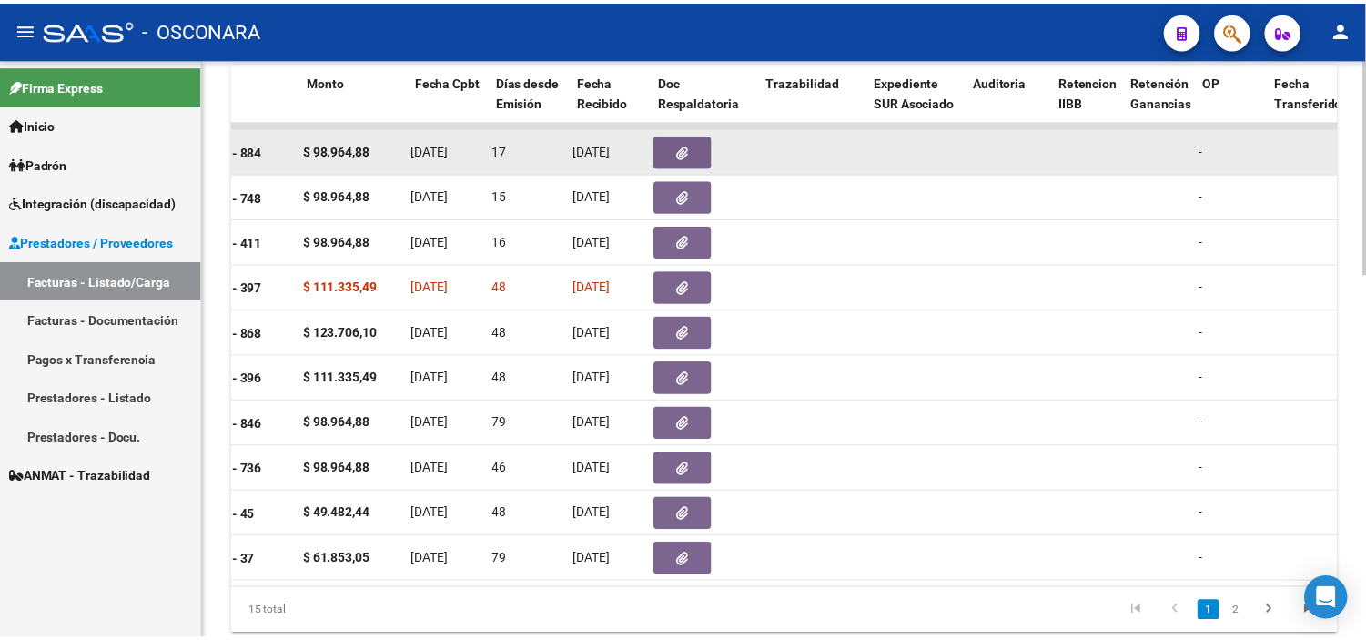
scroll to position [0, 0]
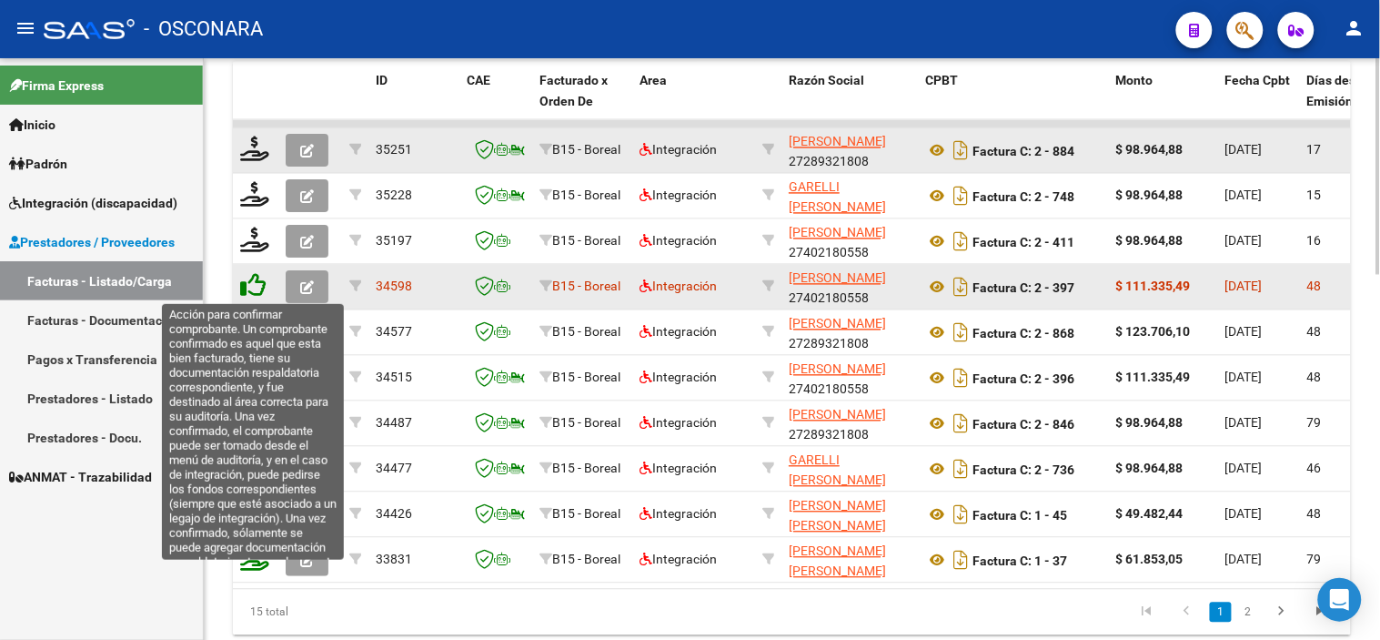
click at [257, 288] on icon at bounding box center [252, 285] width 25 height 25
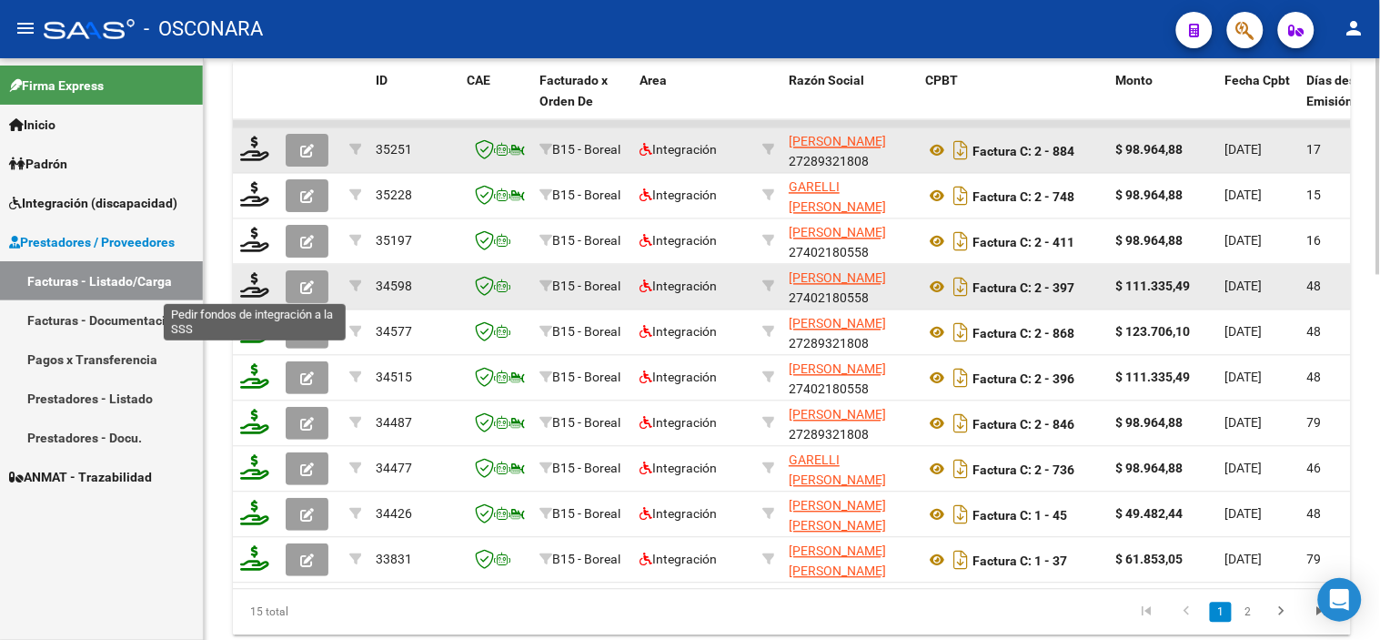
click at [257, 288] on icon at bounding box center [254, 285] width 29 height 25
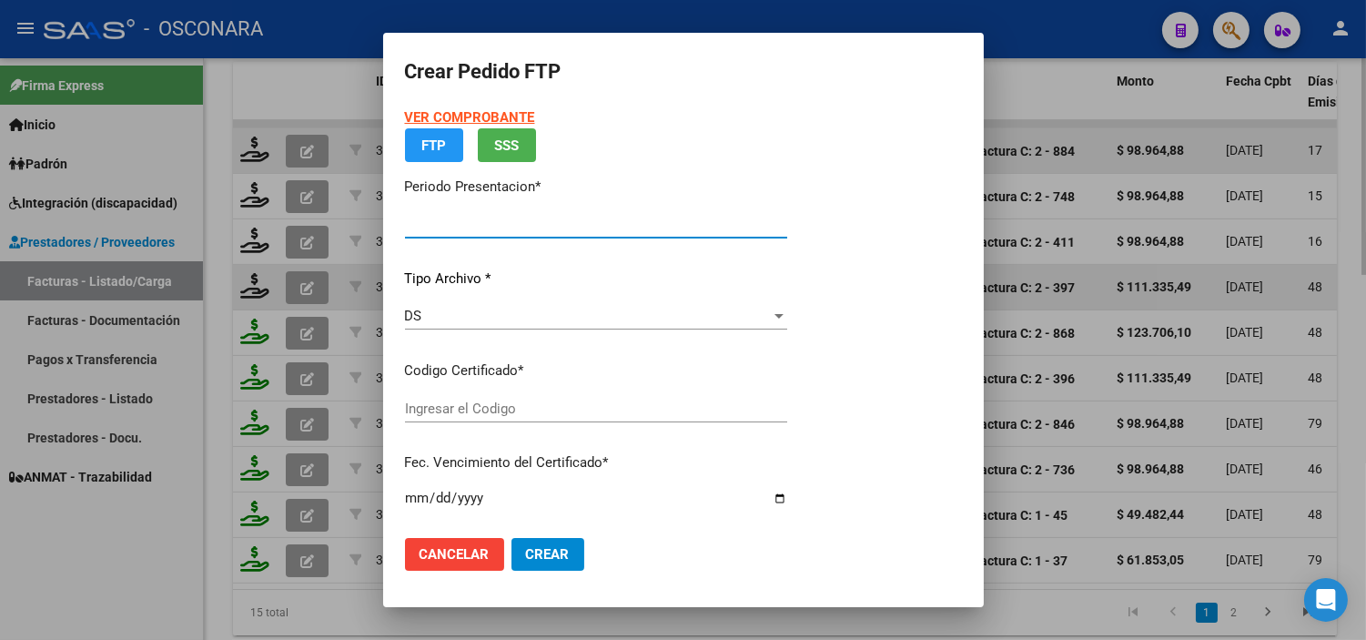
type input "202508"
type input "202507"
type input "$ 111.335,49"
type input "ARG02-00052521863-20240904-20290904"
type input "[DATE]"
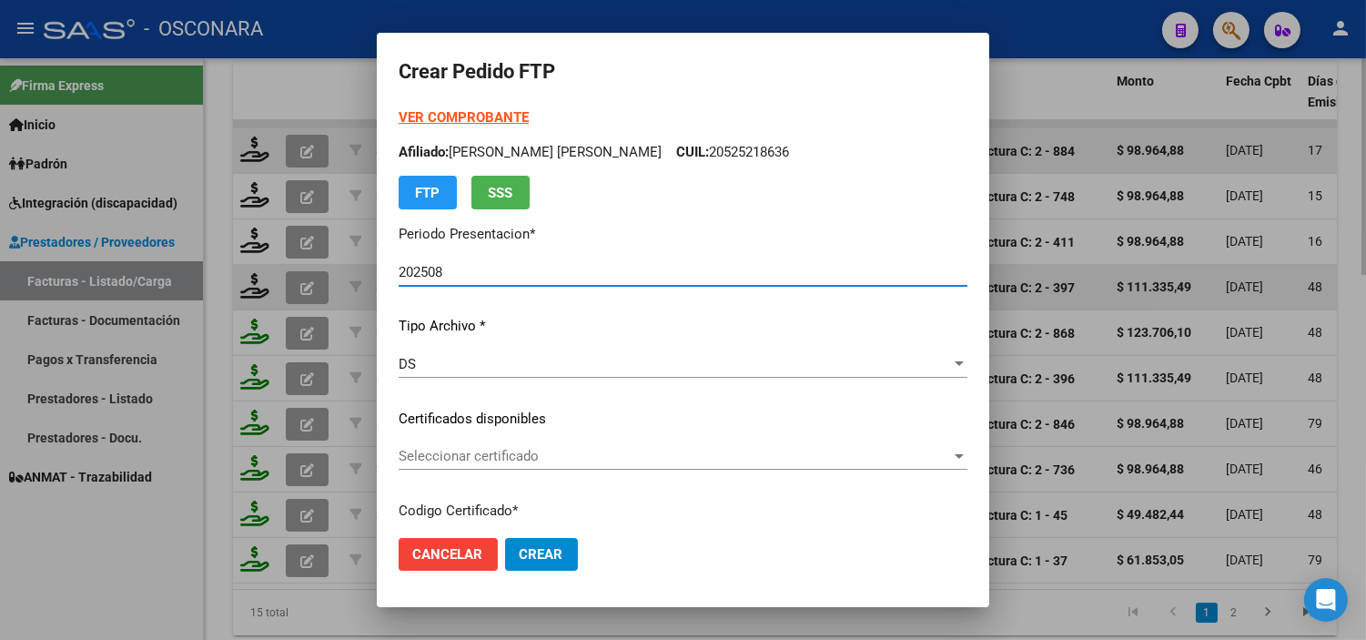
click at [615, 459] on span "Seleccionar certificado" at bounding box center [675, 456] width 552 height 16
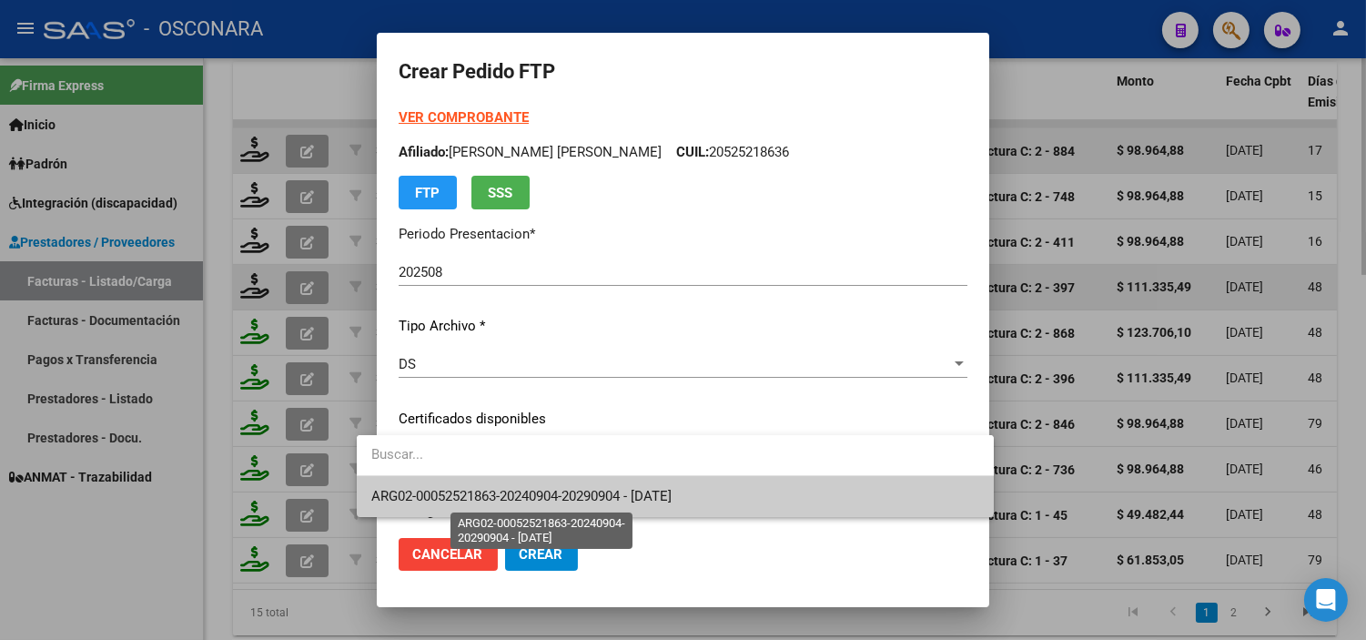
click at [637, 495] on span "ARG02-00052521863-20240904-20290904 - [DATE]" at bounding box center [521, 496] width 300 height 16
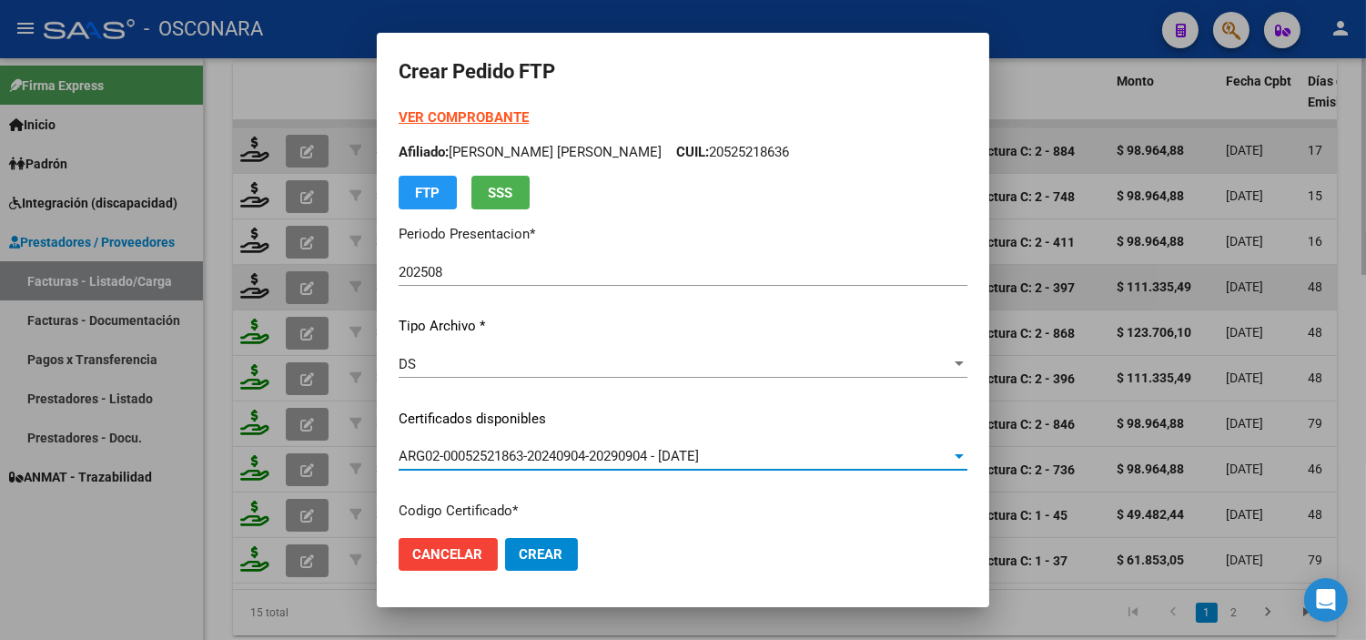
click at [643, 495] on div "VER COMPROBANTE ARCA Padrón Afiliado: [PERSON_NAME] [PERSON_NAME] CUIL: 2052521…" at bounding box center [683, 404] width 569 height 595
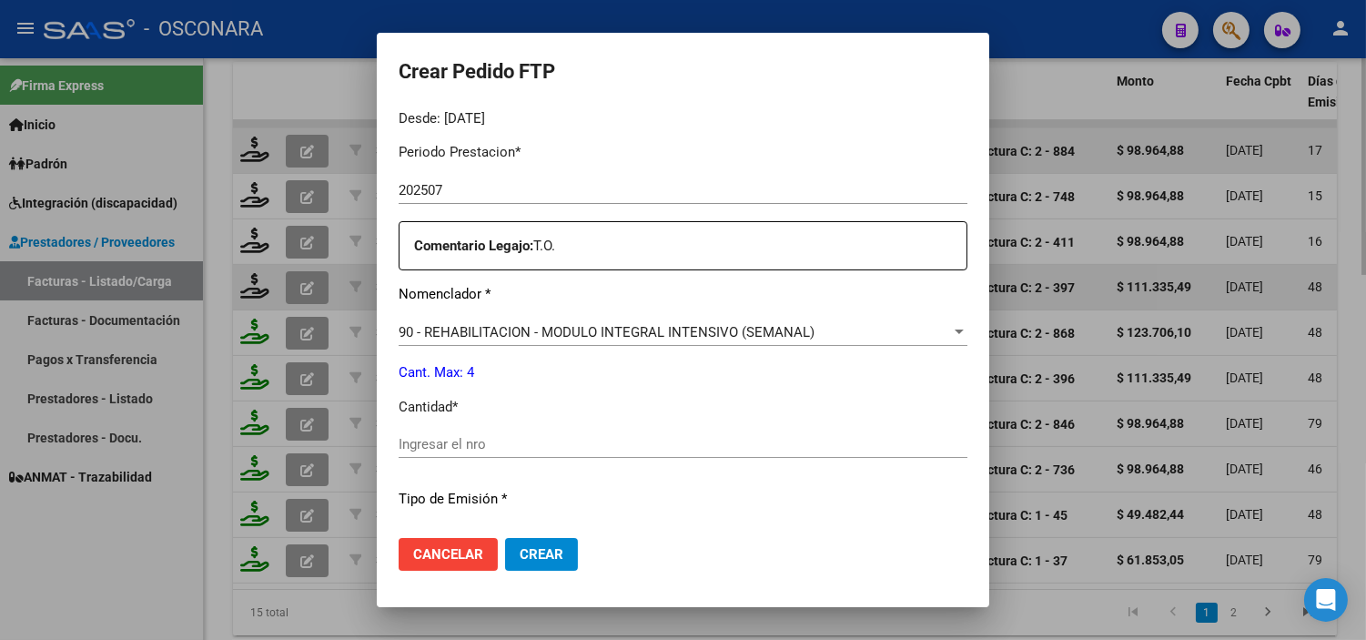
scroll to position [606, 0]
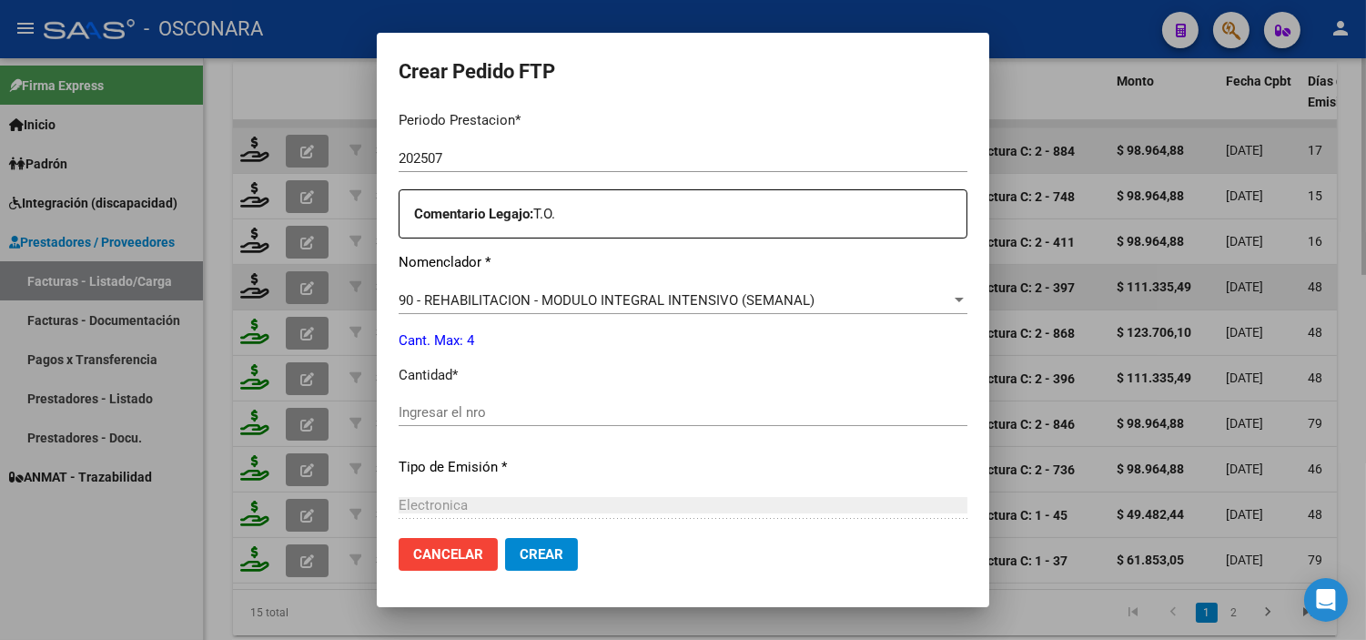
click at [537, 404] on input "Ingresar el nro" at bounding box center [683, 412] width 569 height 16
type input "4"
click at [570, 469] on p "Tipo de Emisión *" at bounding box center [683, 467] width 569 height 21
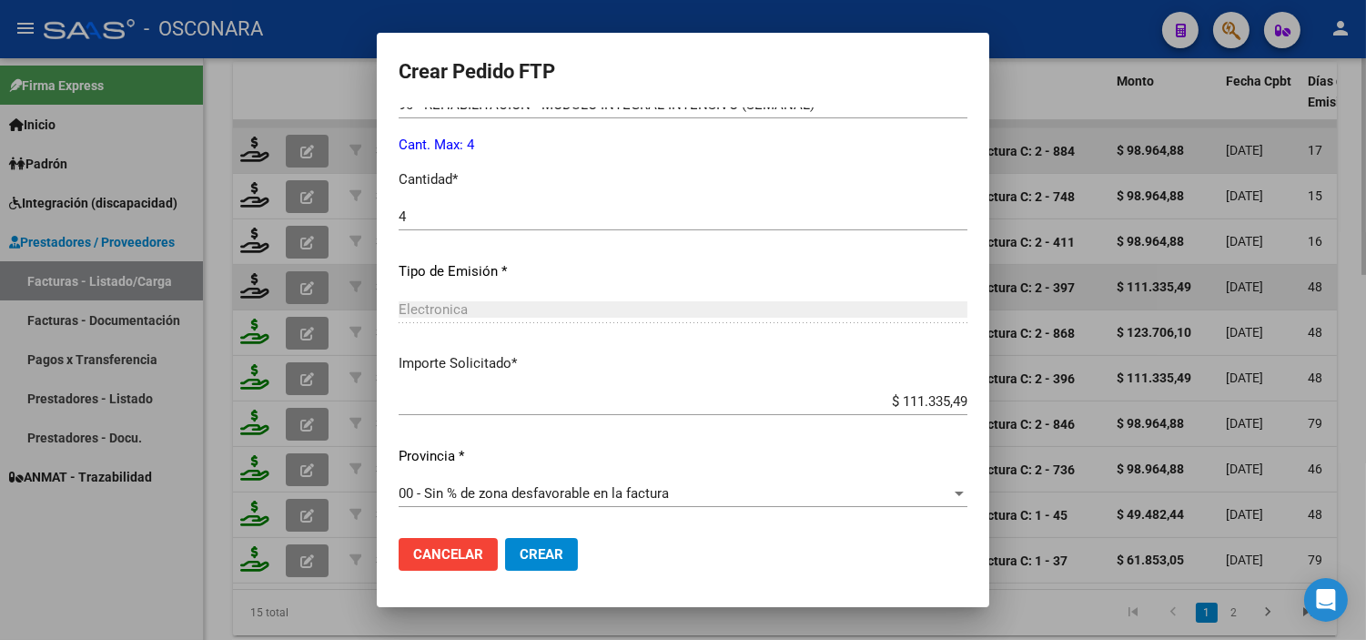
click at [520, 552] on span "Crear" at bounding box center [542, 554] width 44 height 16
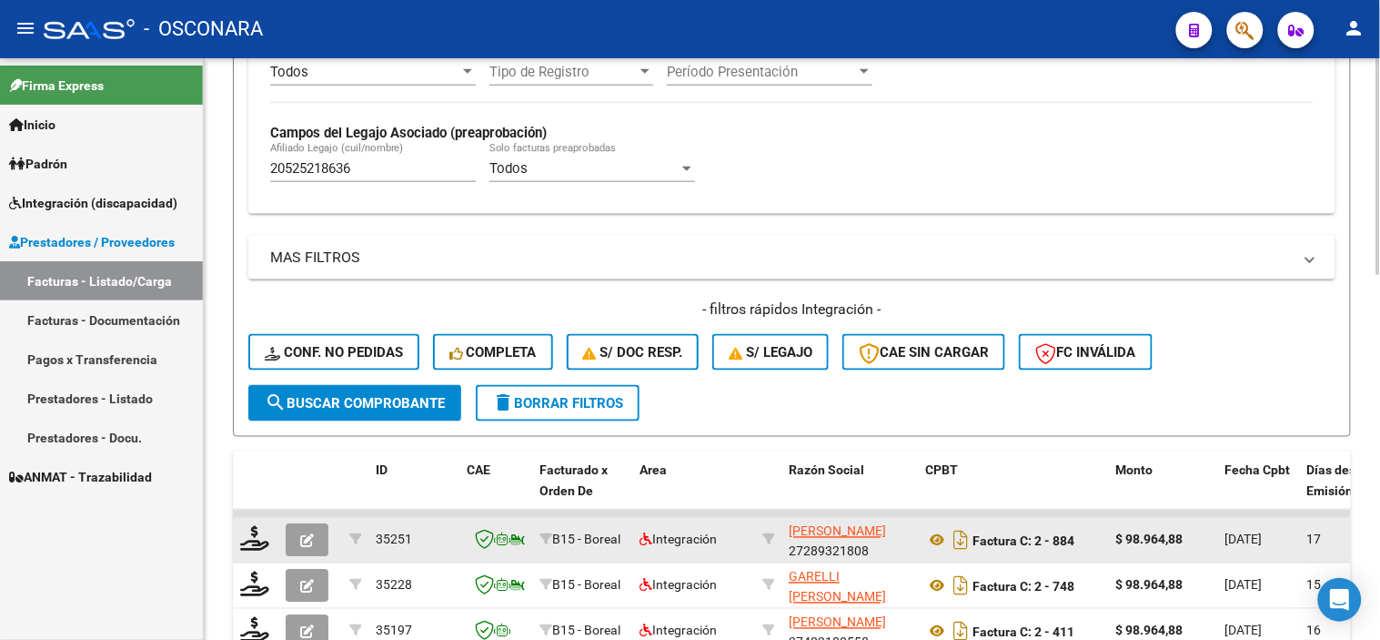
scroll to position [303, 0]
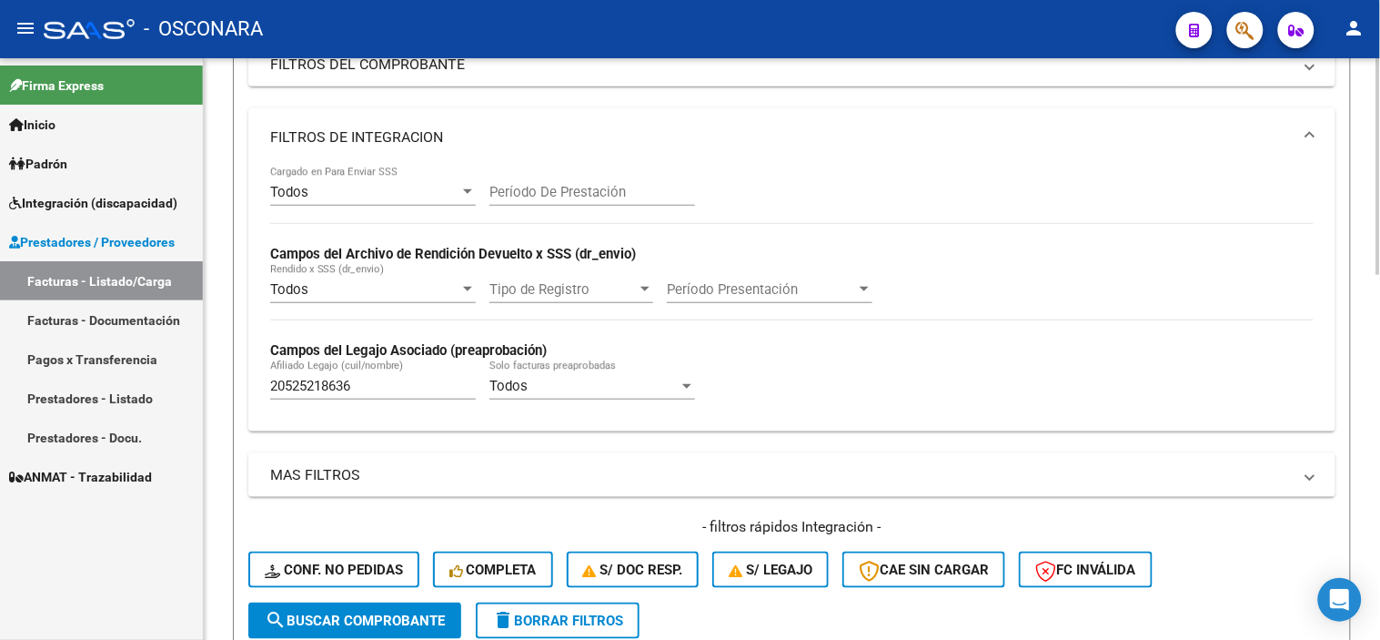
click at [360, 392] on input "20525218636" at bounding box center [373, 386] width 206 height 16
paste input "62915622"
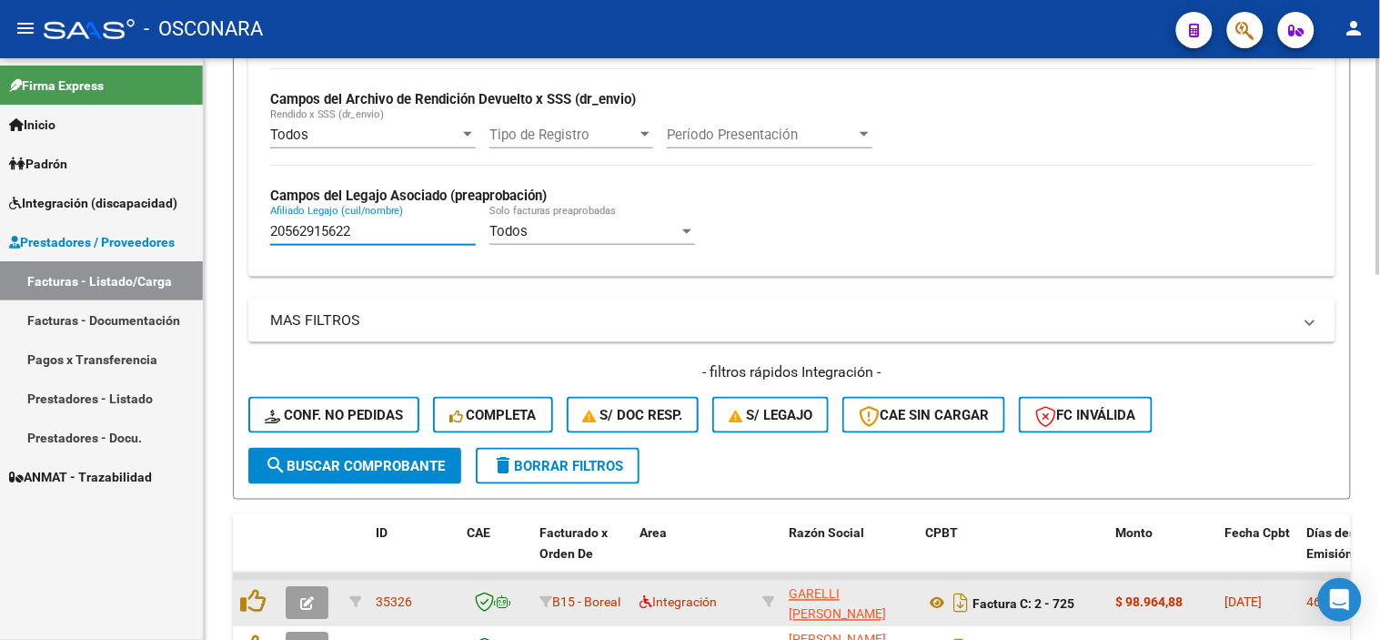
scroll to position [505, 0]
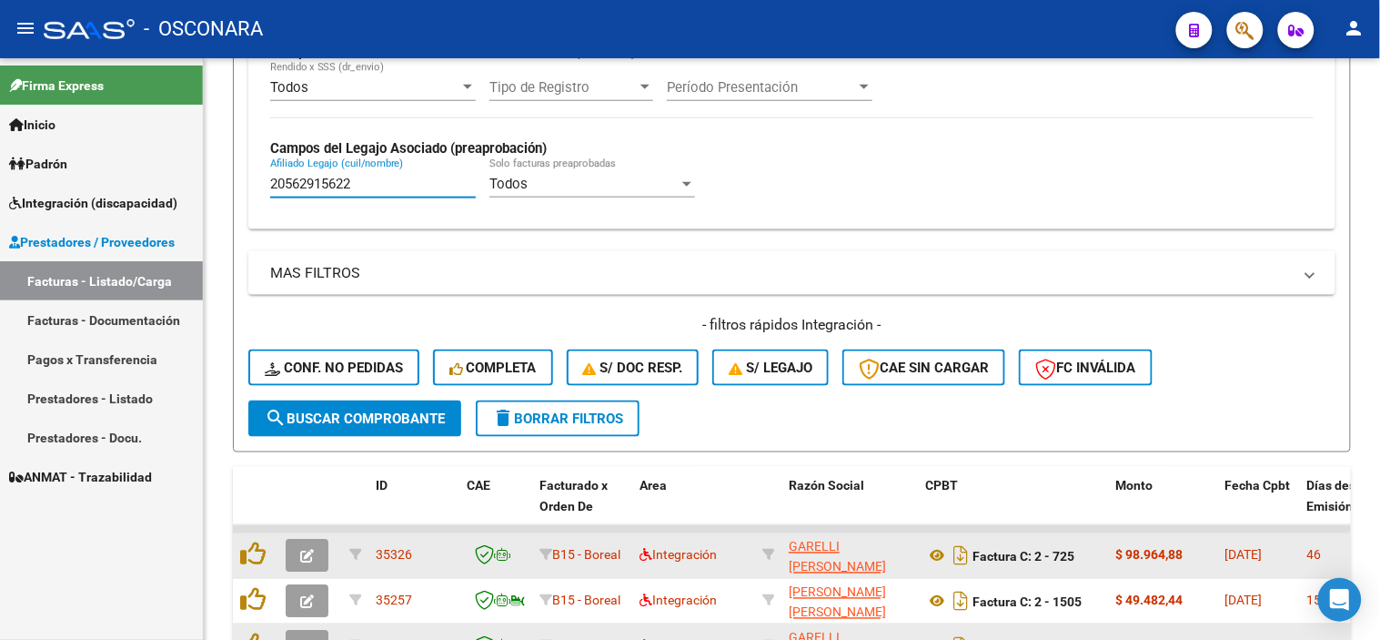
type input "20562915622"
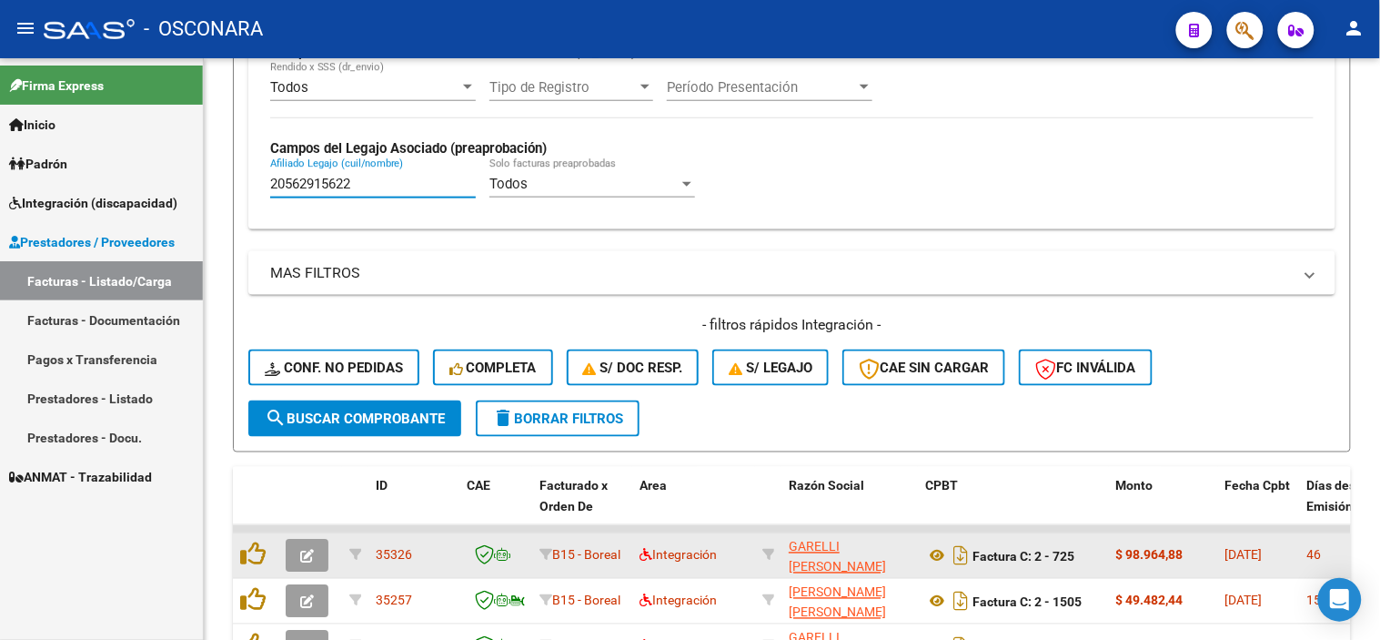
scroll to position [606, 0]
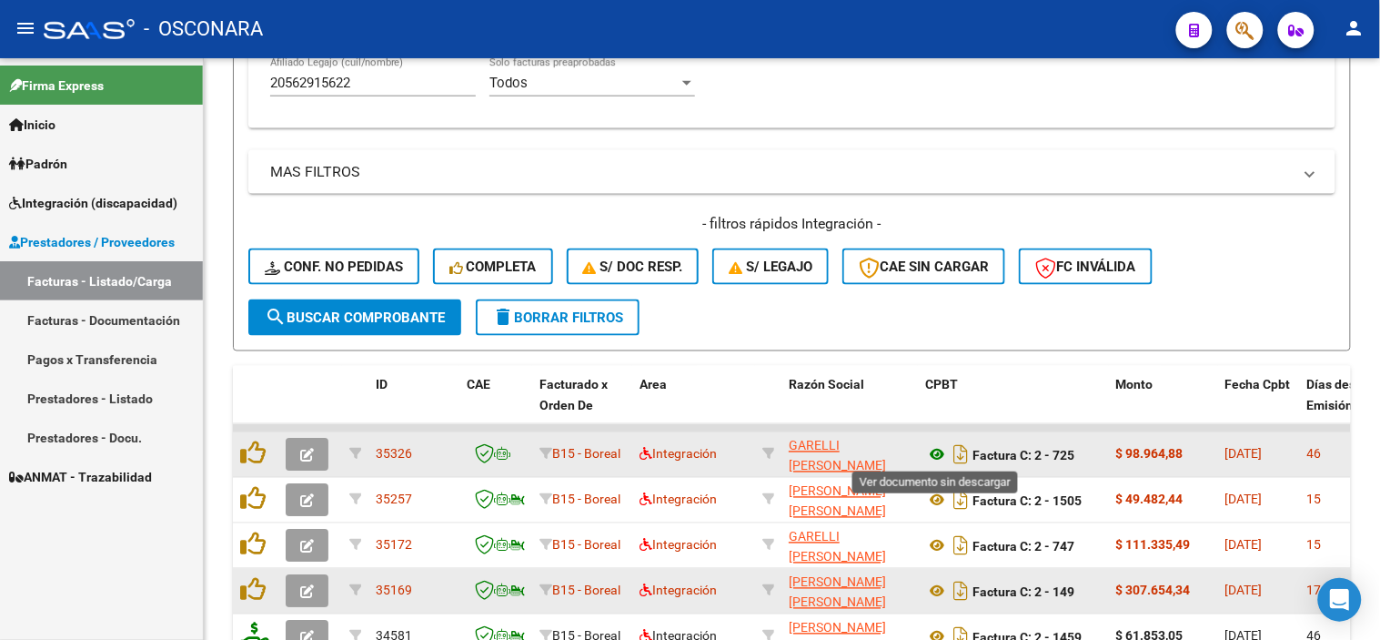
click at [931, 456] on icon at bounding box center [937, 455] width 24 height 22
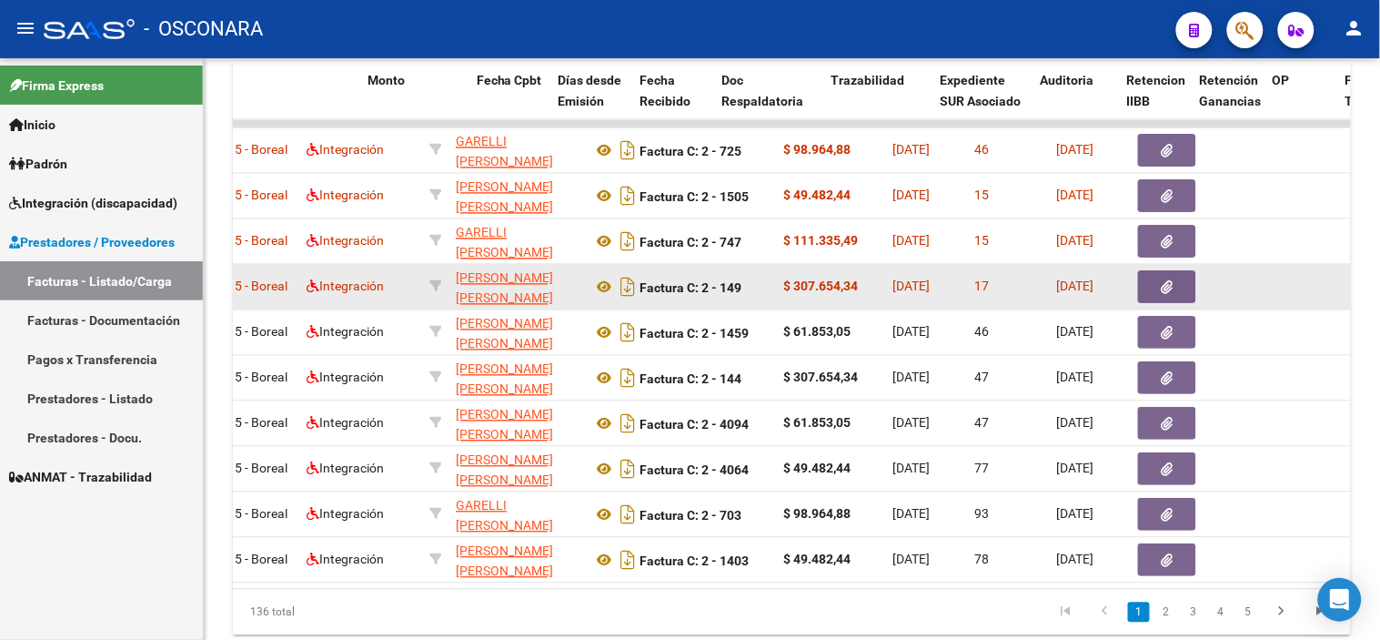
scroll to position [0, 758]
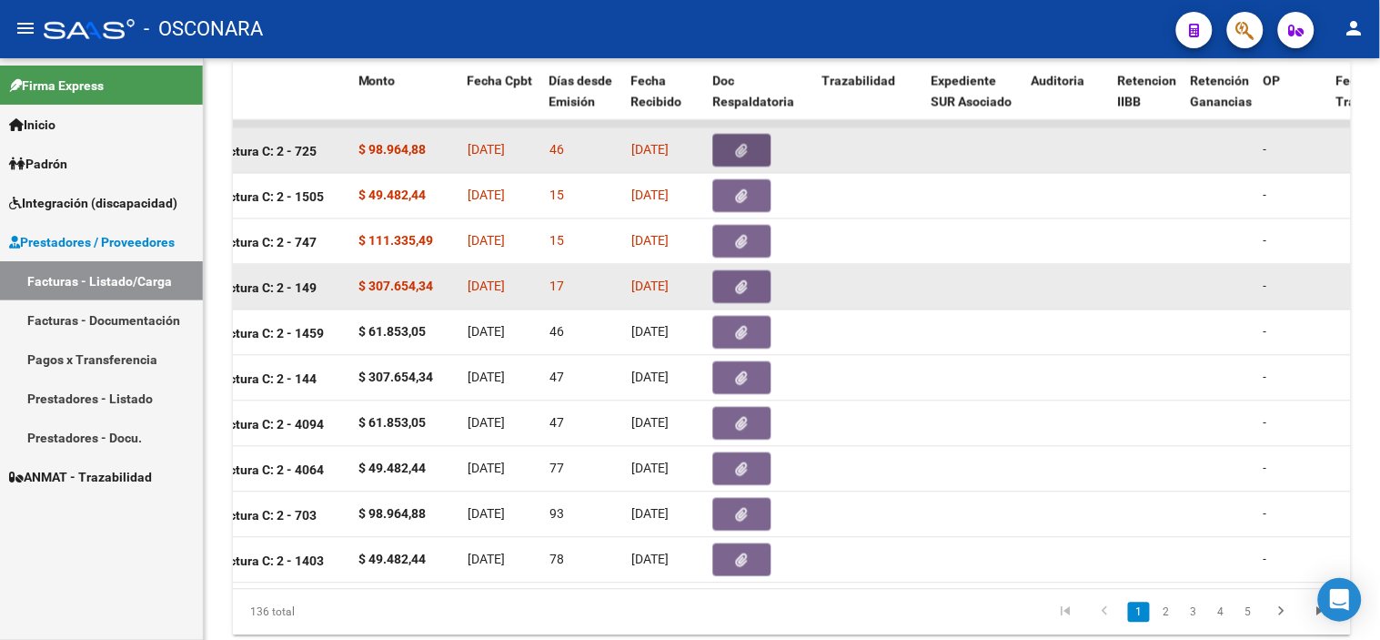
click at [731, 144] on button "button" at bounding box center [742, 151] width 58 height 33
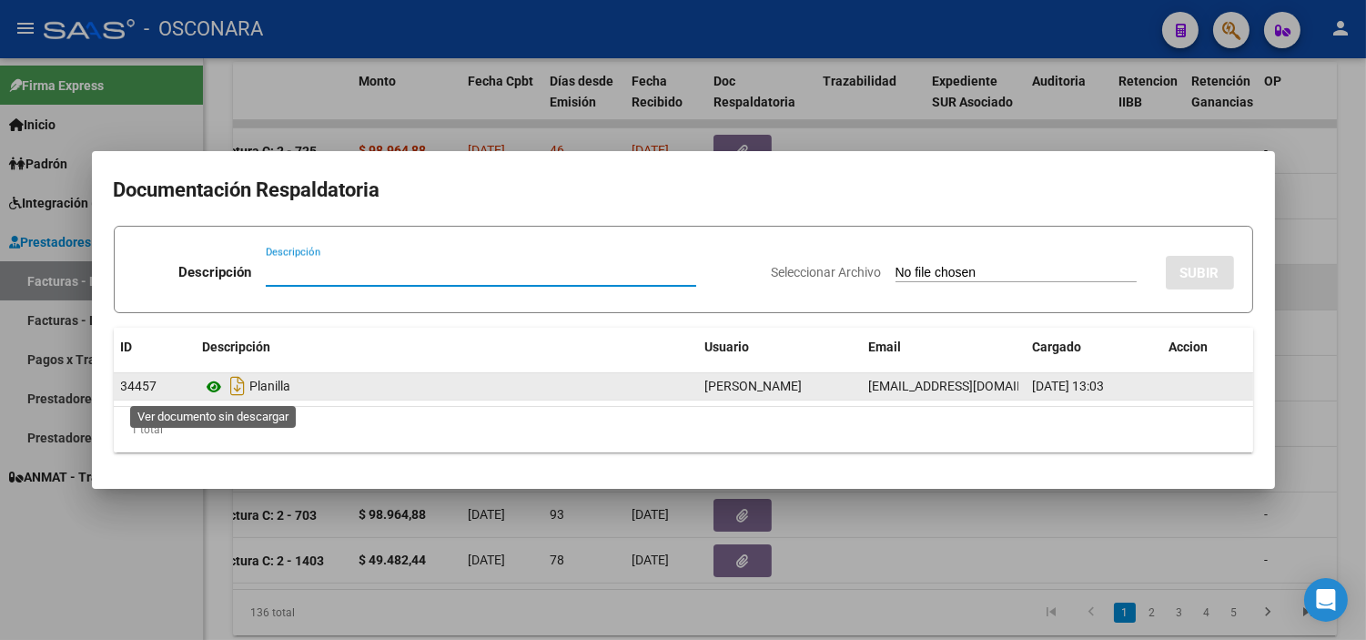
click at [217, 385] on icon at bounding box center [215, 387] width 24 height 22
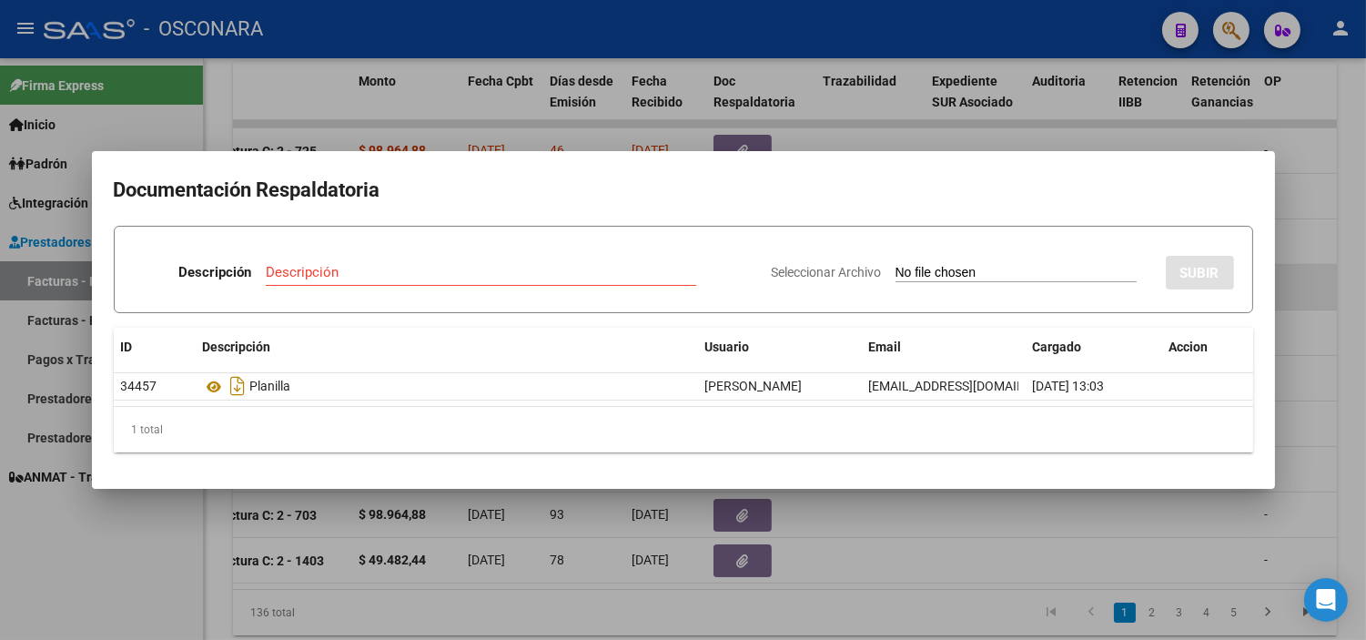
click at [424, 123] on div at bounding box center [683, 320] width 1366 height 640
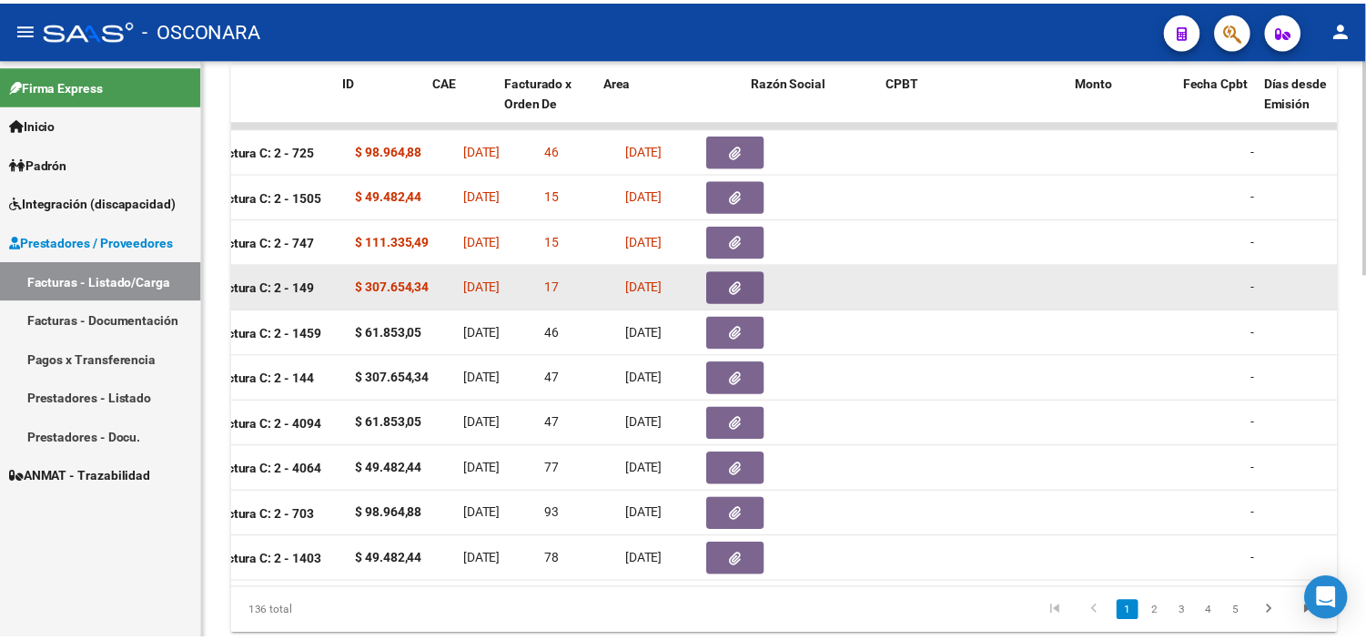
scroll to position [0, 0]
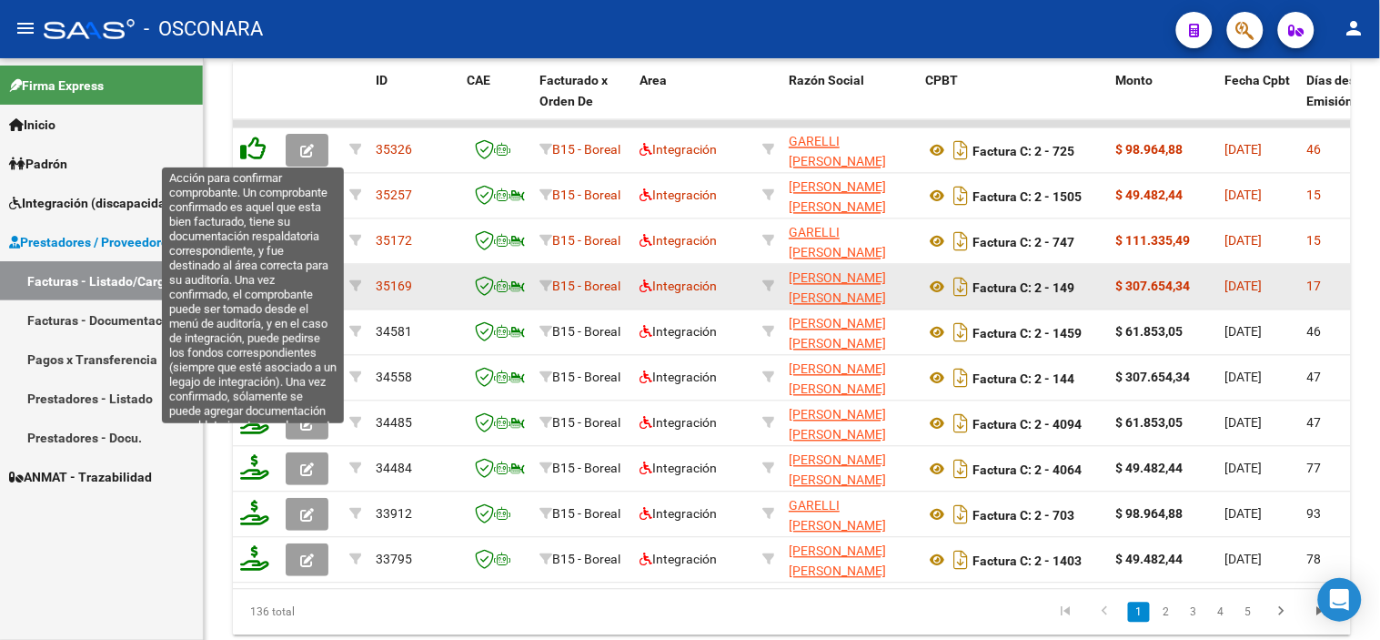
click at [249, 147] on icon at bounding box center [252, 148] width 25 height 25
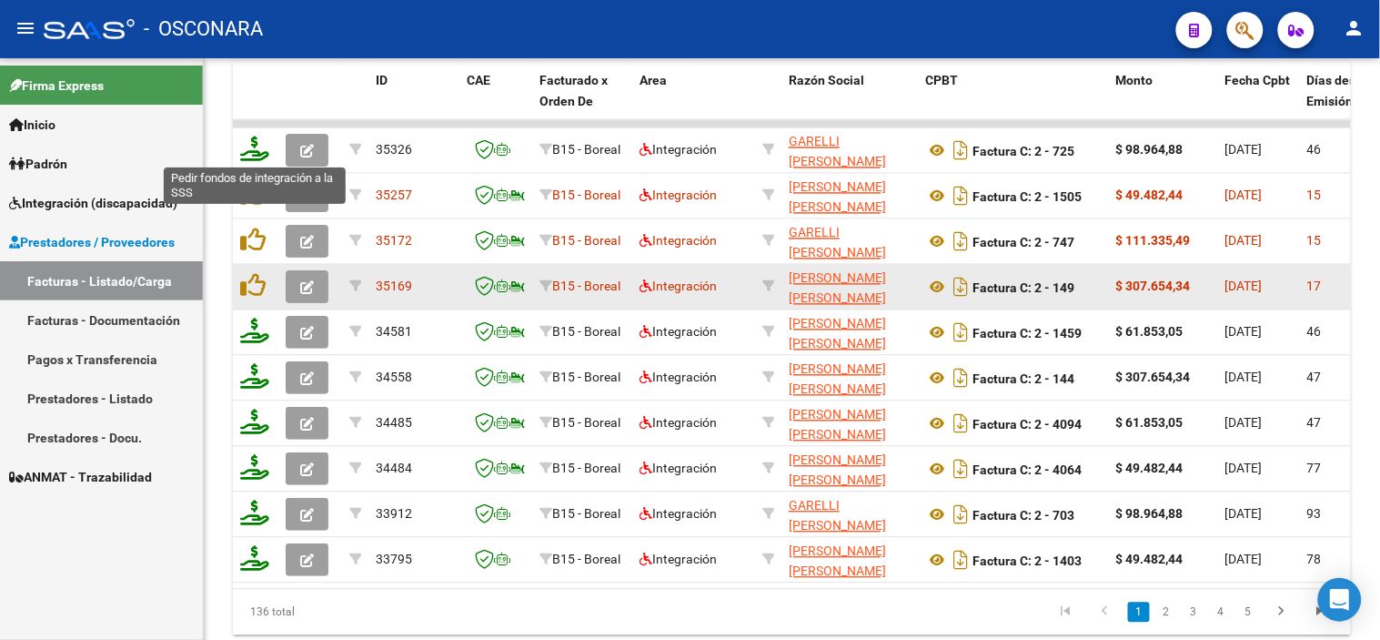
click at [250, 150] on icon at bounding box center [254, 148] width 29 height 25
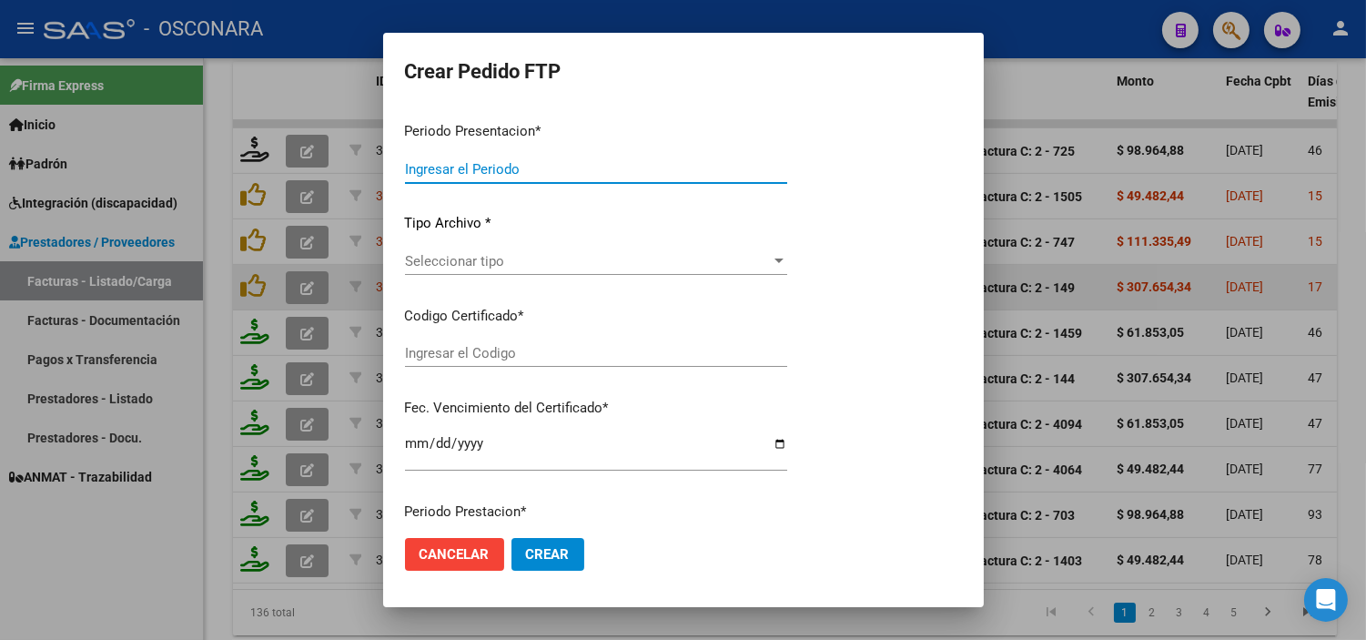
type input "202508"
type input "202507"
type input "$ 98.964,88"
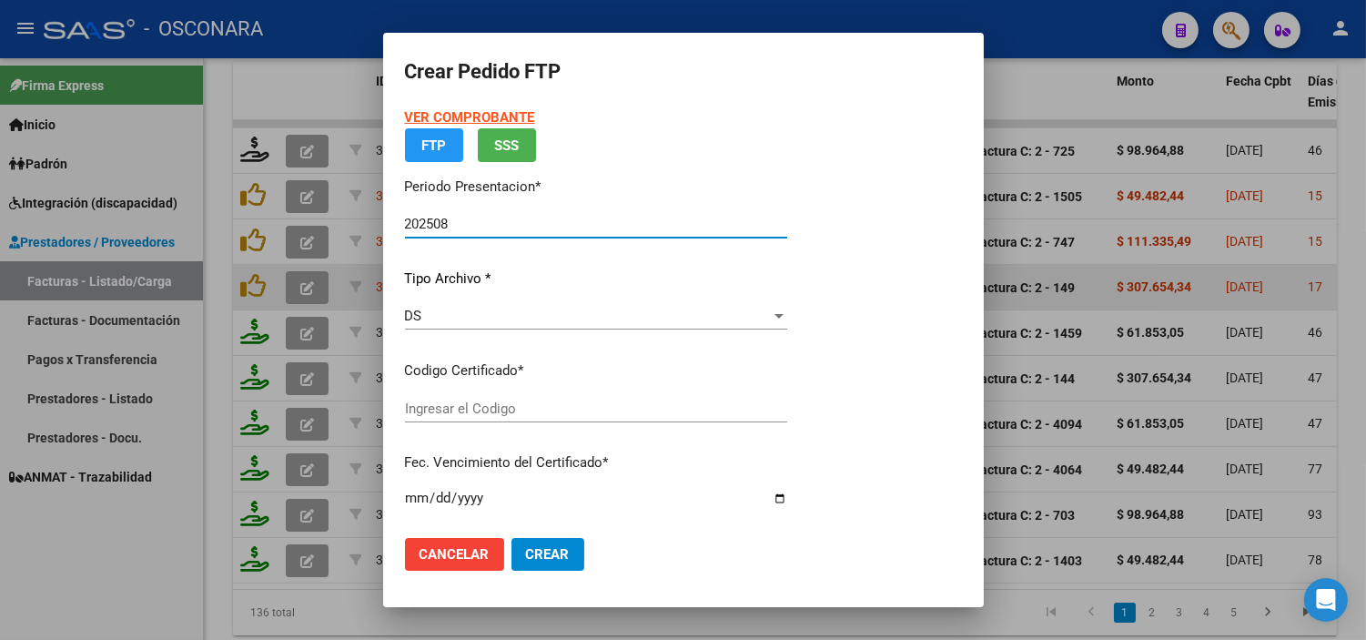
type input "ARG02000562915622022080320270803MZA202"
type input "[DATE]"
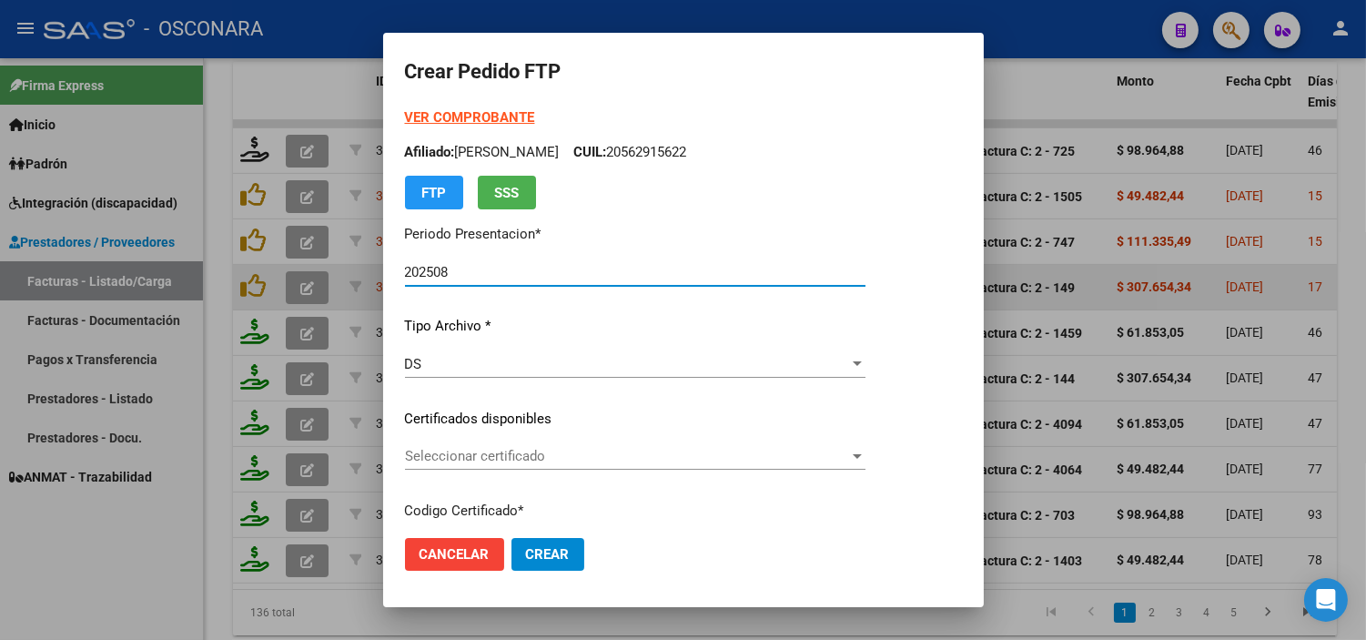
scroll to position [101, 0]
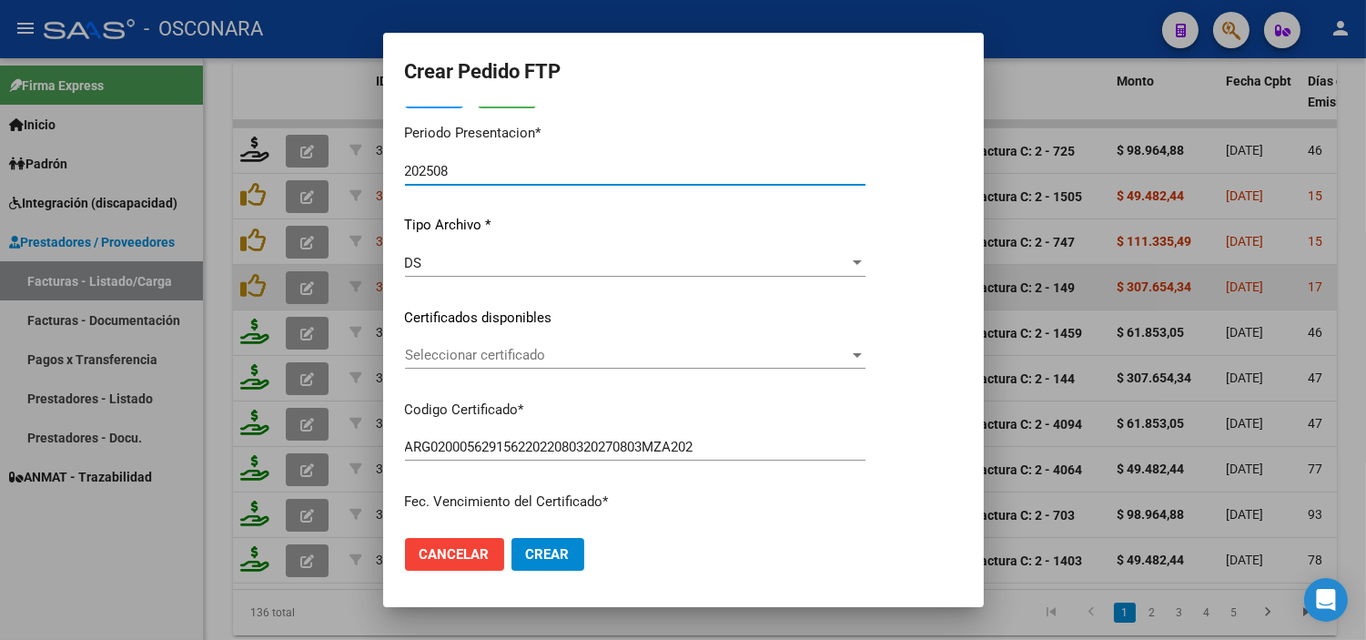
click at [580, 352] on span "Seleccionar certificado" at bounding box center [627, 355] width 444 height 16
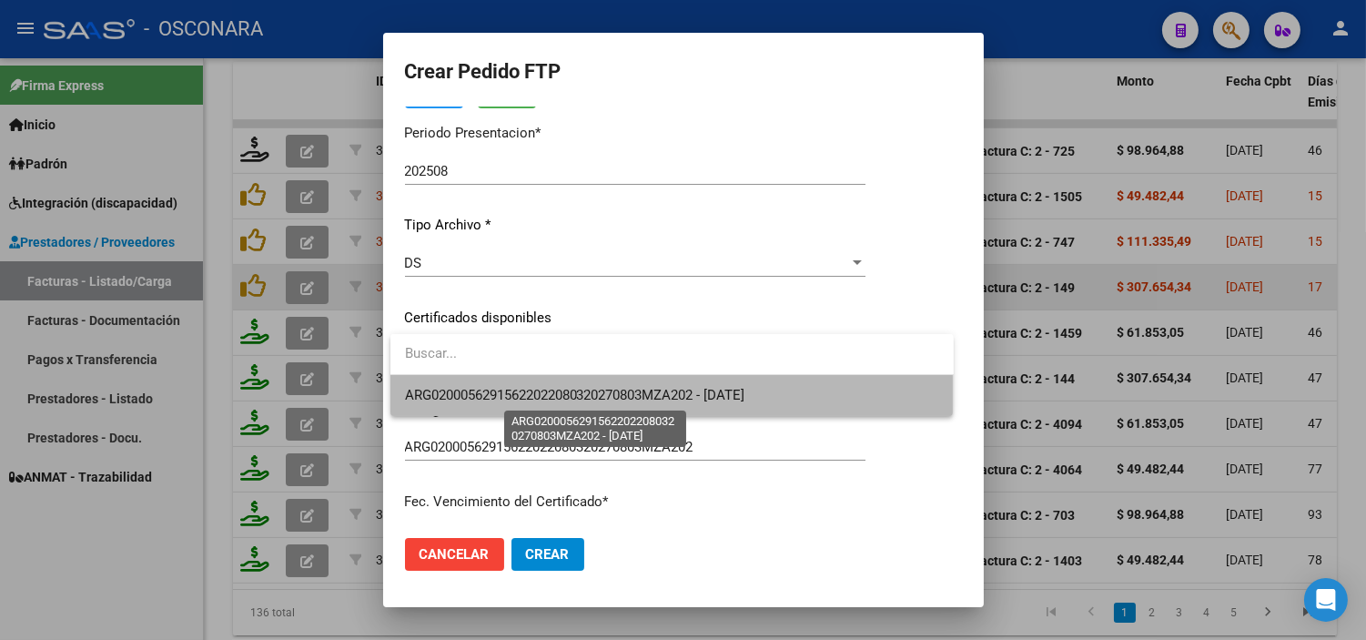
click at [538, 398] on span "ARG02000562915622022080320270803MZA202 - [DATE]" at bounding box center [575, 395] width 340 height 16
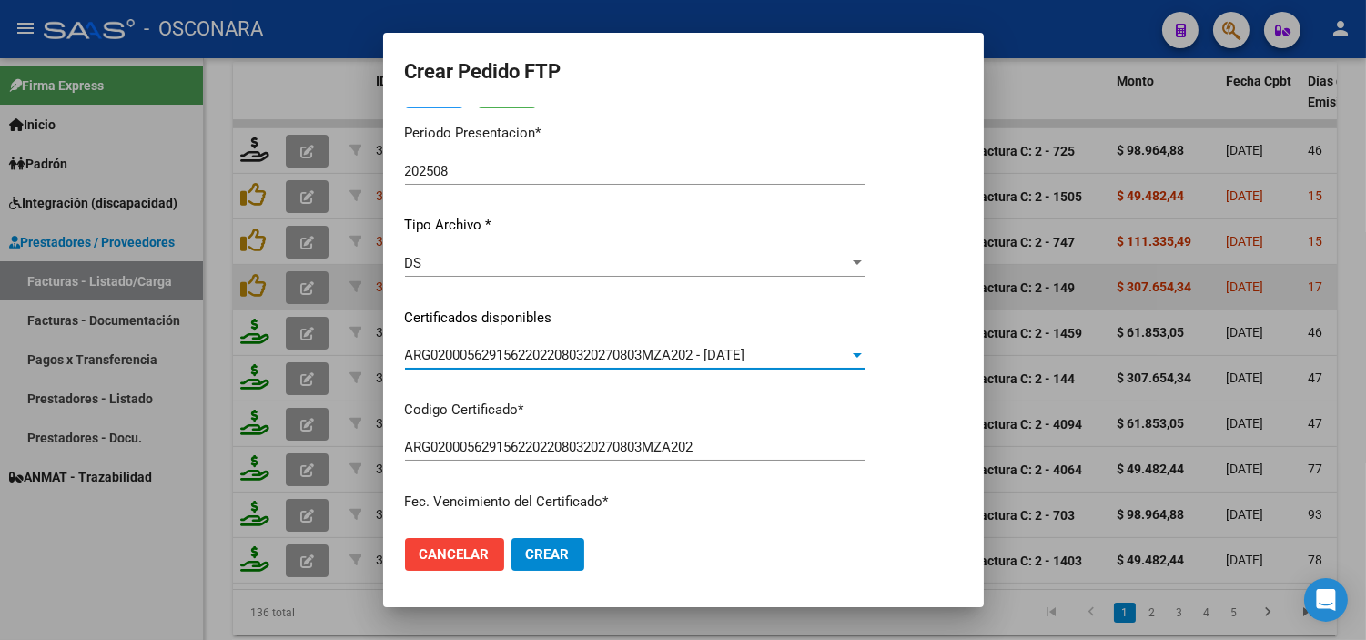
click at [550, 415] on p "Codigo Certificado *" at bounding box center [635, 409] width 460 height 21
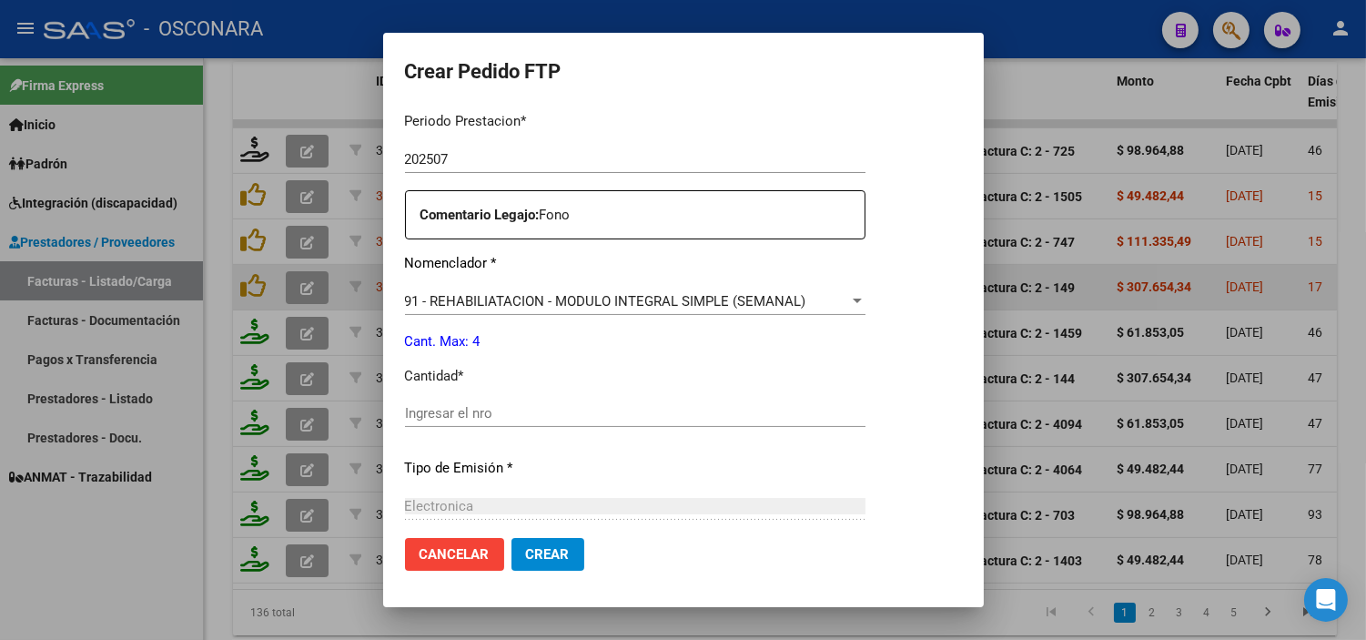
scroll to position [606, 0]
click at [550, 415] on input "Ingresar el nro" at bounding box center [635, 412] width 460 height 16
type input "4"
click at [570, 465] on p "Tipo de Emisión *" at bounding box center [635, 467] width 460 height 21
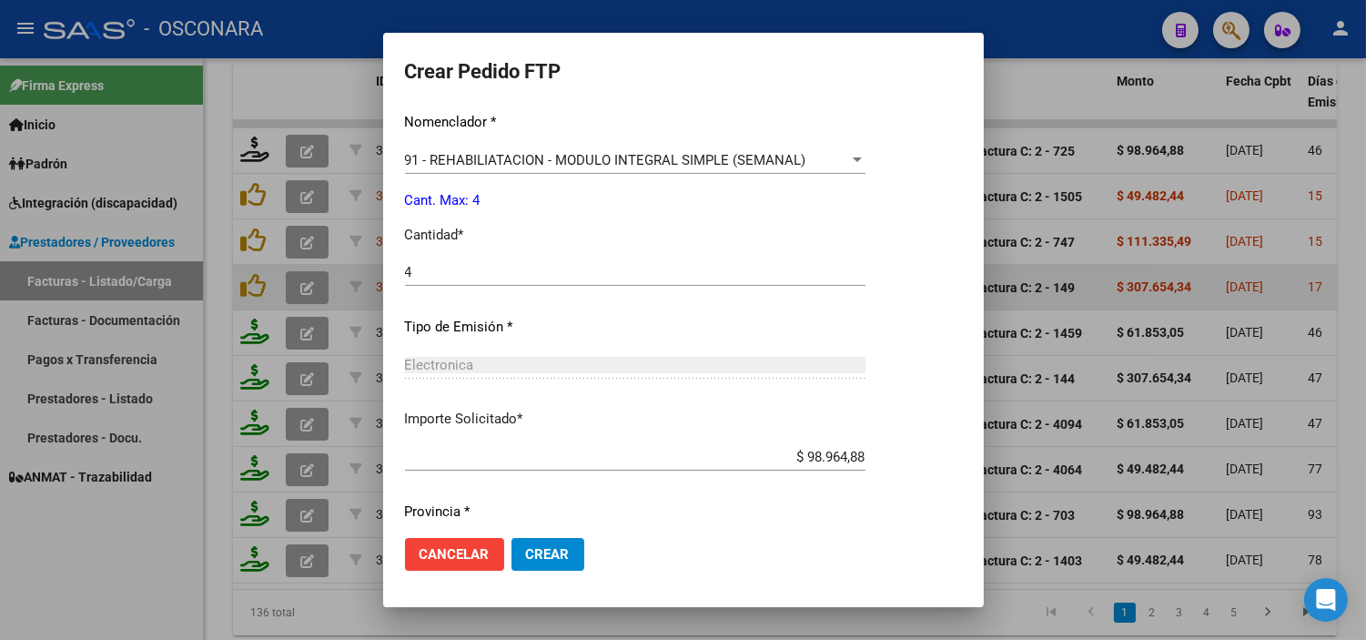
scroll to position [802, 0]
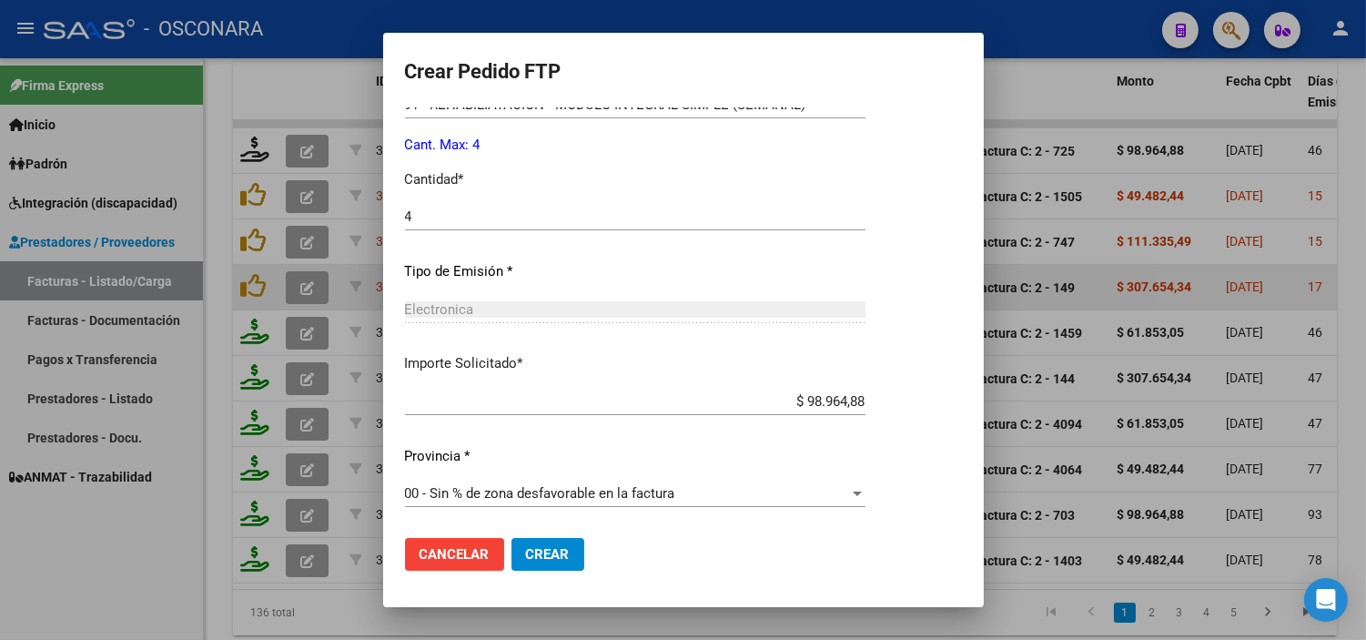
click at [555, 562] on button "Crear" at bounding box center [547, 554] width 73 height 33
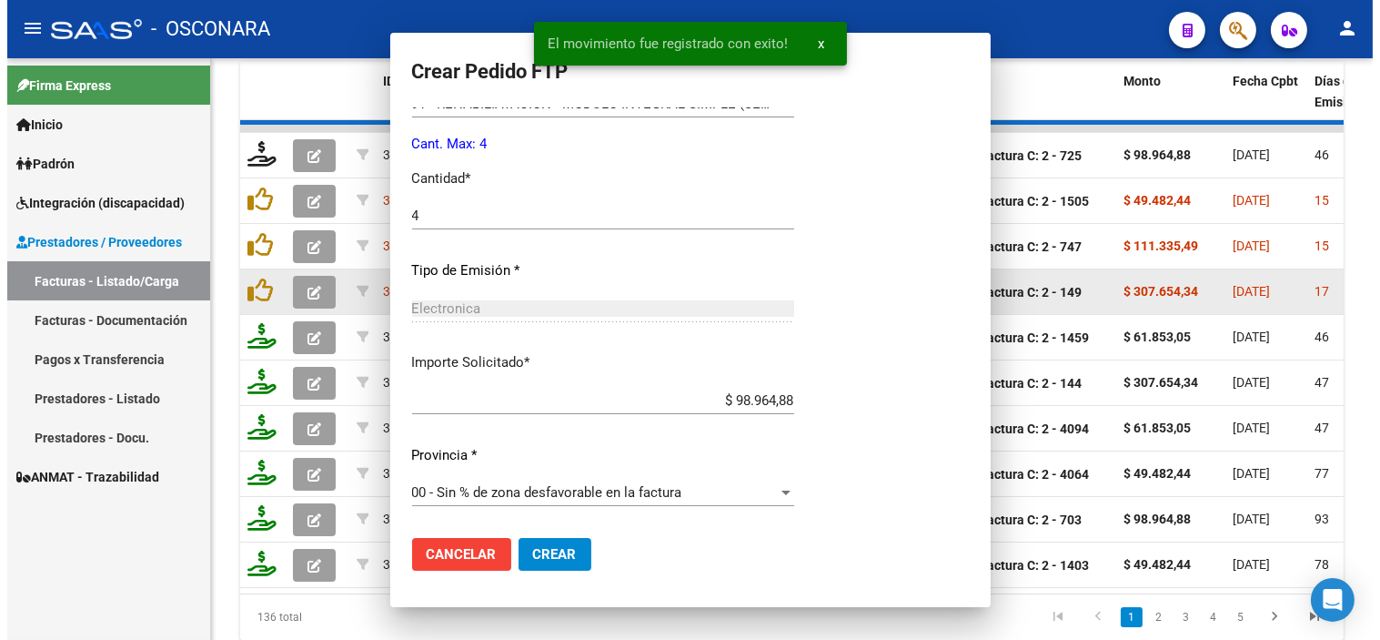
scroll to position [698, 0]
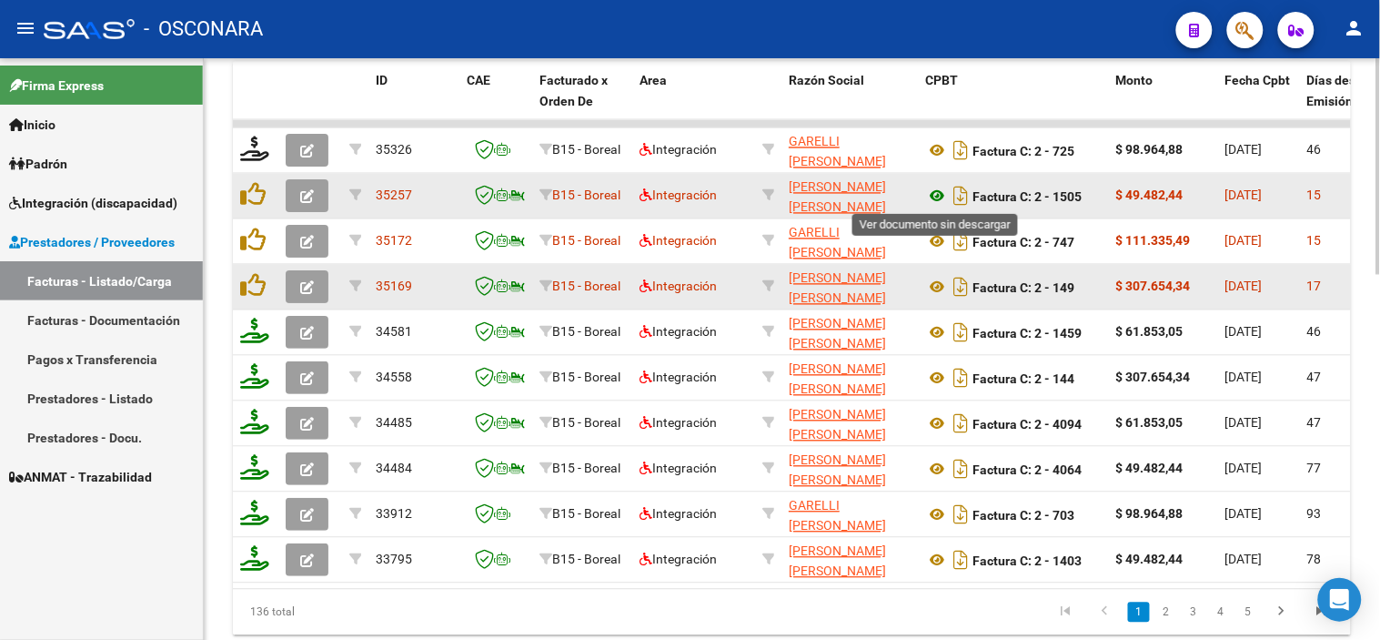
click at [938, 194] on icon at bounding box center [937, 197] width 24 height 22
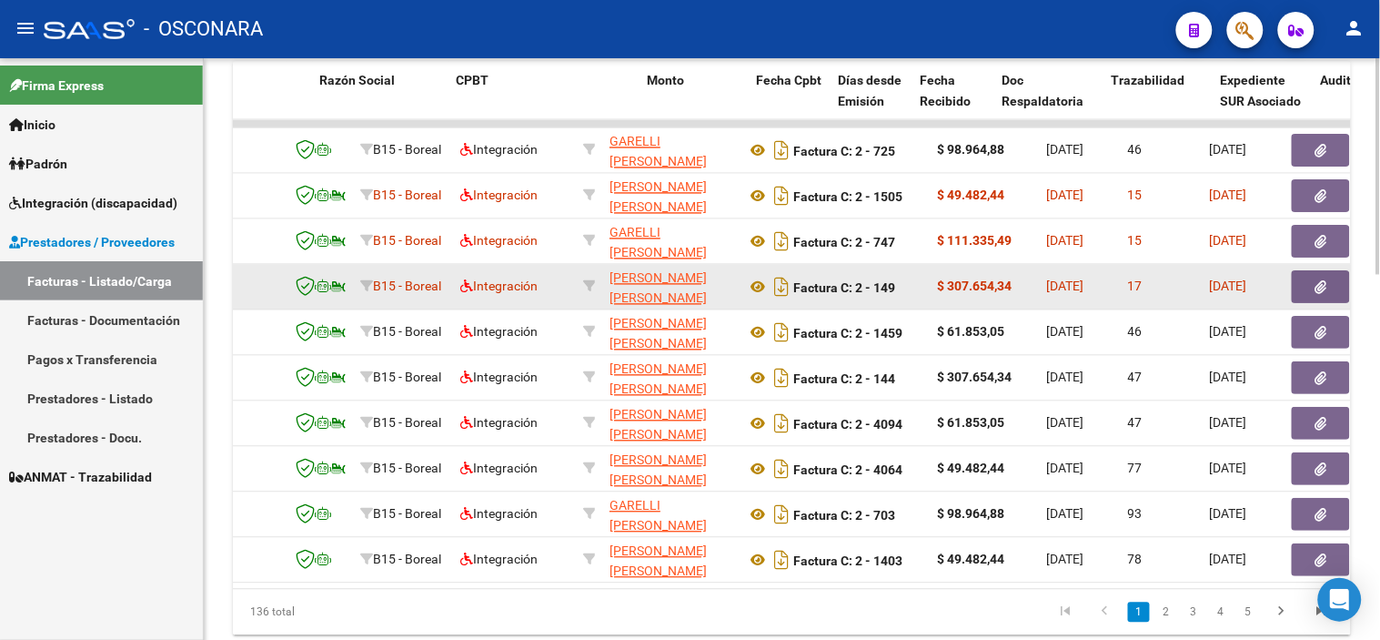
scroll to position [0, 486]
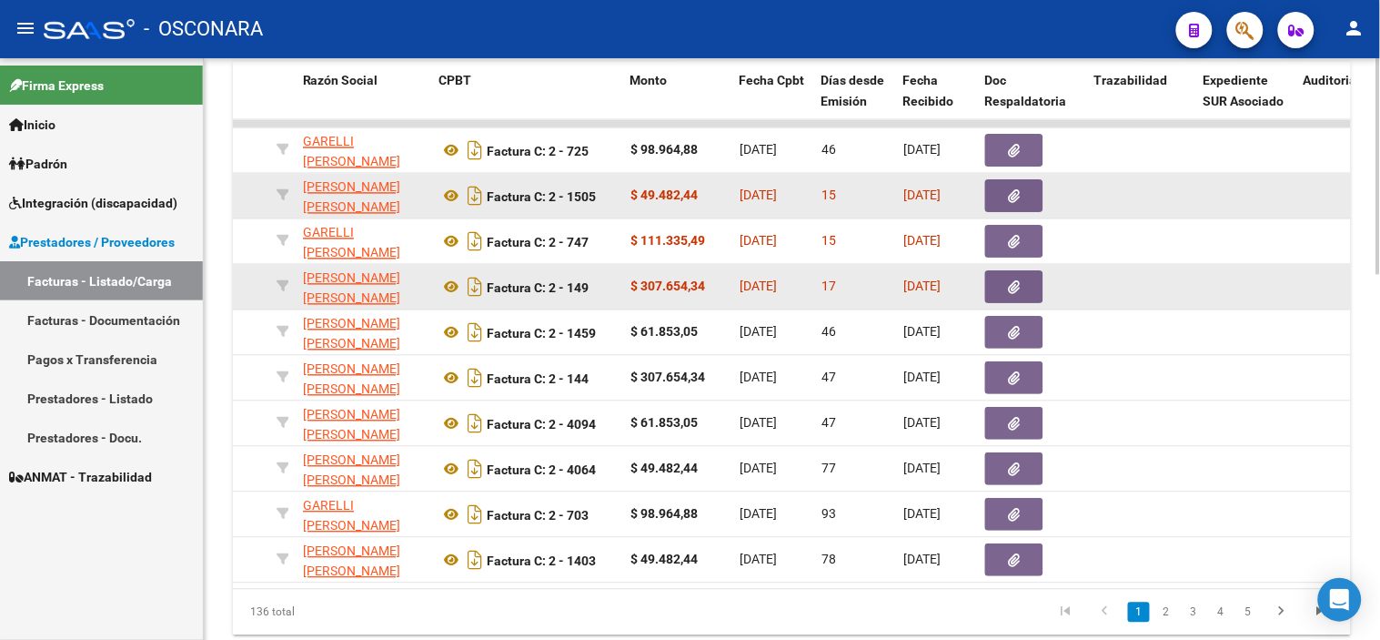
click at [1003, 196] on button "button" at bounding box center [1014, 196] width 58 height 33
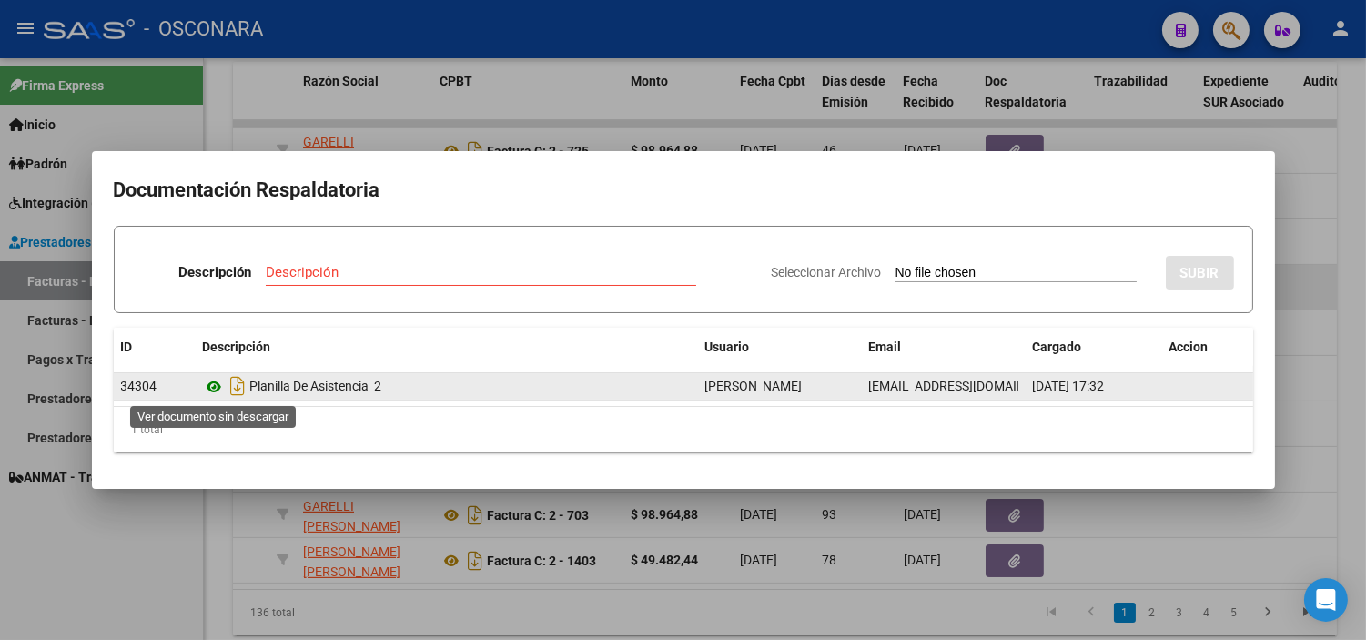
click at [219, 392] on icon at bounding box center [215, 387] width 24 height 22
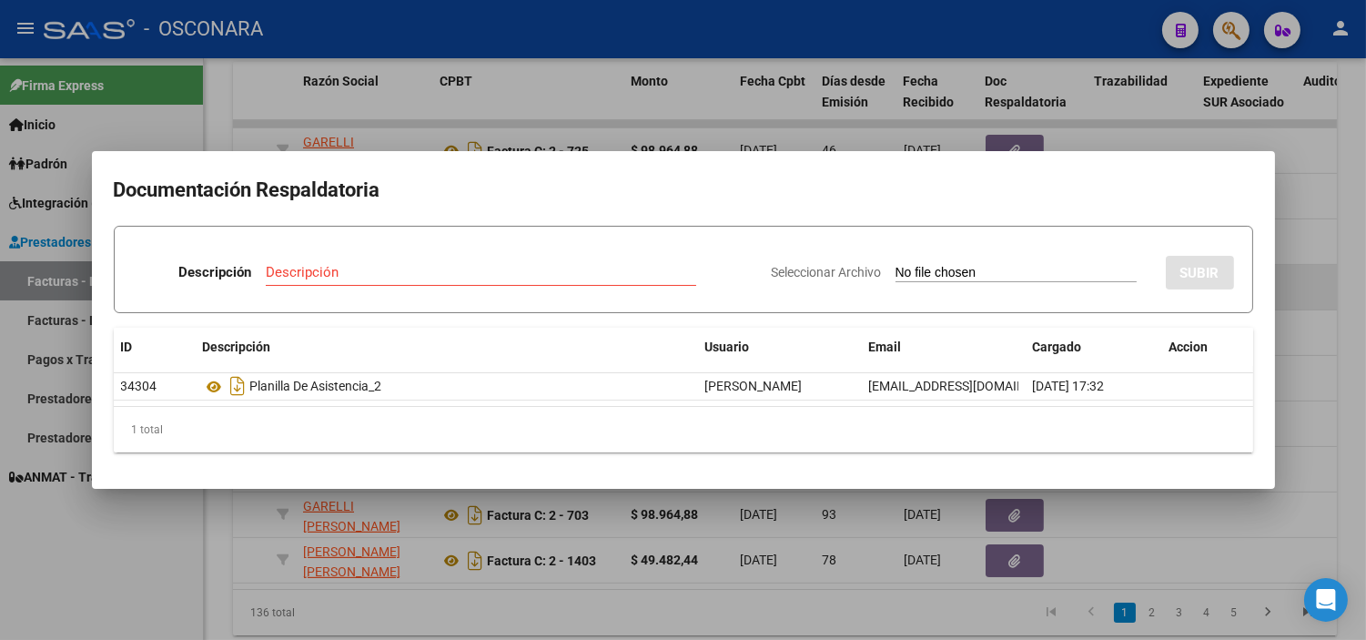
click at [538, 513] on div at bounding box center [683, 320] width 1366 height 640
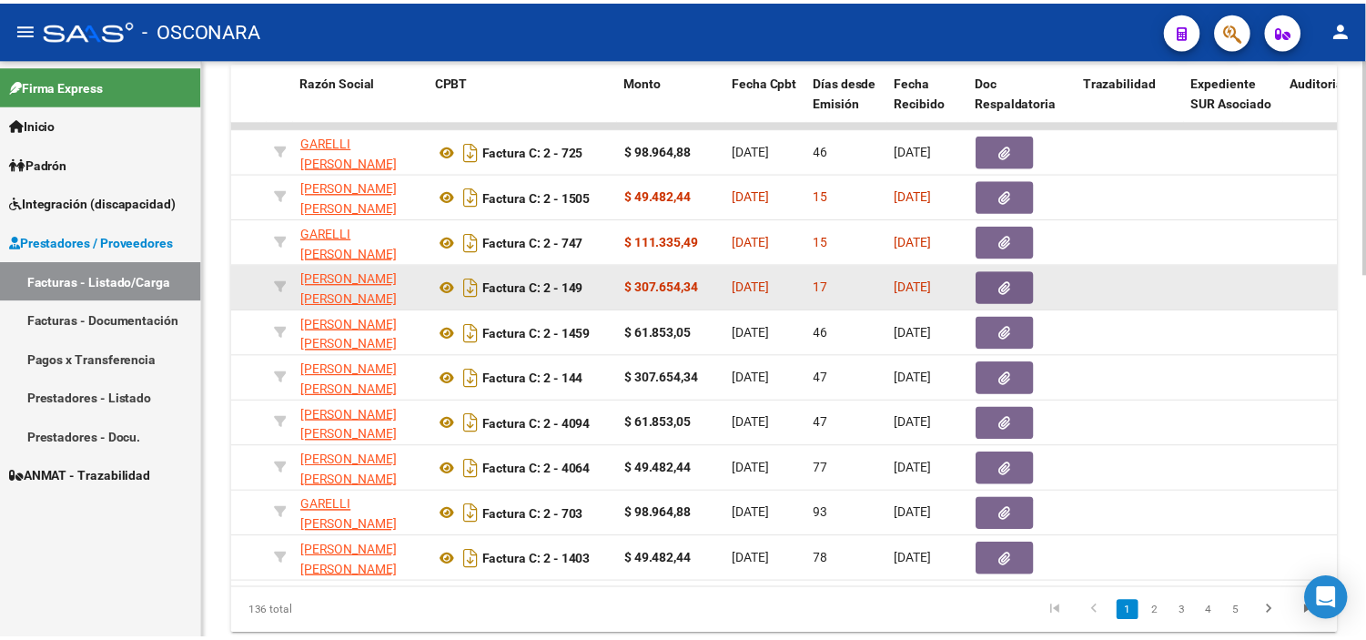
scroll to position [0, 0]
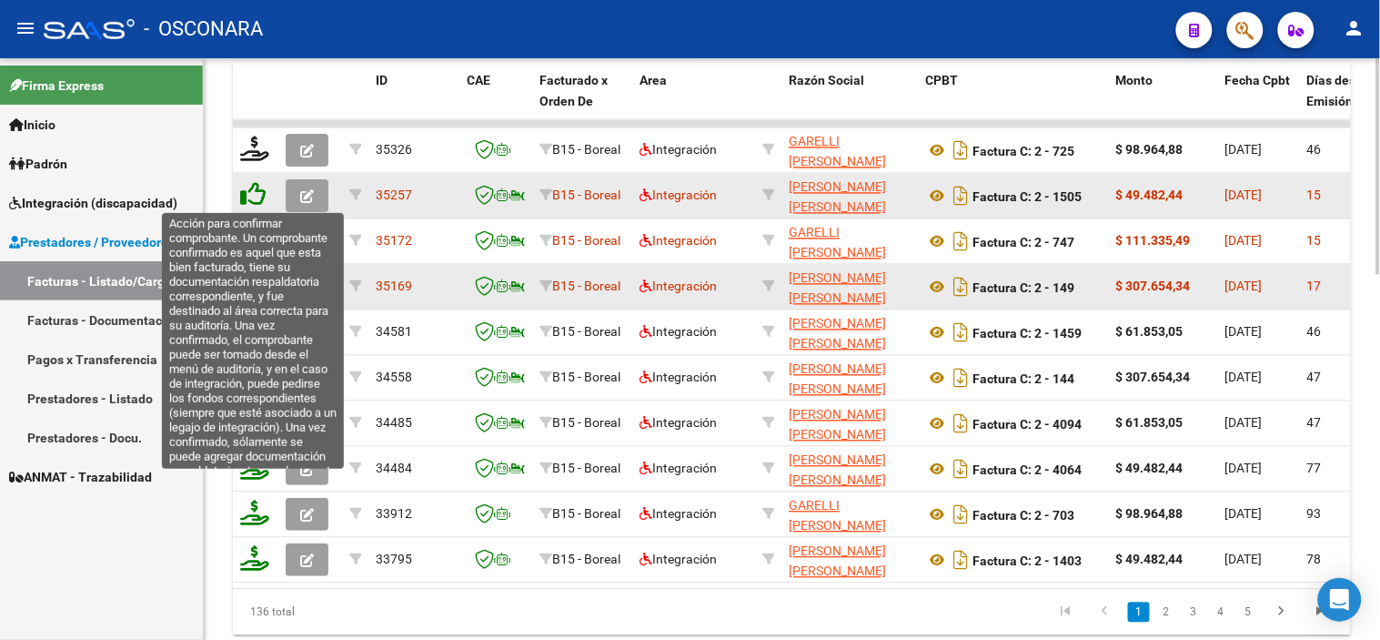
click at [249, 196] on icon at bounding box center [252, 194] width 25 height 25
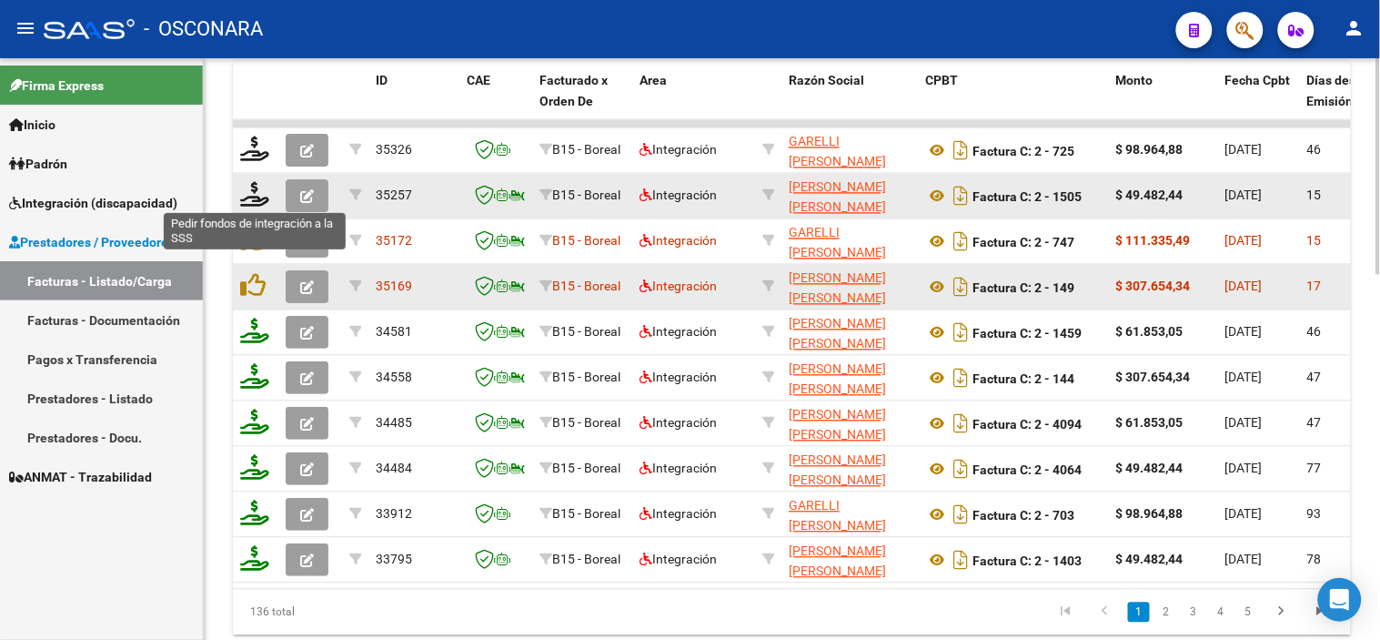
click at [249, 196] on icon at bounding box center [254, 194] width 29 height 25
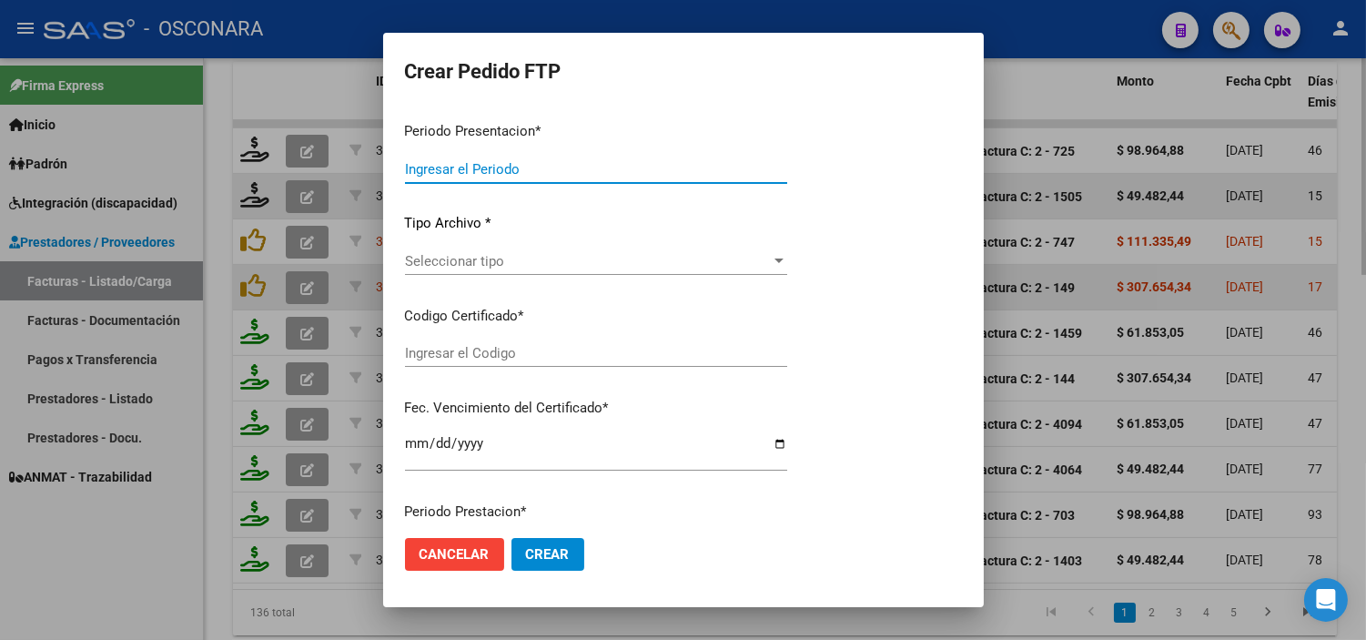
type input "202508"
type input "$ 49.482,44"
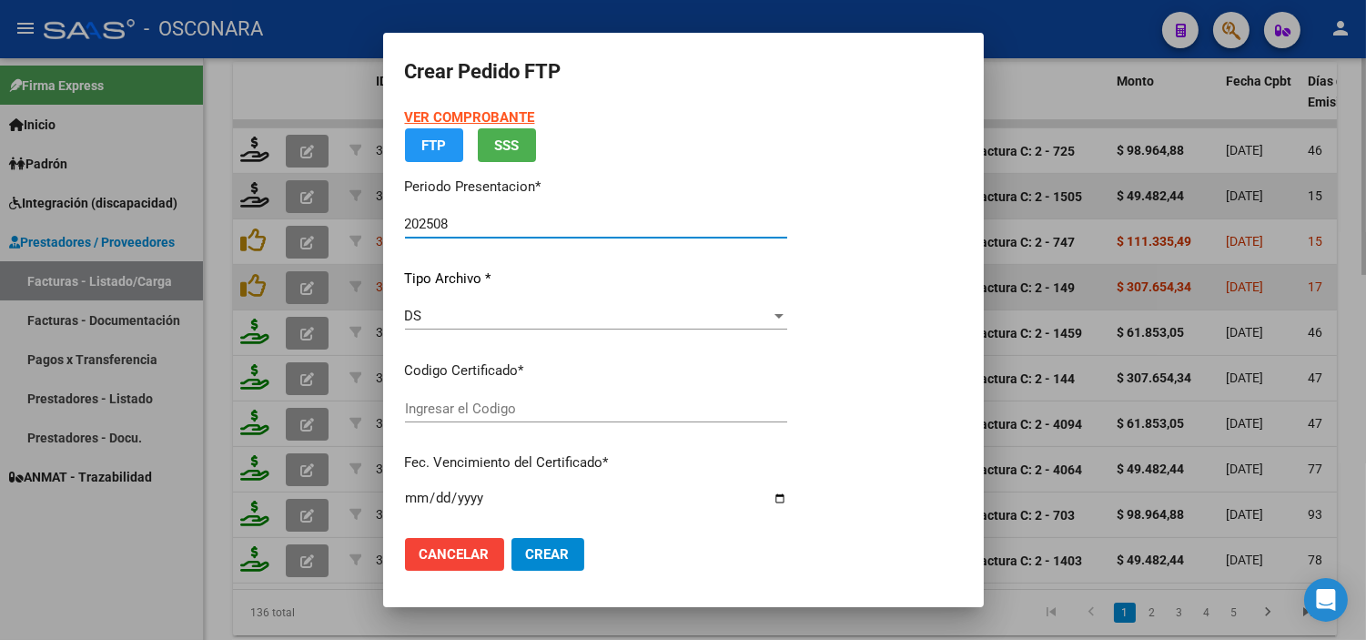
type input "ARG02000562915622022080320270803MZA202"
type input "[DATE]"
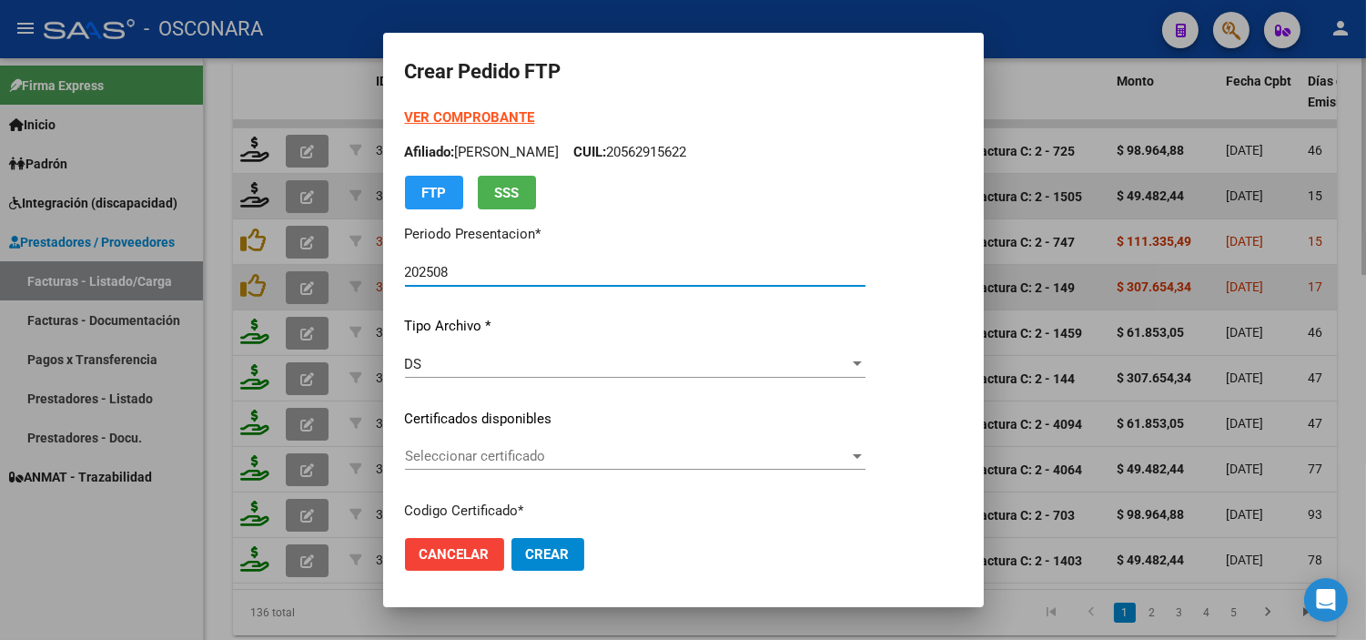
scroll to position [101, 0]
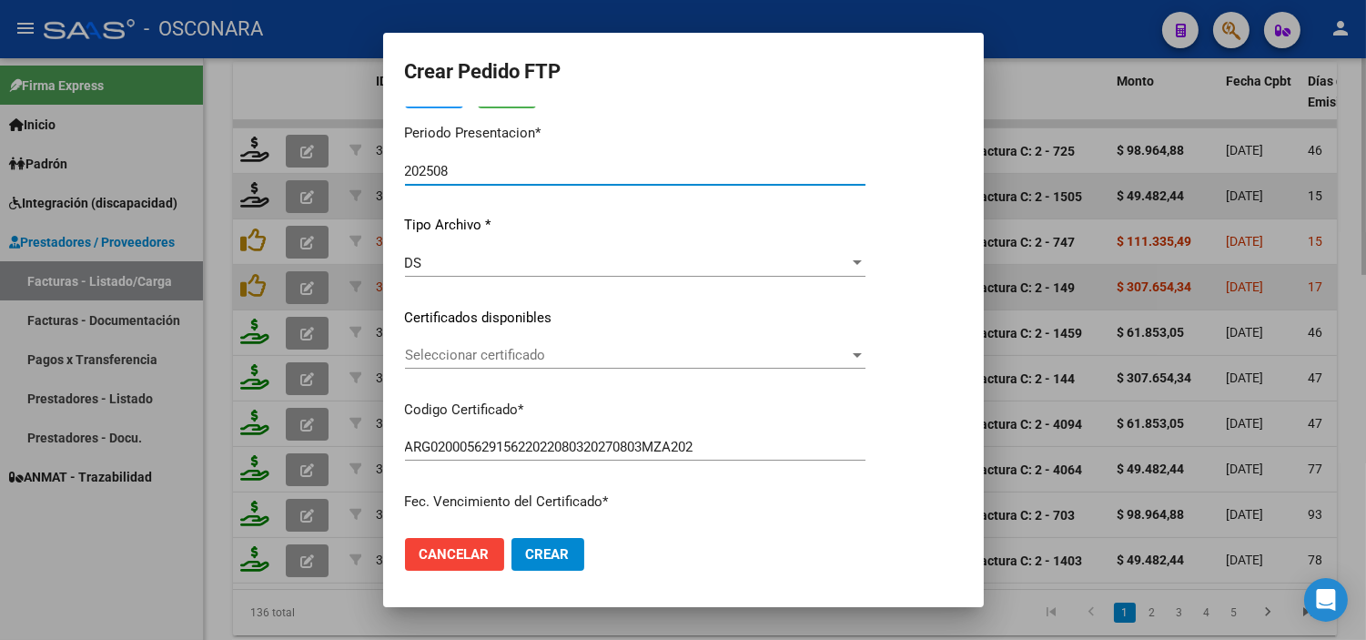
click at [530, 349] on span "Seleccionar certificado" at bounding box center [627, 355] width 444 height 16
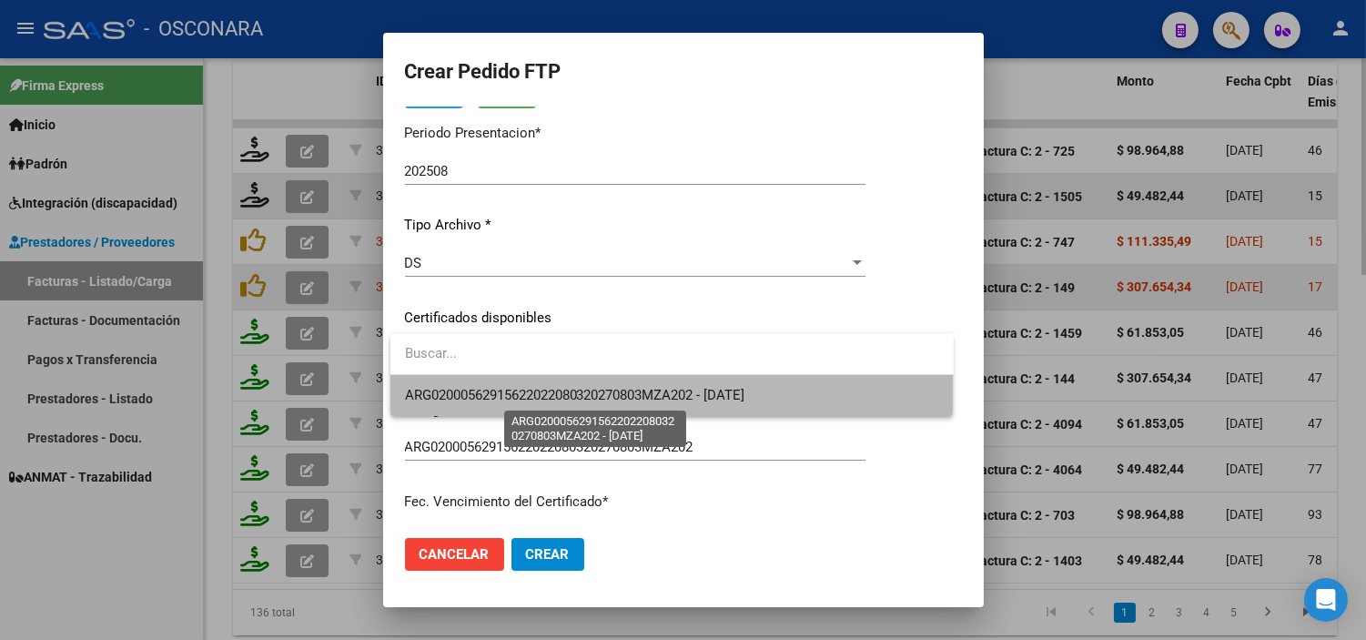
click at [520, 391] on span "ARG02000562915622022080320270803MZA202 - [DATE]" at bounding box center [575, 395] width 340 height 16
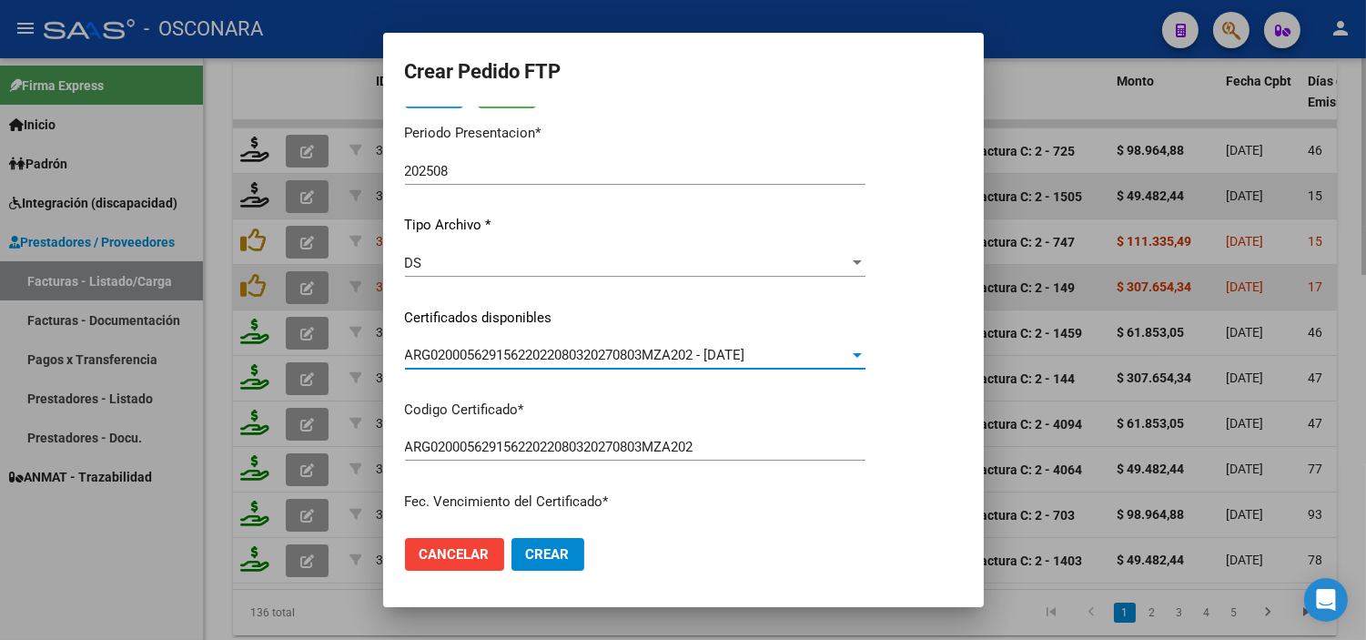
click at [520, 391] on div "VER COMPROBANTE ARCA Padrón Afiliado: [PERSON_NAME] CUIL: 20562915622 FTP SSS P…" at bounding box center [635, 303] width 460 height 595
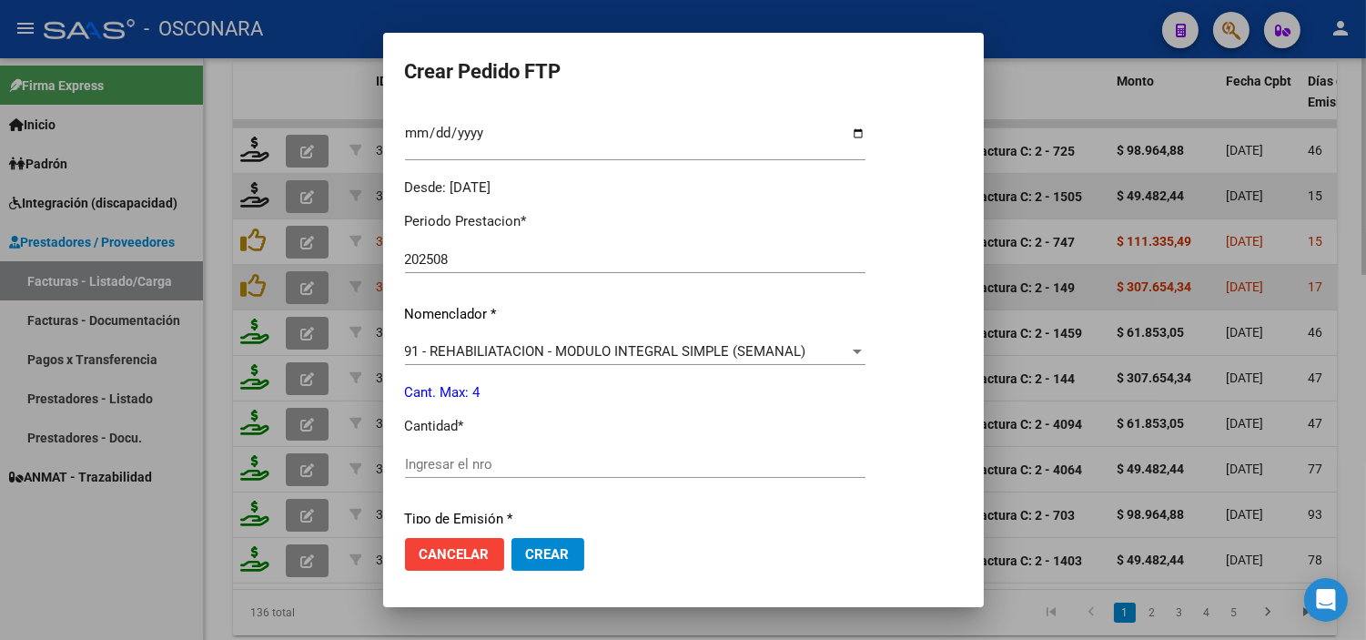
scroll to position [606, 0]
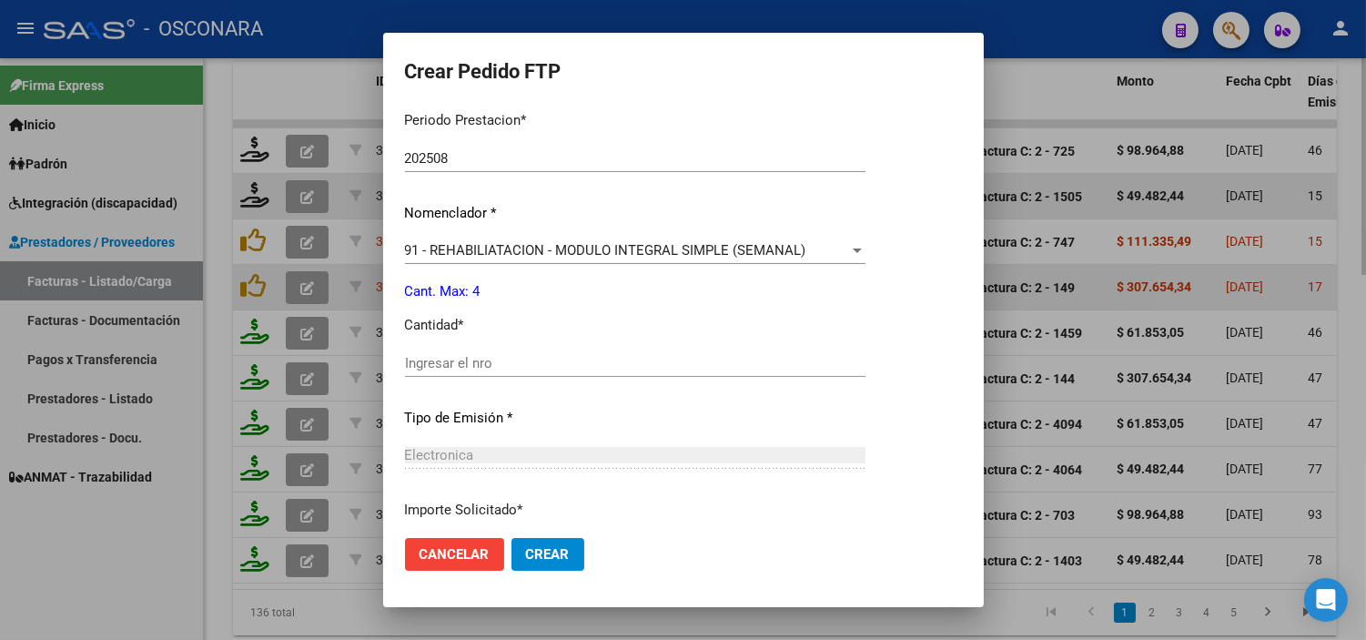
click at [520, 358] on input "Ingresar el nro" at bounding box center [635, 363] width 460 height 16
type input "4"
click at [528, 408] on p "Tipo de Emisión *" at bounding box center [635, 418] width 460 height 21
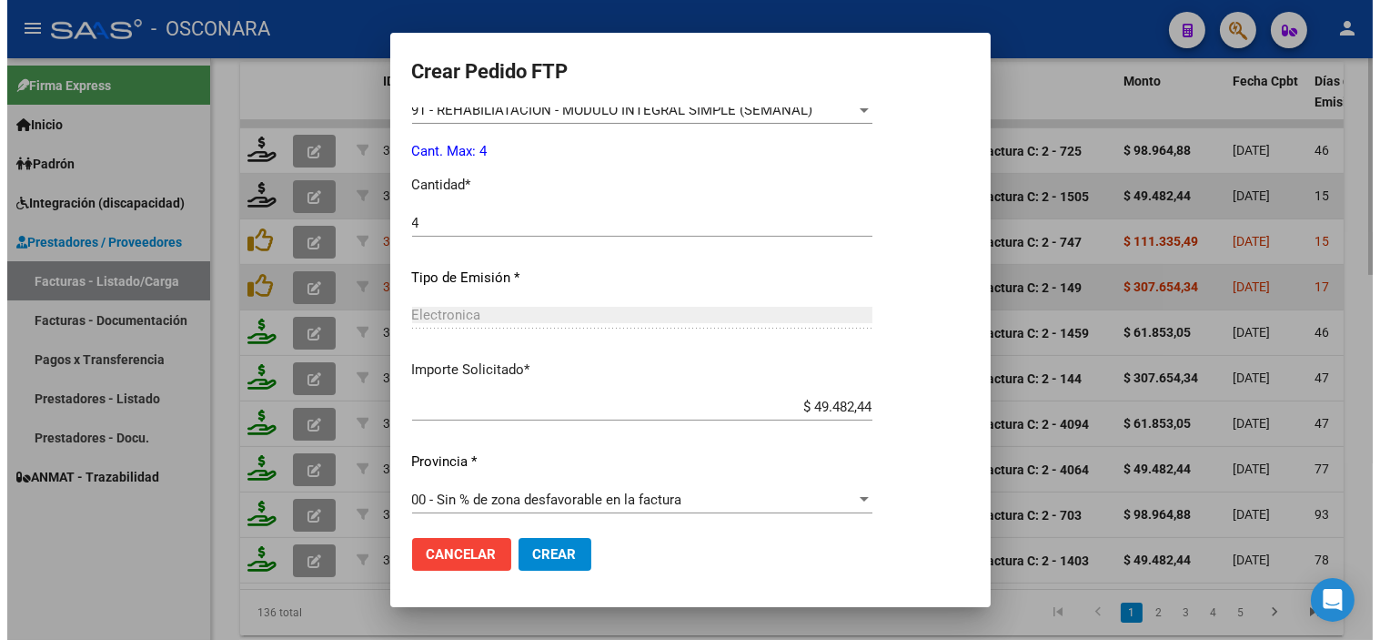
scroll to position [752, 0]
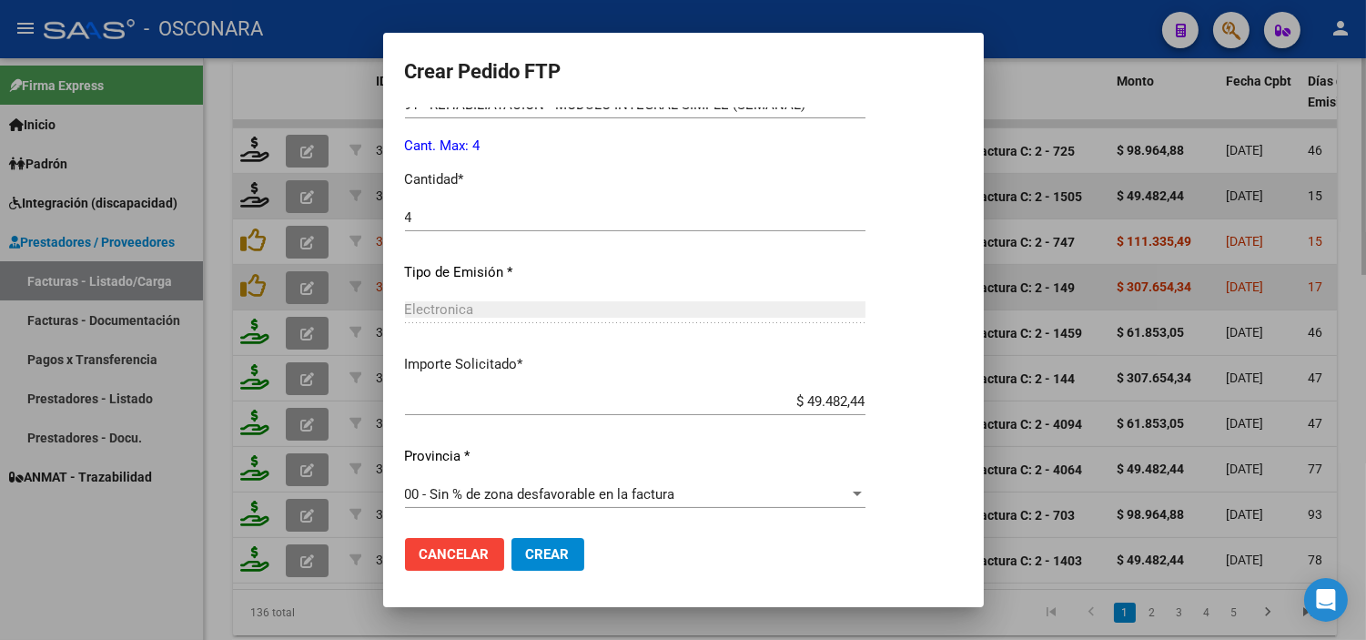
click at [580, 558] on button "Crear" at bounding box center [547, 554] width 73 height 33
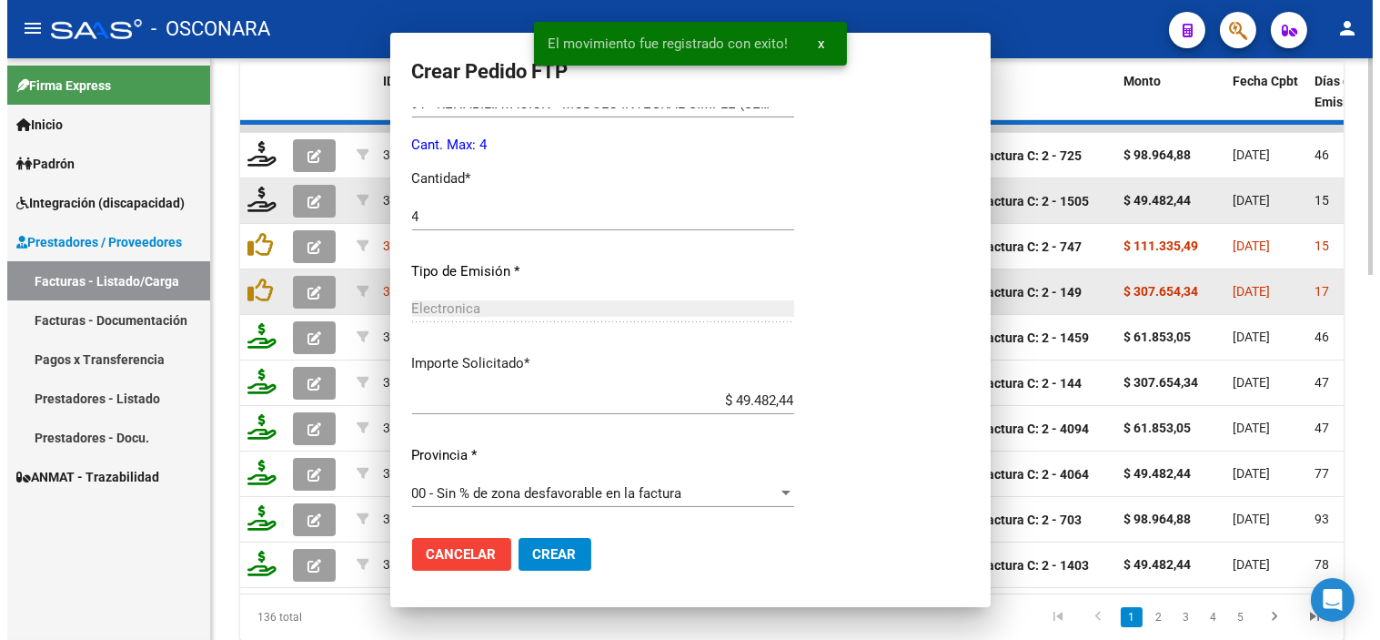
scroll to position [0, 0]
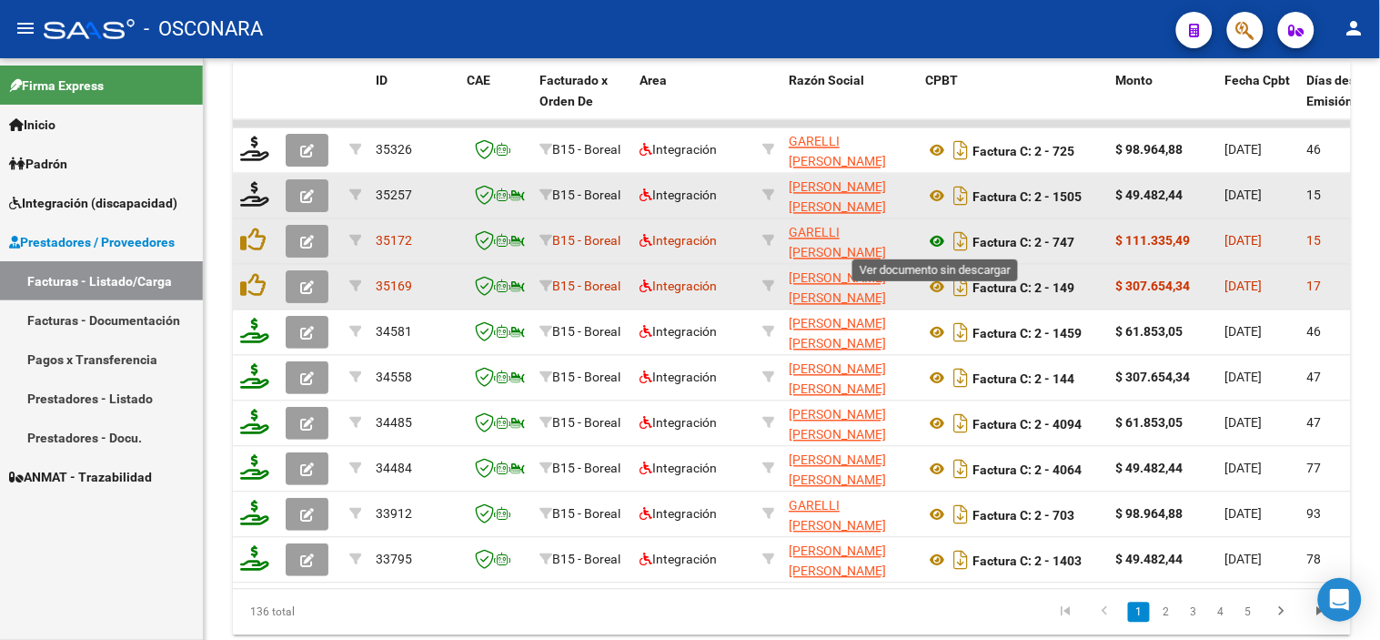
click at [939, 239] on icon at bounding box center [937, 242] width 24 height 22
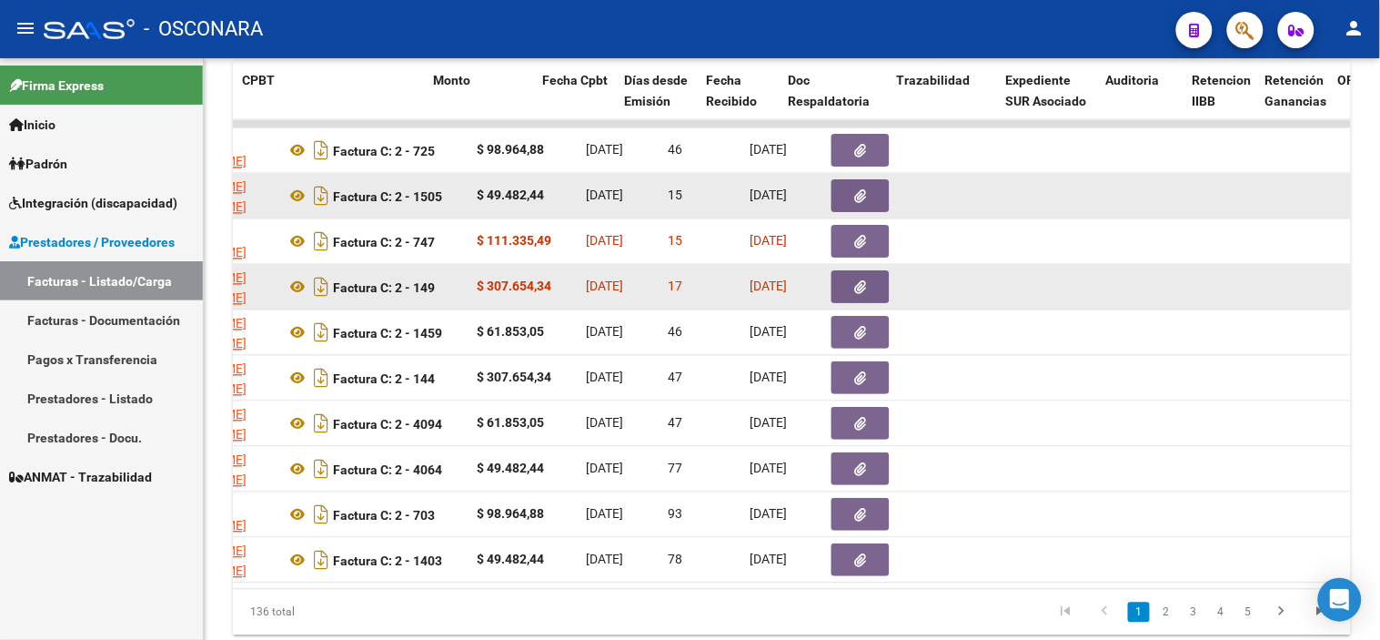
scroll to position [0, 683]
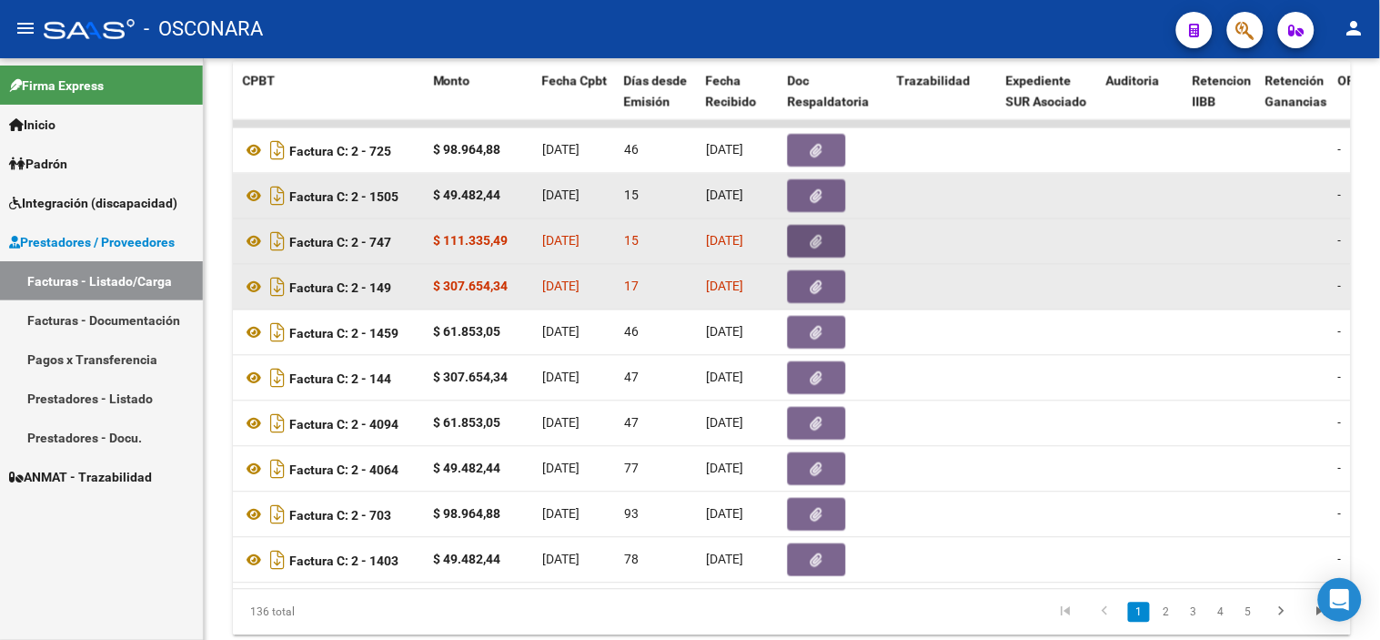
click at [826, 228] on button "button" at bounding box center [817, 242] width 58 height 33
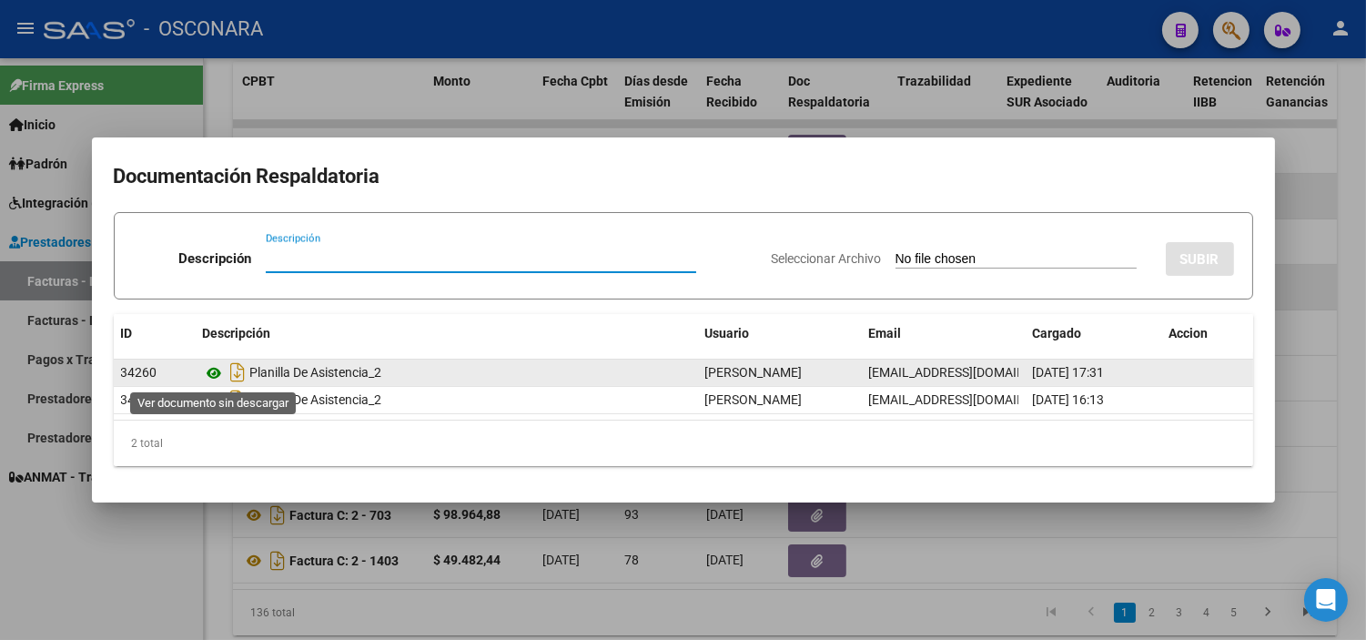
click at [212, 377] on icon at bounding box center [215, 373] width 24 height 22
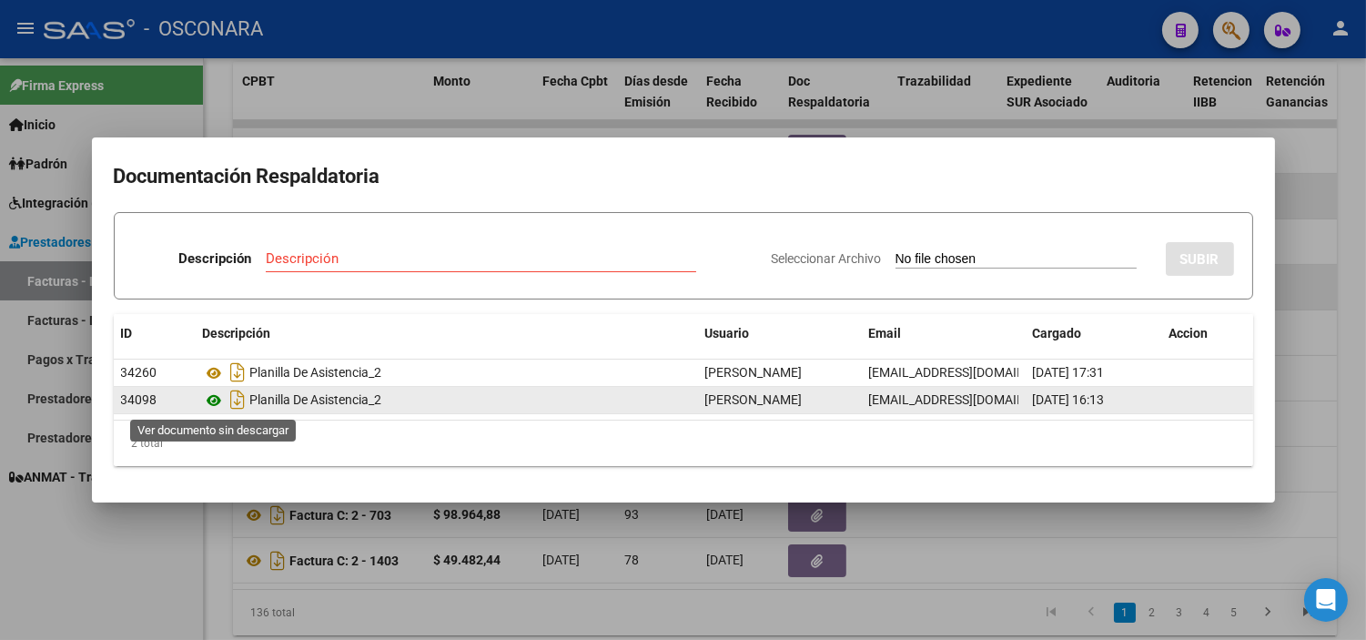
click at [207, 402] on icon at bounding box center [215, 400] width 24 height 22
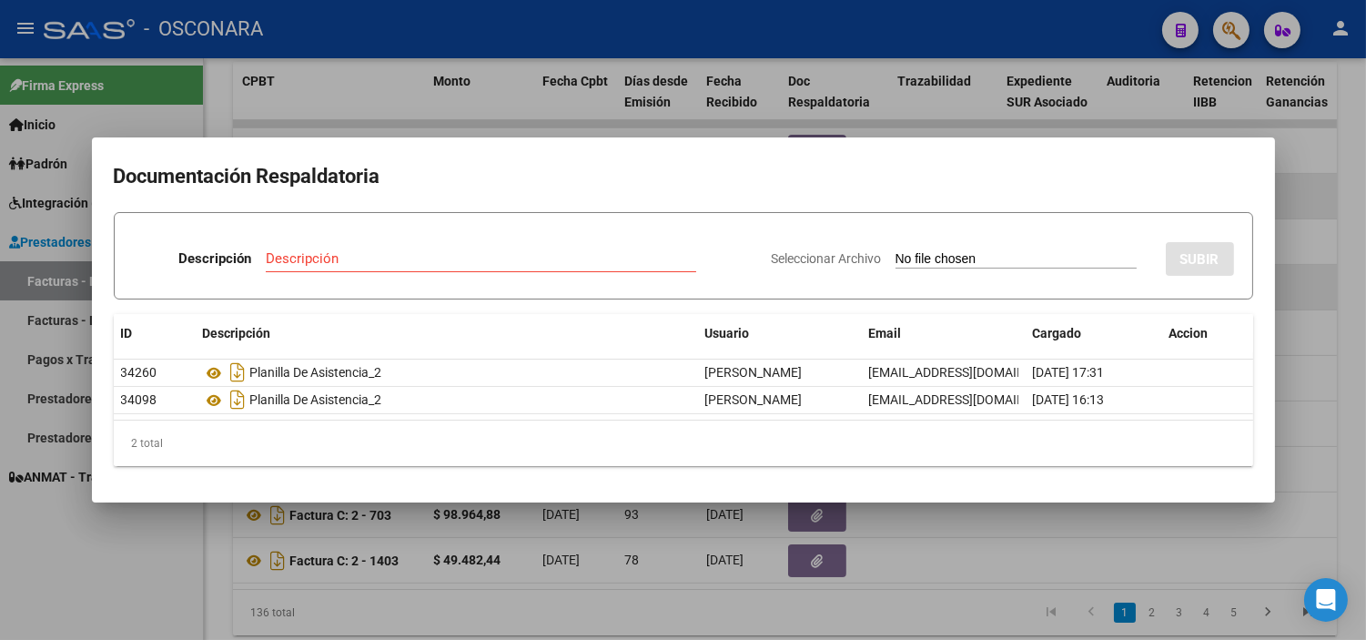
click at [382, 544] on div at bounding box center [683, 320] width 1366 height 640
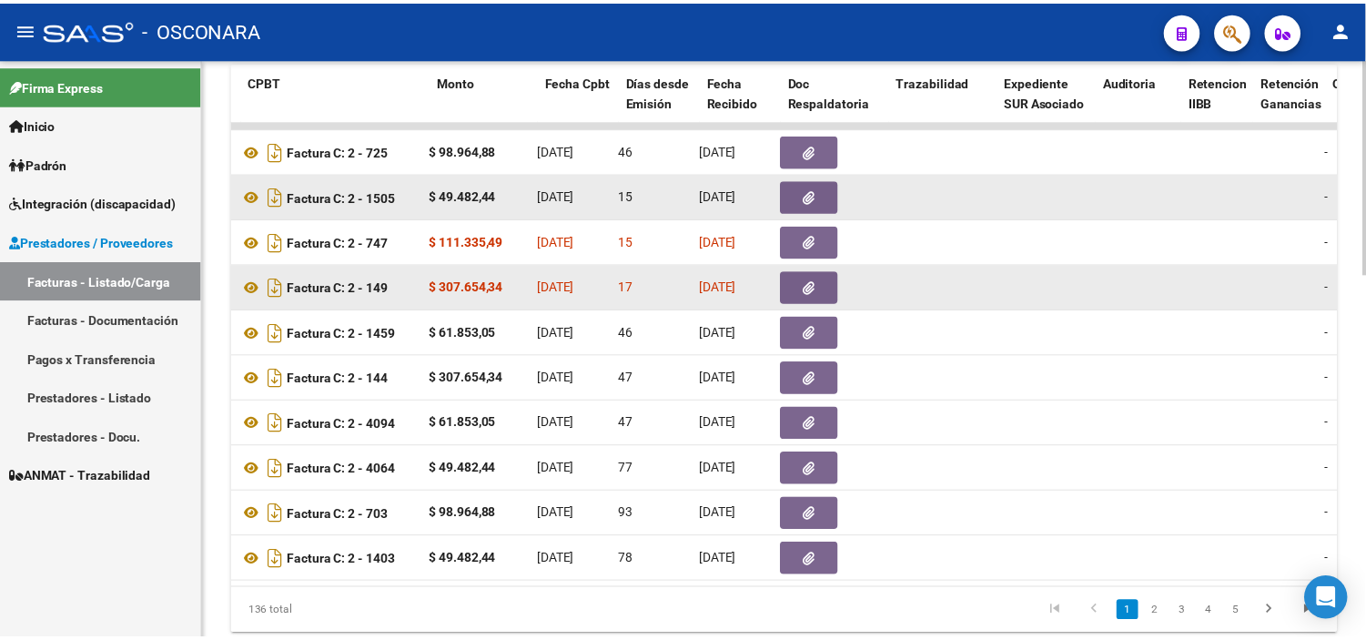
scroll to position [0, 0]
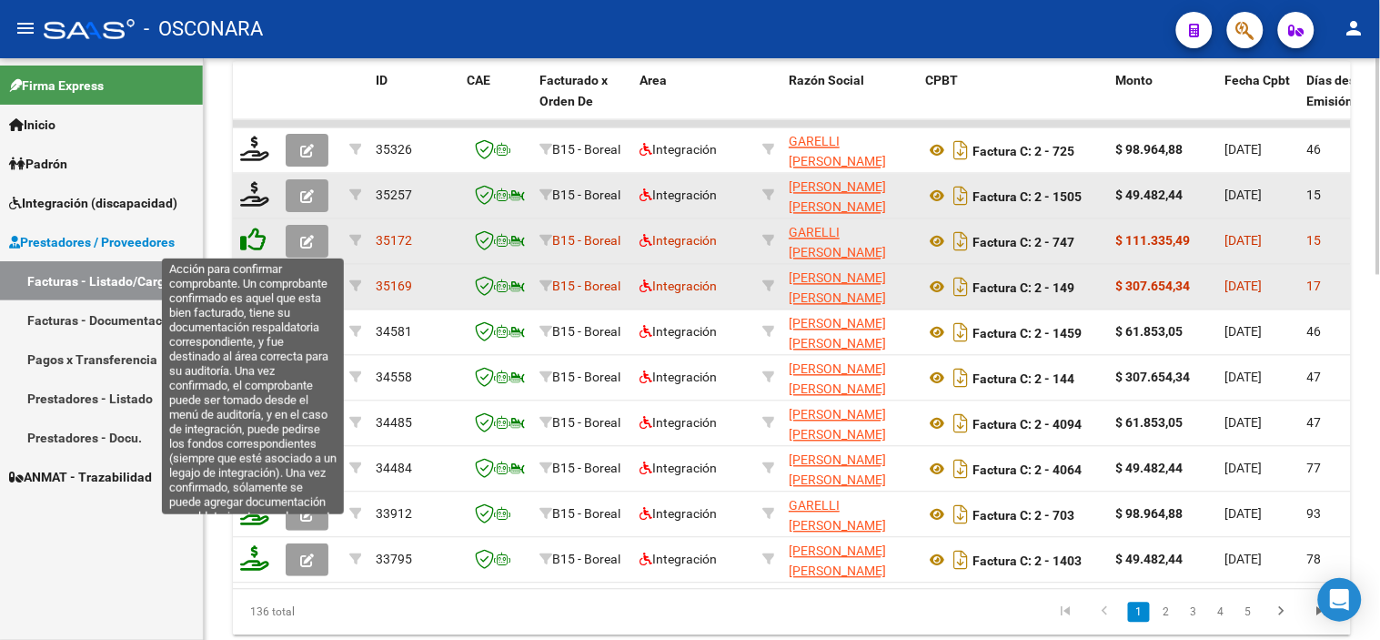
click at [251, 239] on icon at bounding box center [252, 239] width 25 height 25
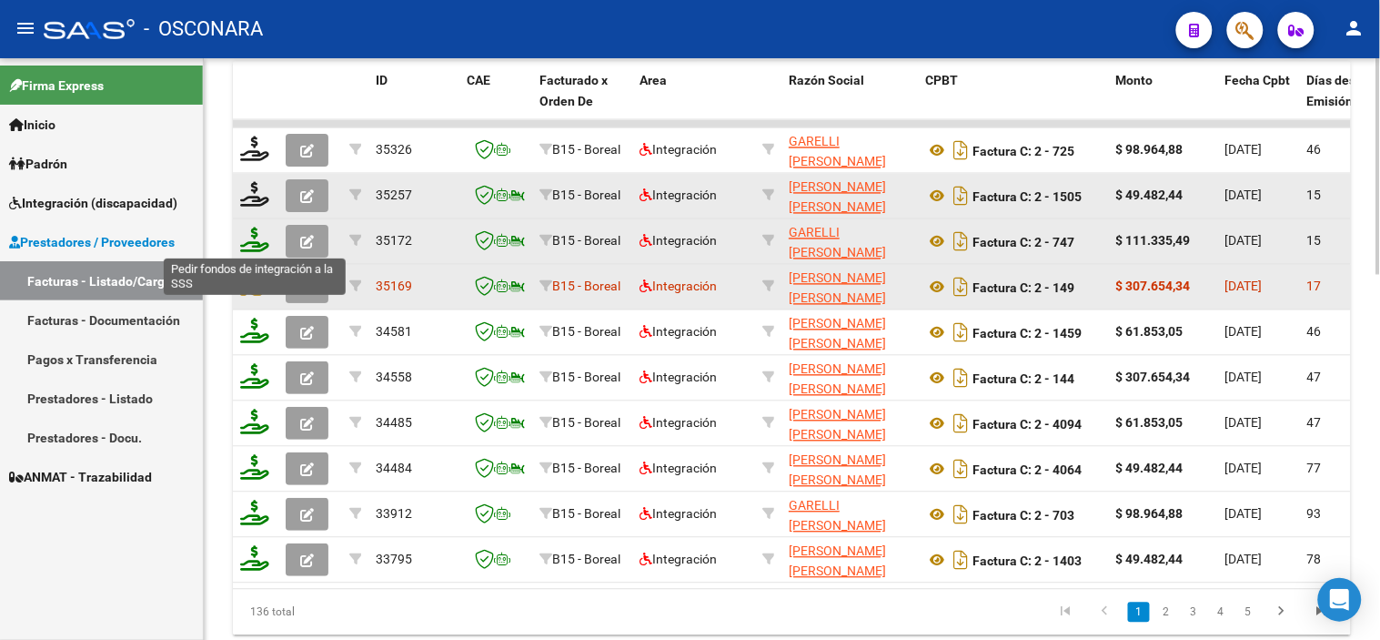
click at [258, 244] on icon at bounding box center [254, 239] width 29 height 25
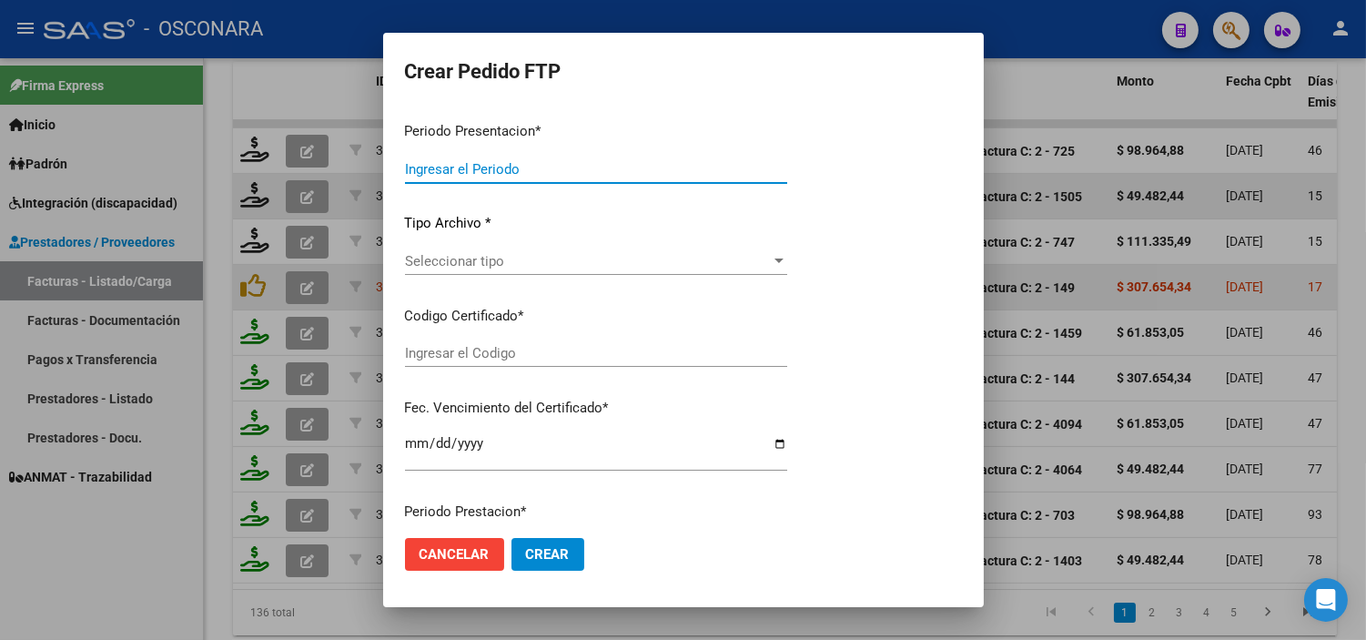
type input "202508"
type input "$ 111.335,49"
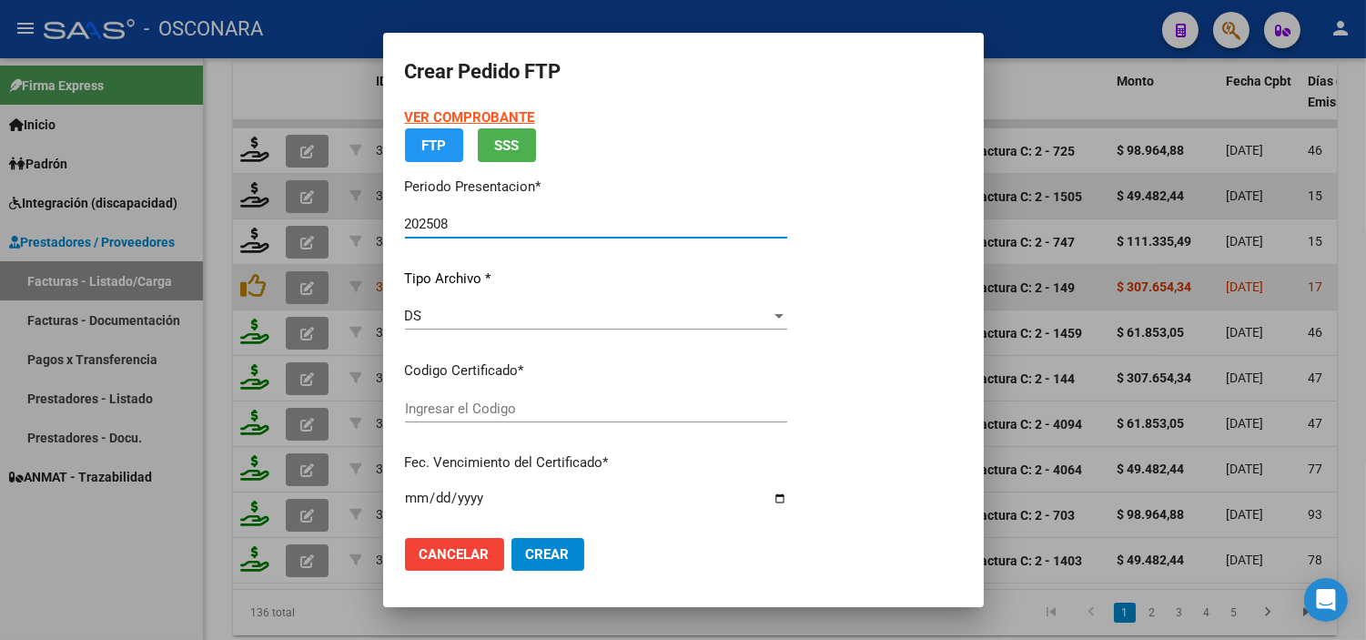
type input "ARG02000562915622022080320270803MZA202"
type input "[DATE]"
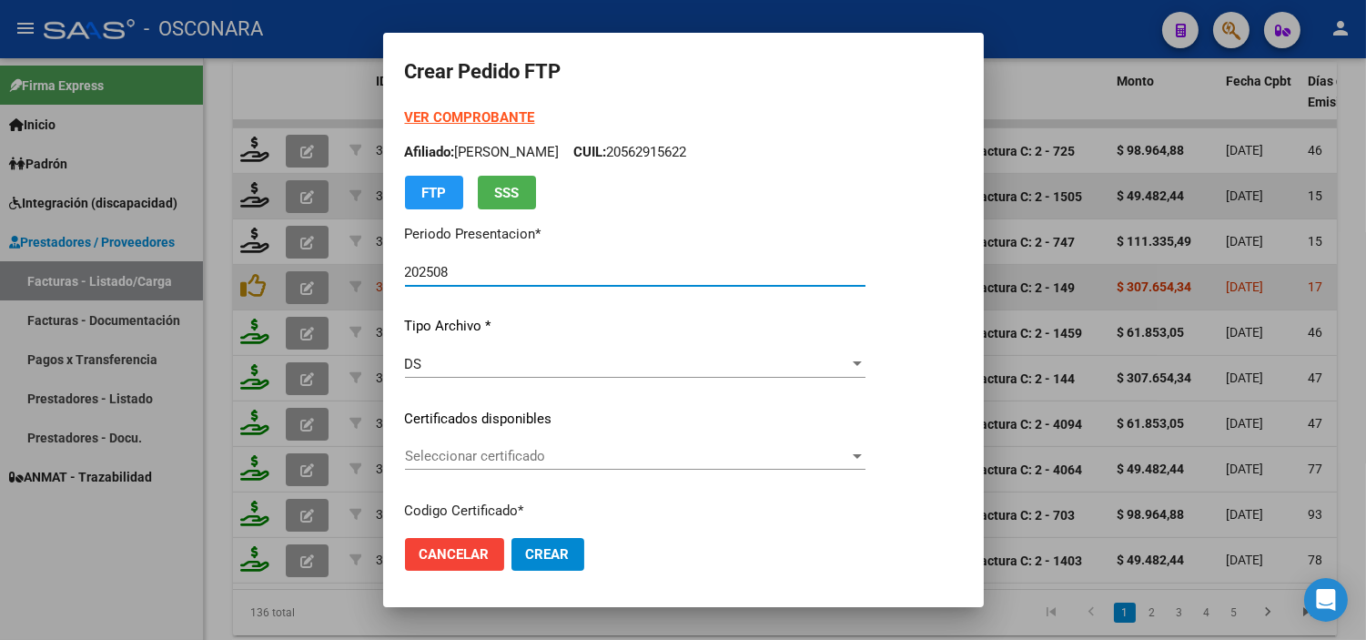
click at [560, 457] on span "Seleccionar certificado" at bounding box center [627, 456] width 444 height 16
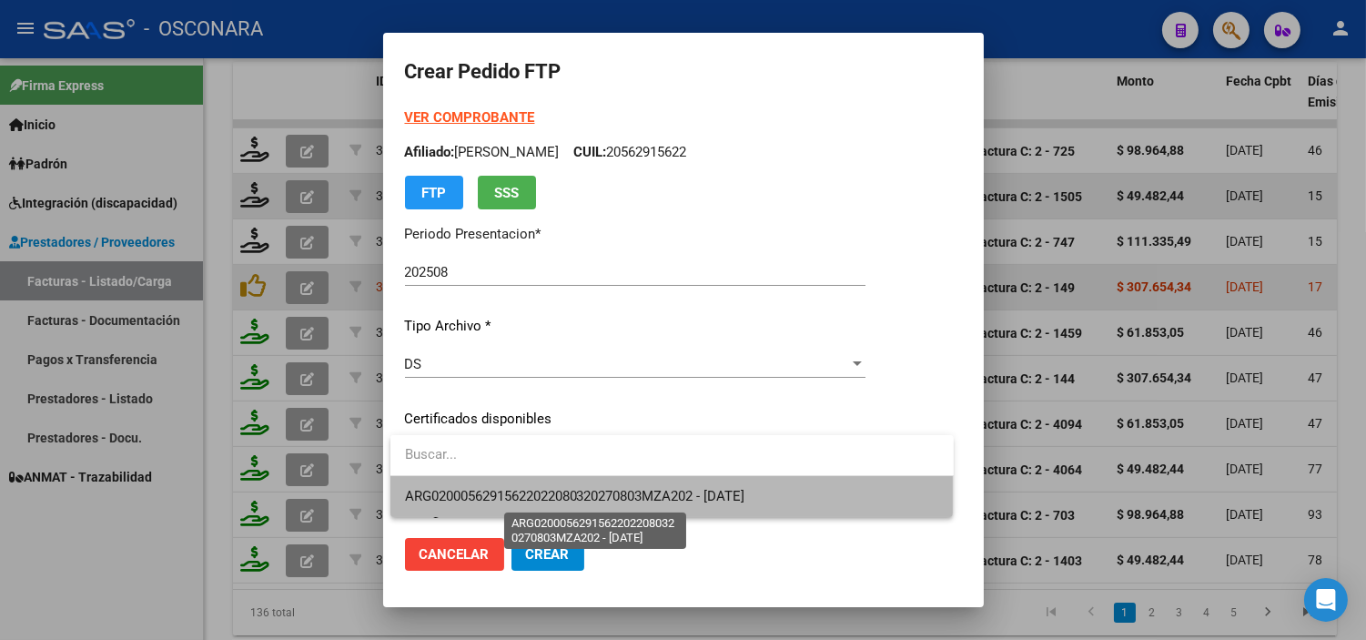
click at [552, 488] on span "ARG02000562915622022080320270803MZA202 - [DATE]" at bounding box center [575, 496] width 340 height 16
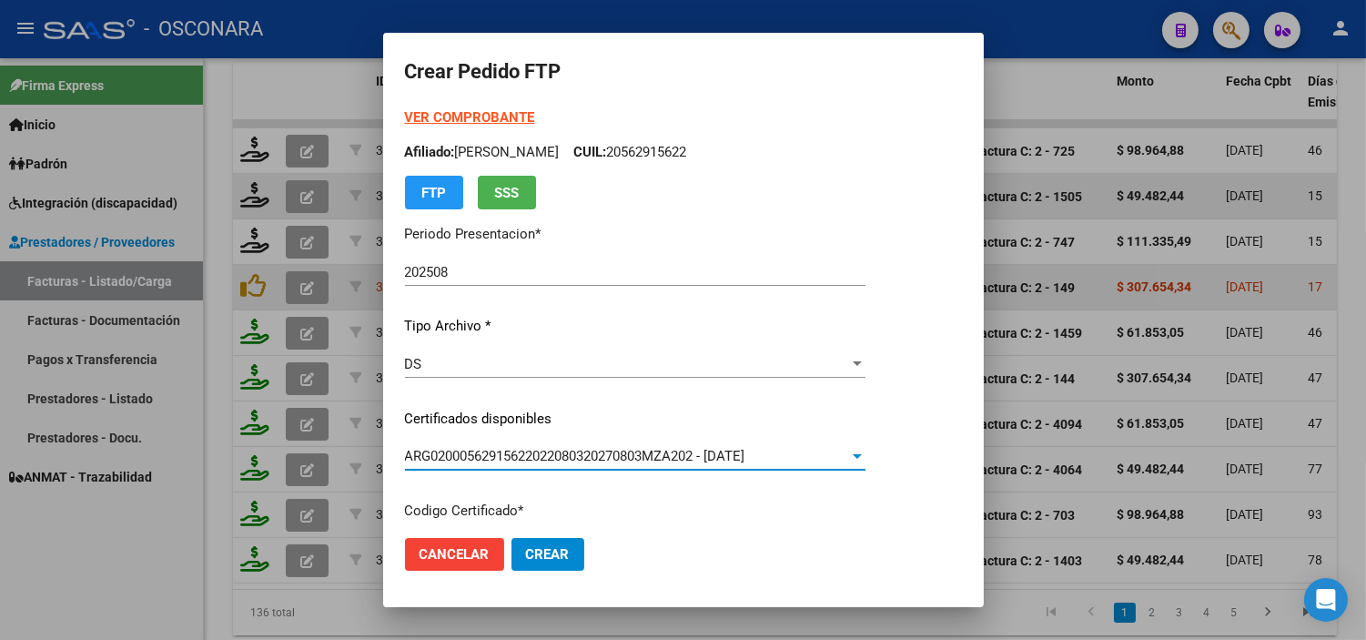
click at [564, 422] on p "Certificados disponibles" at bounding box center [635, 419] width 460 height 21
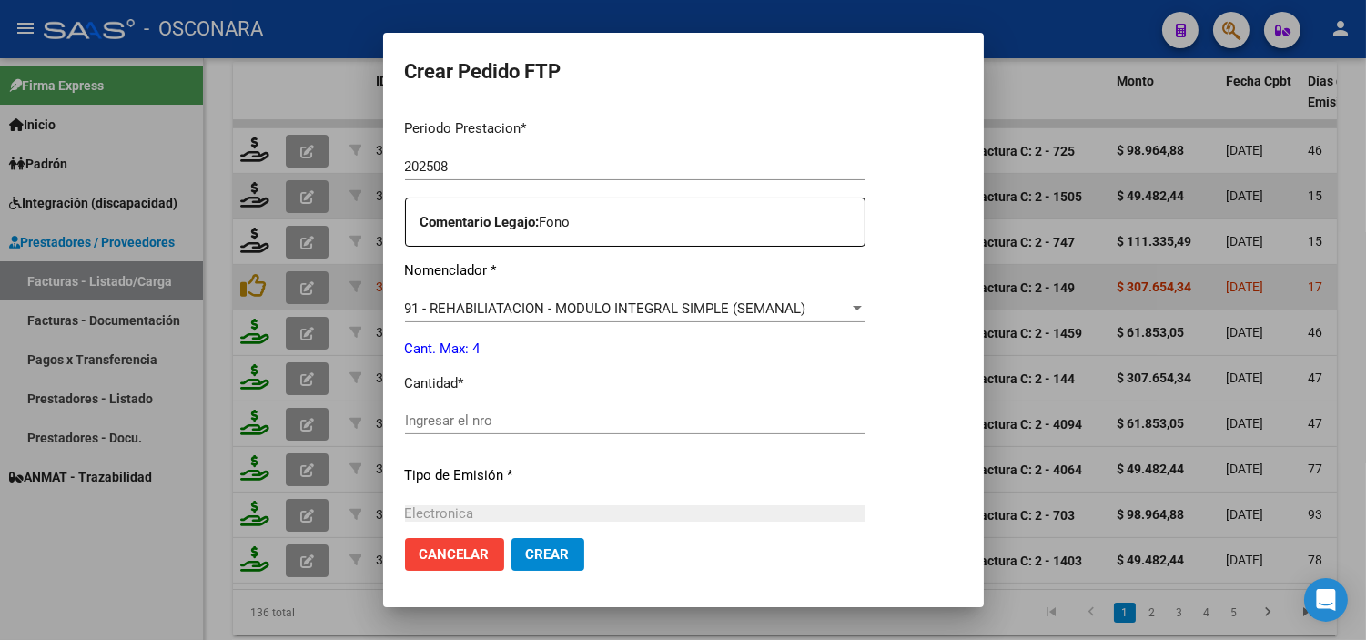
scroll to position [606, 0]
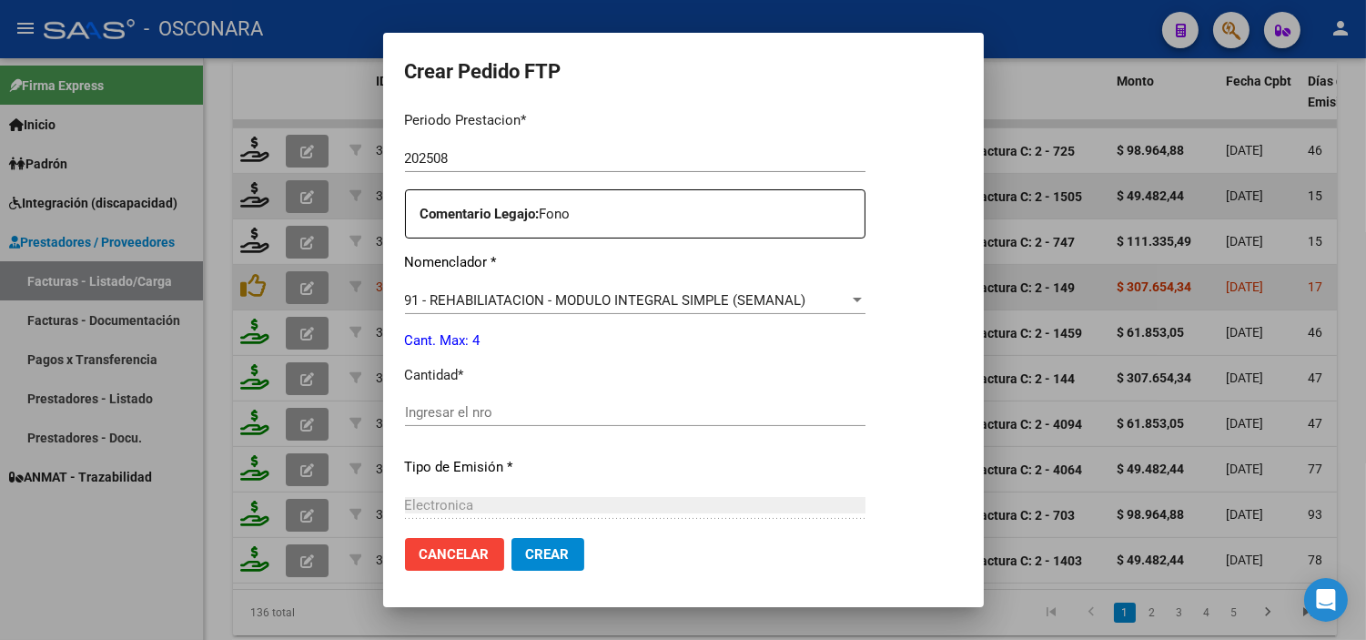
click at [564, 421] on div "Ingresar el nro" at bounding box center [635, 412] width 460 height 27
click at [564, 407] on input "Ingresar el nro" at bounding box center [635, 412] width 460 height 16
type input "4"
click at [580, 477] on div "Periodo Prestacion * 202508 Ingresar el Periodo Prestacion Comentario Legajo: F…" at bounding box center [635, 407] width 460 height 623
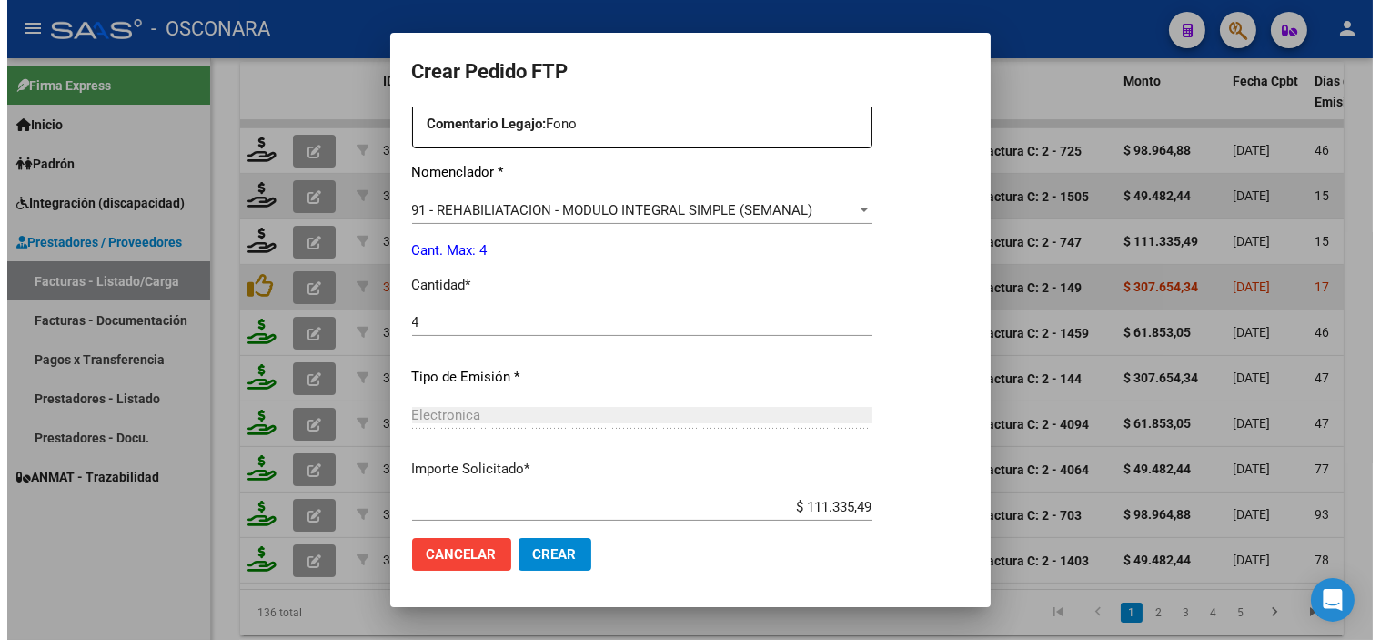
scroll to position [802, 0]
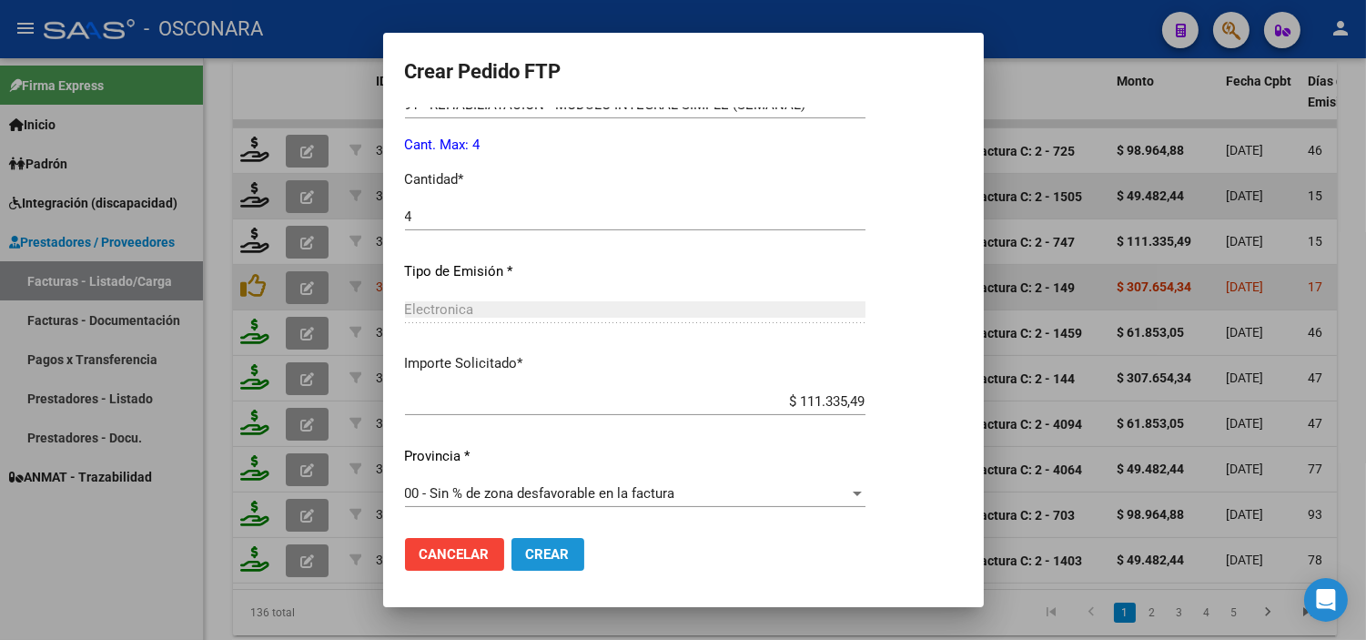
click at [559, 548] on span "Crear" at bounding box center [548, 554] width 44 height 16
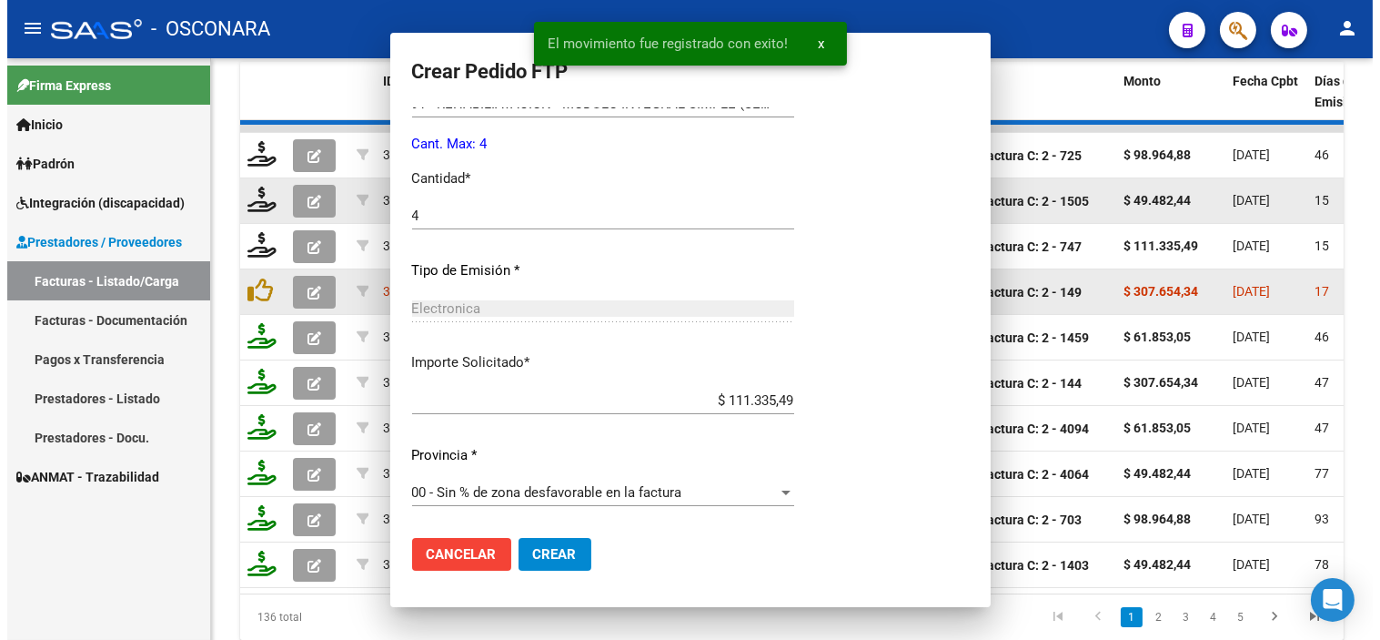
scroll to position [0, 0]
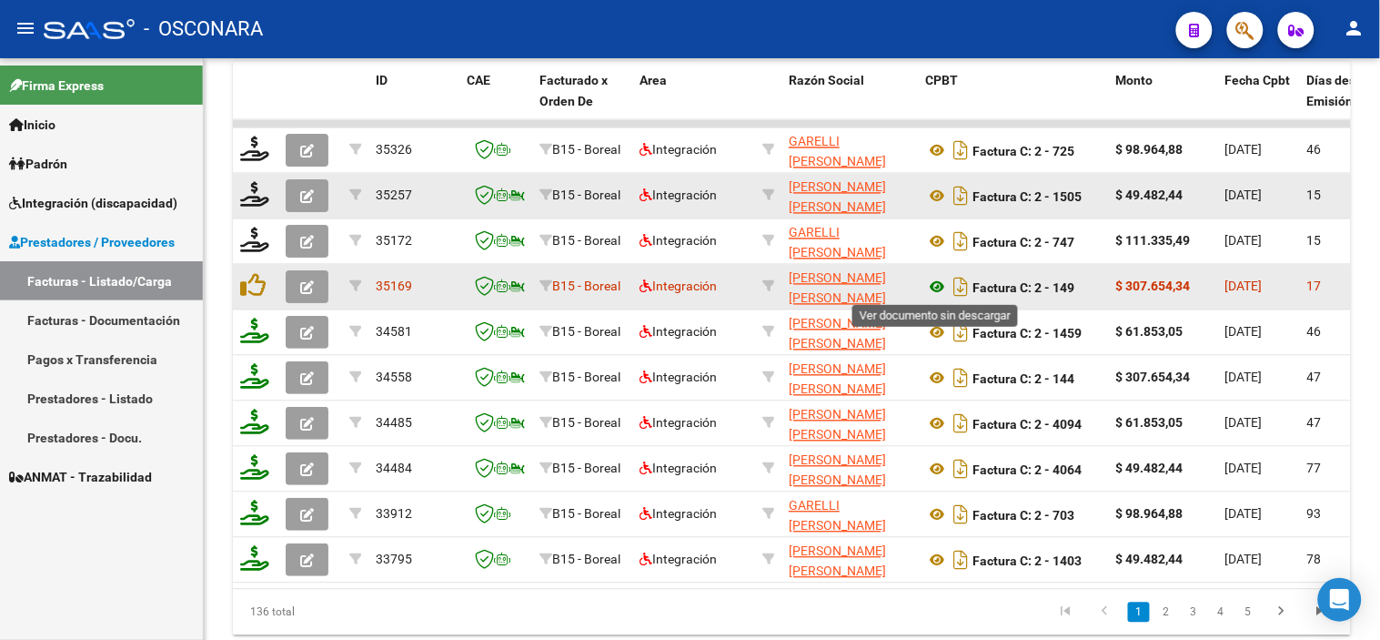
click at [933, 291] on icon at bounding box center [937, 288] width 24 height 22
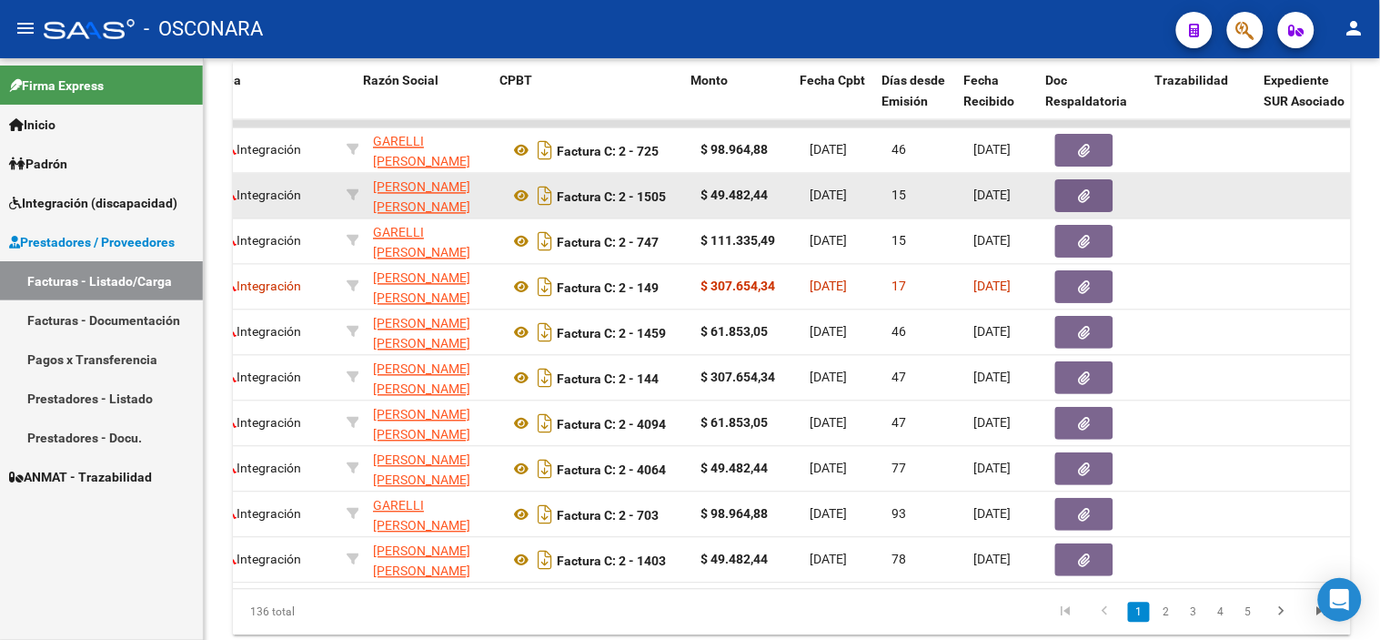
scroll to position [0, 425]
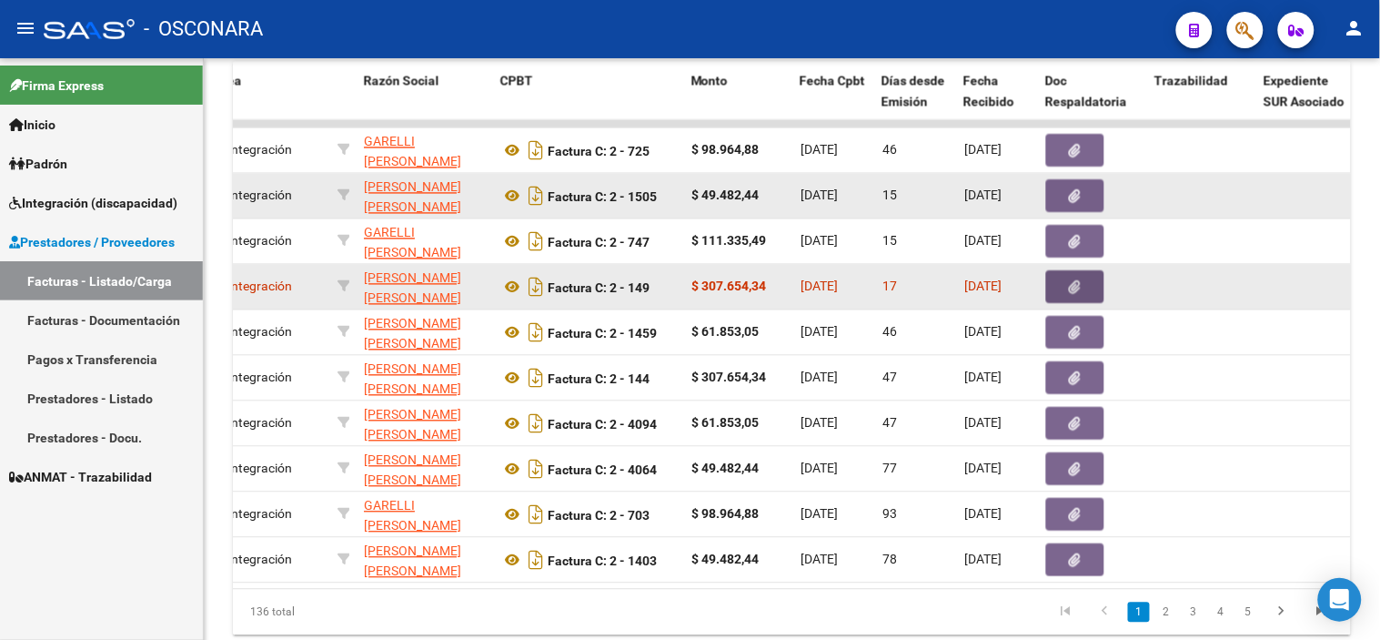
click at [1064, 292] on button "button" at bounding box center [1075, 287] width 58 height 33
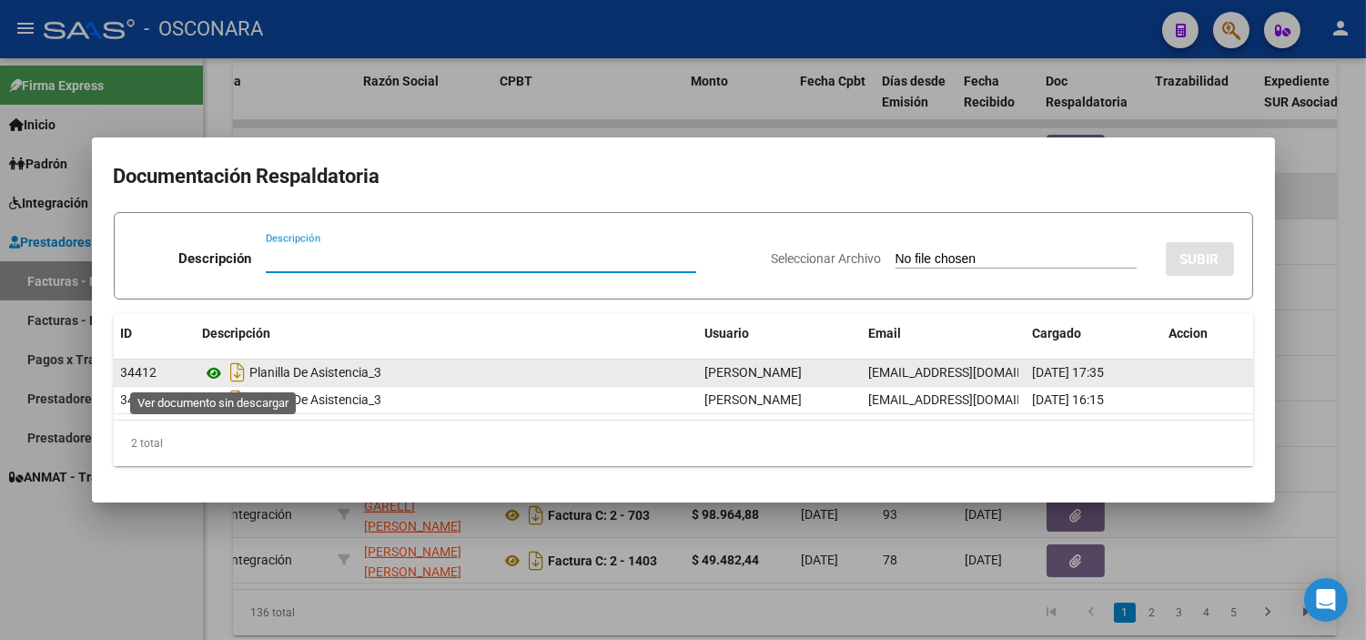
click at [219, 371] on icon at bounding box center [215, 373] width 24 height 22
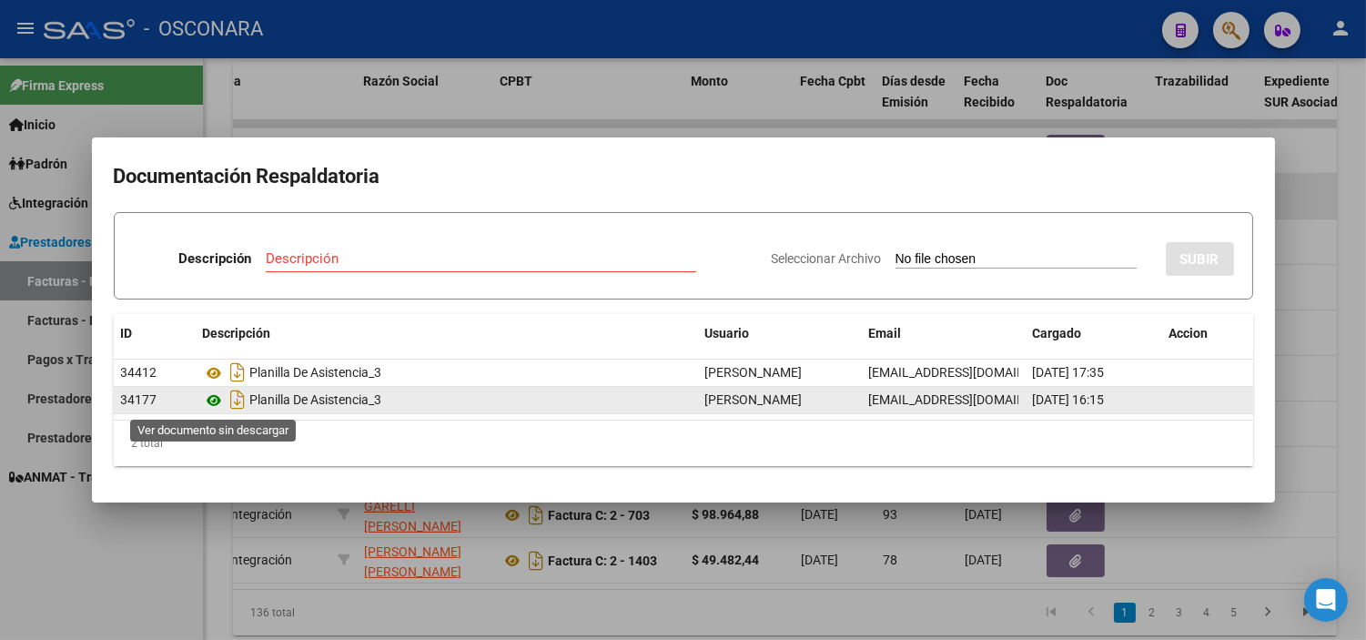
click at [216, 407] on icon at bounding box center [215, 400] width 24 height 22
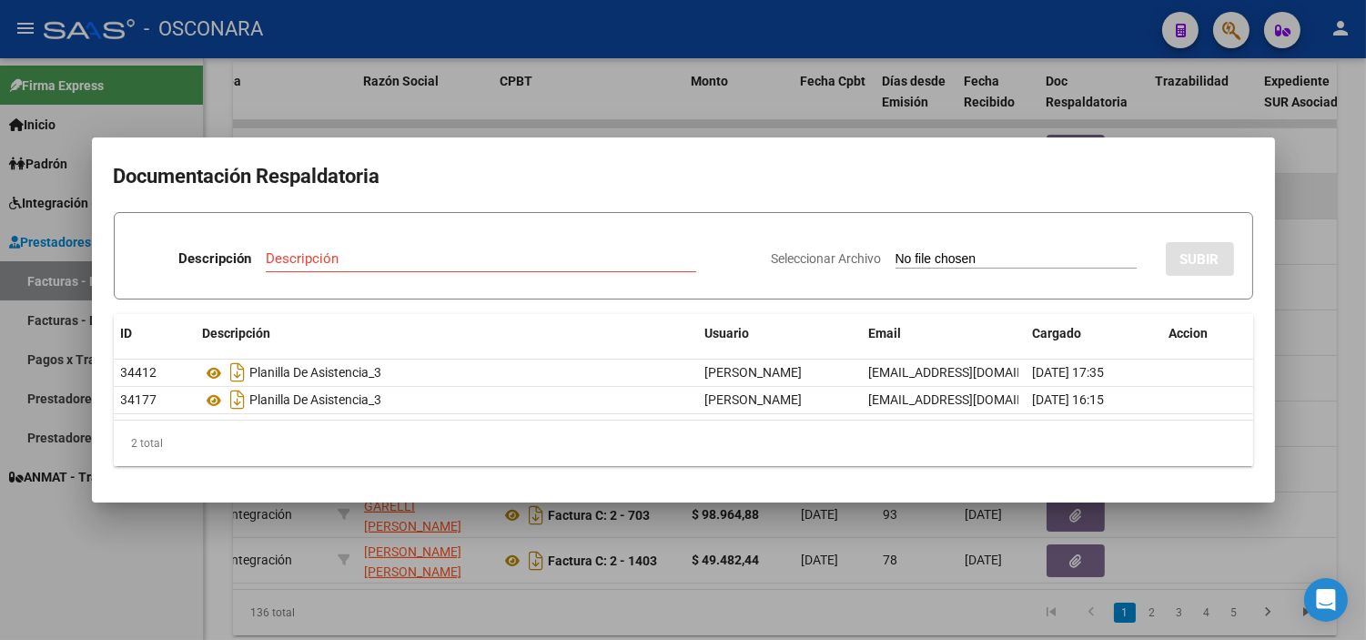
click at [369, 106] on div at bounding box center [683, 320] width 1366 height 640
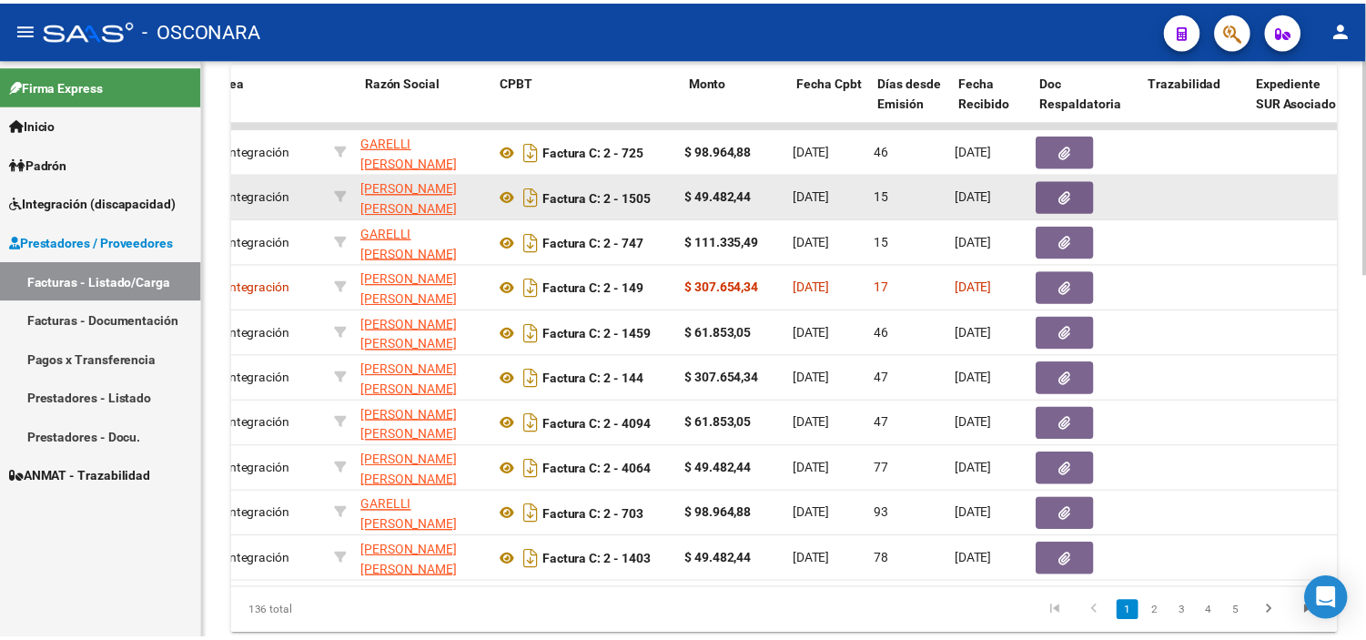
scroll to position [0, 0]
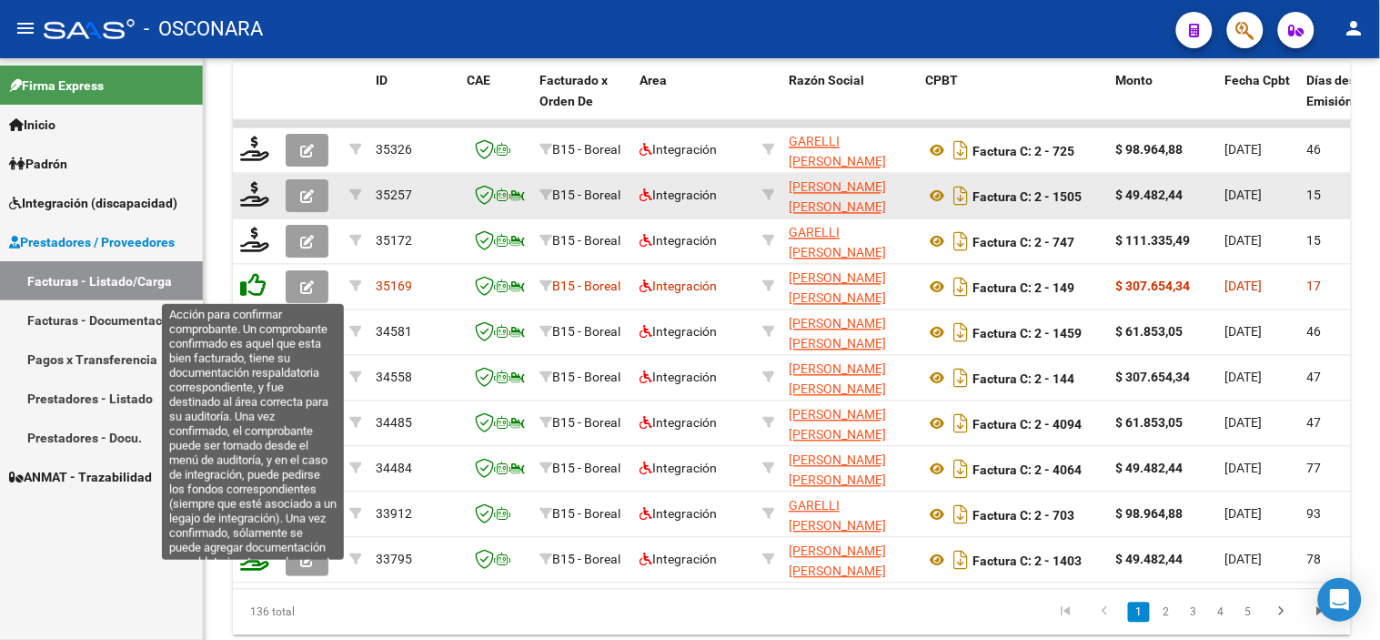
click at [253, 288] on icon at bounding box center [252, 285] width 25 height 25
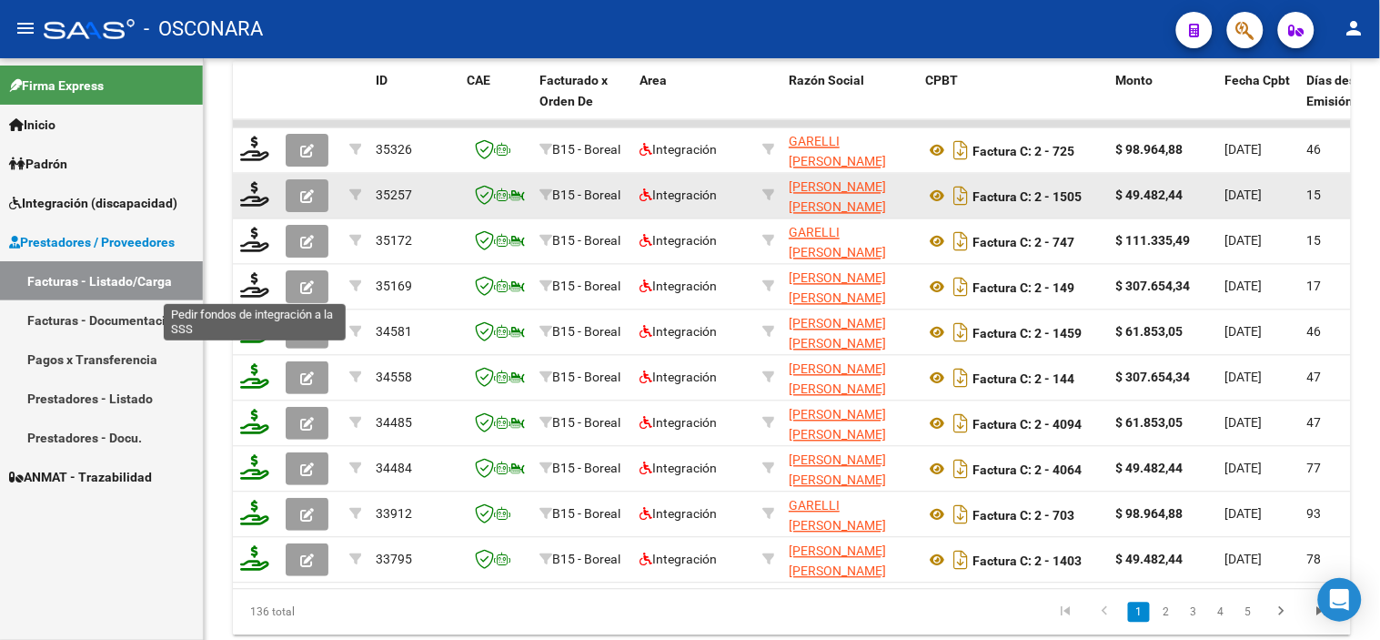
click at [253, 288] on icon at bounding box center [254, 285] width 29 height 25
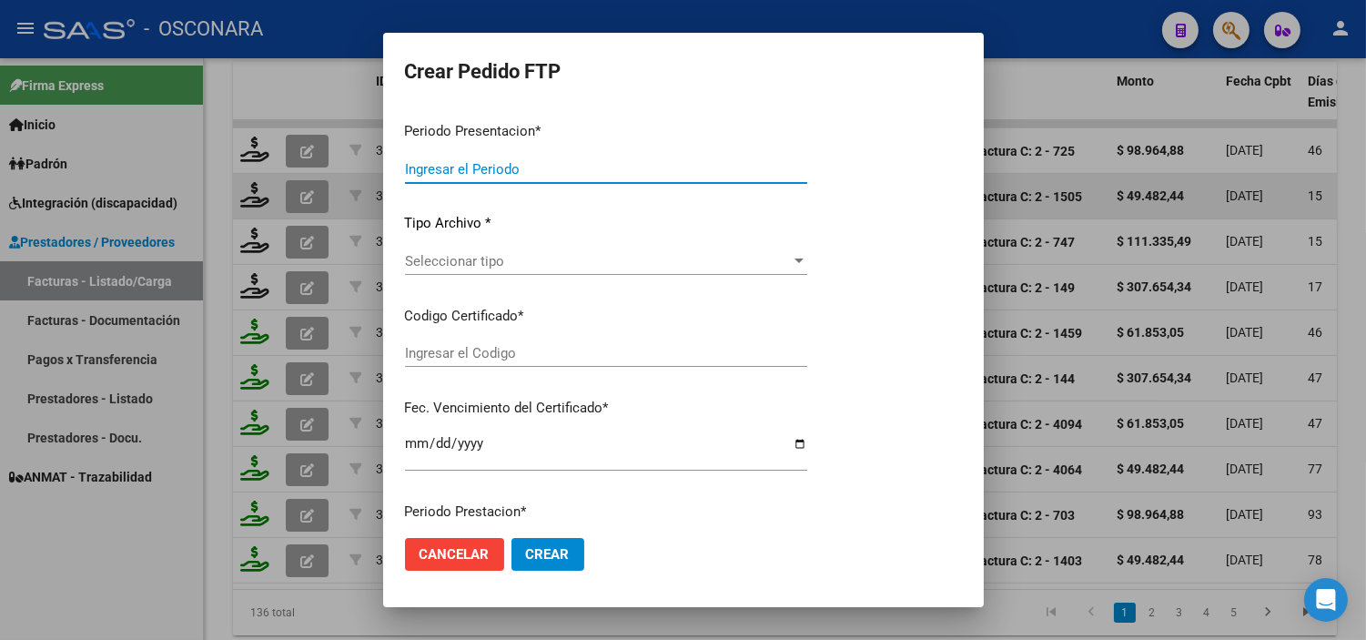
type input "202508"
type input "$ 307.654,34"
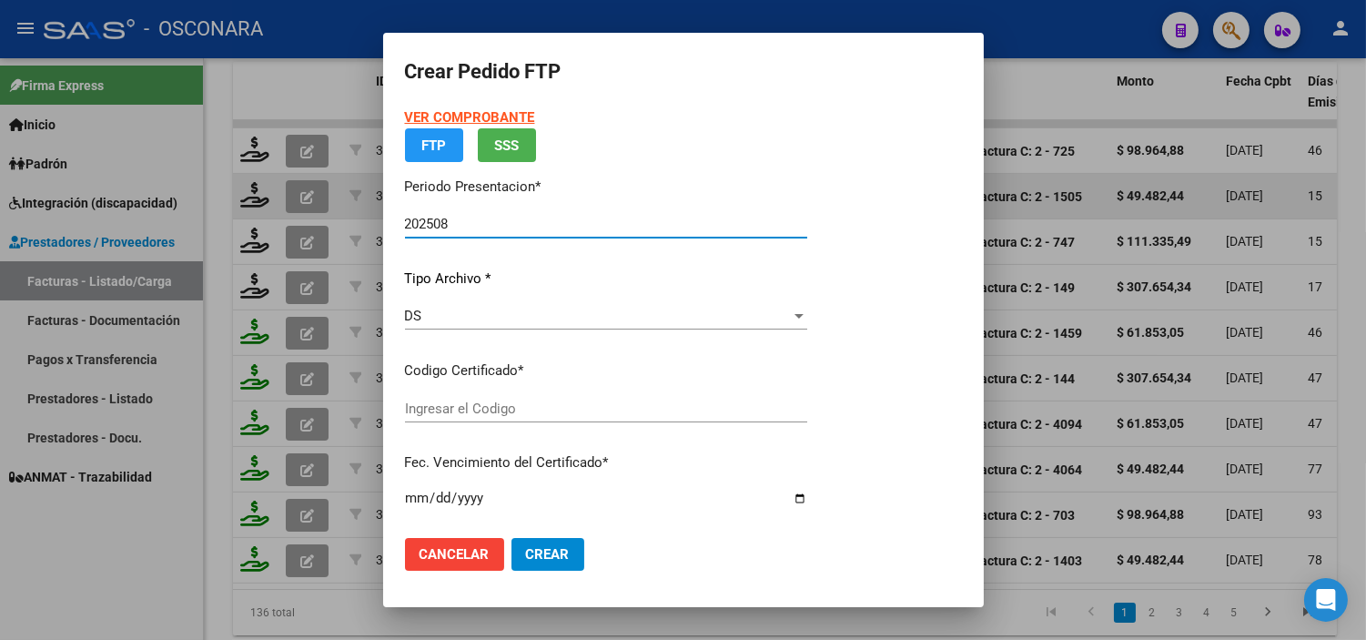
type input "ARG02000562915622022080320270803MZA202"
type input "[DATE]"
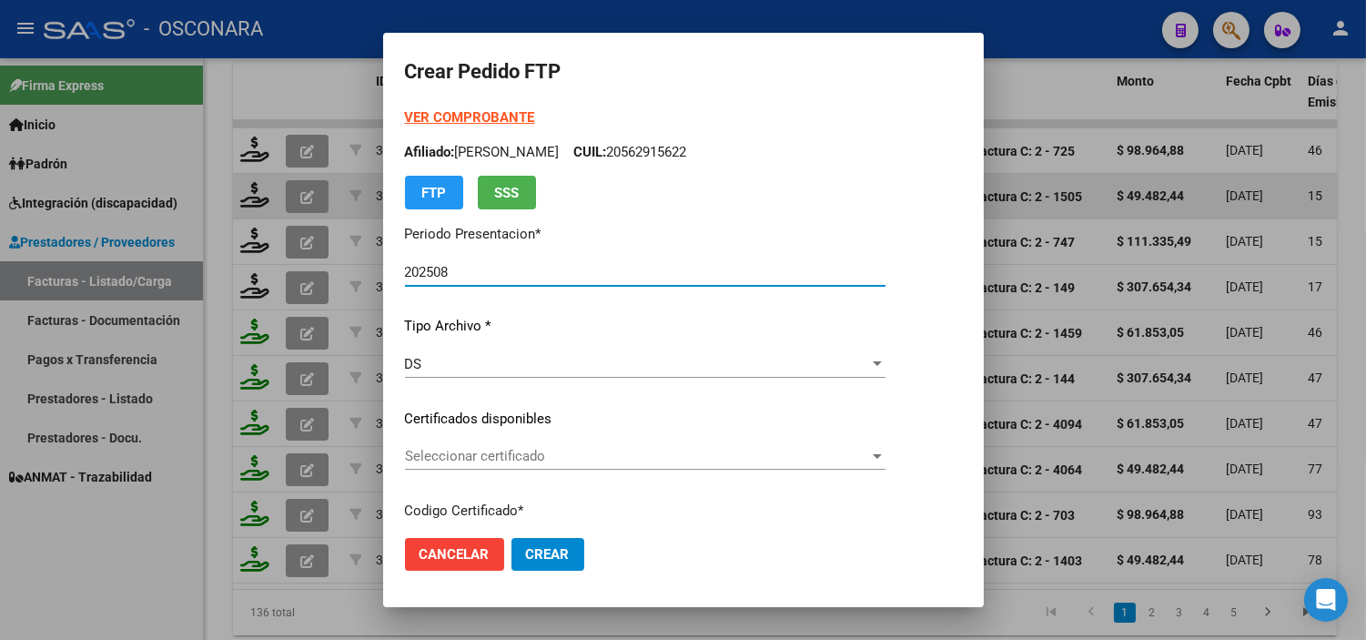
click at [651, 450] on span "Seleccionar certificado" at bounding box center [637, 456] width 464 height 16
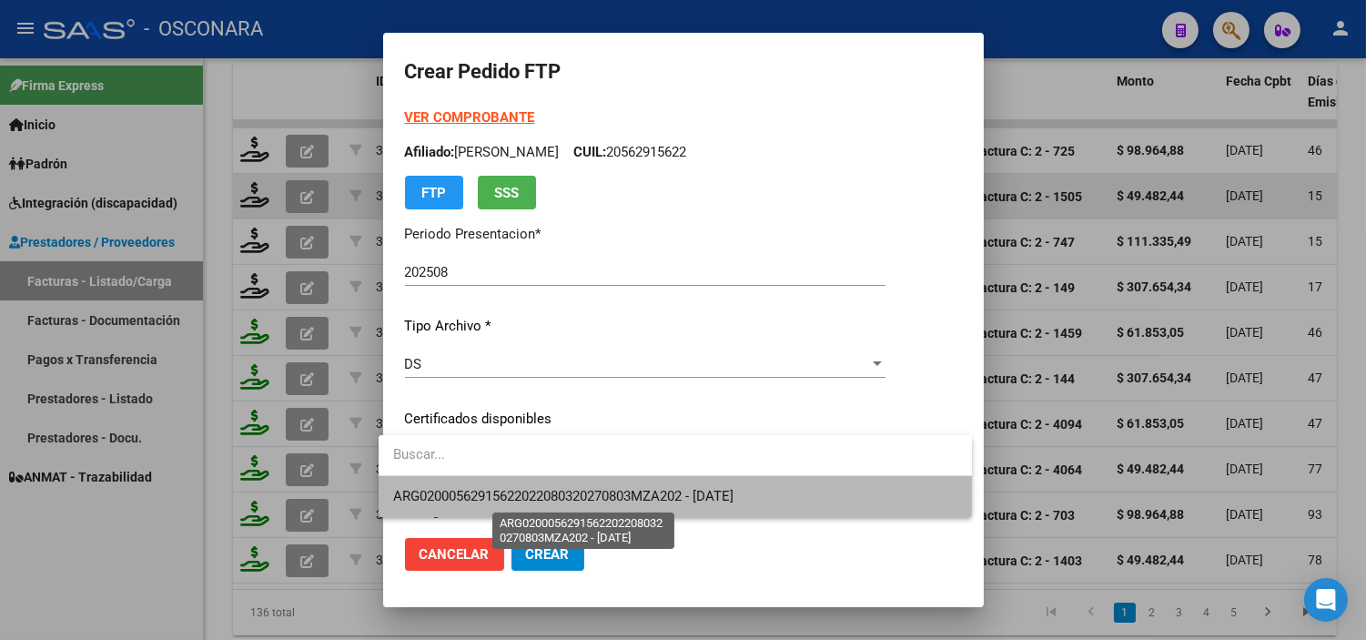
click at [653, 488] on span "ARG02000562915622022080320270803MZA202 - [DATE]" at bounding box center [563, 496] width 340 height 16
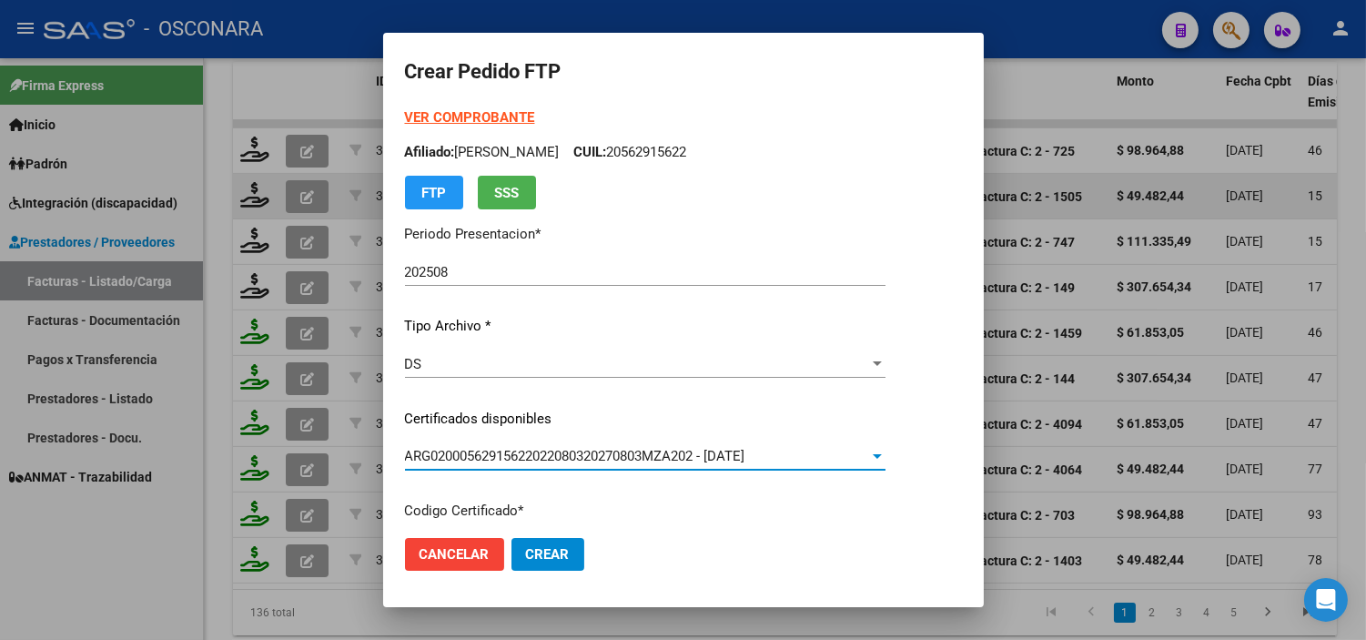
click at [657, 422] on p "Certificados disponibles" at bounding box center [645, 419] width 480 height 21
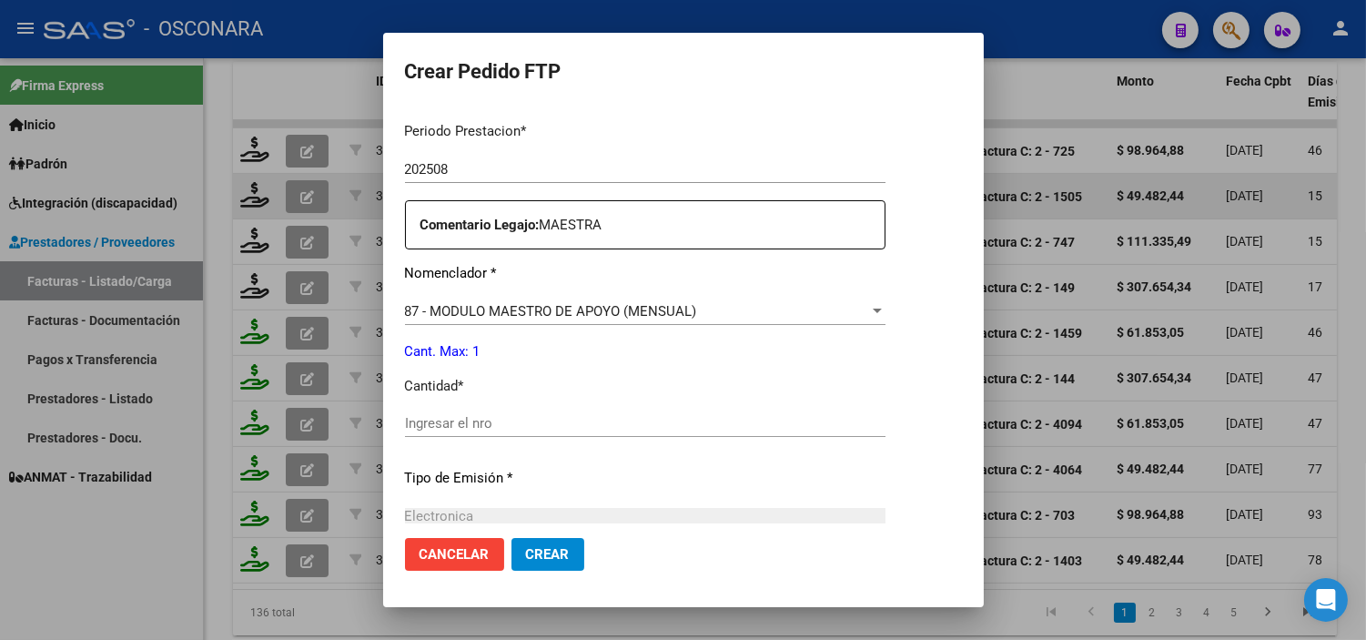
scroll to position [606, 0]
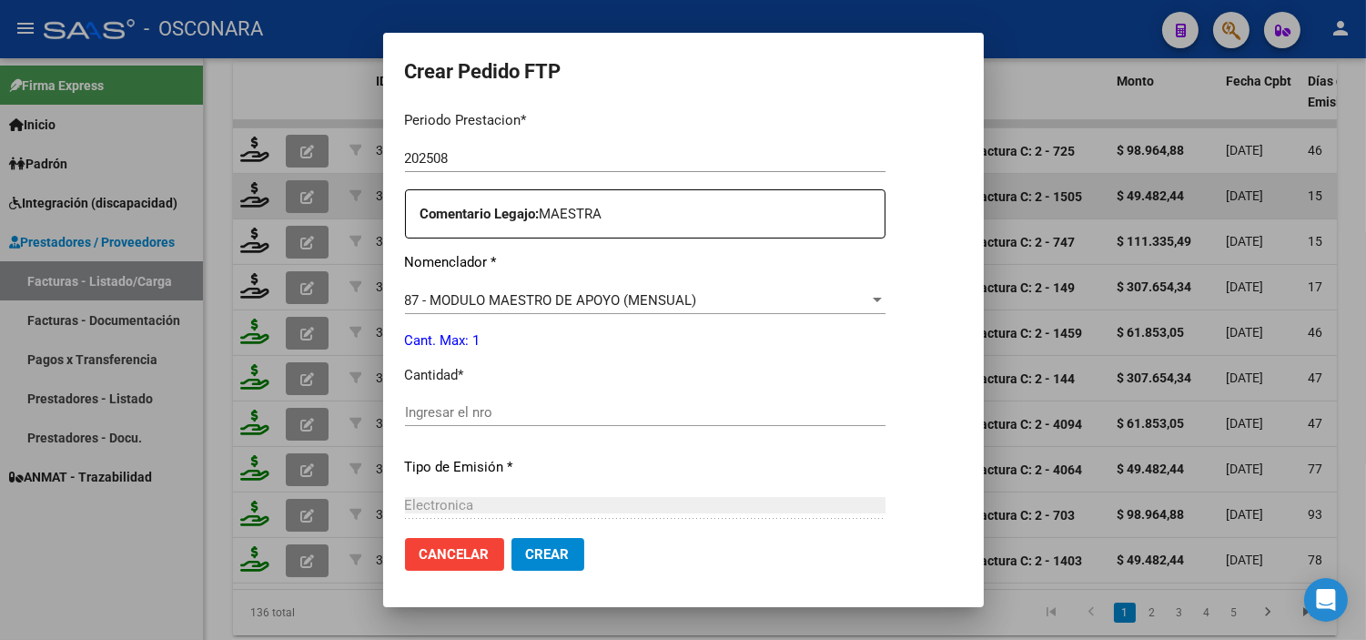
click at [657, 422] on div "Ingresar el nro" at bounding box center [645, 412] width 480 height 27
type input "1"
click at [657, 453] on div "Periodo Prestacion * 202508 Ingresar el Periodo Prestacion Comentario Legajo: M…" at bounding box center [645, 407] width 480 height 623
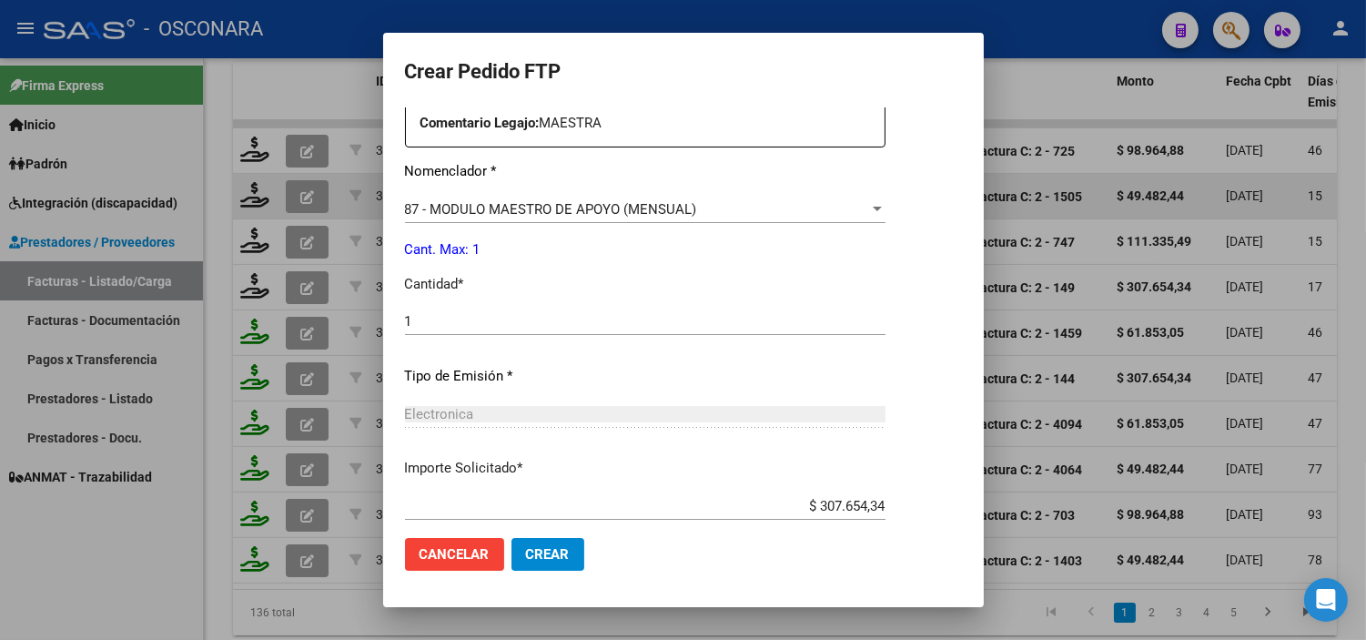
scroll to position [802, 0]
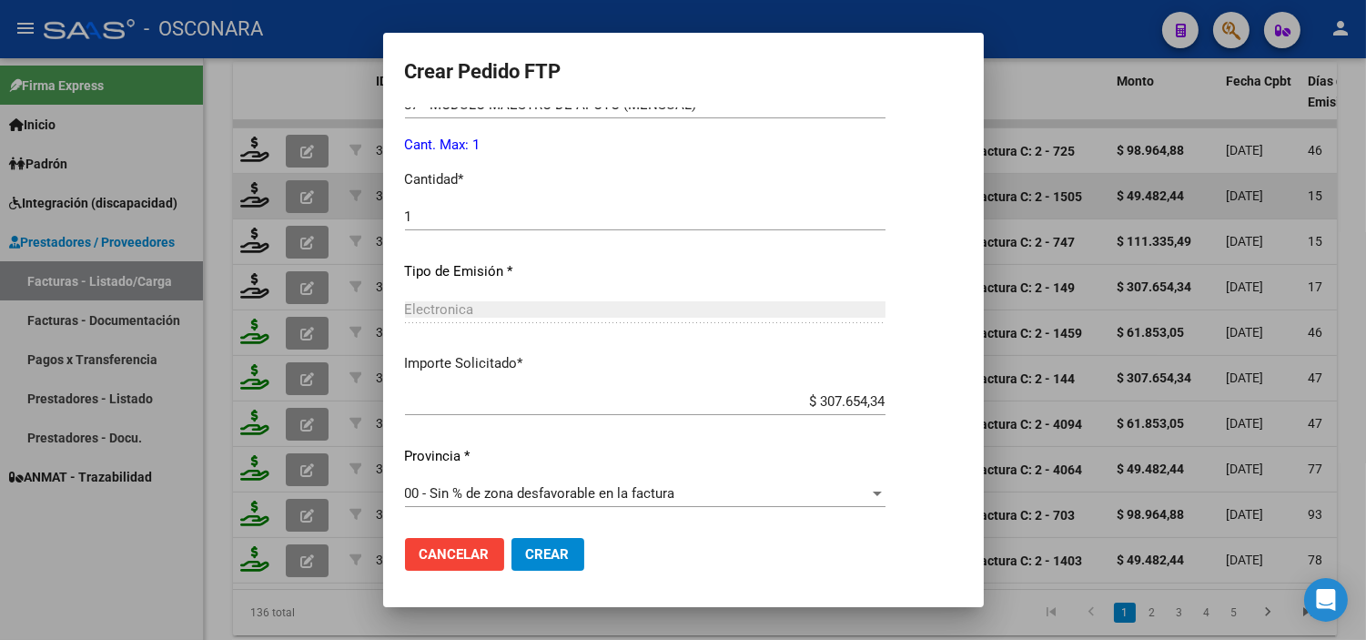
click at [546, 552] on span "Crear" at bounding box center [548, 554] width 44 height 16
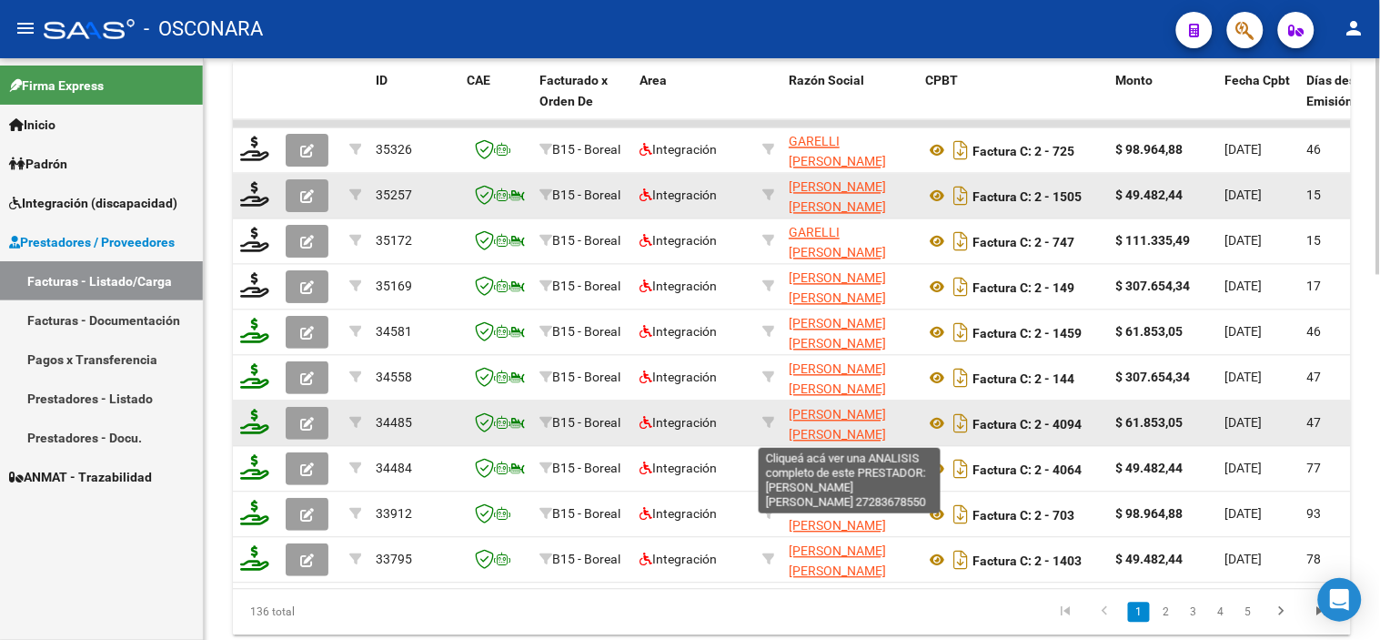
scroll to position [23, 0]
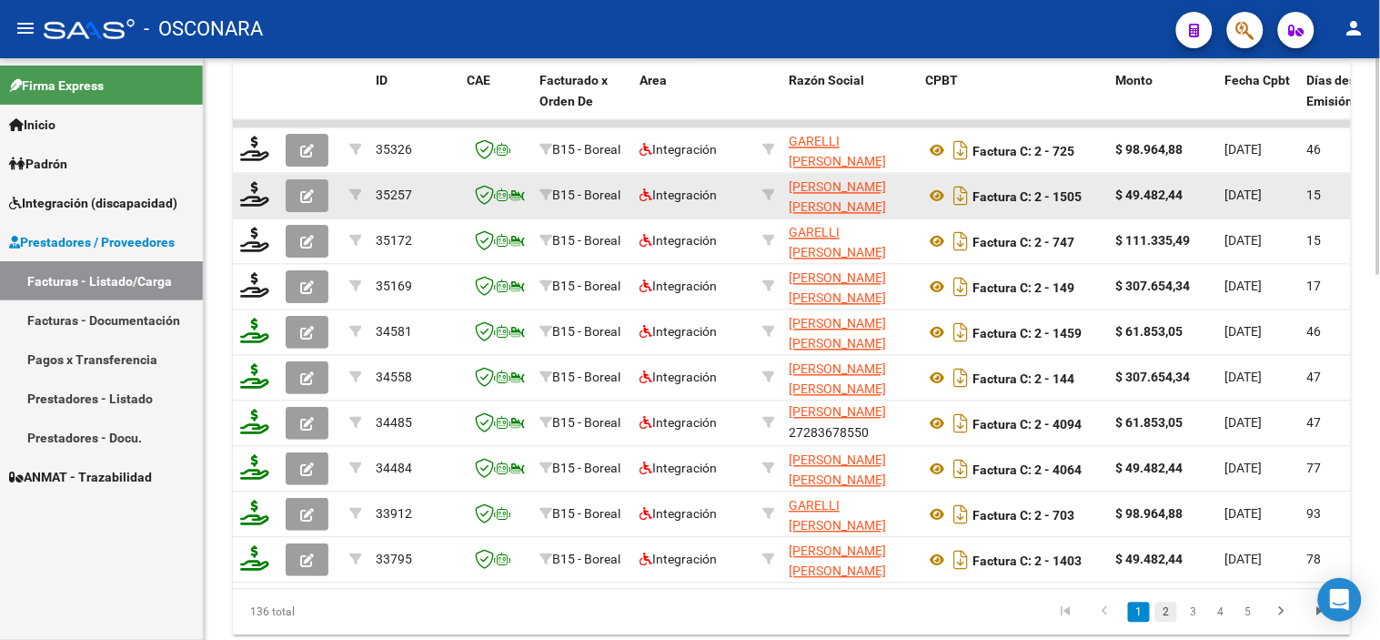
click at [1171, 622] on link "2" at bounding box center [1166, 612] width 22 height 20
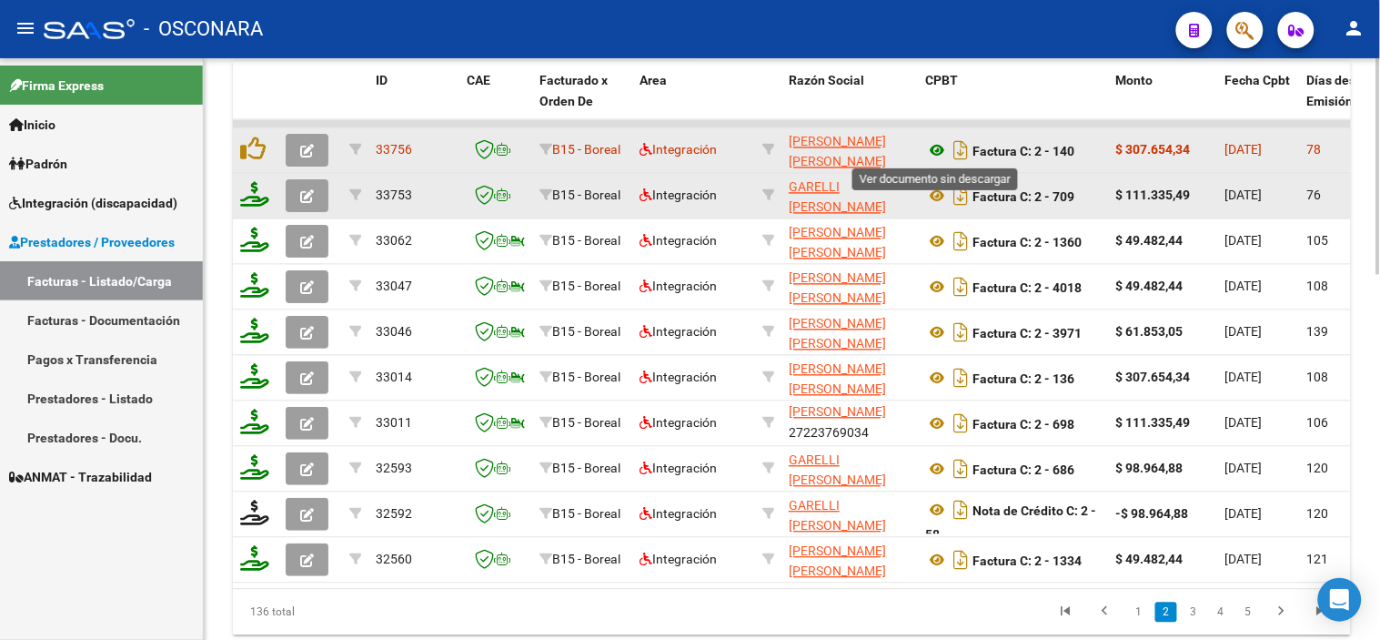
click at [932, 146] on icon at bounding box center [937, 151] width 24 height 22
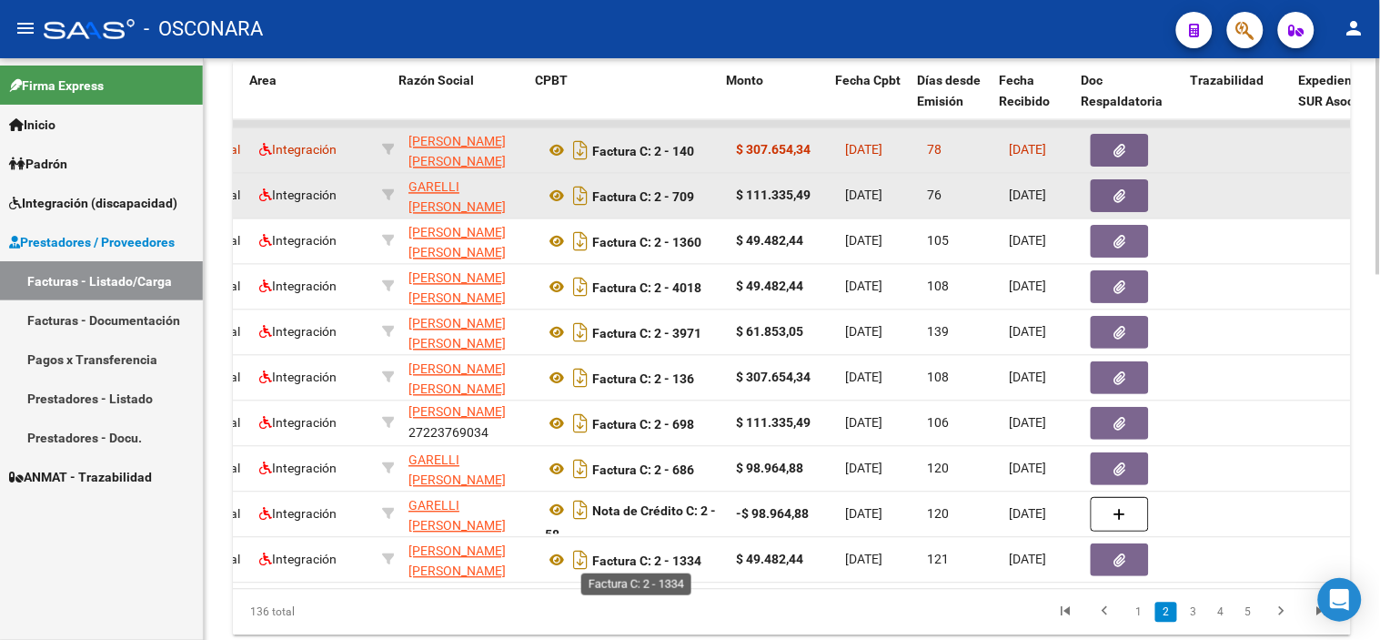
scroll to position [0, 389]
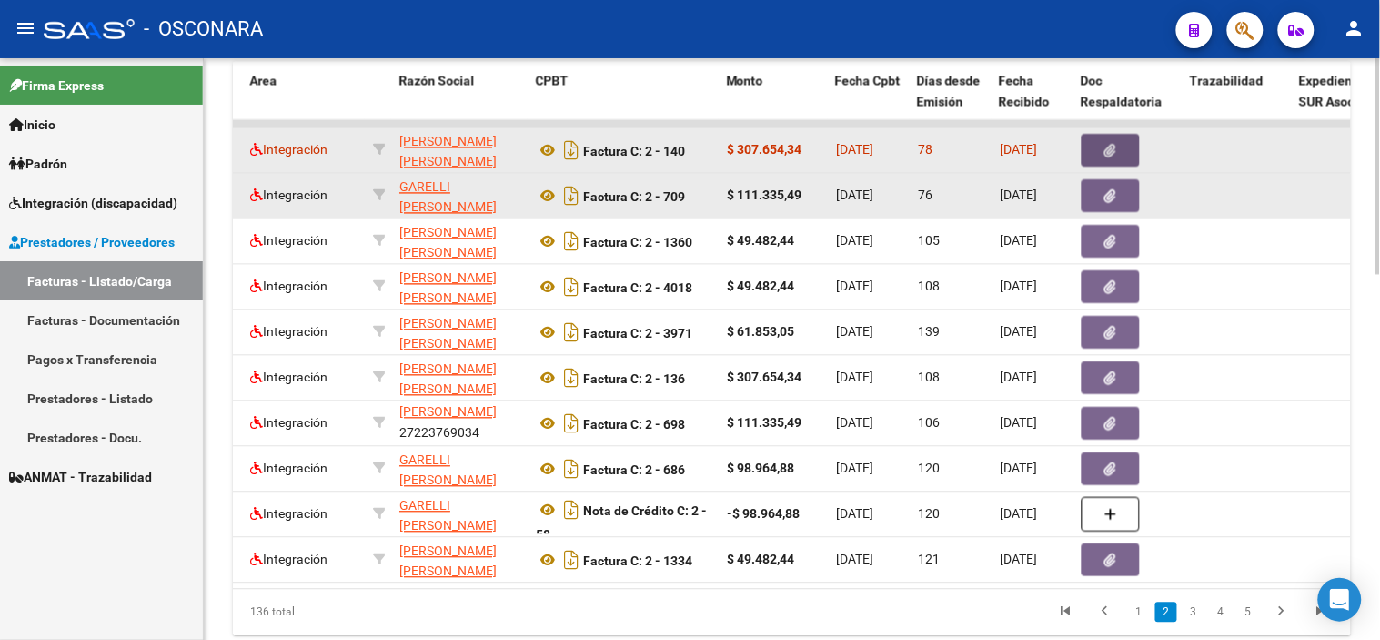
click at [1101, 146] on button "button" at bounding box center [1111, 151] width 58 height 33
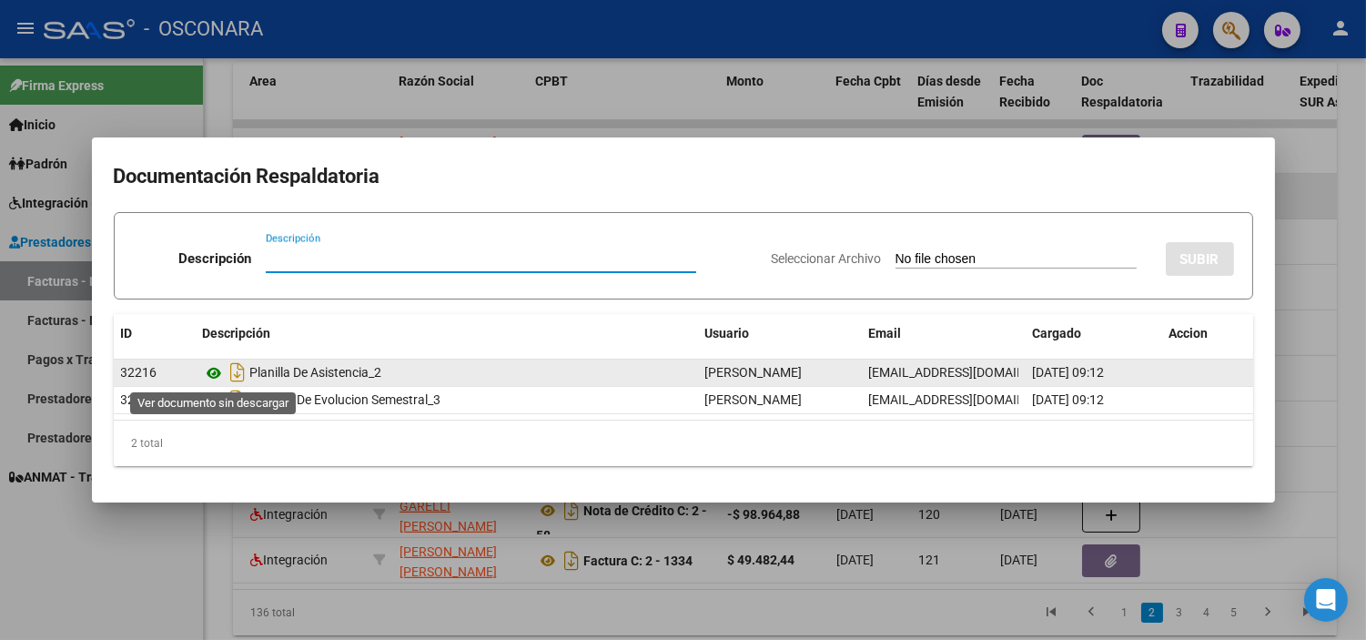
click at [215, 374] on icon at bounding box center [215, 373] width 24 height 22
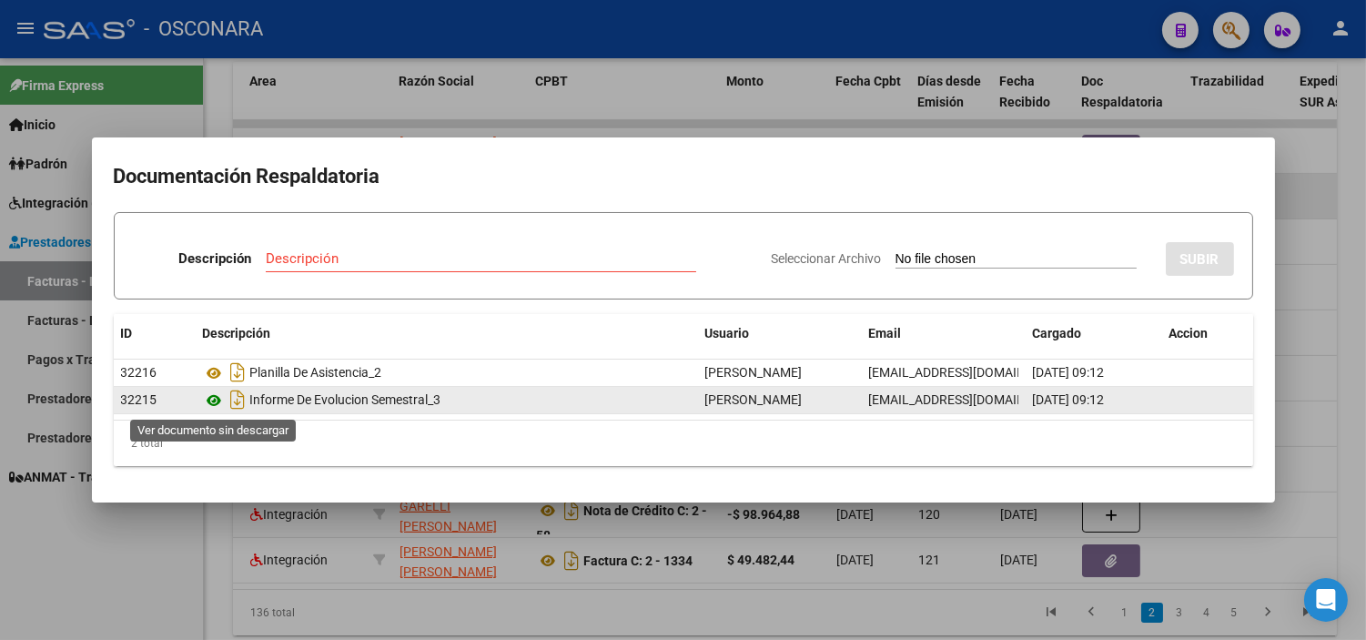
click at [215, 399] on icon at bounding box center [215, 400] width 24 height 22
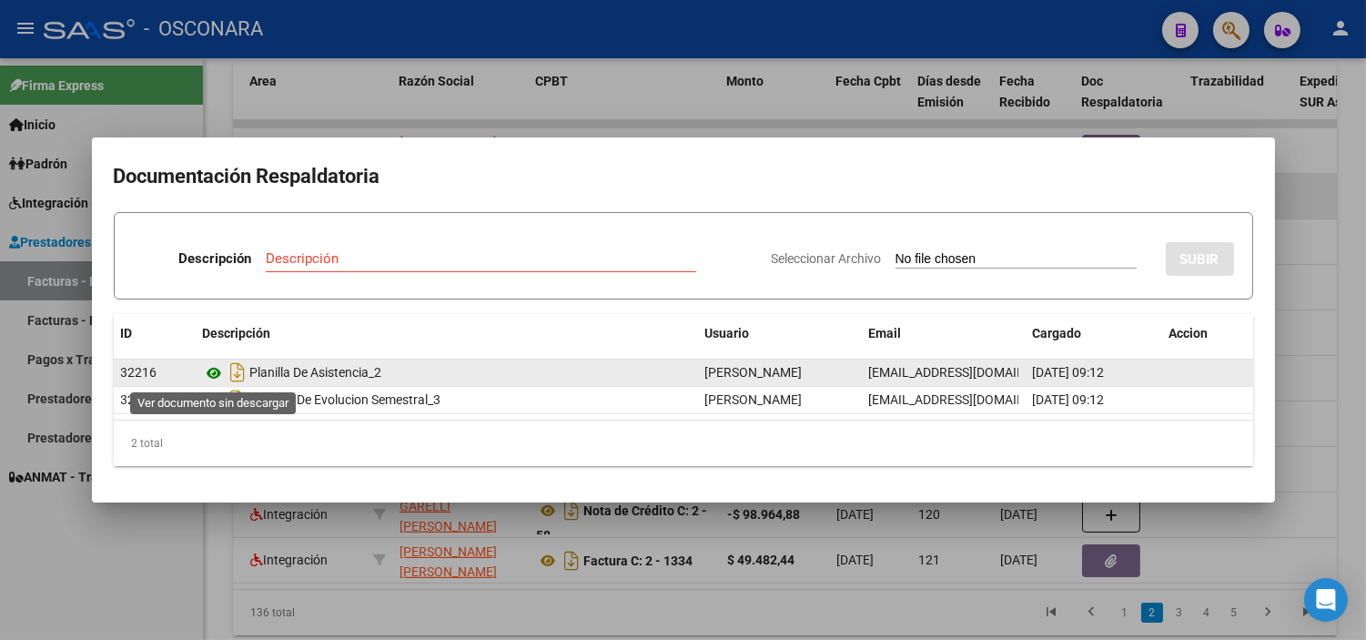
click at [213, 368] on icon at bounding box center [215, 373] width 24 height 22
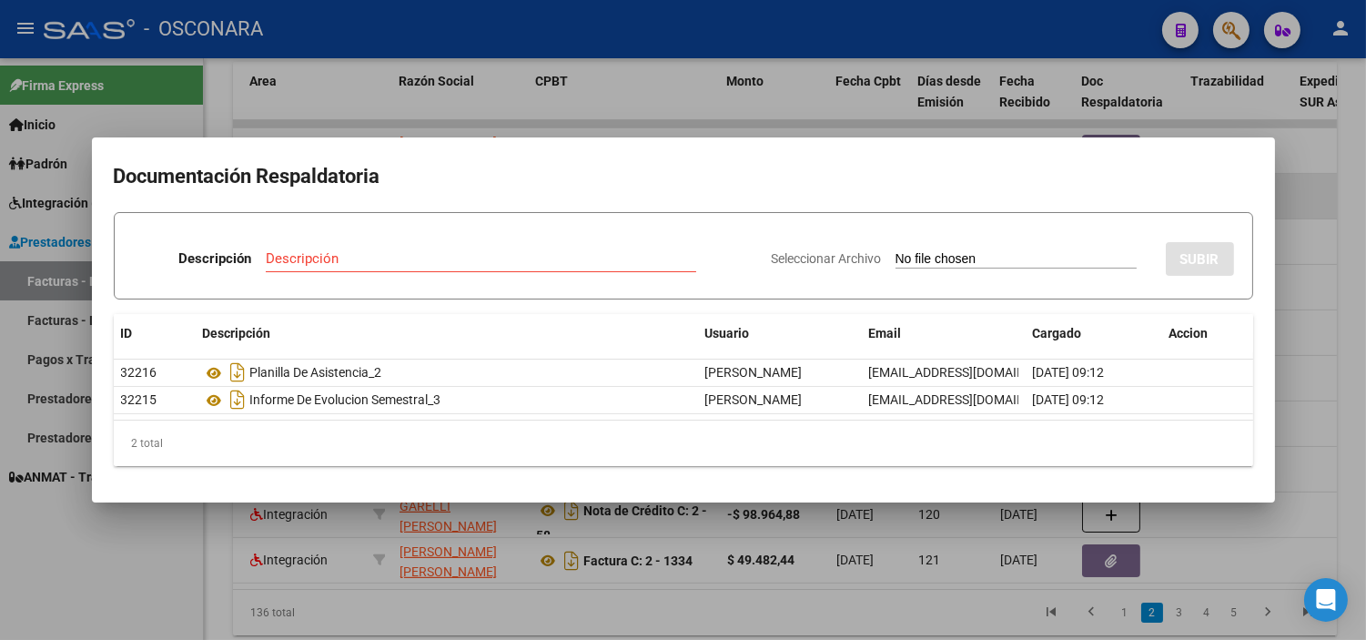
click at [469, 118] on div at bounding box center [683, 320] width 1366 height 640
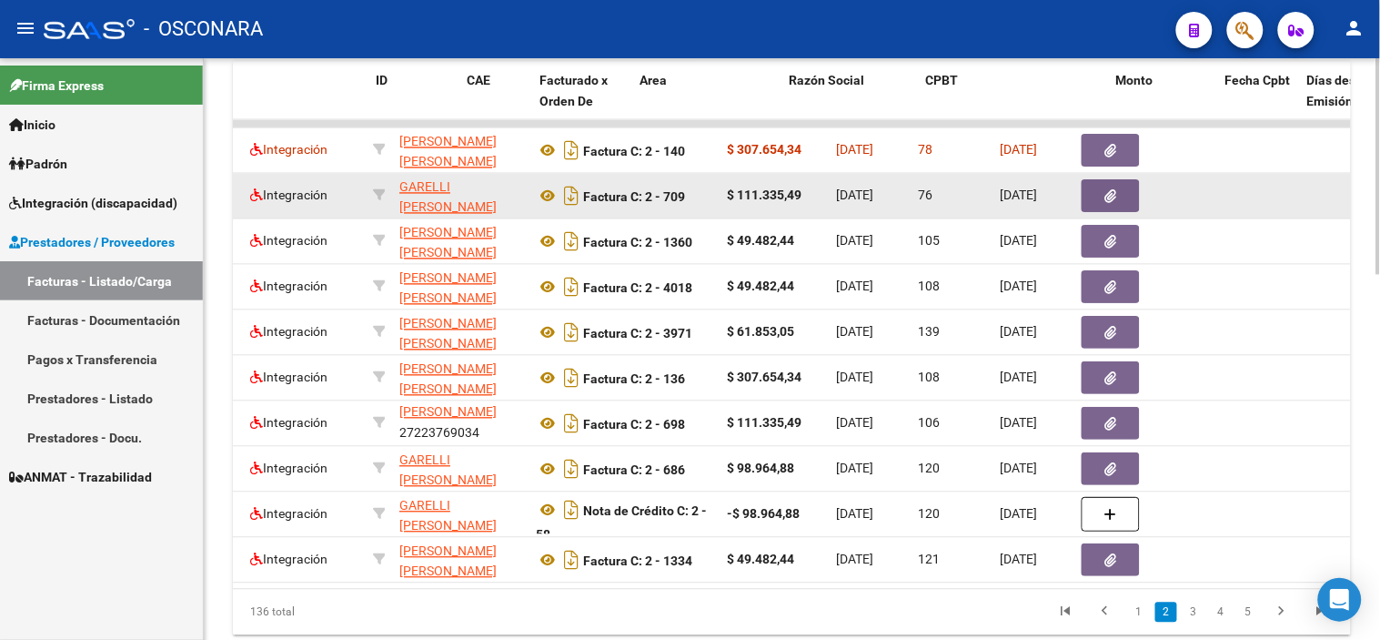
scroll to position [0, 0]
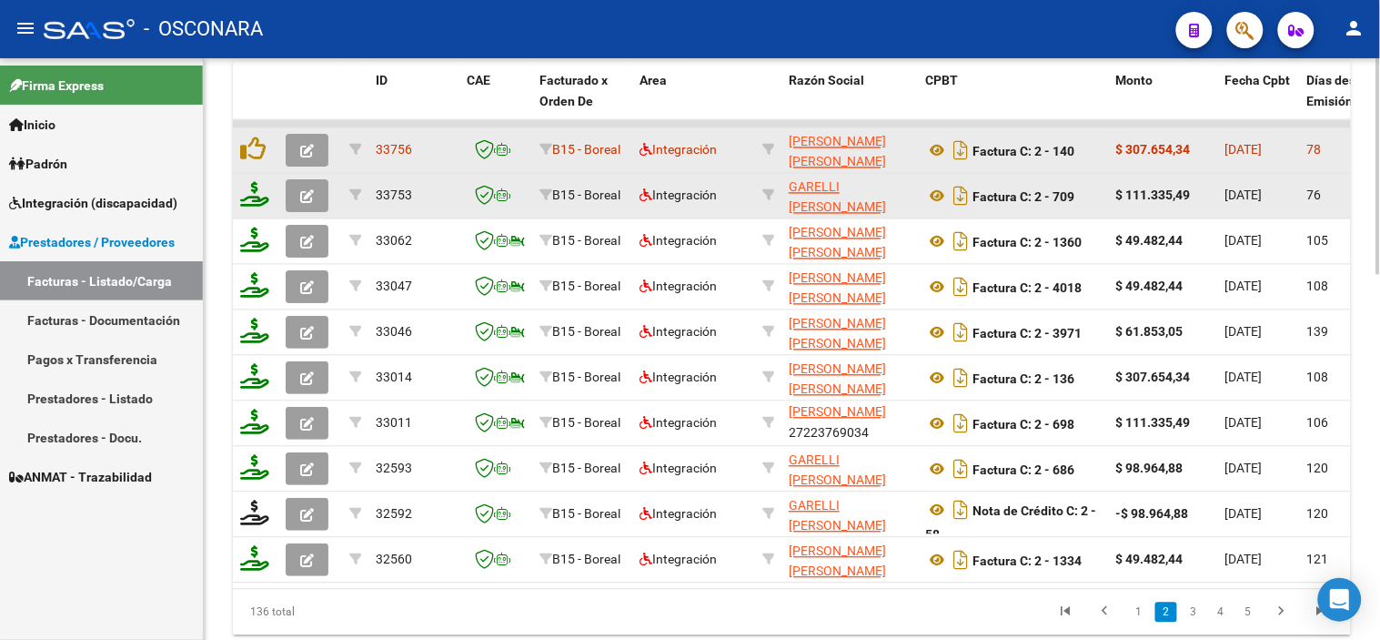
click at [312, 149] on icon "button" at bounding box center [307, 152] width 14 height 14
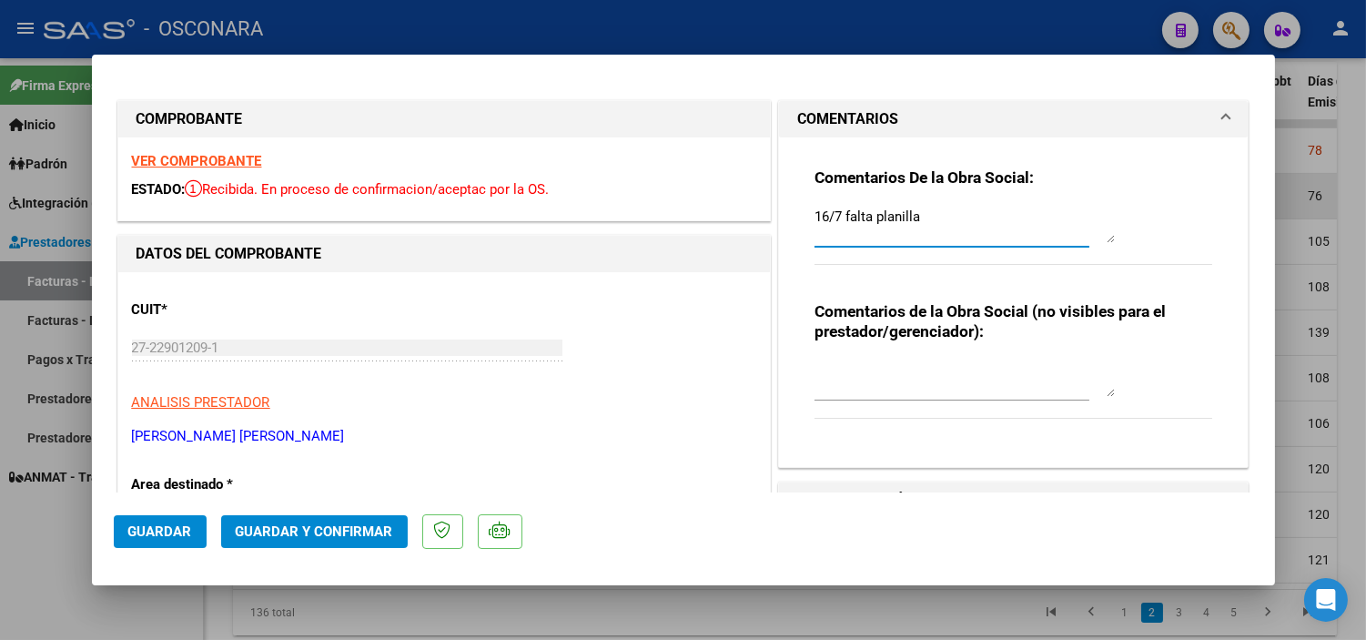
drag, startPoint x: 942, startPoint y: 221, endPoint x: 501, endPoint y: 204, distance: 440.7
paste textarea "18/09 Factura vencida. Falta planilla de asistencia"
type textarea "18/09 Factura vencida. Falta planilla de asistencia 16/7 falta planilla"
click at [142, 523] on span "Guardar" at bounding box center [160, 531] width 64 height 16
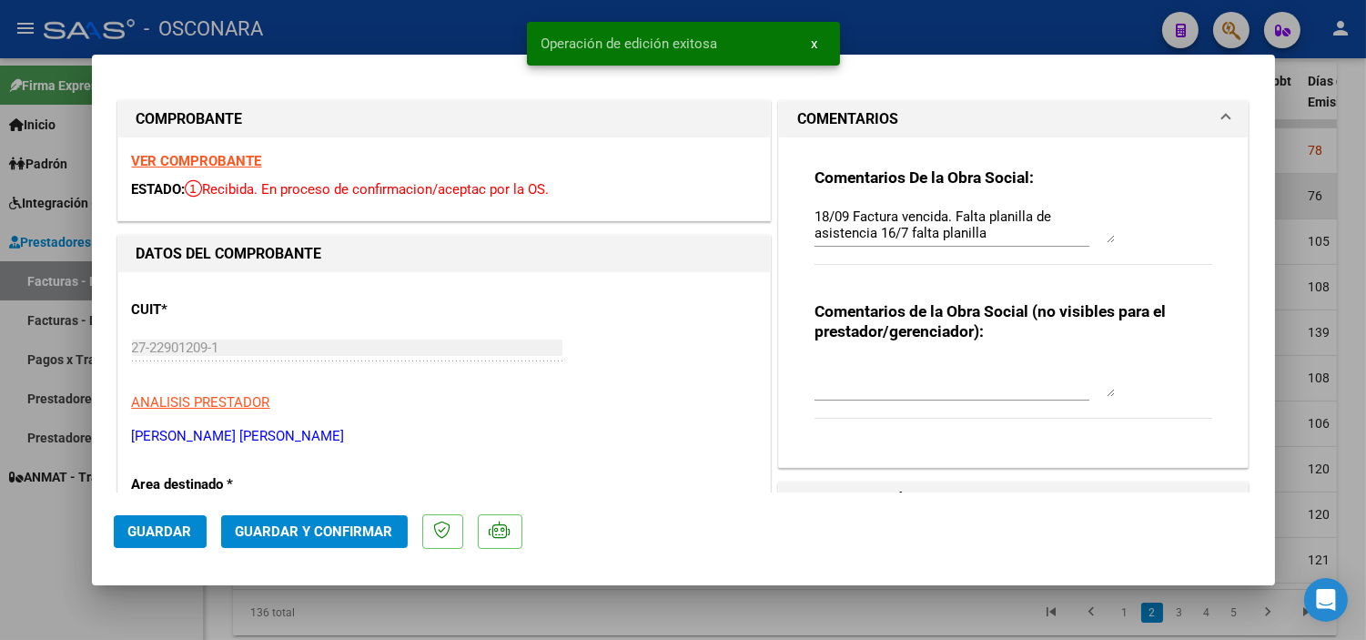
click at [206, 616] on div at bounding box center [683, 320] width 1366 height 640
type input "$ 0,00"
